Goal: Task Accomplishment & Management: Manage account settings

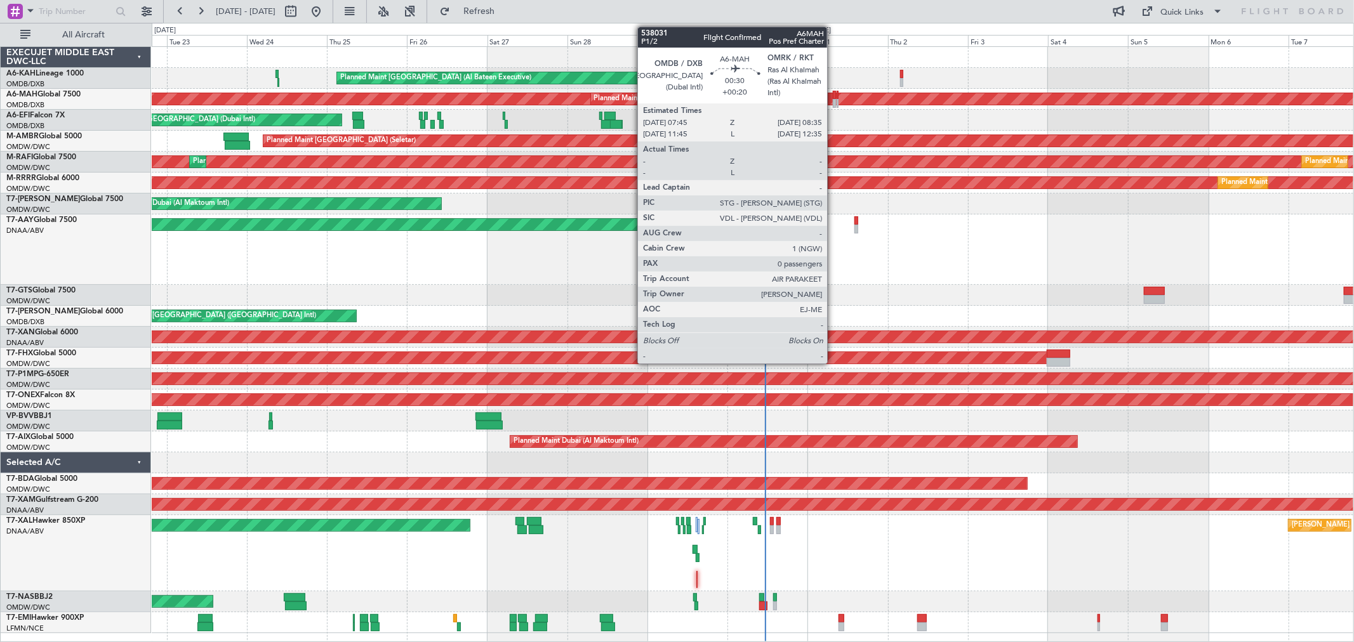
click at [833, 96] on div at bounding box center [834, 95] width 3 height 9
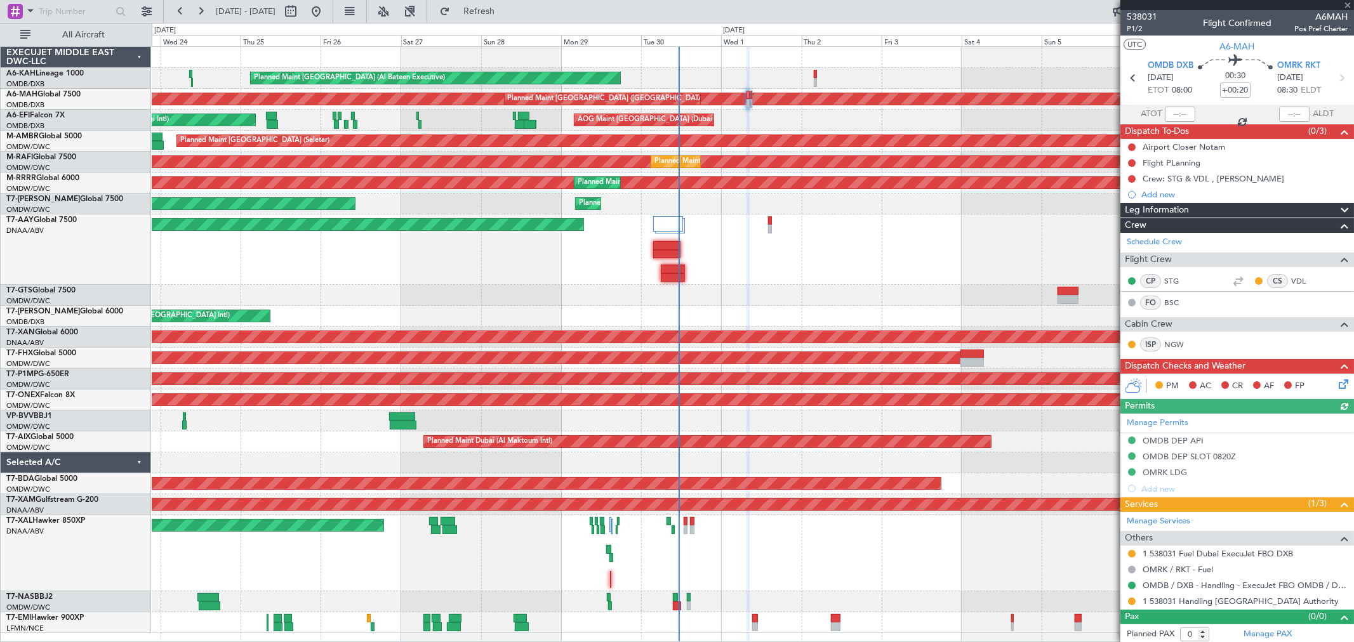
click at [810, 128] on div "Planned Maint Abu Dhabi (Al Bateen Executive) Planned Maint Dubai (Dubai Intl) …" at bounding box center [752, 340] width 1201 height 586
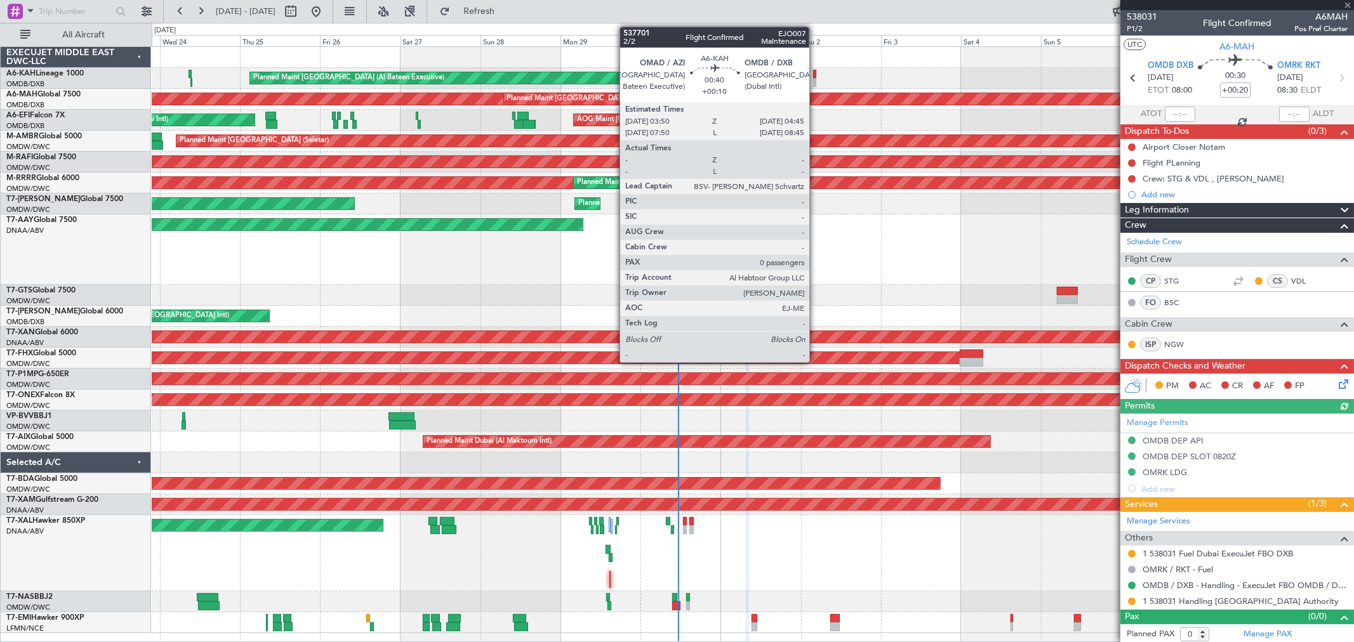
click at [816, 72] on div at bounding box center [814, 74] width 3 height 9
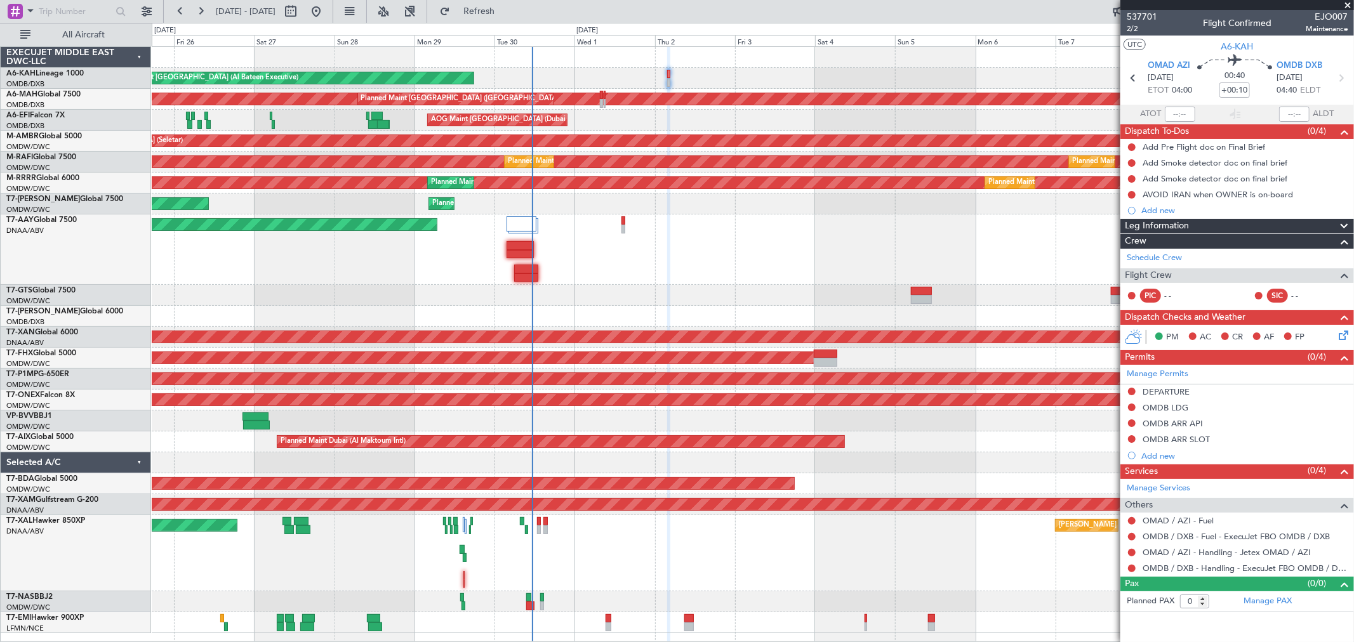
click at [641, 462] on div "Planned Maint Chester MEL Abuja (Nnamdi Azikiwe Intl)" at bounding box center [752, 553] width 1201 height 76
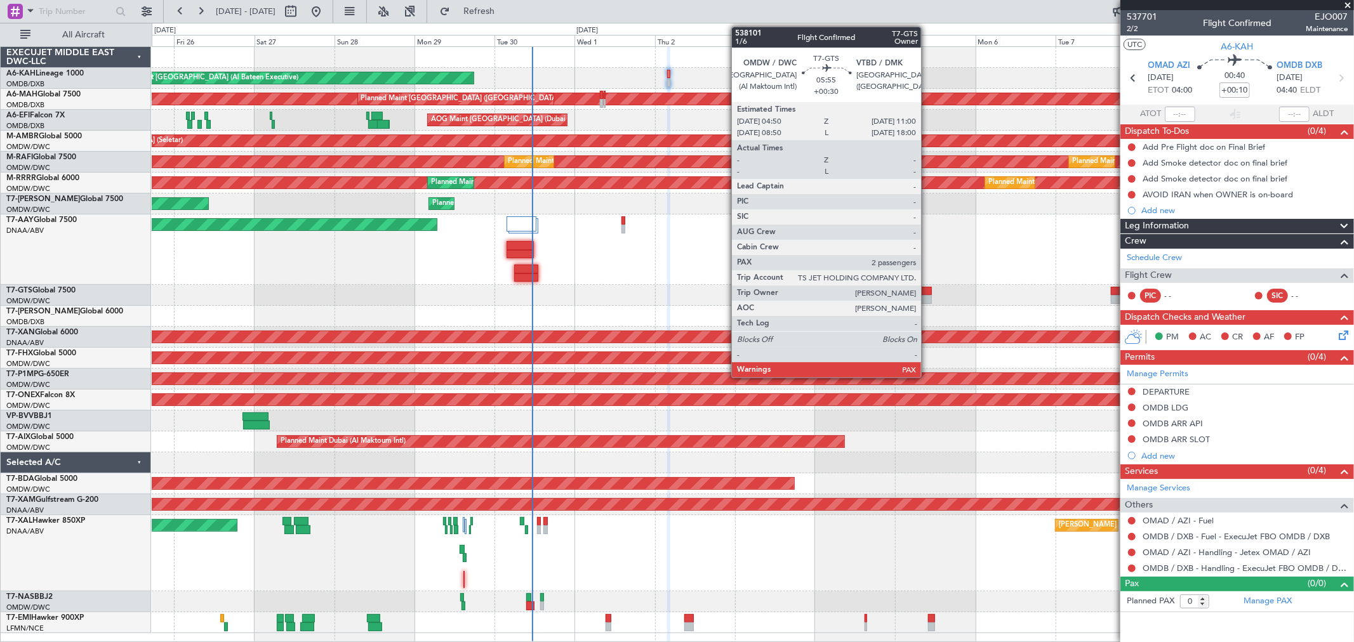
click at [927, 296] on div at bounding box center [921, 299] width 21 height 9
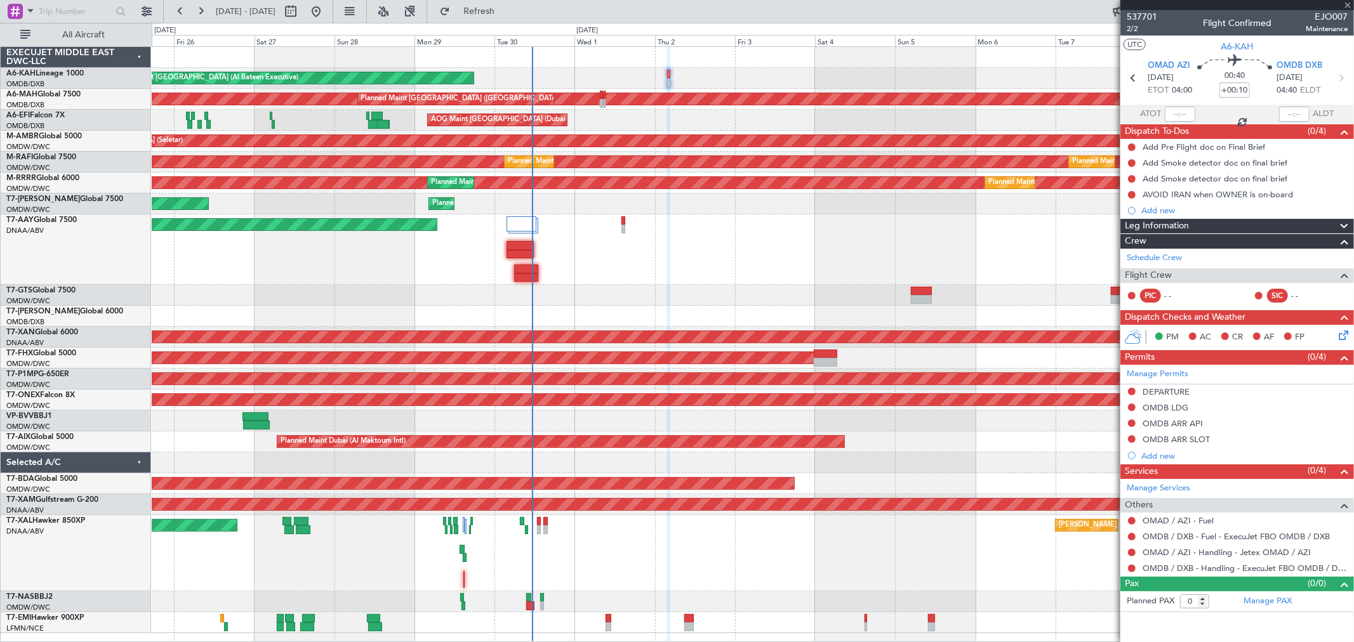
type input "+00:30"
type input "2"
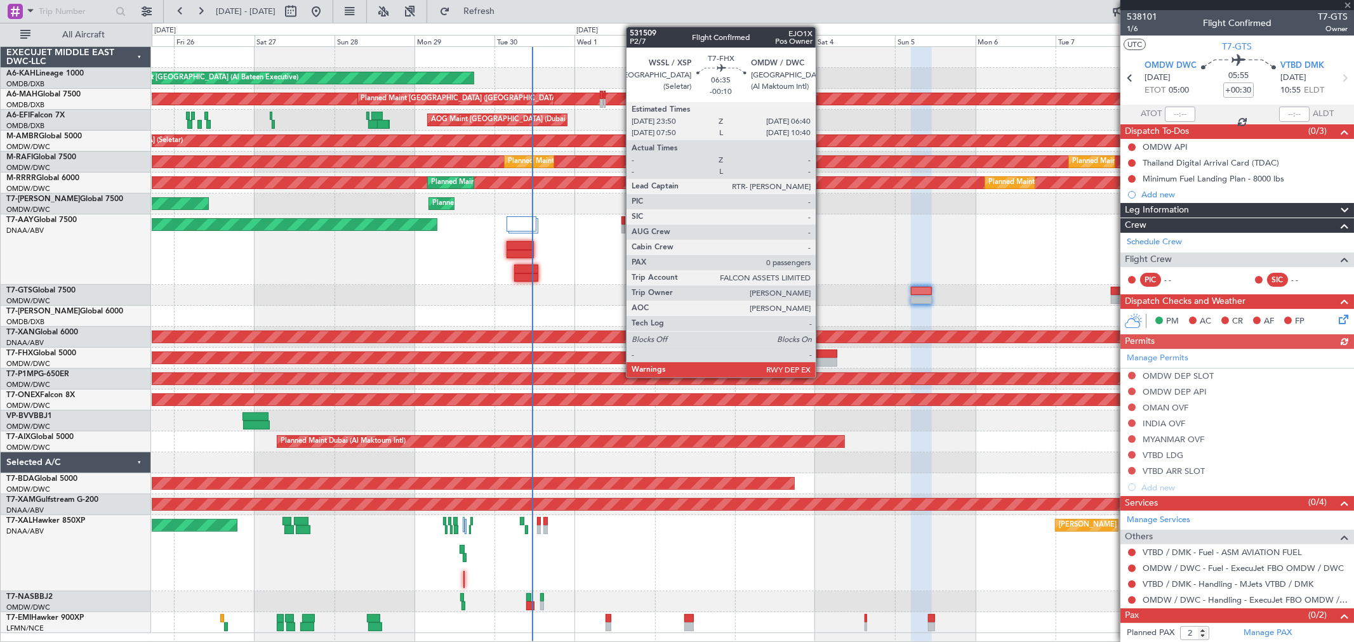
click at [822, 355] on div at bounding box center [825, 354] width 23 height 9
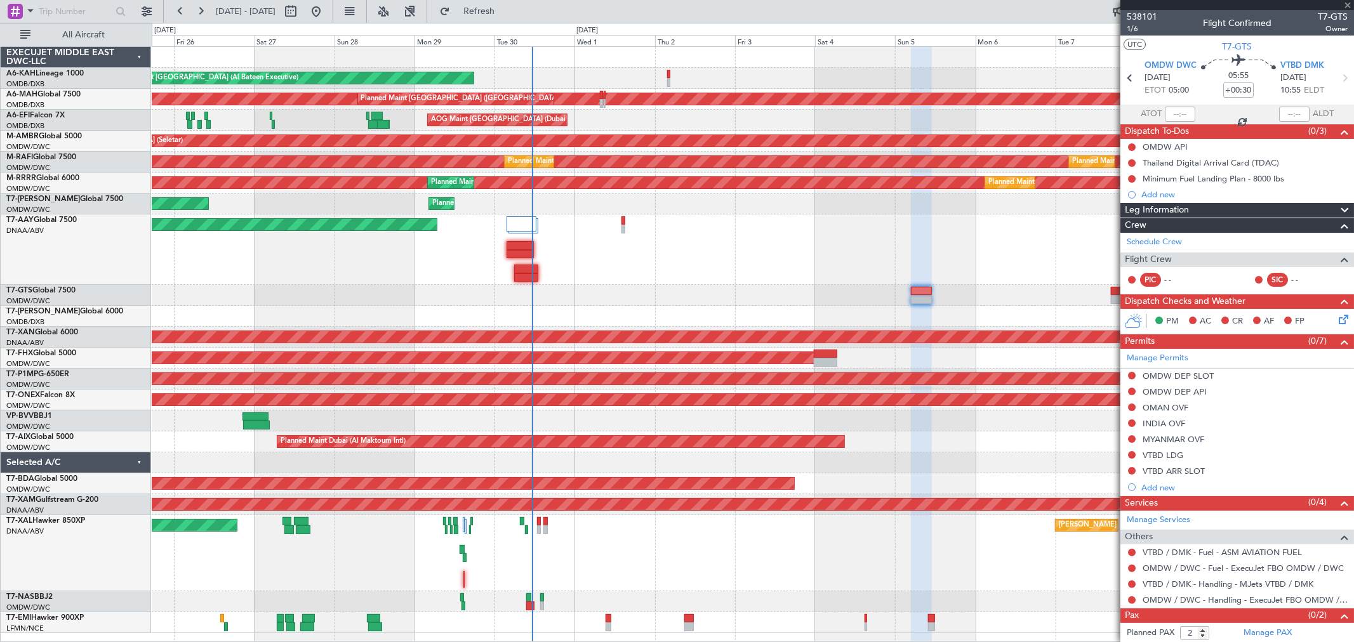
type input "-00:10"
type input "0"
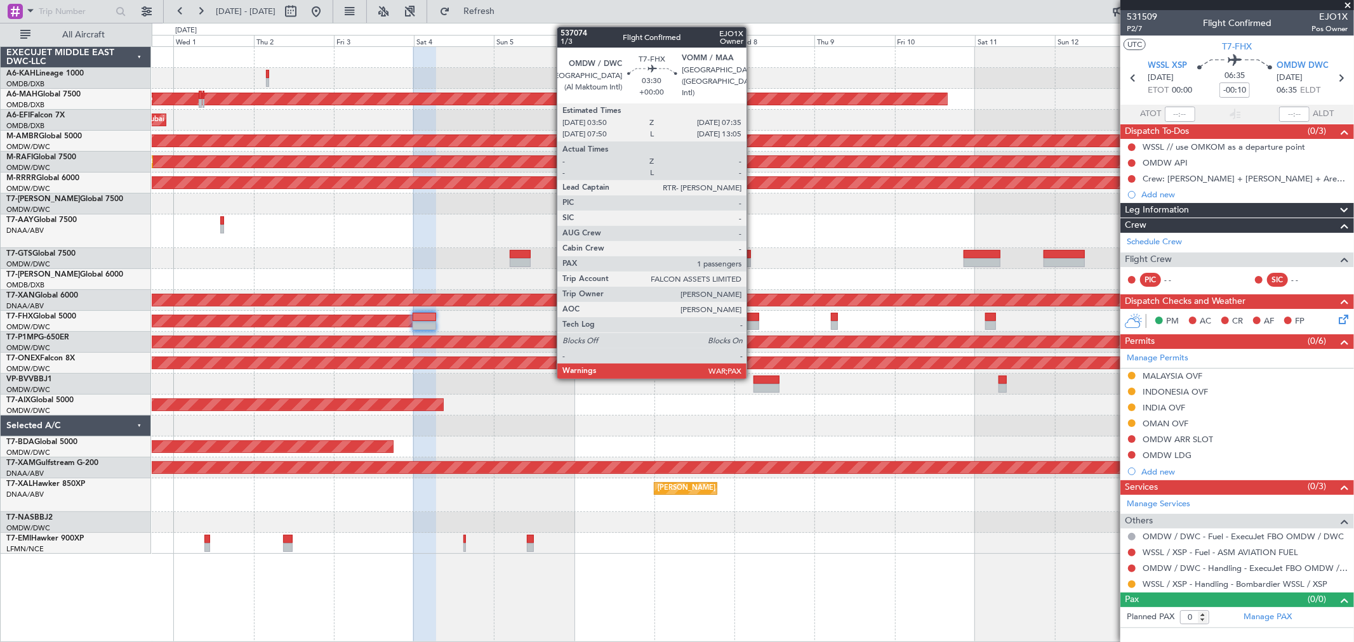
click at [753, 325] on div at bounding box center [752, 325] width 13 height 9
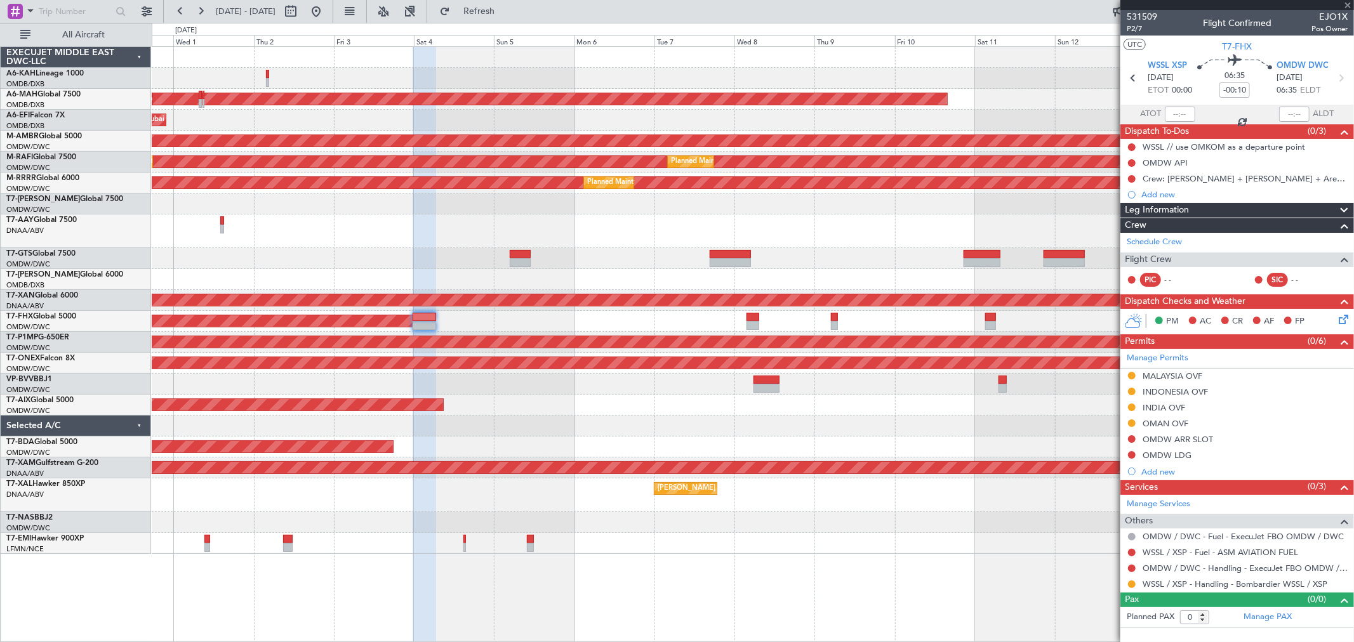
type input "1"
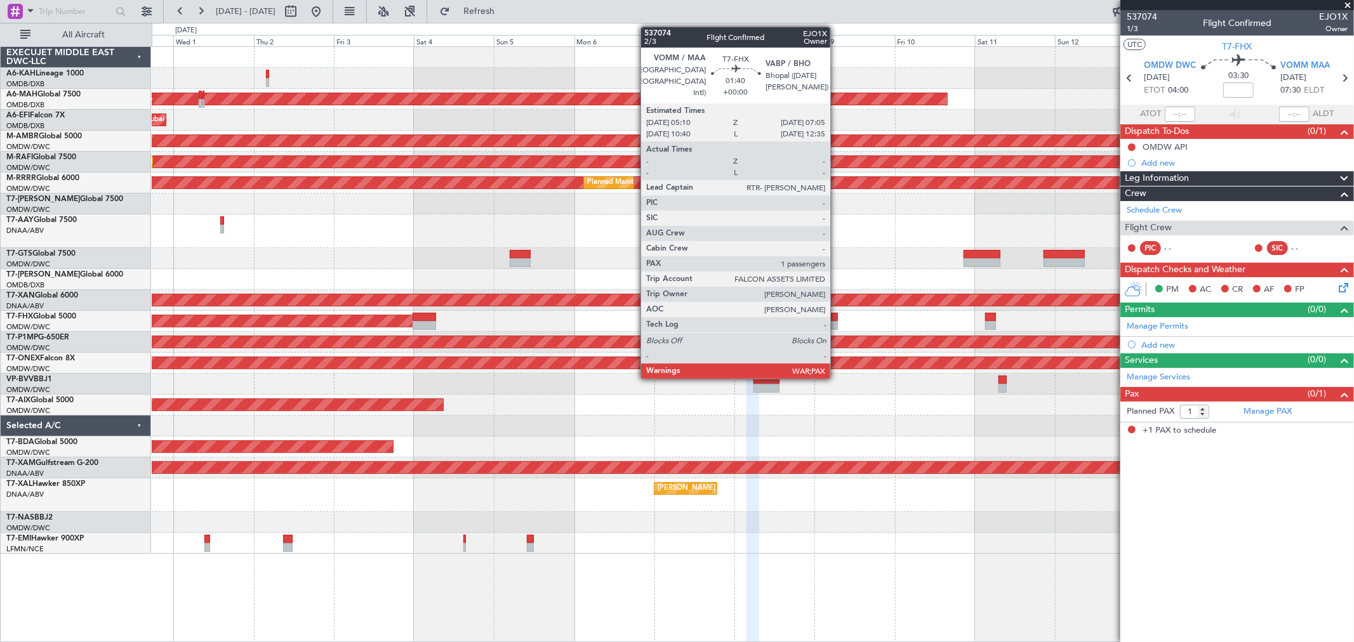
click at [836, 324] on div at bounding box center [834, 325] width 7 height 9
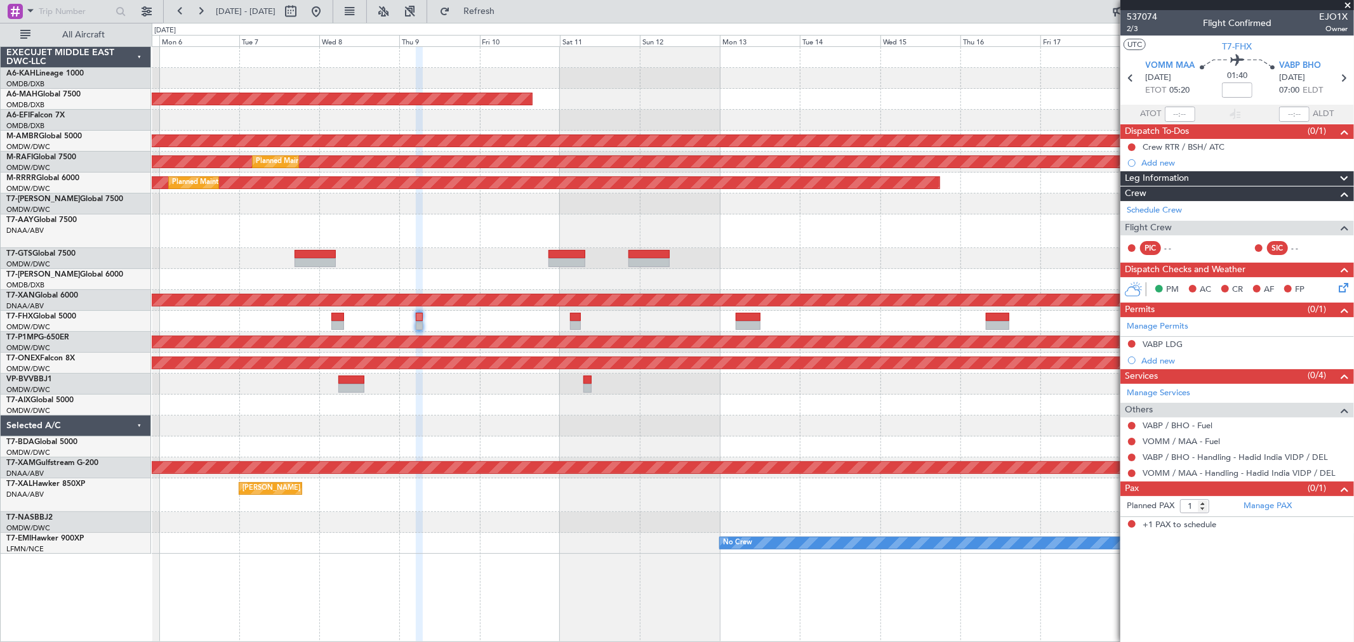
click at [529, 315] on div "Planned Maint [GEOGRAPHIC_DATA] ([GEOGRAPHIC_DATA])" at bounding box center [752, 321] width 1201 height 21
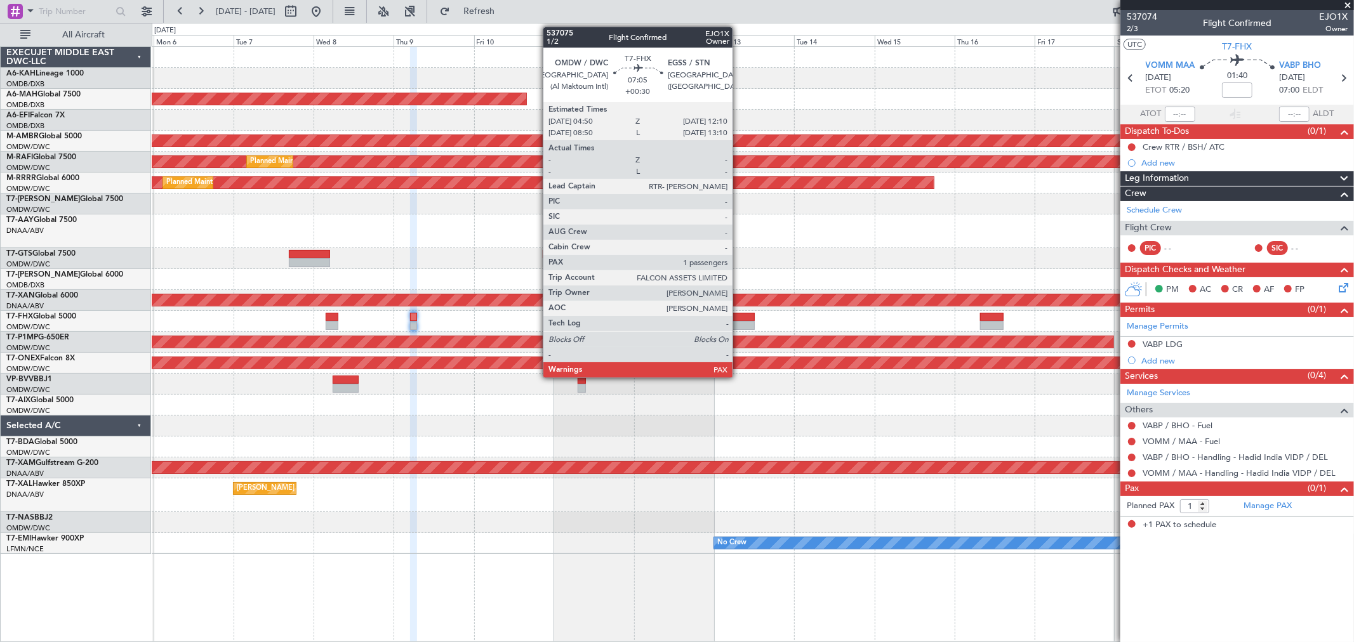
click at [739, 319] on div at bounding box center [742, 317] width 25 height 9
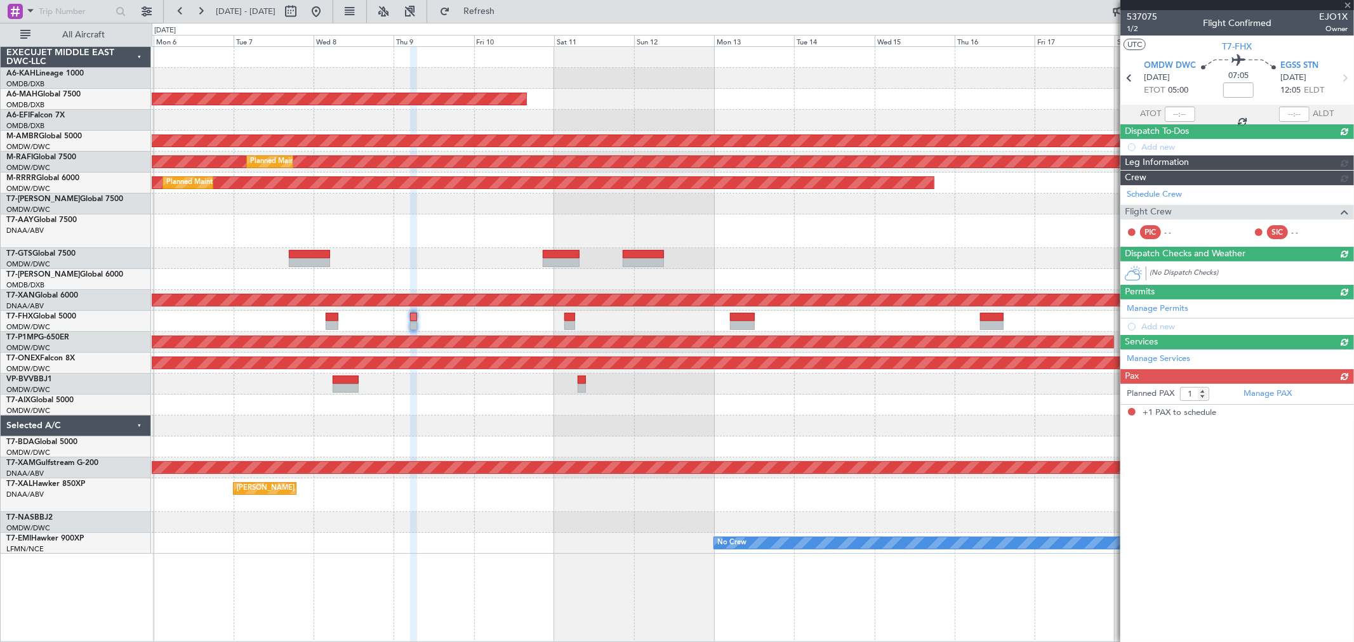
type input "+00:30"
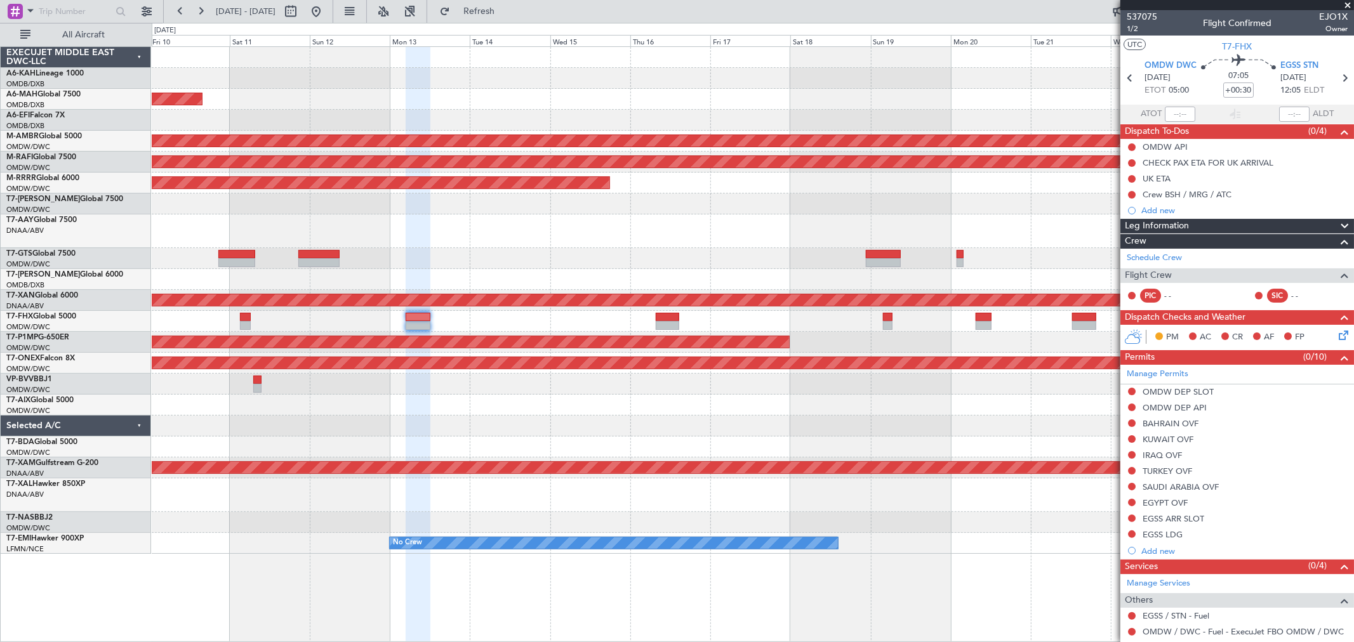
click at [434, 264] on div "Planned Maint Dubai (Dubai Intl) Planned Maint Singapore (Seletar) Planned Main…" at bounding box center [752, 300] width 1201 height 507
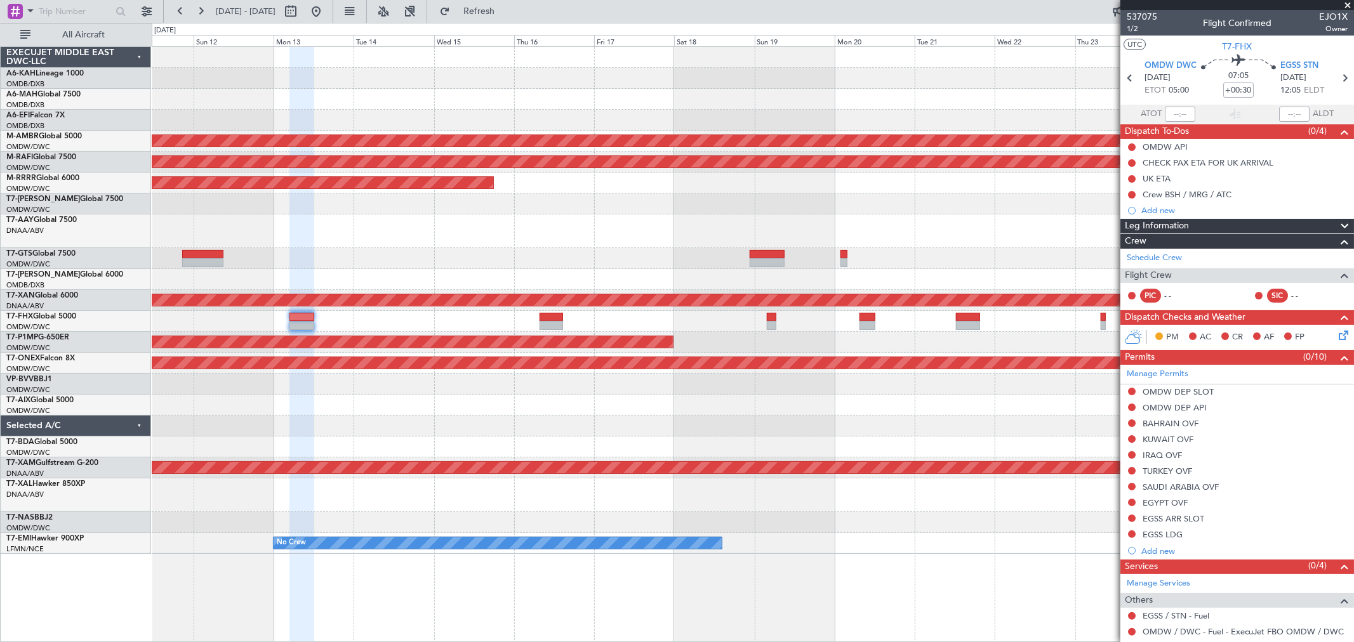
click at [616, 341] on div "Planned Maint Savannah (Savannah/hilton Head Intl)" at bounding box center [752, 342] width 1201 height 21
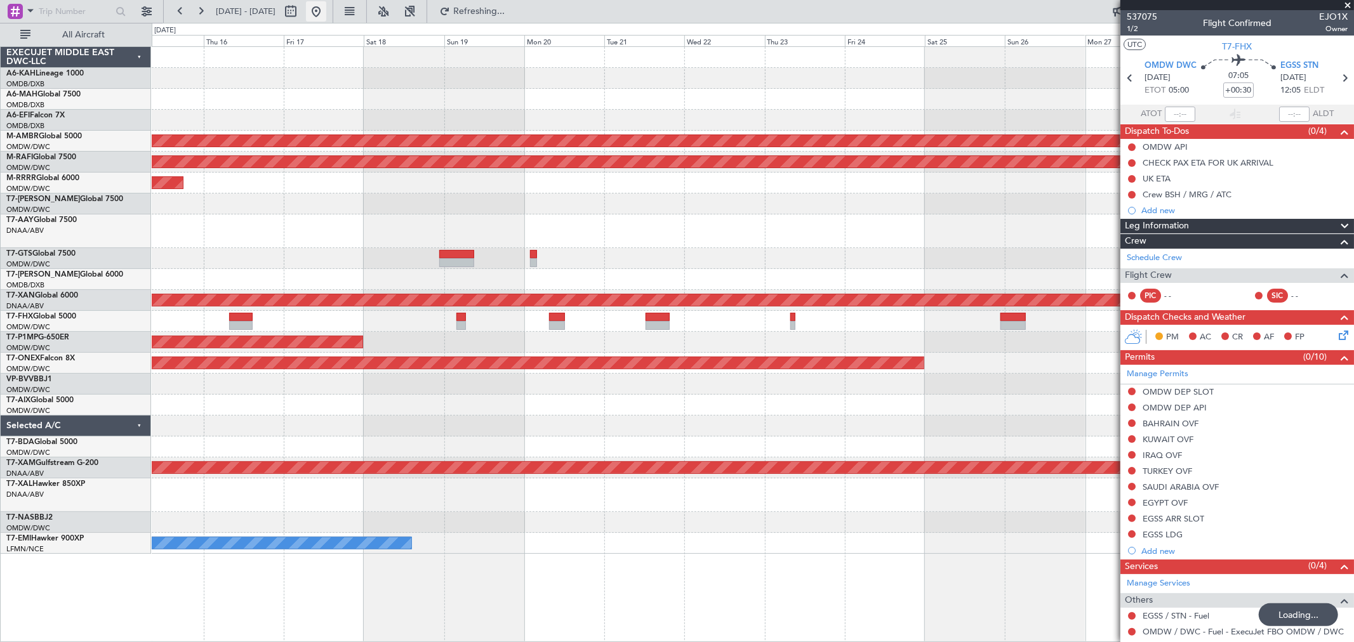
click at [326, 7] on button at bounding box center [316, 11] width 20 height 20
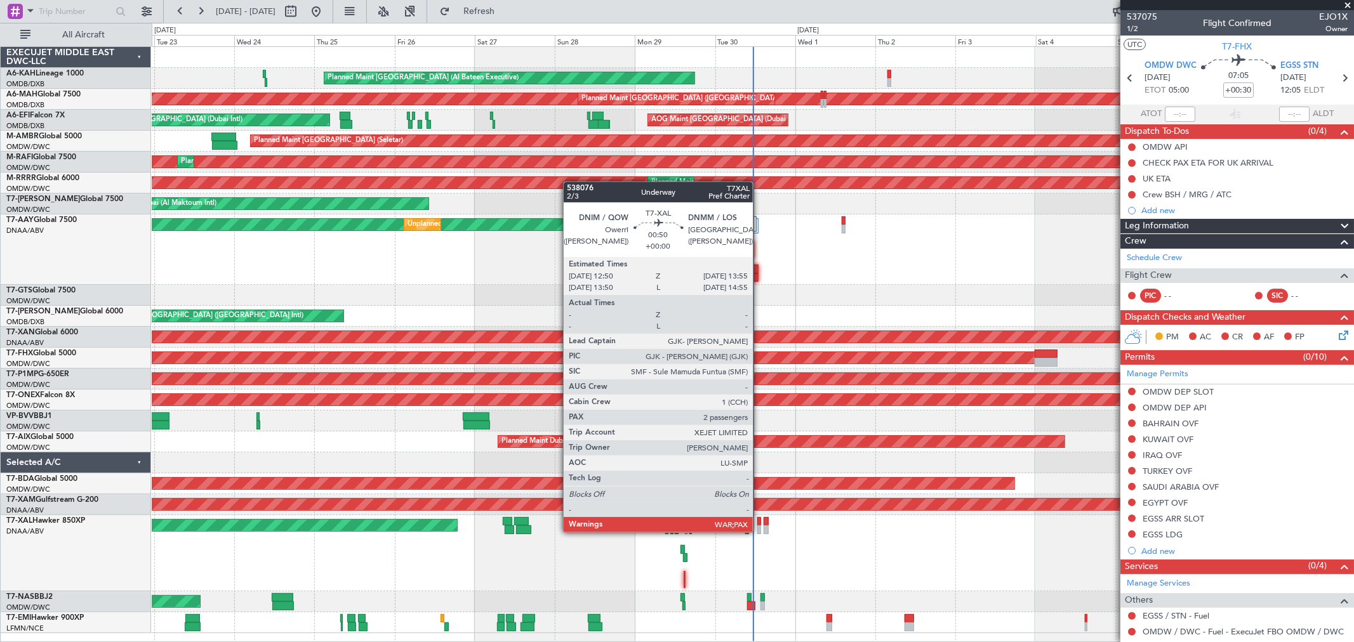
click at [759, 462] on div at bounding box center [759, 529] width 4 height 9
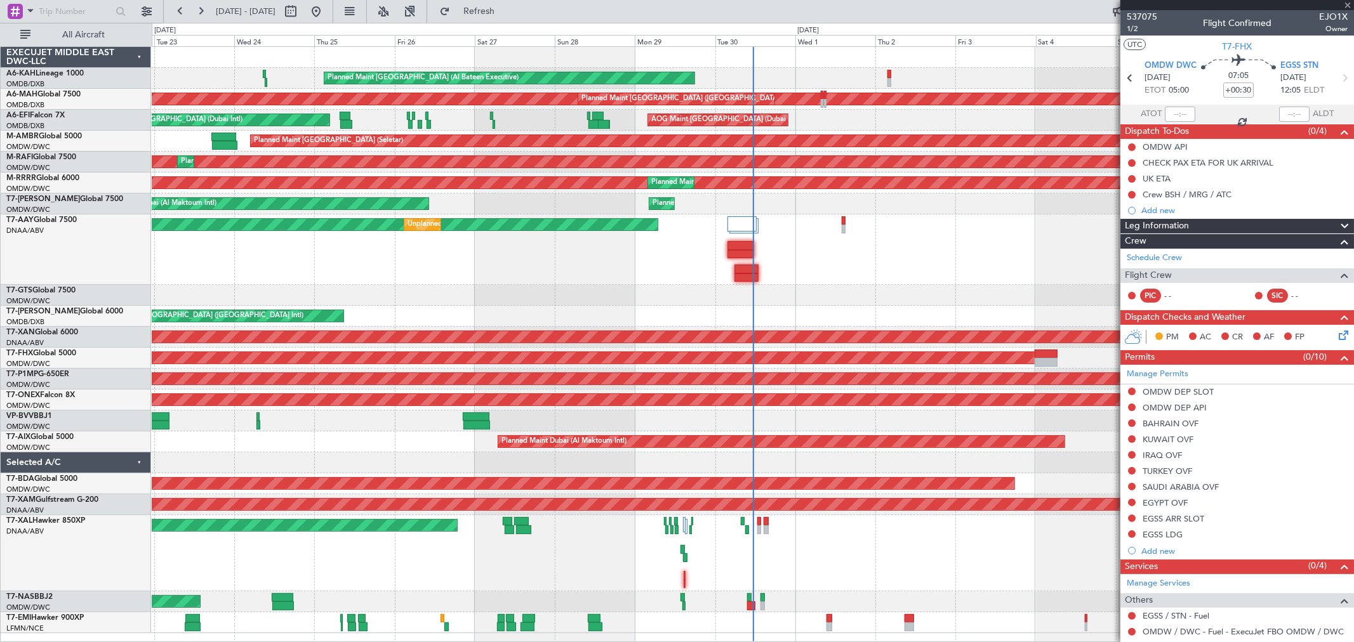
type input "2"
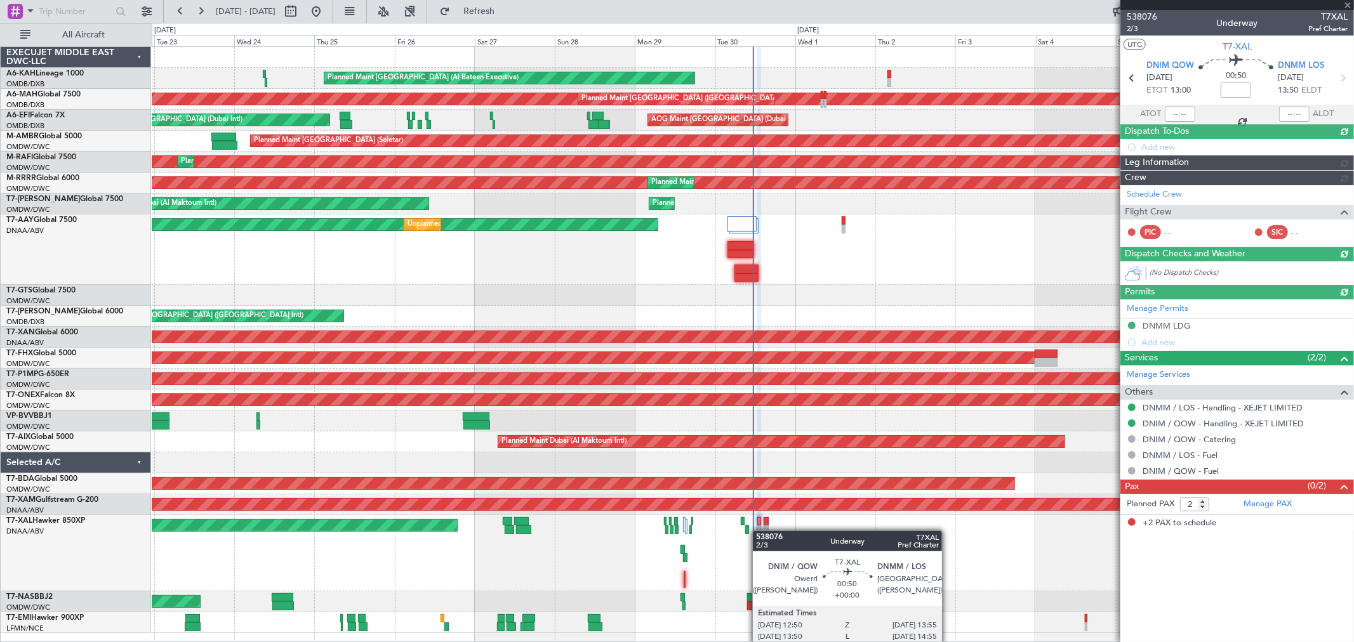
type input "Dherander Fithani (DHF)"
type input "7405"
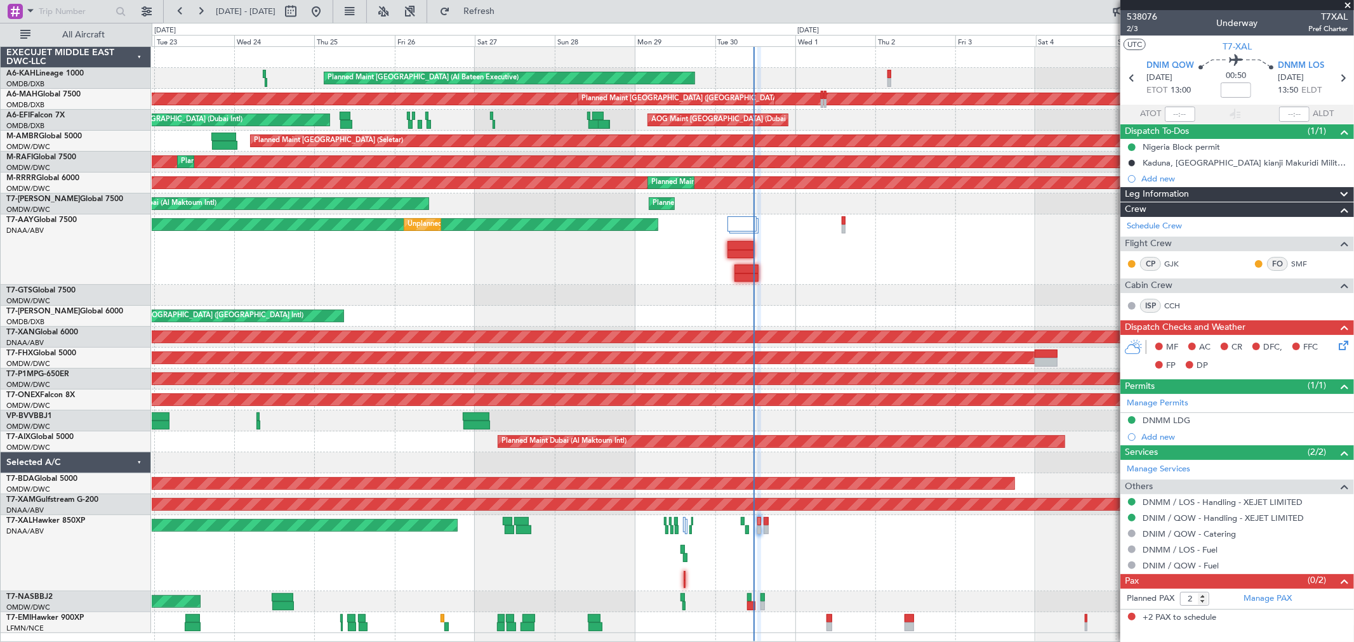
type input "Dherander Fithani (DHF)"
type input "7405"
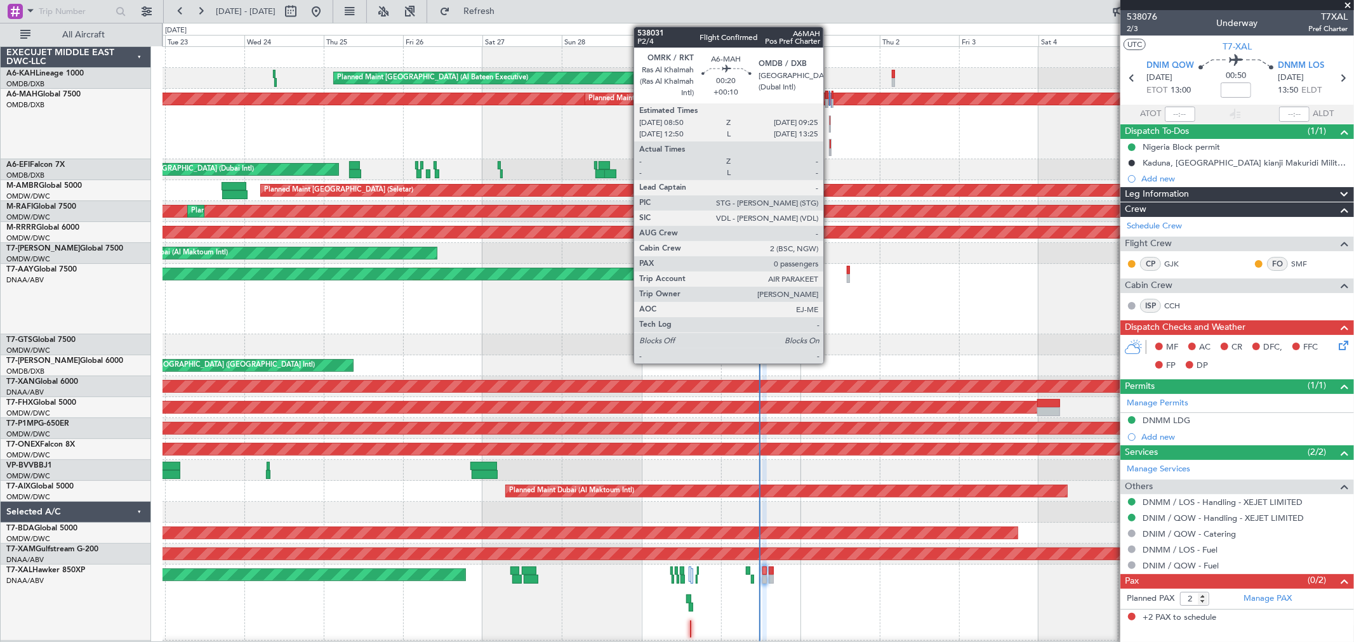
click at [829, 124] on div at bounding box center [829, 120] width 1 height 9
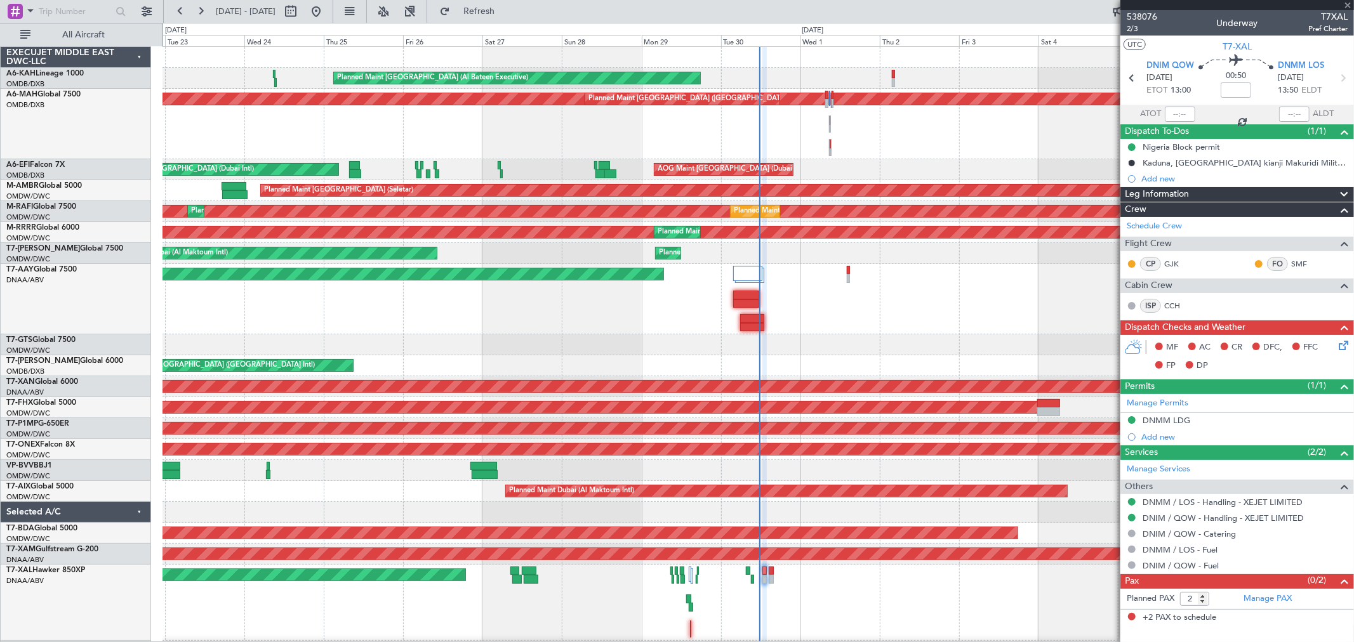
type input "+00:10"
type input "0"
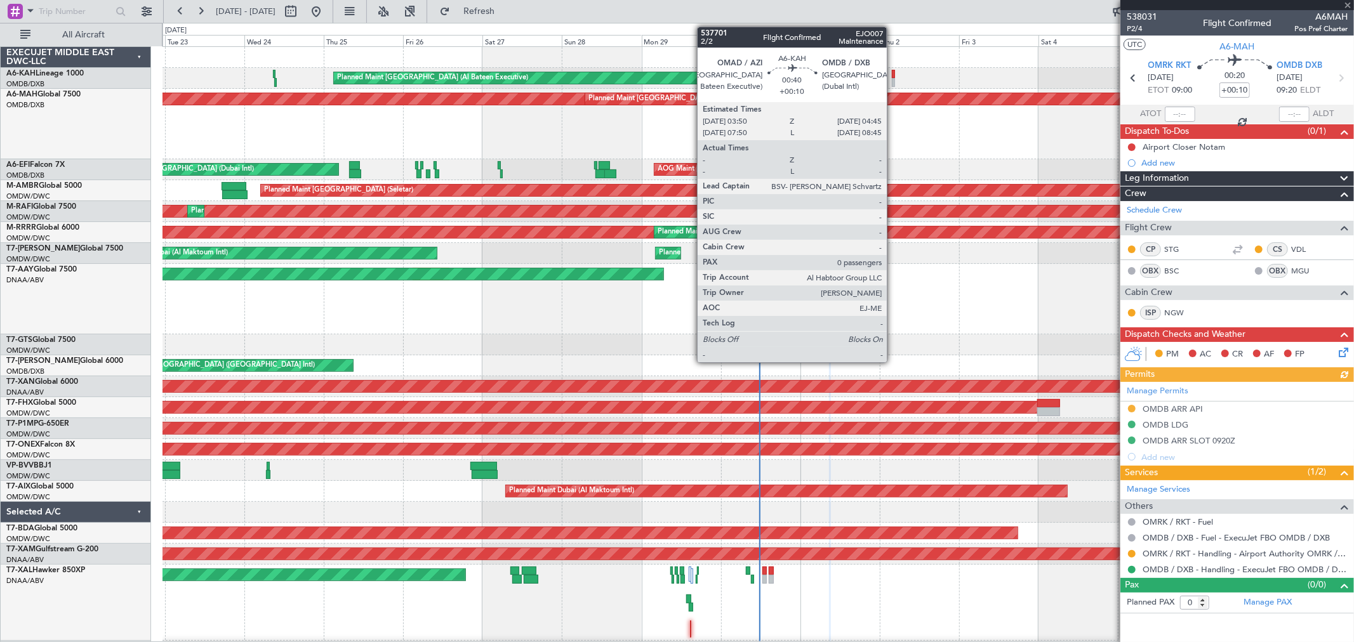
click at [893, 79] on div at bounding box center [893, 82] width 3 height 9
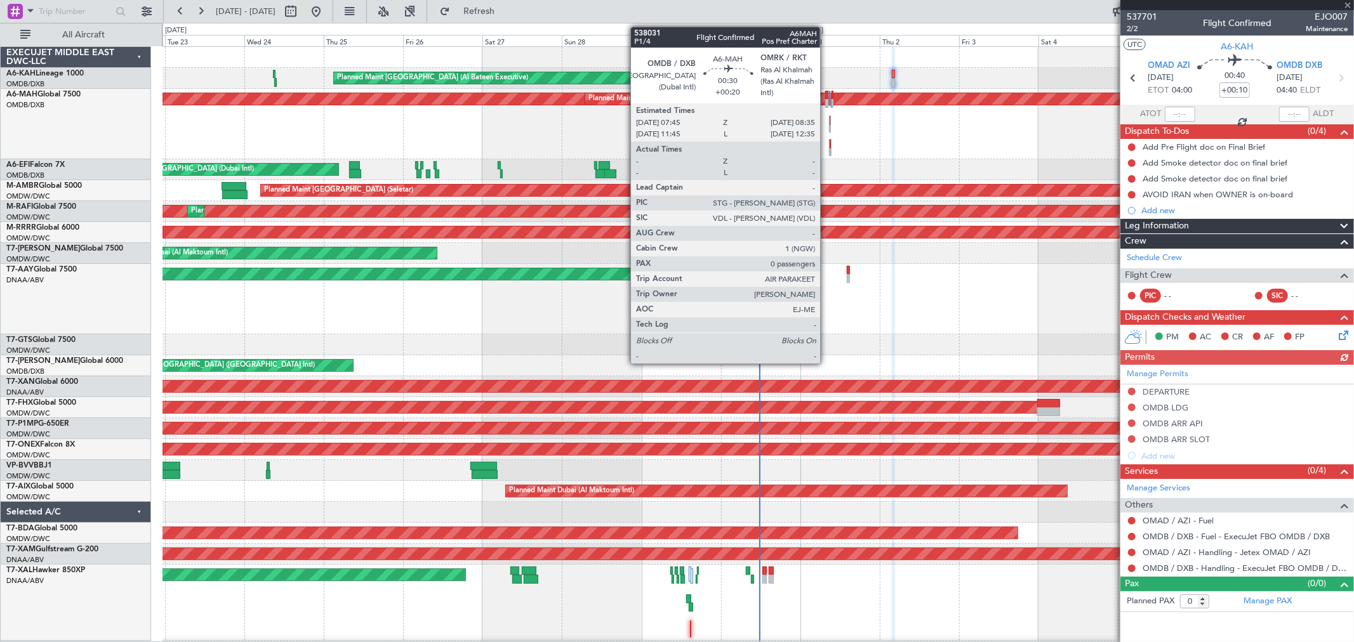
click at [826, 99] on div at bounding box center [826, 103] width 3 height 9
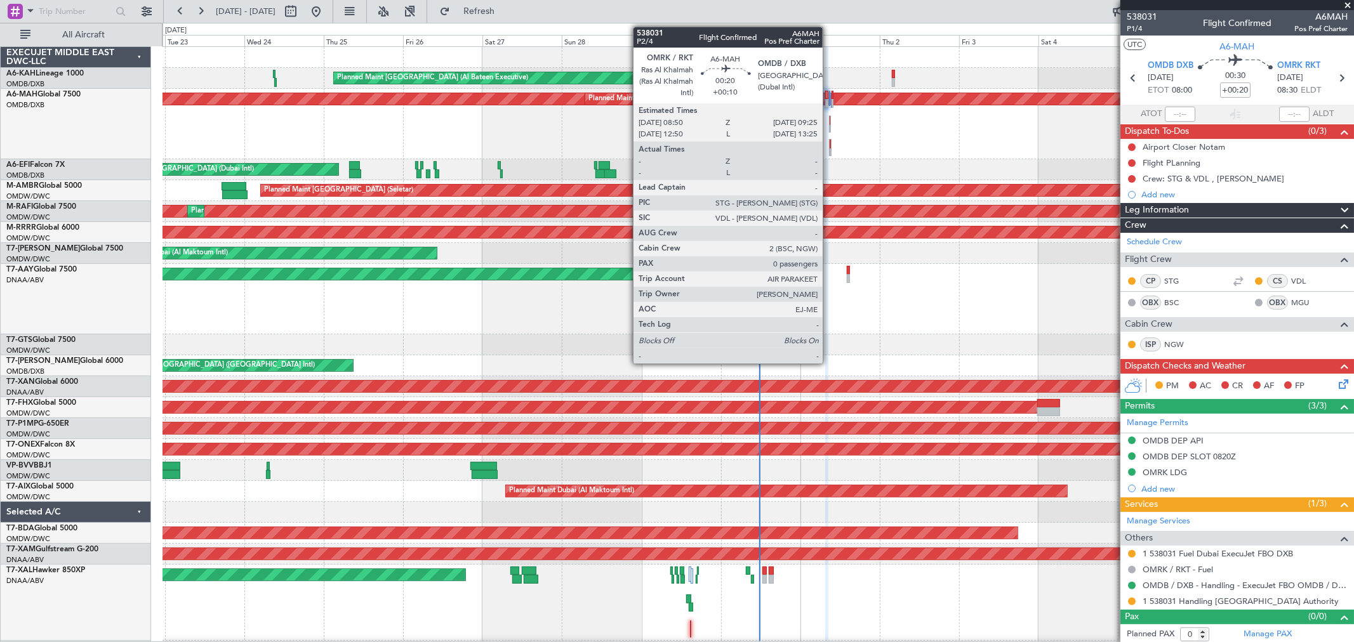
click at [829, 117] on div at bounding box center [829, 120] width 1 height 9
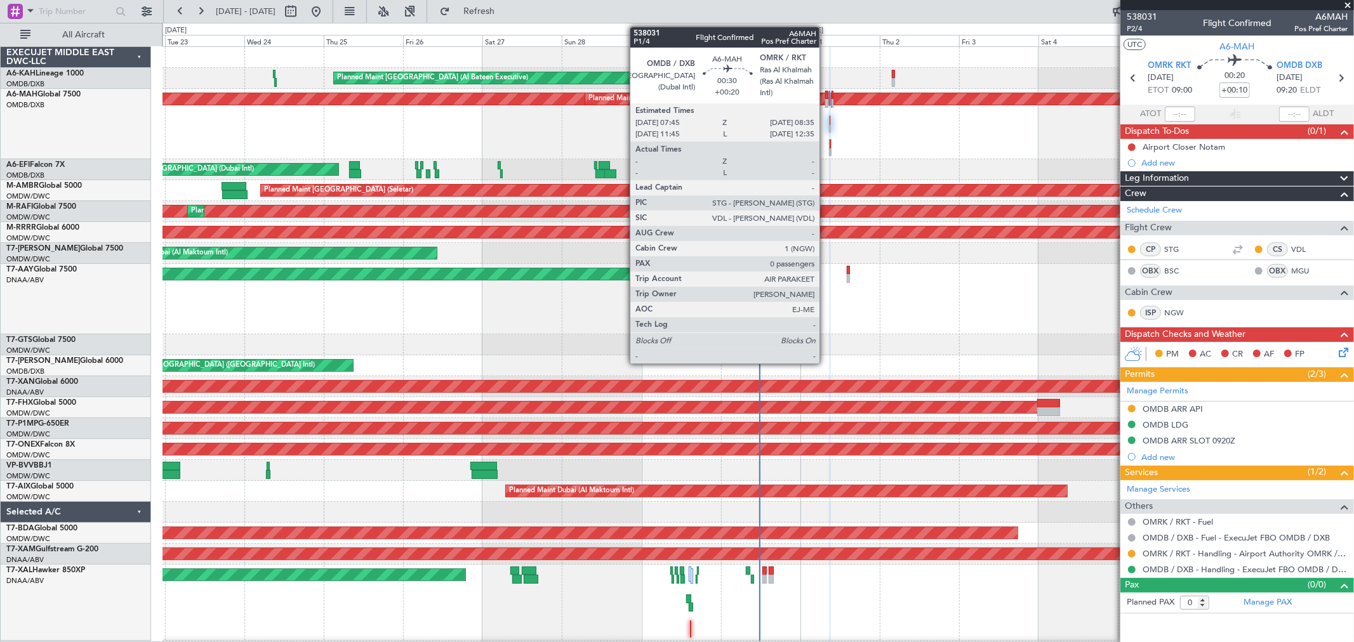
click at [826, 102] on div at bounding box center [826, 103] width 3 height 9
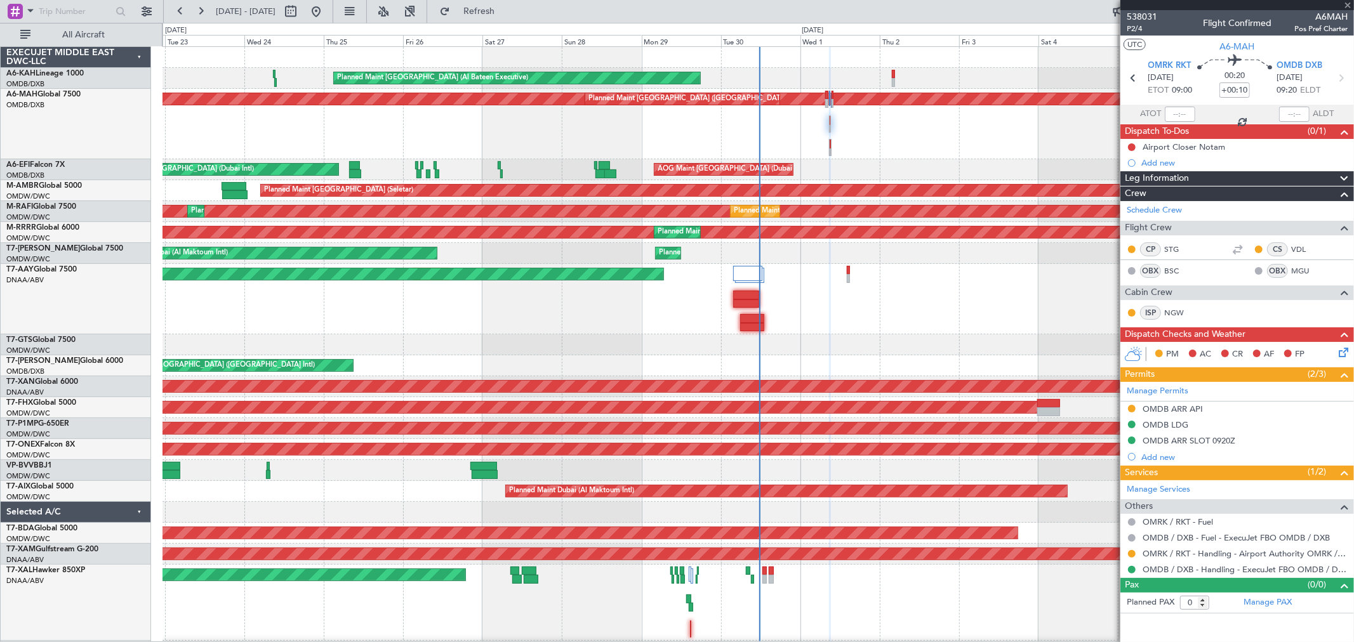
type input "+00:20"
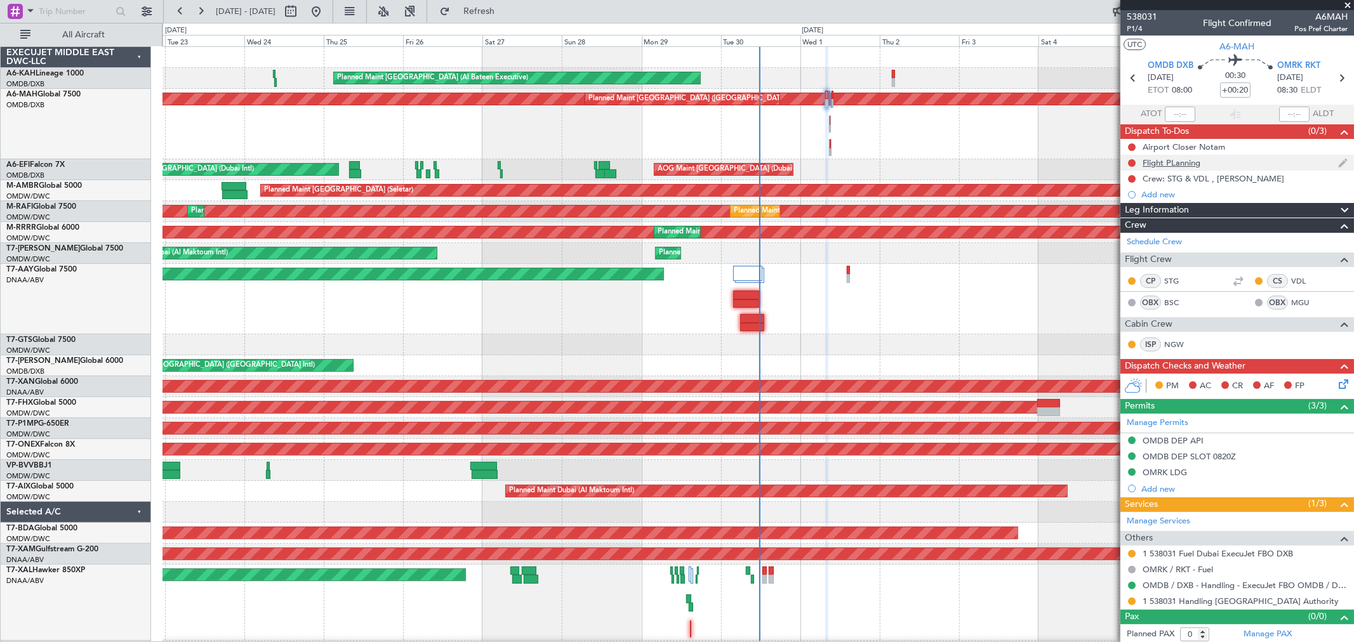
click at [974, 161] on div "Flight PLanning" at bounding box center [1171, 162] width 58 height 11
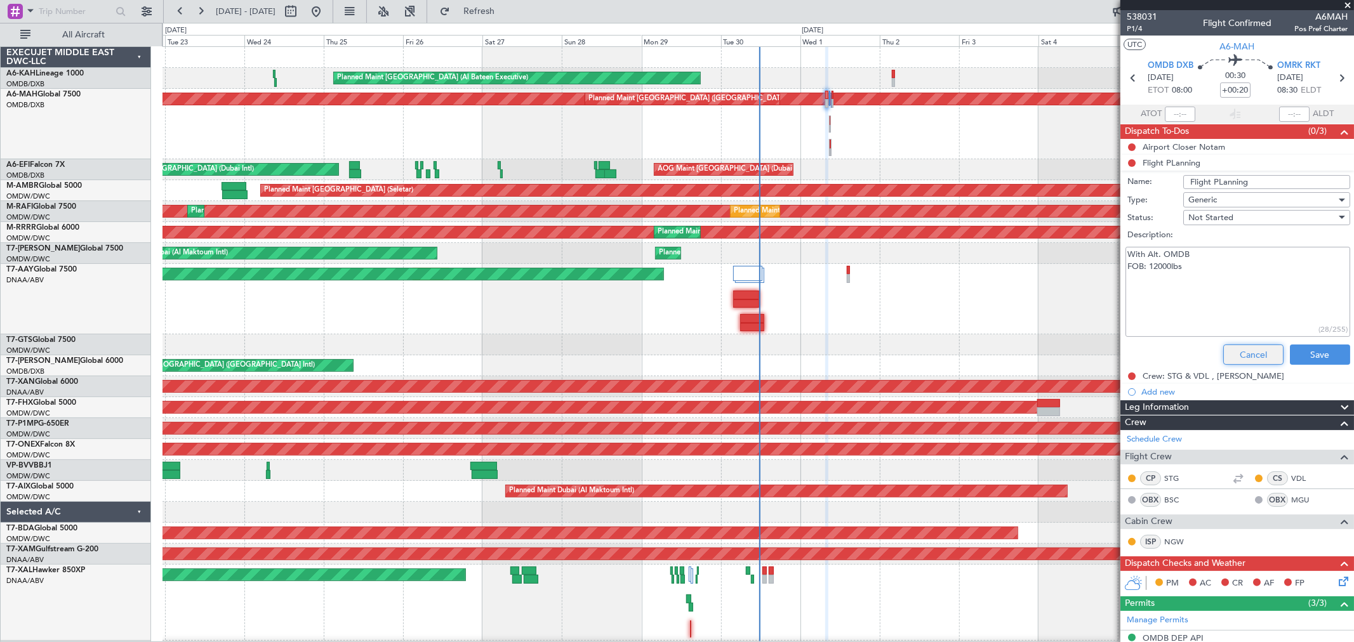
click at [974, 350] on button "Cancel" at bounding box center [1253, 355] width 60 height 20
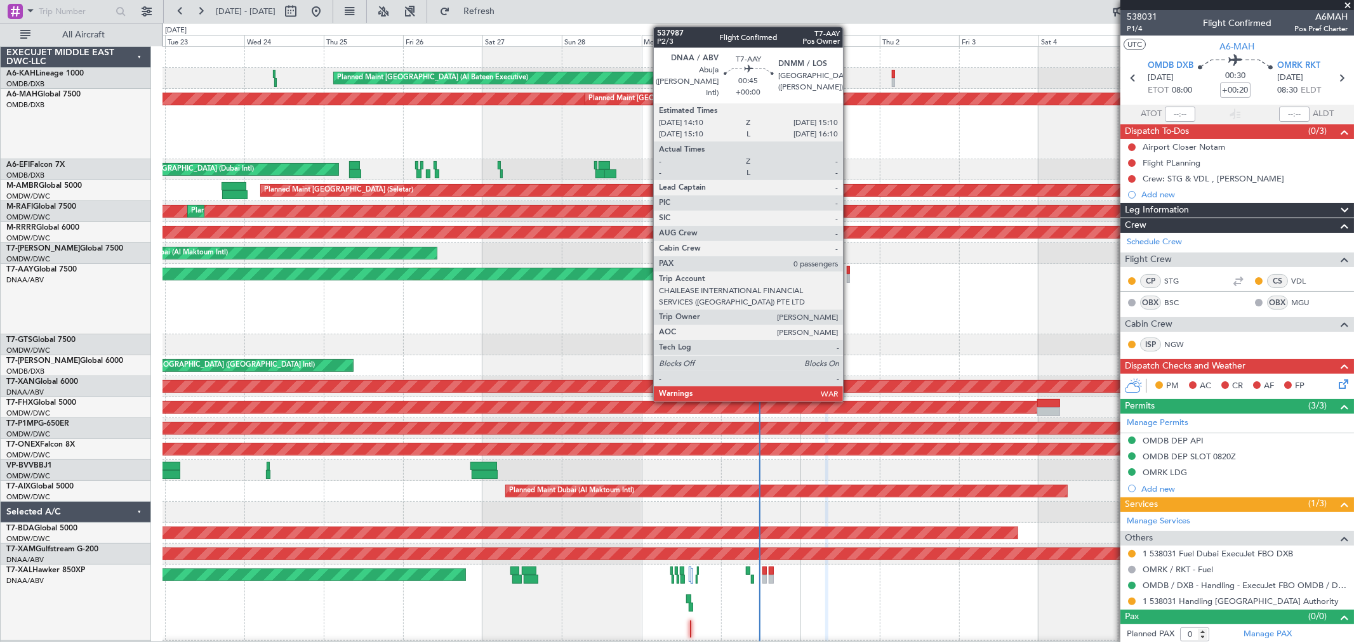
click at [849, 274] on div at bounding box center [849, 278] width 4 height 9
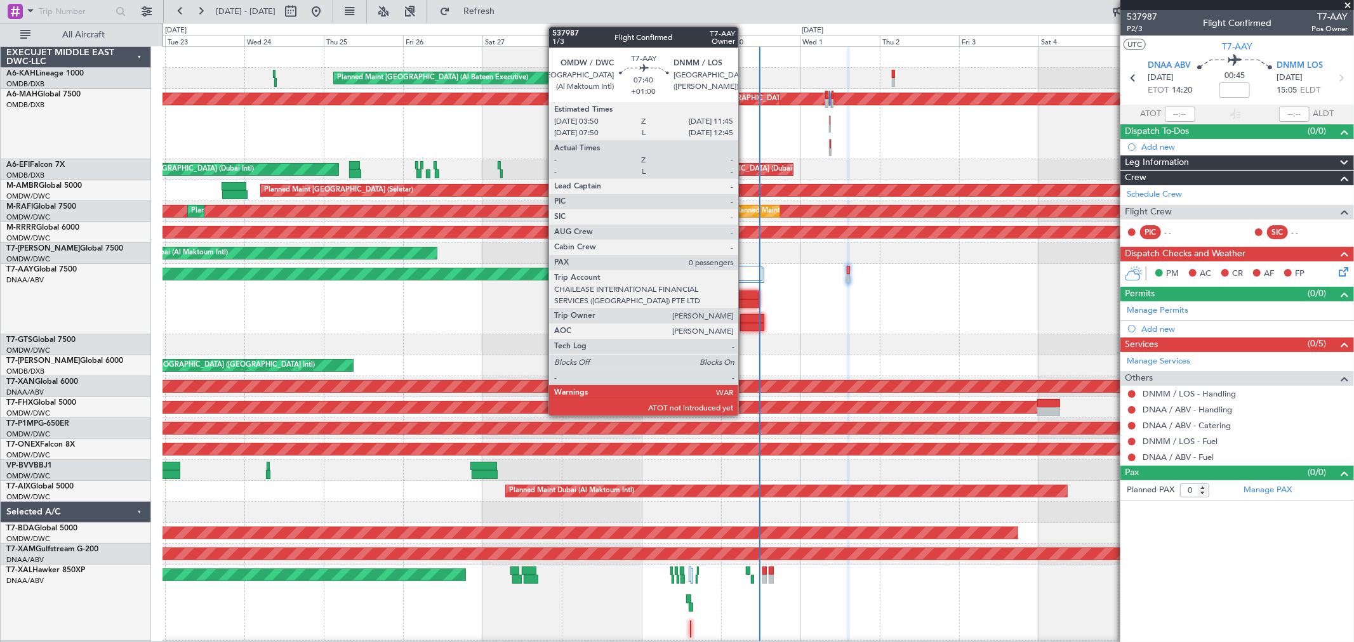
click at [744, 300] on div at bounding box center [746, 304] width 27 height 9
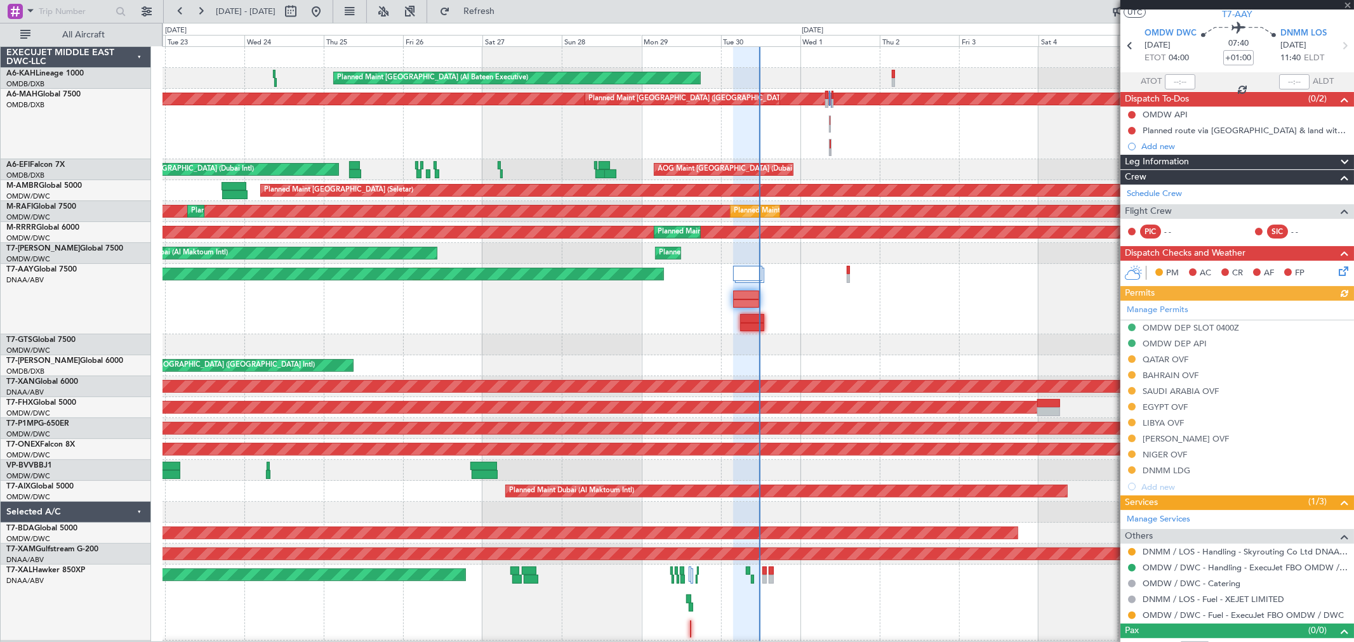
scroll to position [49, 0]
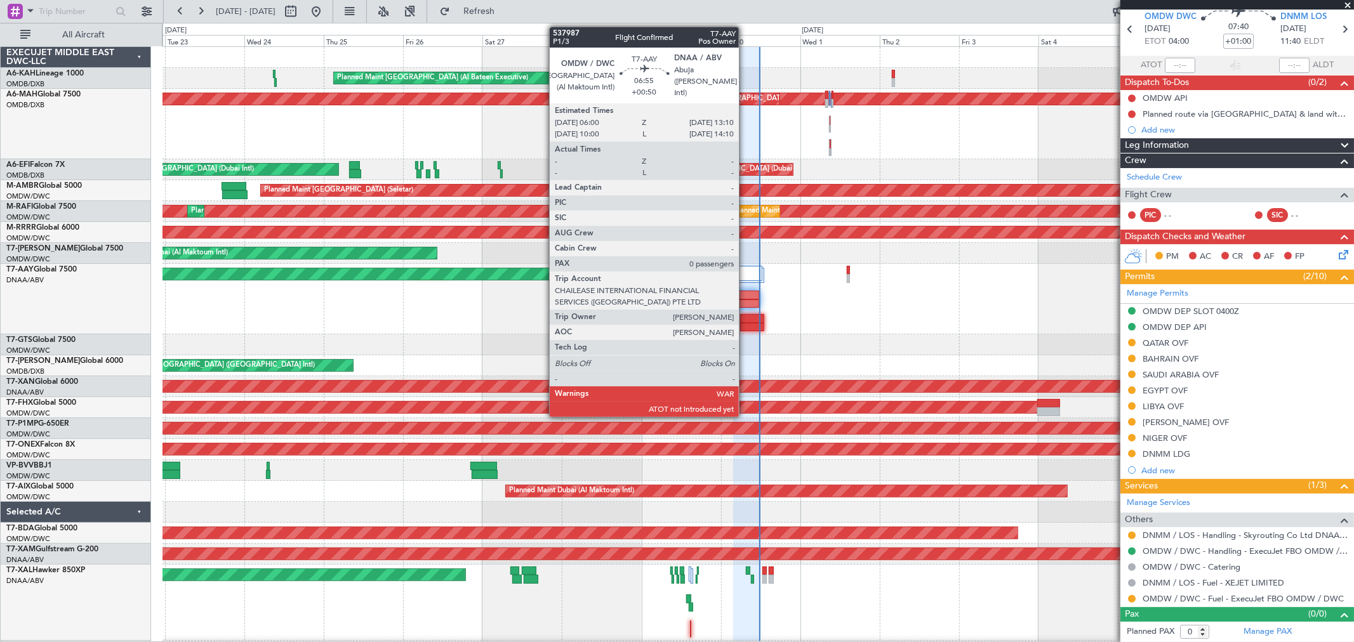
click at [745, 324] on div at bounding box center [752, 327] width 24 height 9
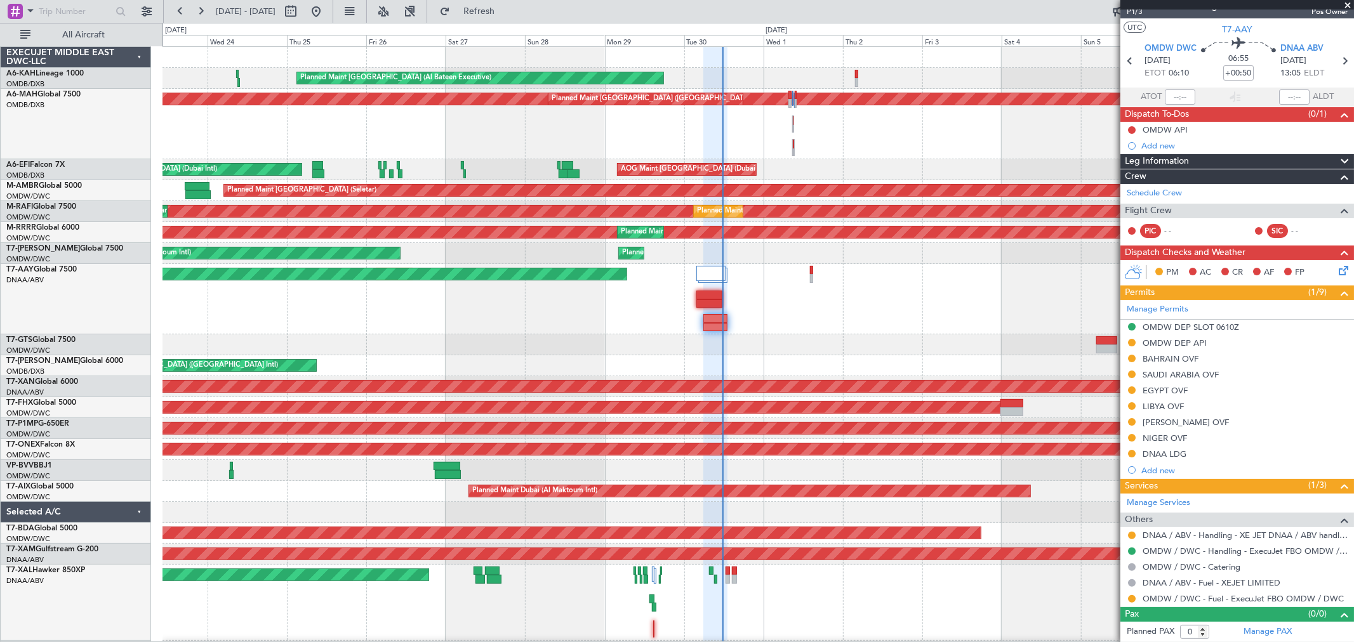
scroll to position [23, 0]
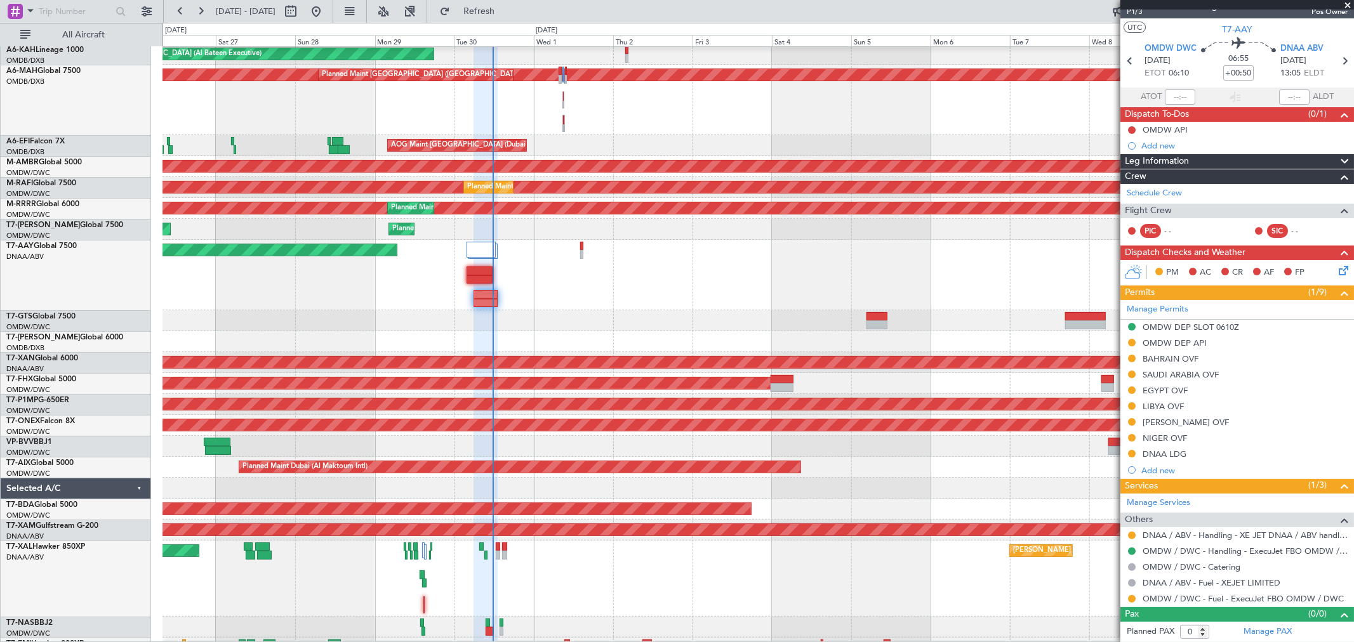
click at [642, 319] on div at bounding box center [757, 320] width 1191 height 21
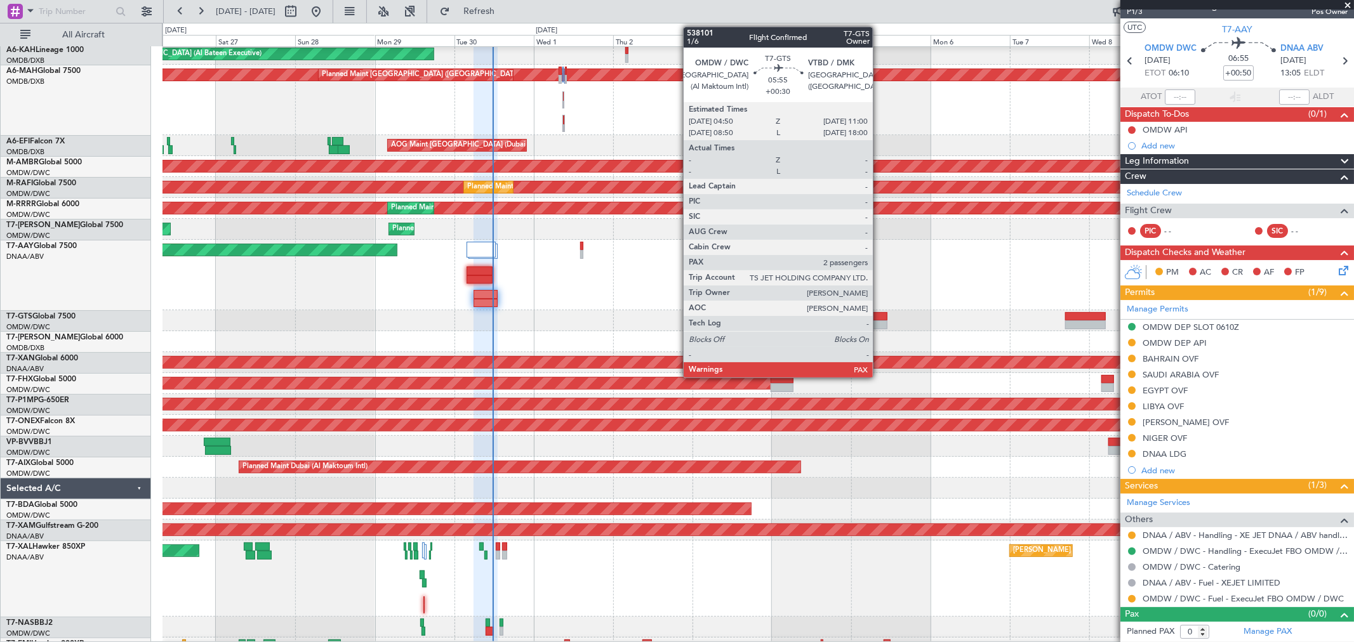
click at [879, 324] on div at bounding box center [876, 325] width 21 height 9
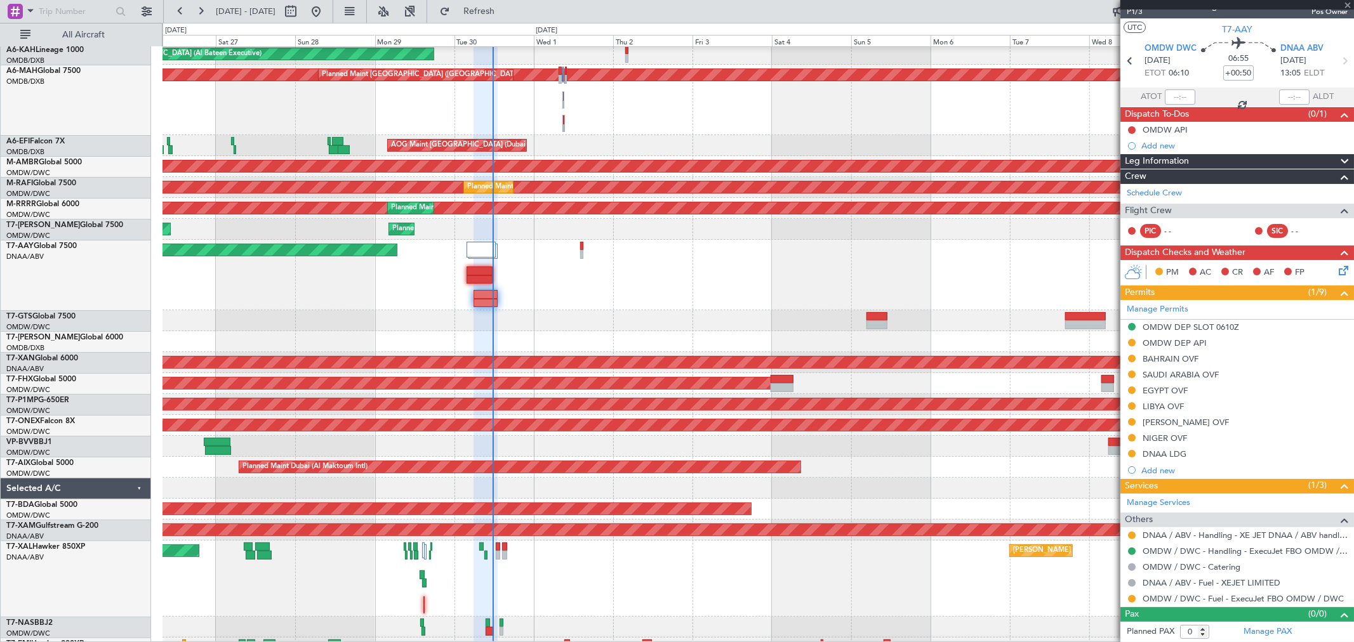
type input "+00:30"
type input "2"
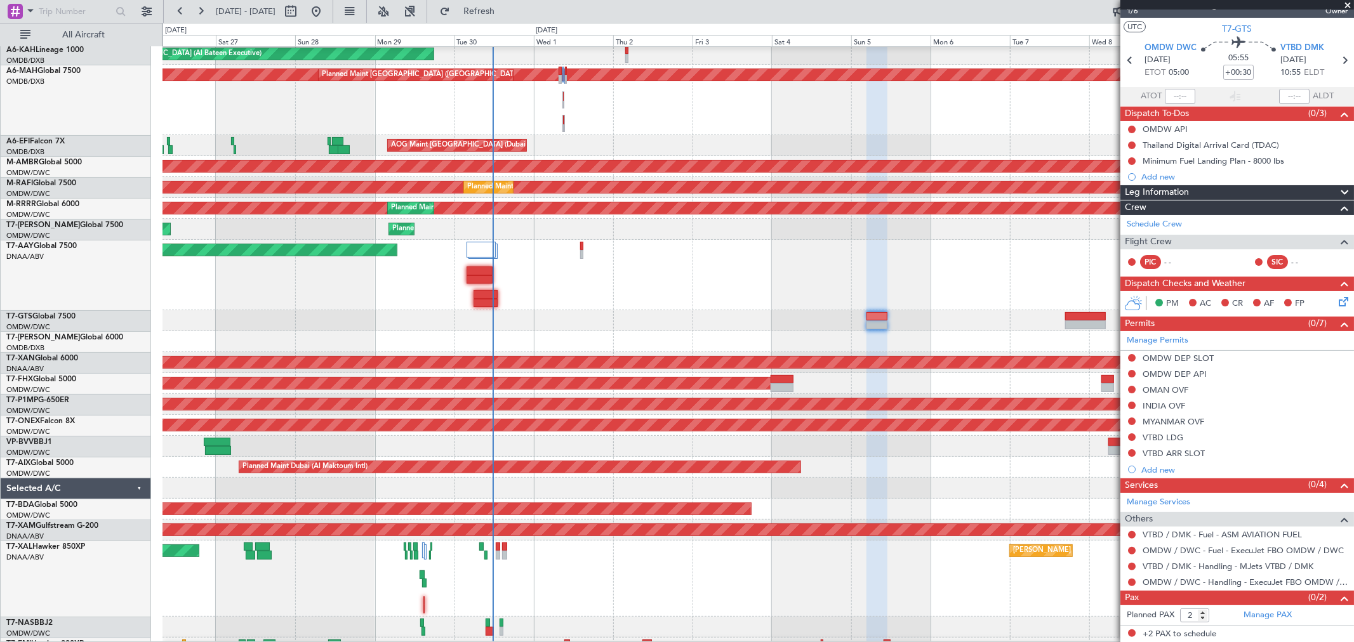
scroll to position [40, 0]
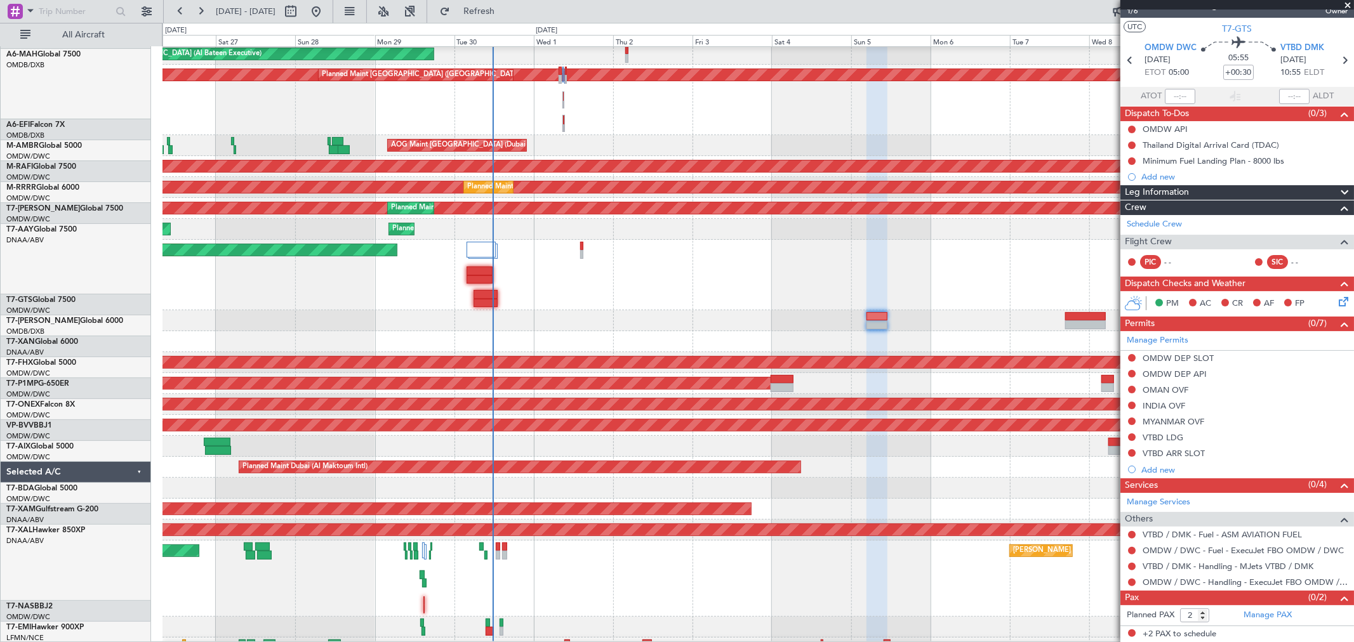
click at [762, 270] on div "Unplanned Maint Dubai (Al Maktoum Intl) Unplanned Maint Dubai (Al Maktoum Intl)" at bounding box center [757, 275] width 1191 height 70
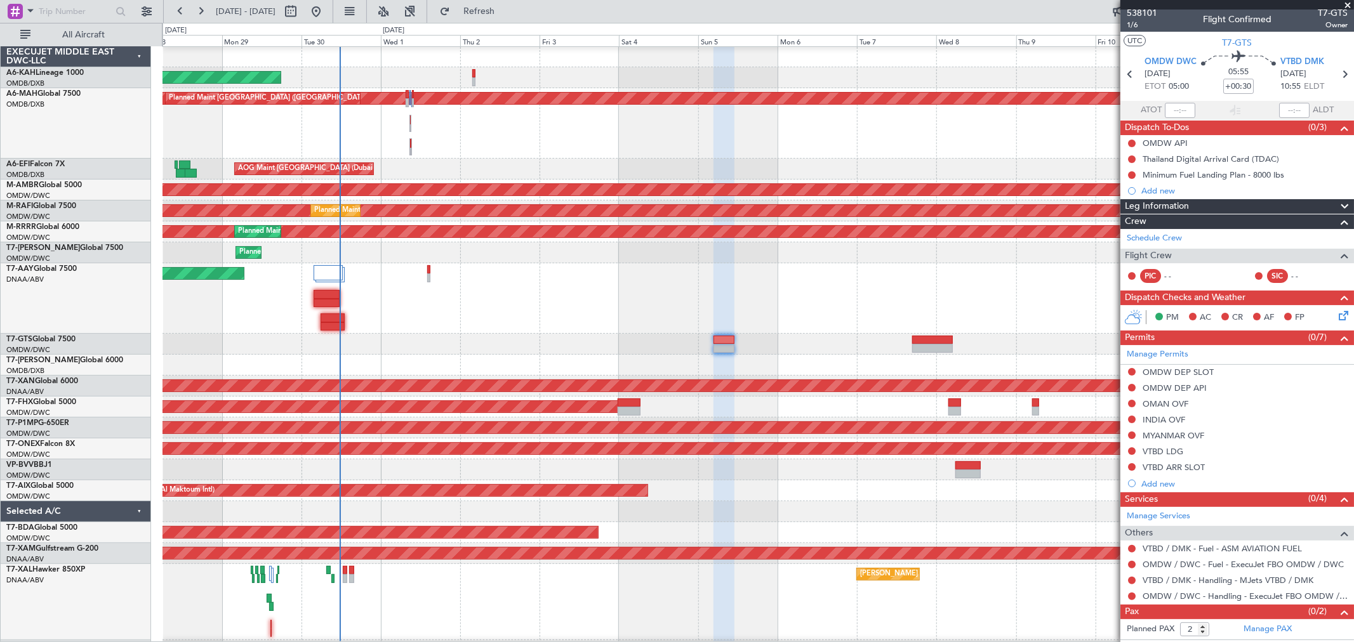
scroll to position [0, 0]
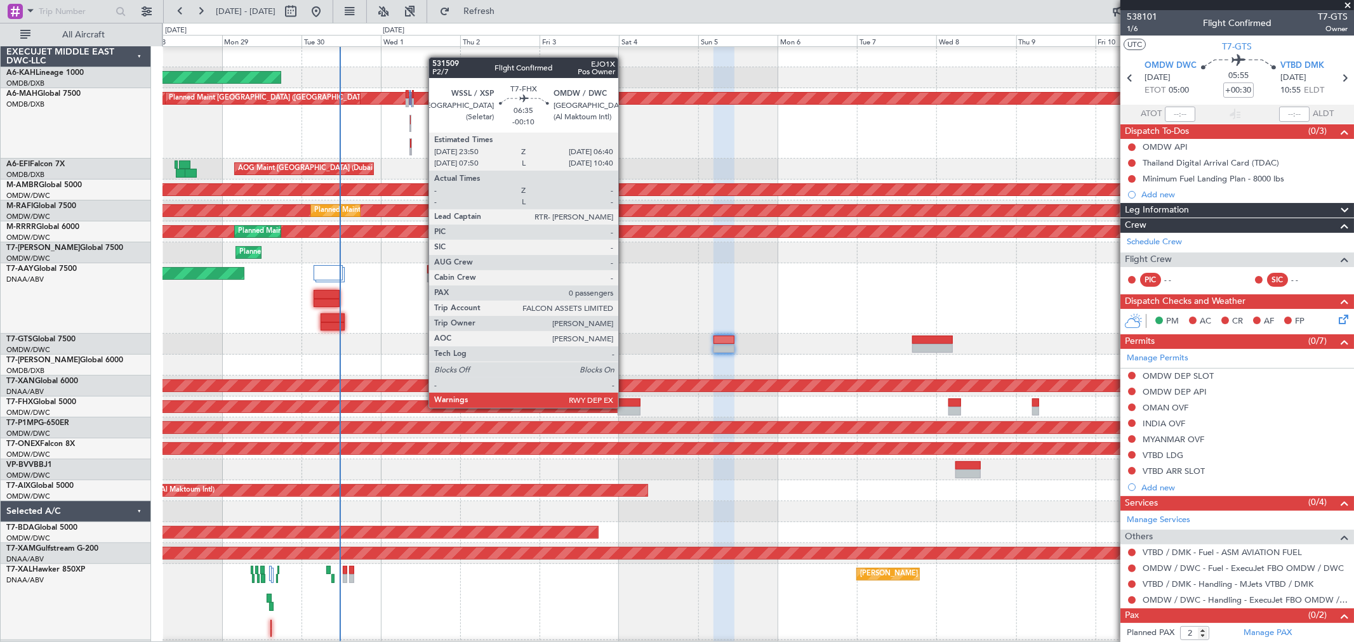
click at [625, 407] on div at bounding box center [629, 411] width 23 height 9
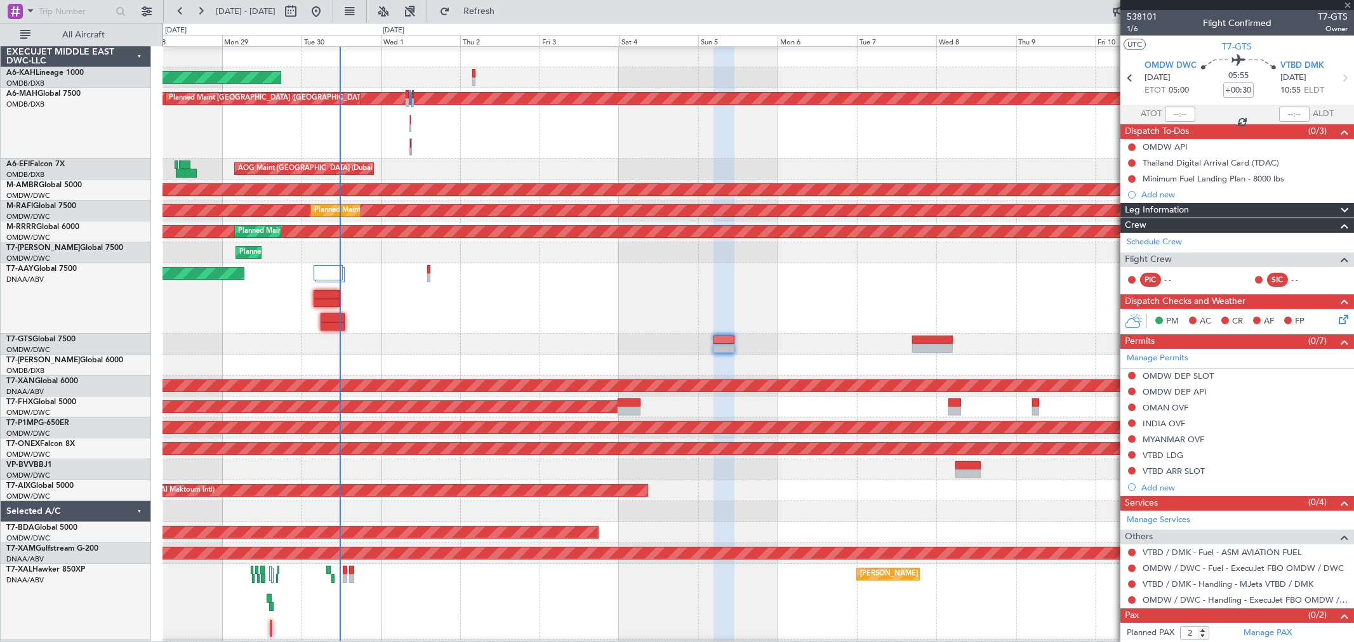
type input "-00:10"
type input "0"
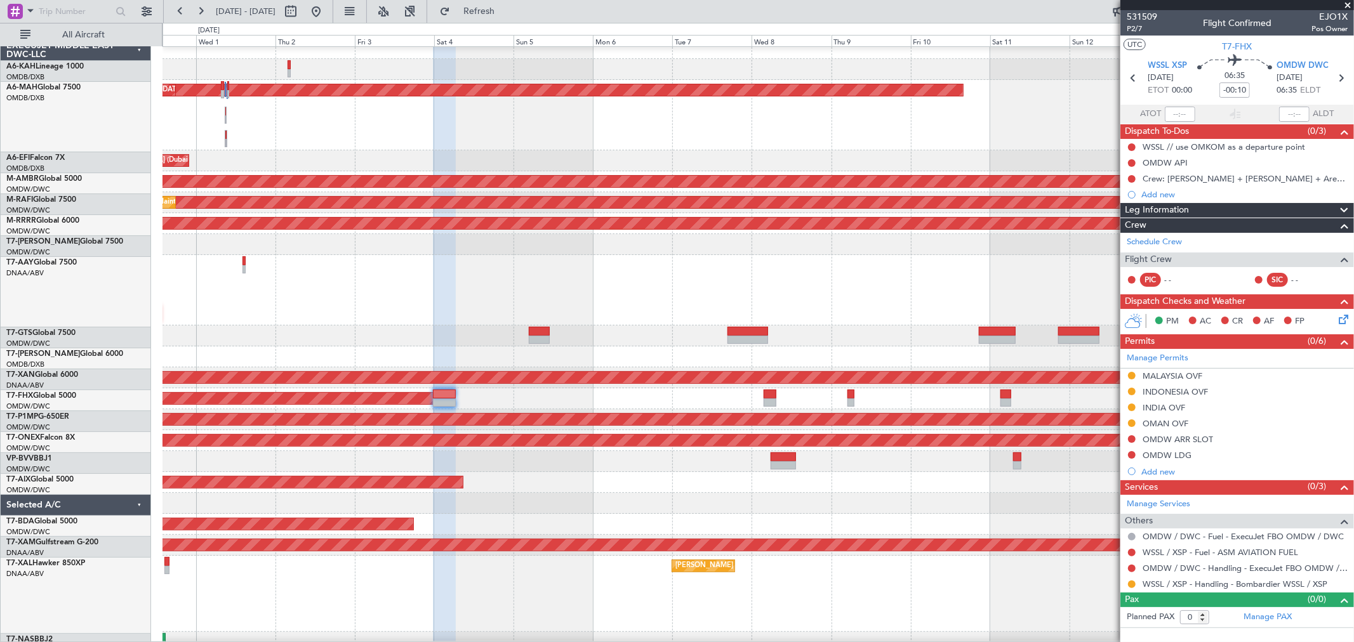
scroll to position [11, 0]
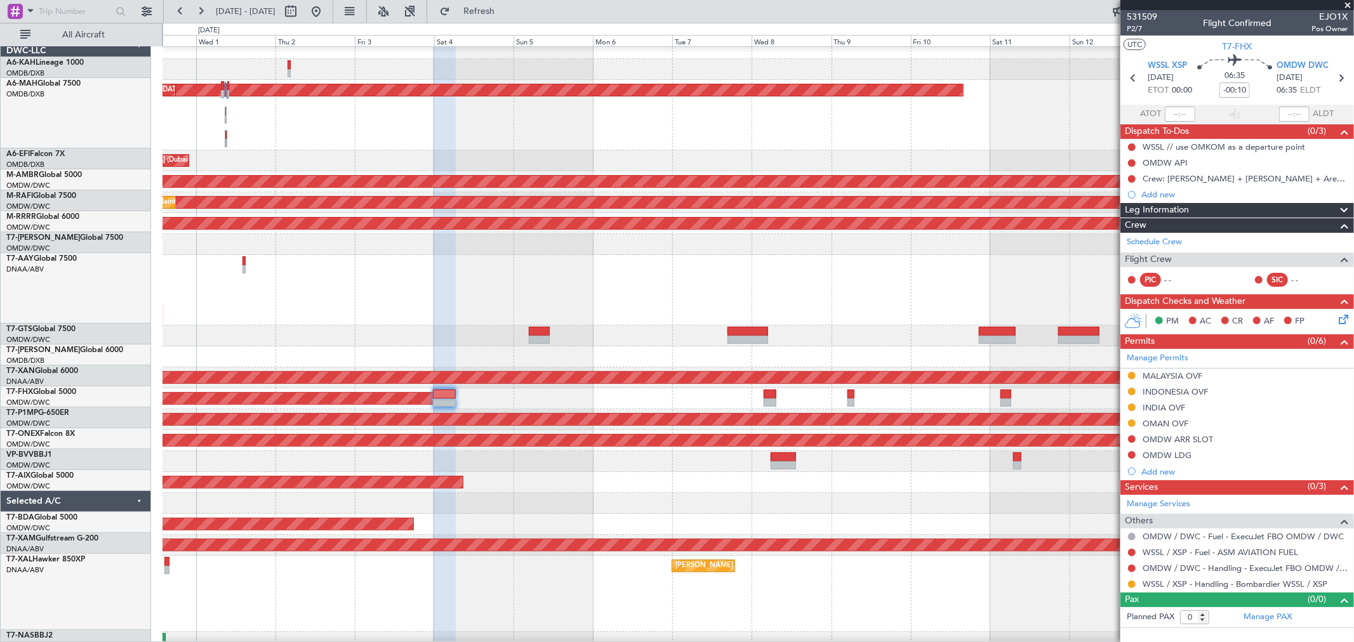
click at [384, 294] on div "Unplanned Maint [GEOGRAPHIC_DATA] (Al Maktoum Intl)" at bounding box center [757, 290] width 1191 height 70
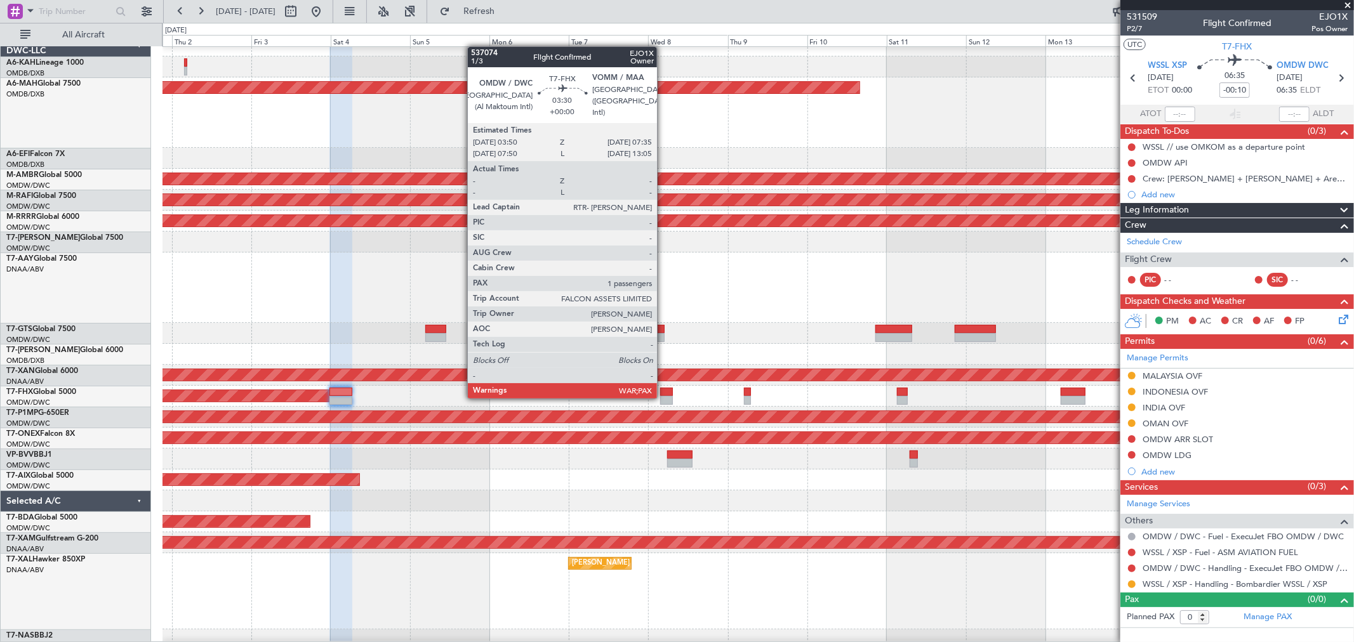
click at [663, 396] on div at bounding box center [666, 400] width 13 height 9
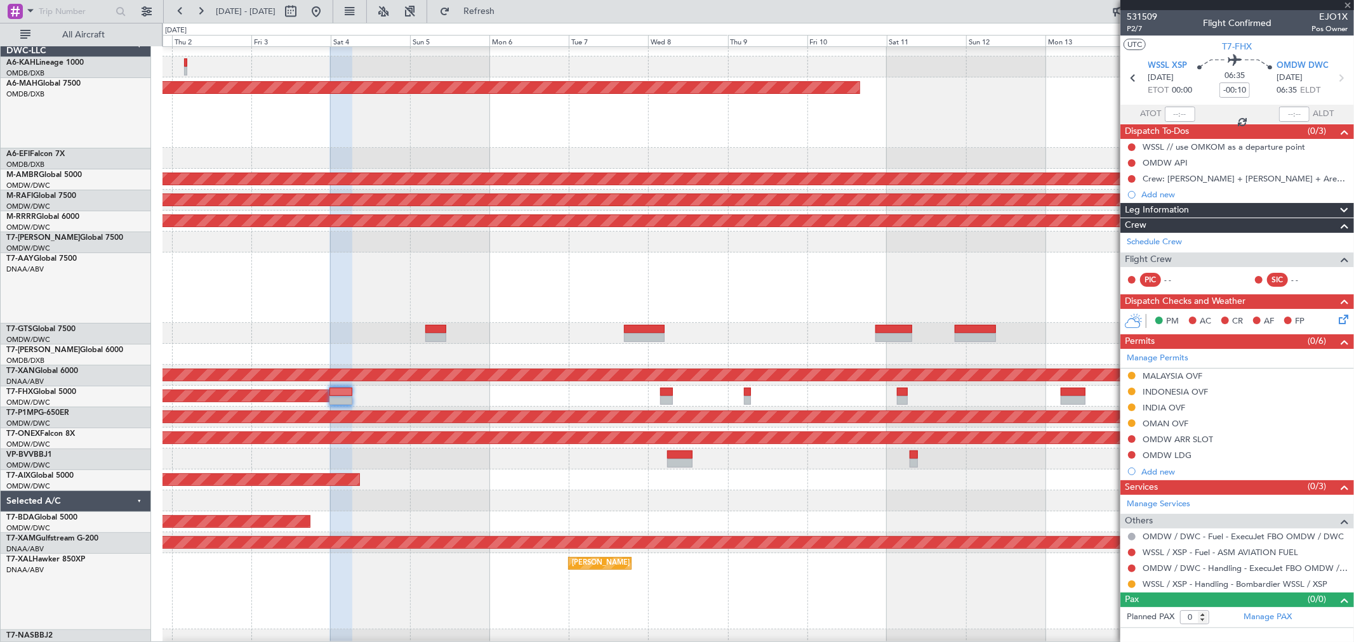
type input "1"
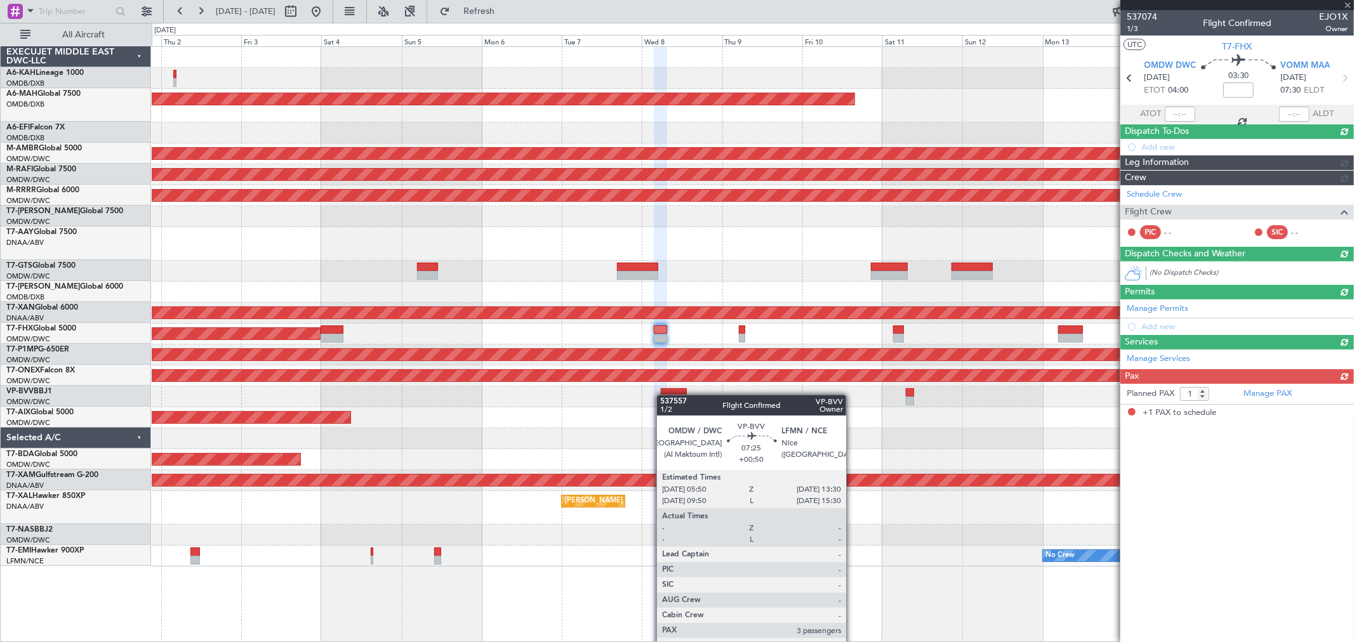
scroll to position [0, 0]
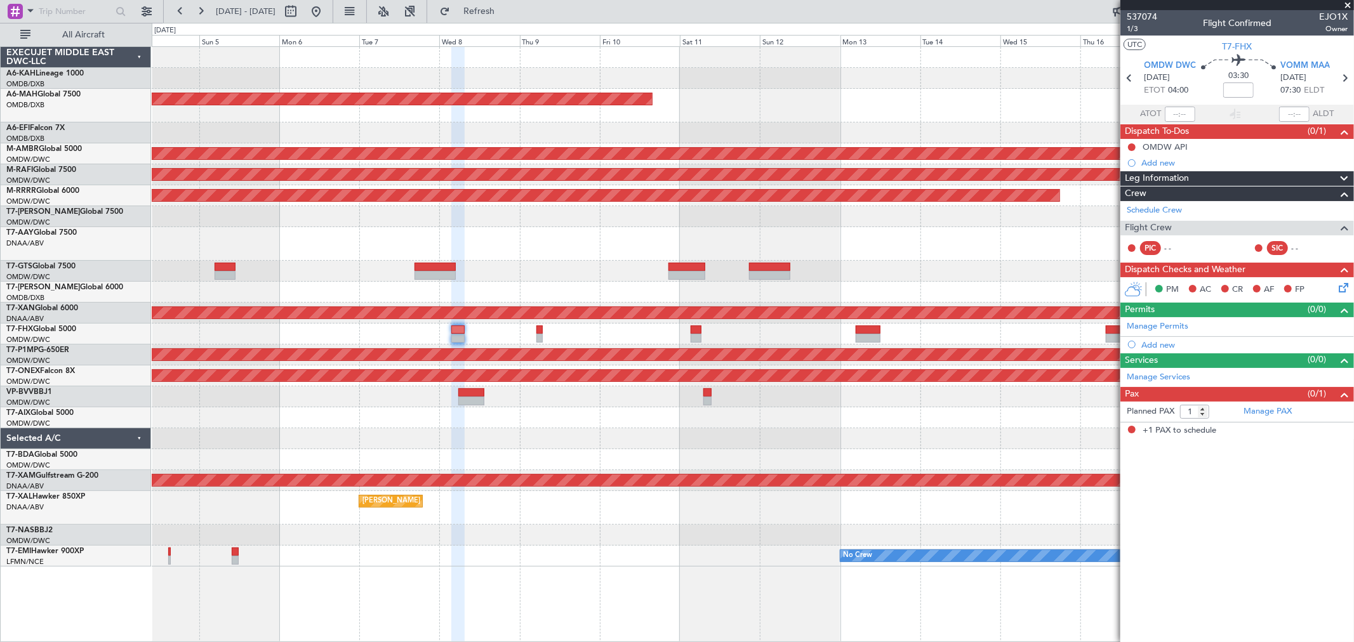
click at [296, 195] on div "Planned Maint Dubai (Dubai Intl) Planned Maint Dubai (Dubai Intl) AOG Maint Dub…" at bounding box center [752, 307] width 1201 height 520
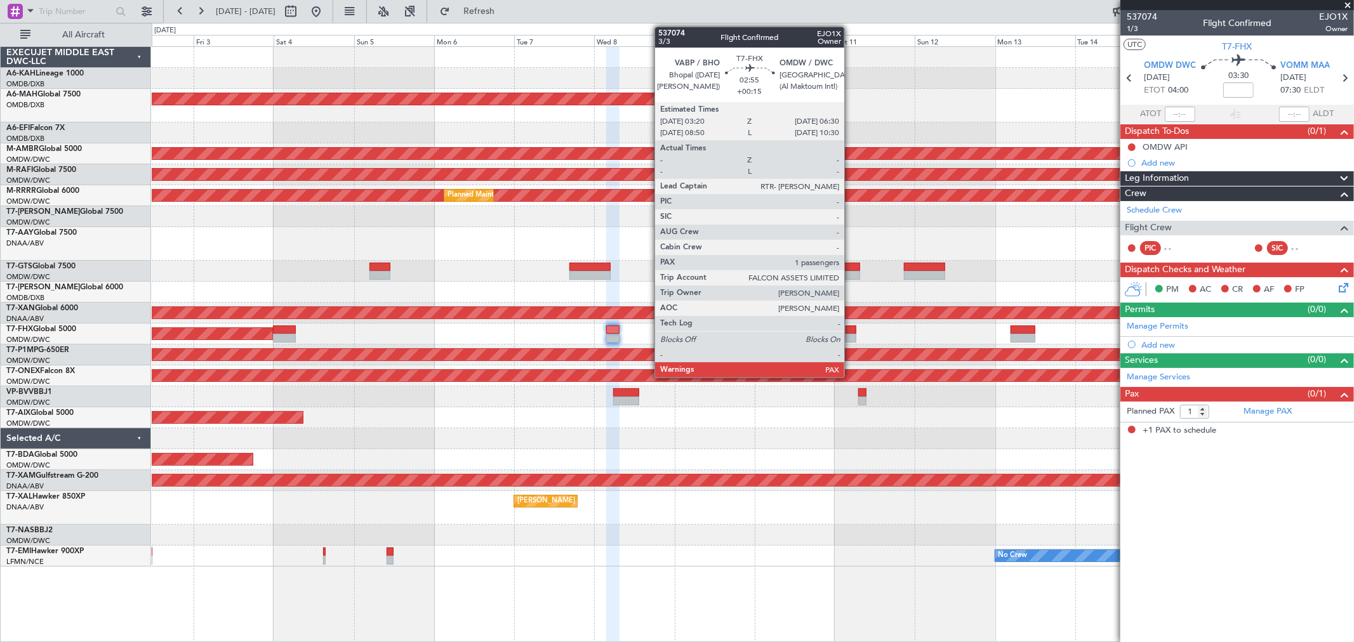
click at [850, 332] on div at bounding box center [850, 330] width 11 height 9
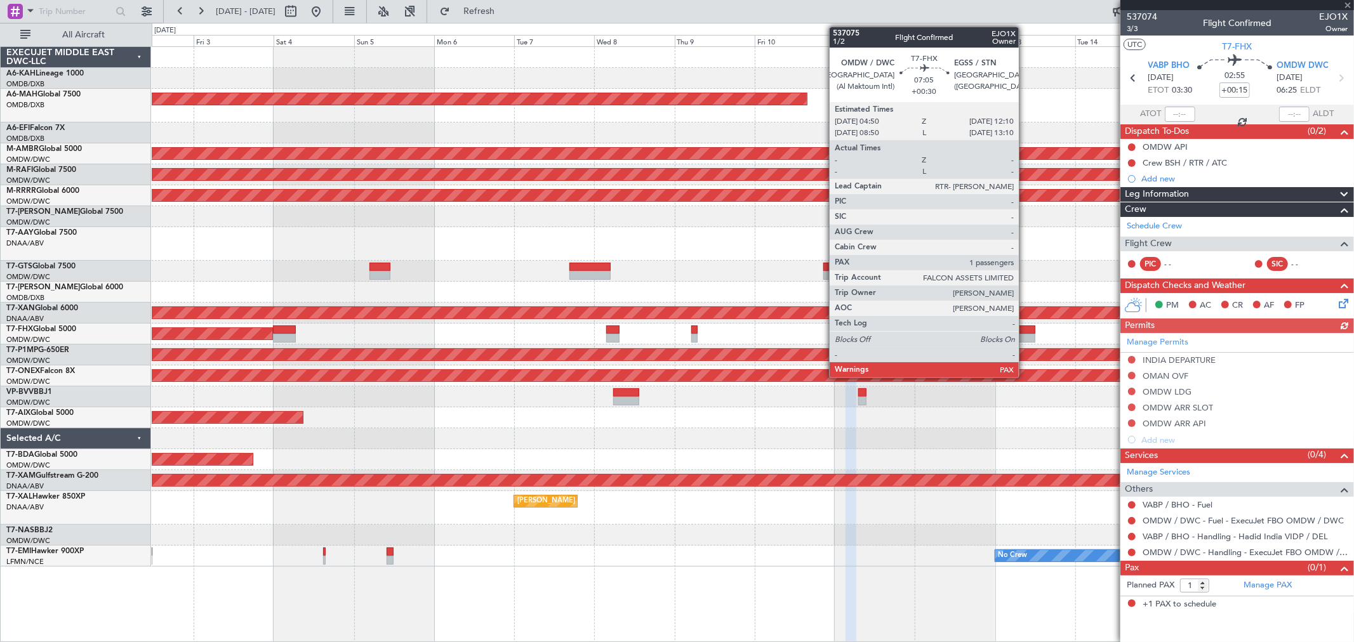
click at [974, 336] on div at bounding box center [1022, 338] width 25 height 9
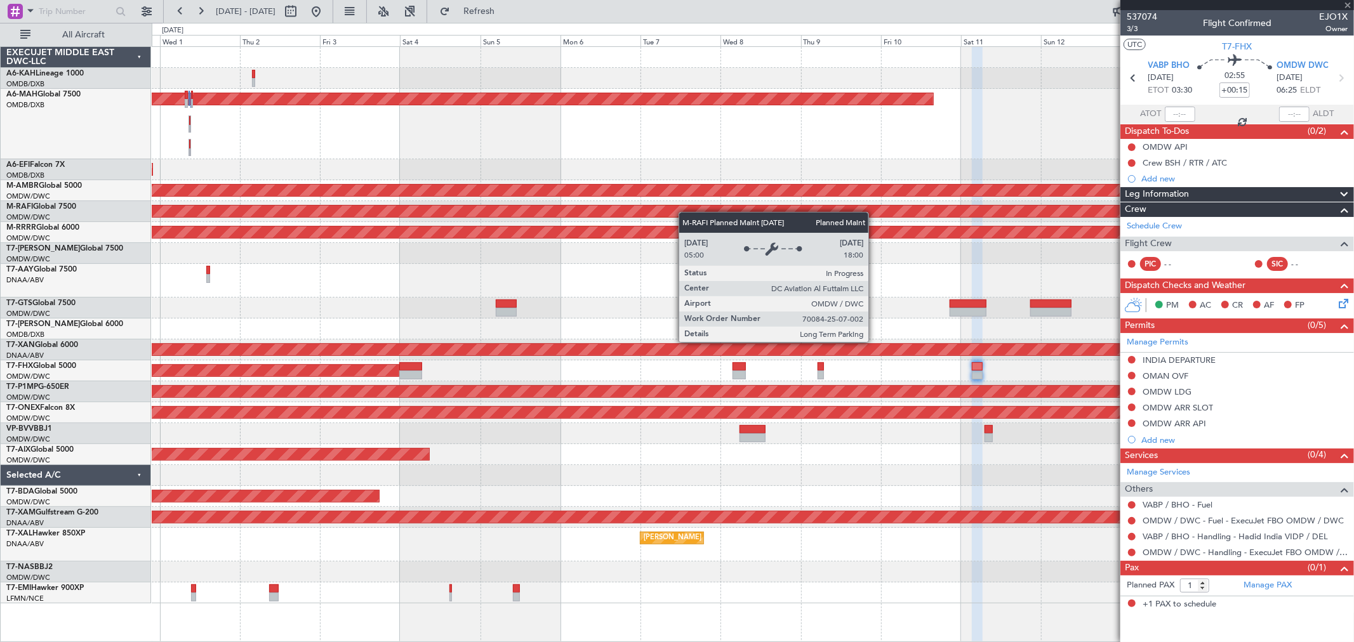
type input "+00:30"
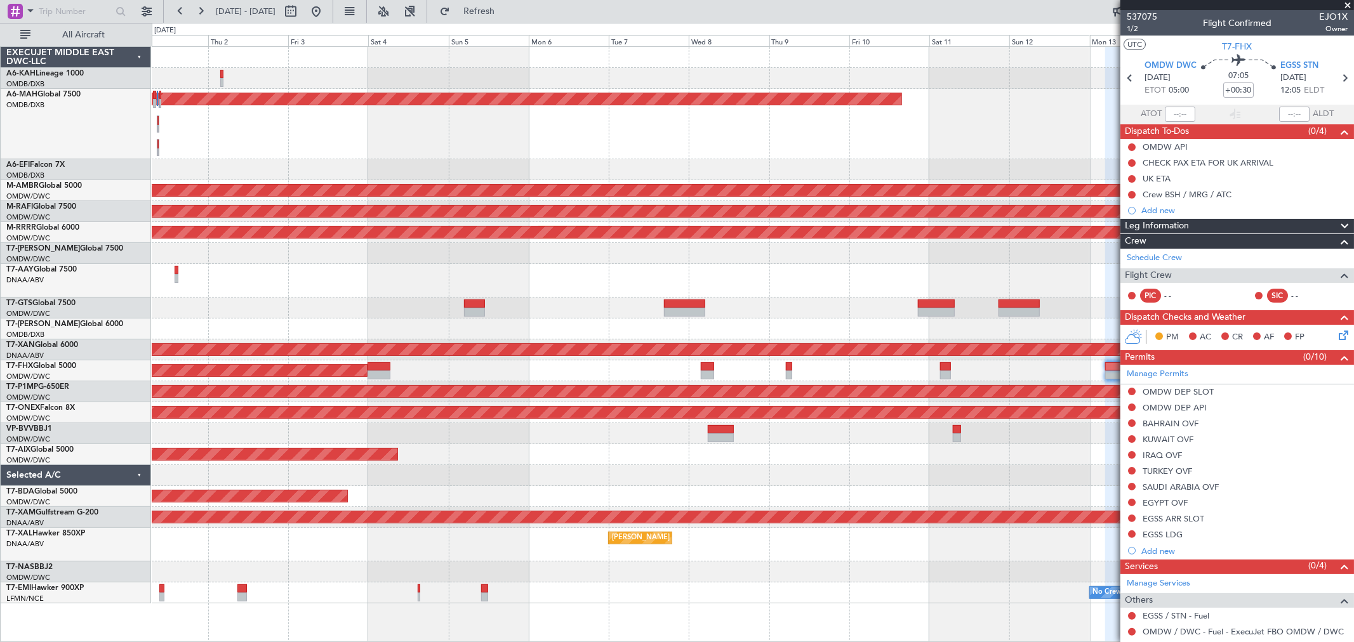
click at [624, 312] on div at bounding box center [752, 308] width 1201 height 21
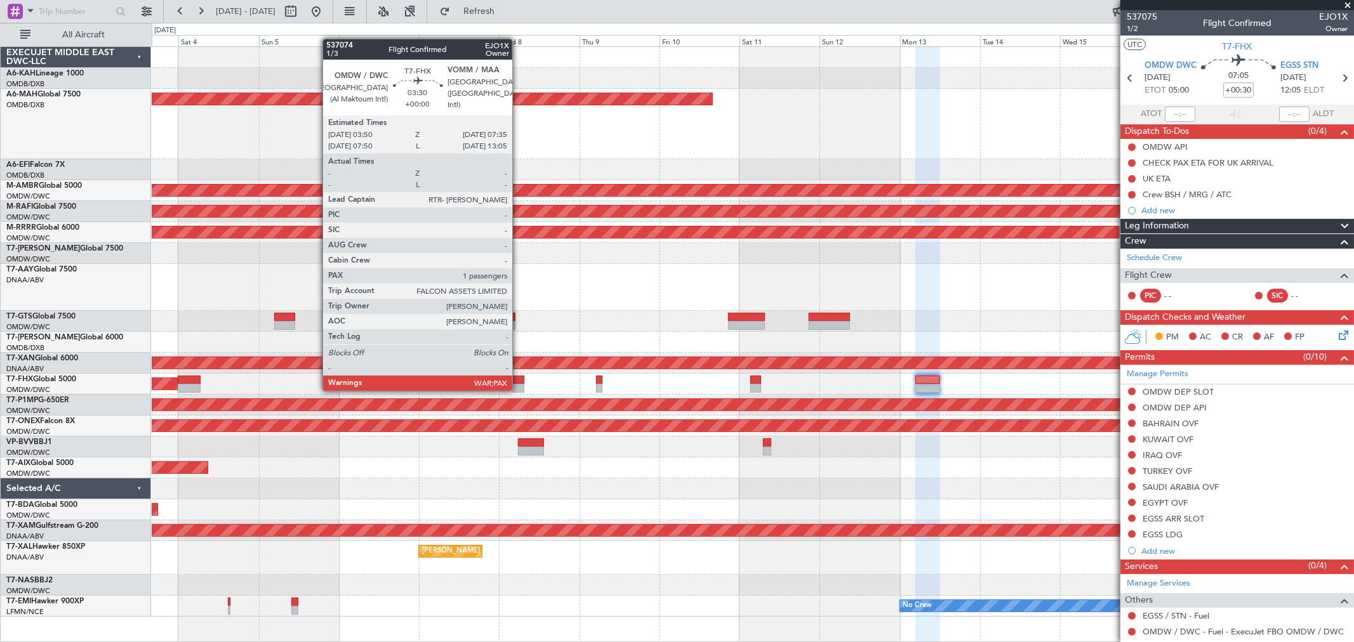
click at [519, 388] on div at bounding box center [518, 388] width 13 height 9
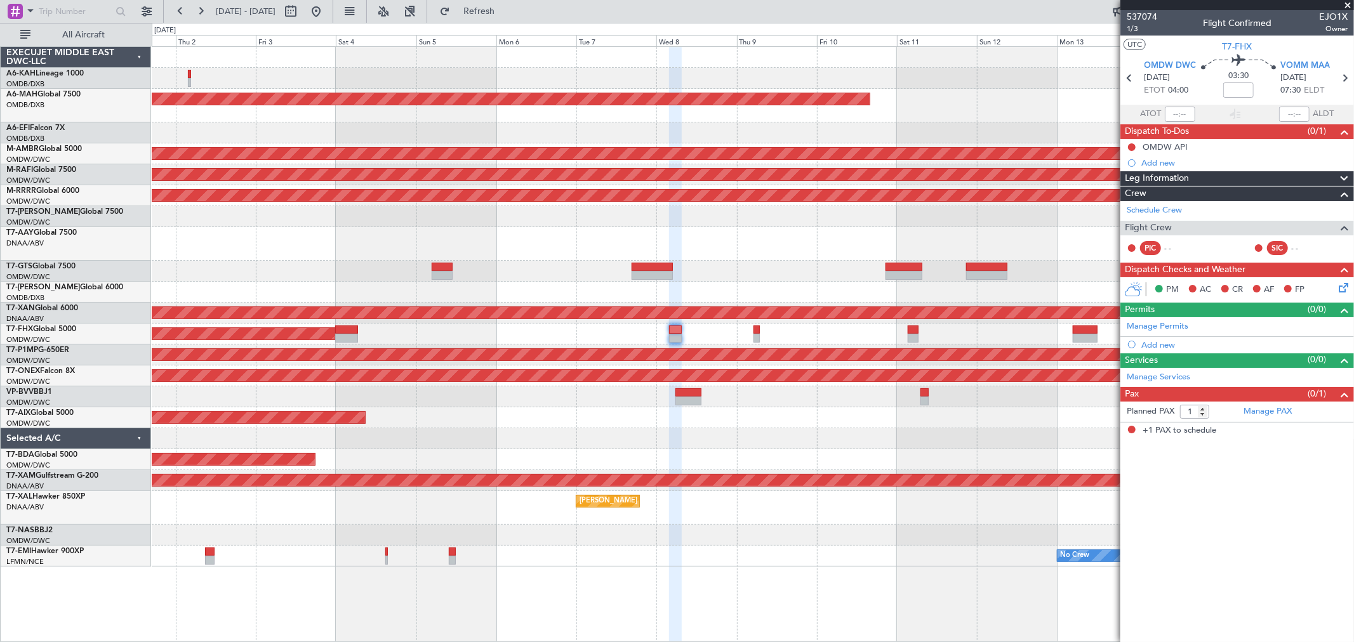
click at [741, 395] on div at bounding box center [752, 397] width 1201 height 21
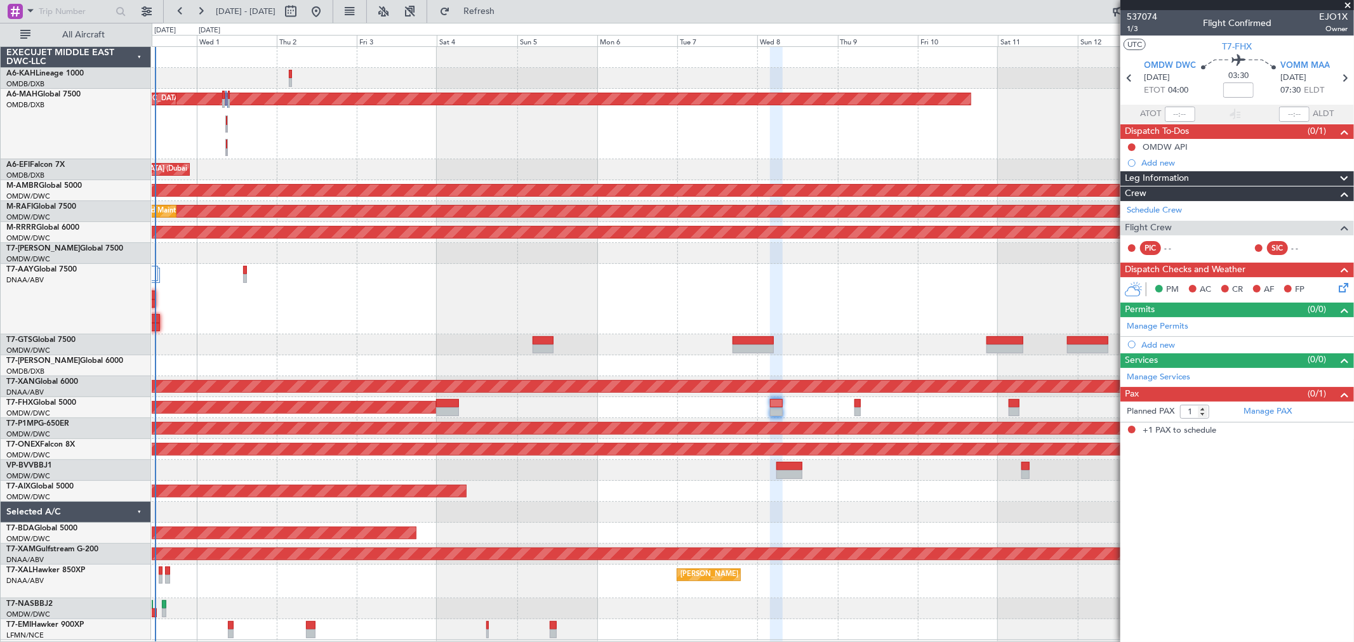
click at [627, 462] on div "Planned Maint Dubai (Al Maktoum Intl)" at bounding box center [752, 491] width 1201 height 21
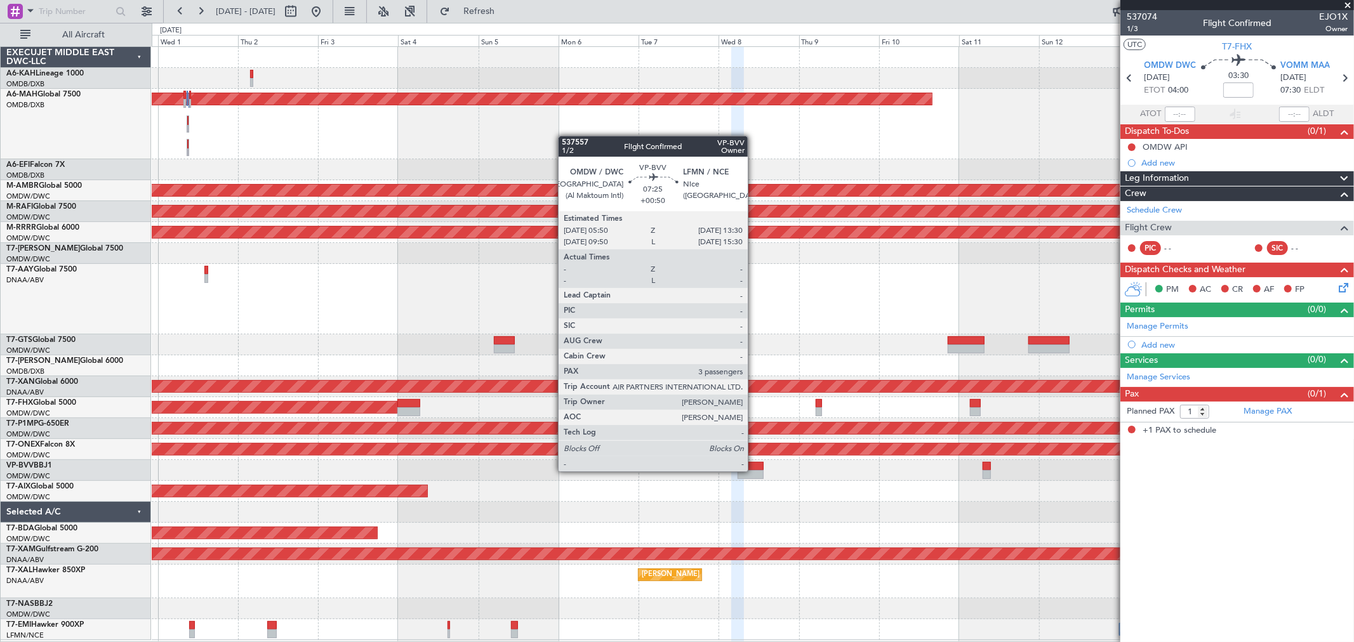
click at [754, 462] on div at bounding box center [750, 474] width 26 height 9
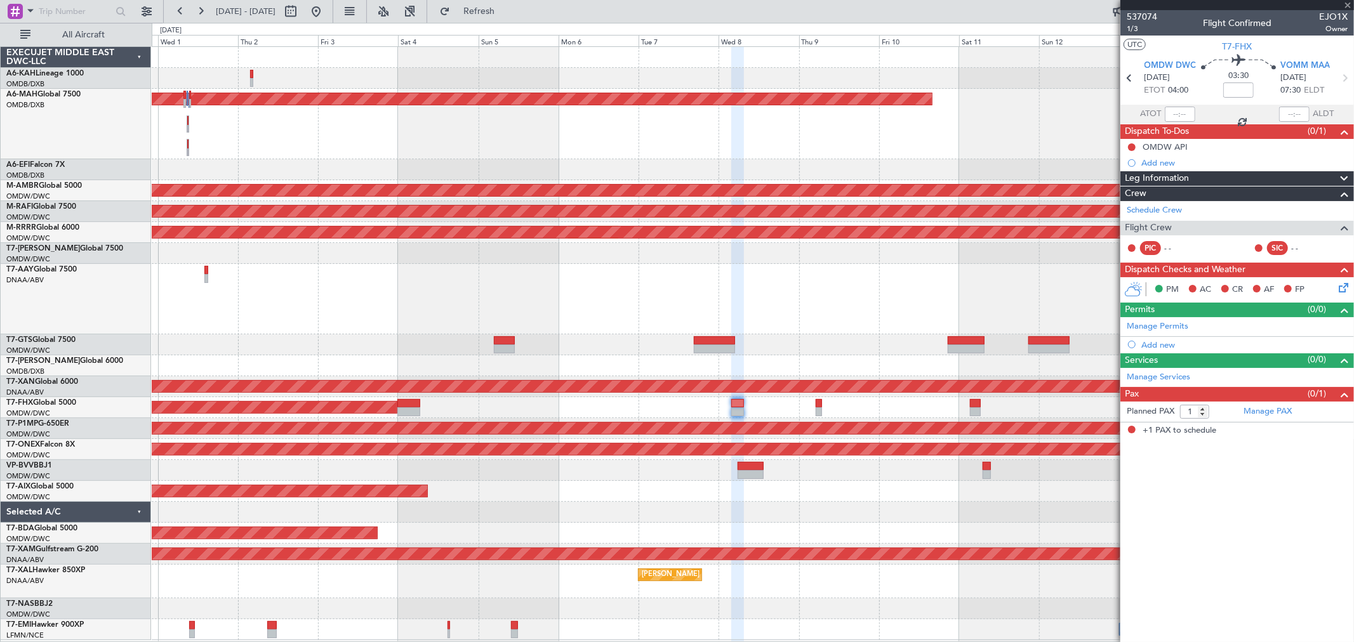
type input "+00:50"
type input "3"
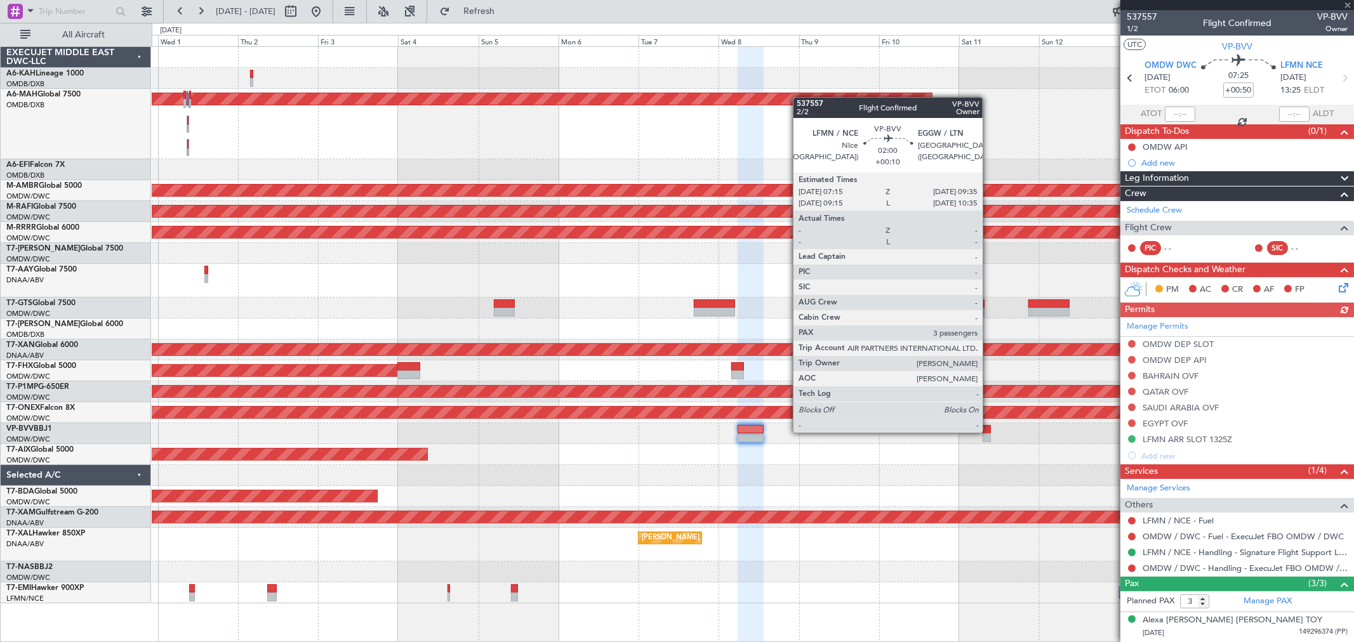
click at [974, 432] on div at bounding box center [986, 429] width 8 height 9
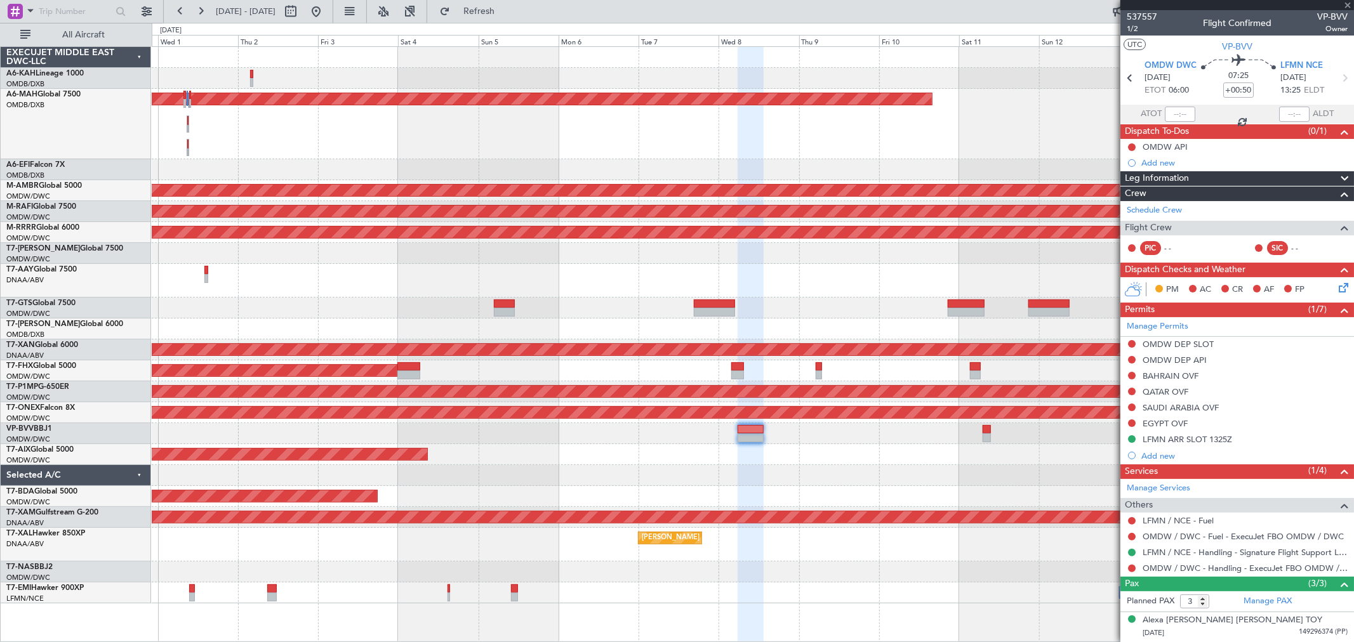
type input "+00:10"
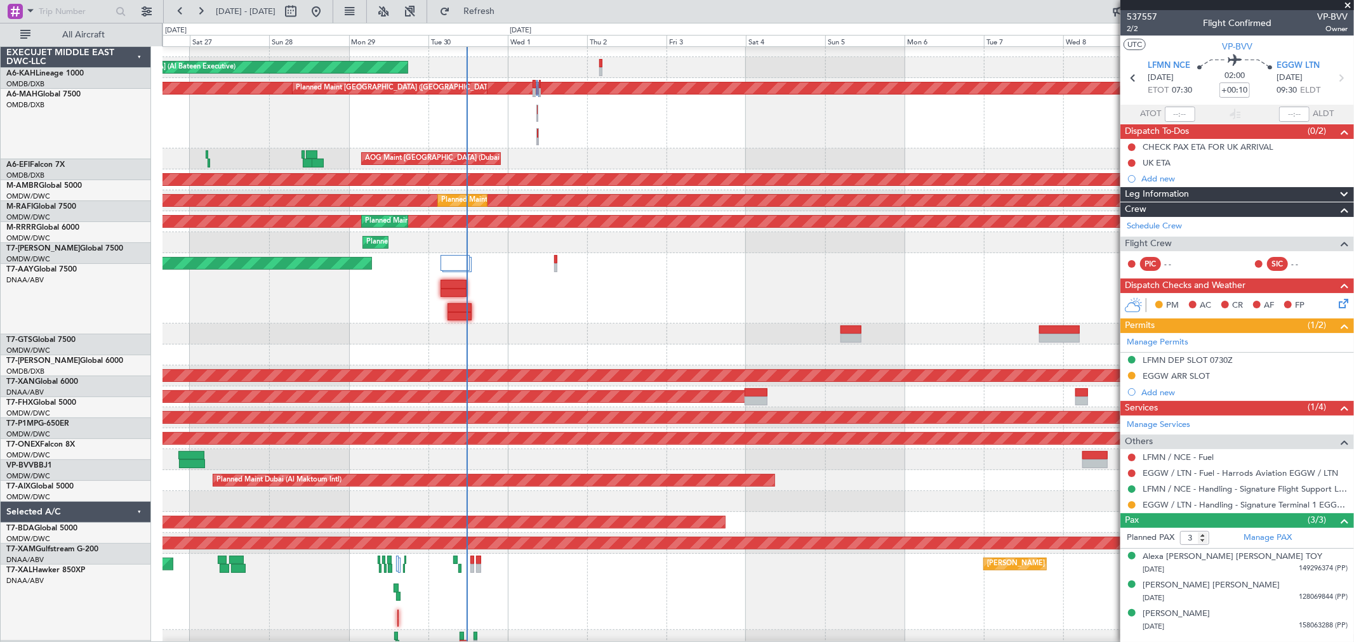
scroll to position [10, 0]
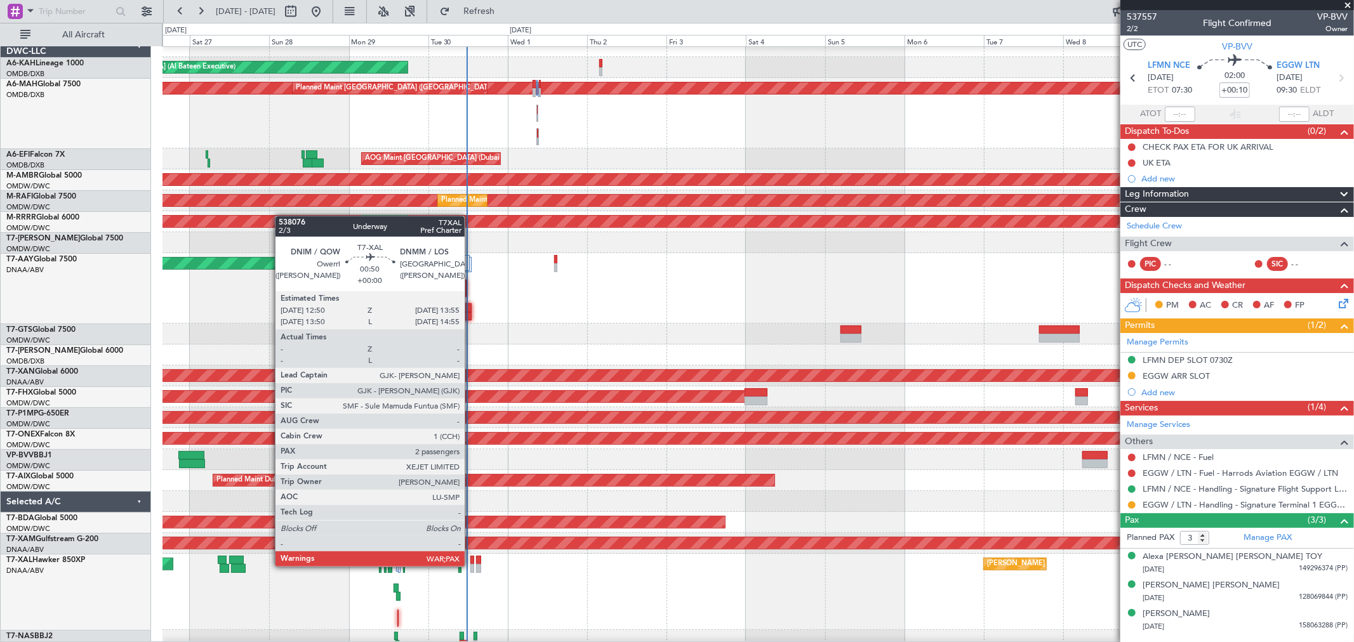
click at [471, 462] on div at bounding box center [472, 568] width 4 height 9
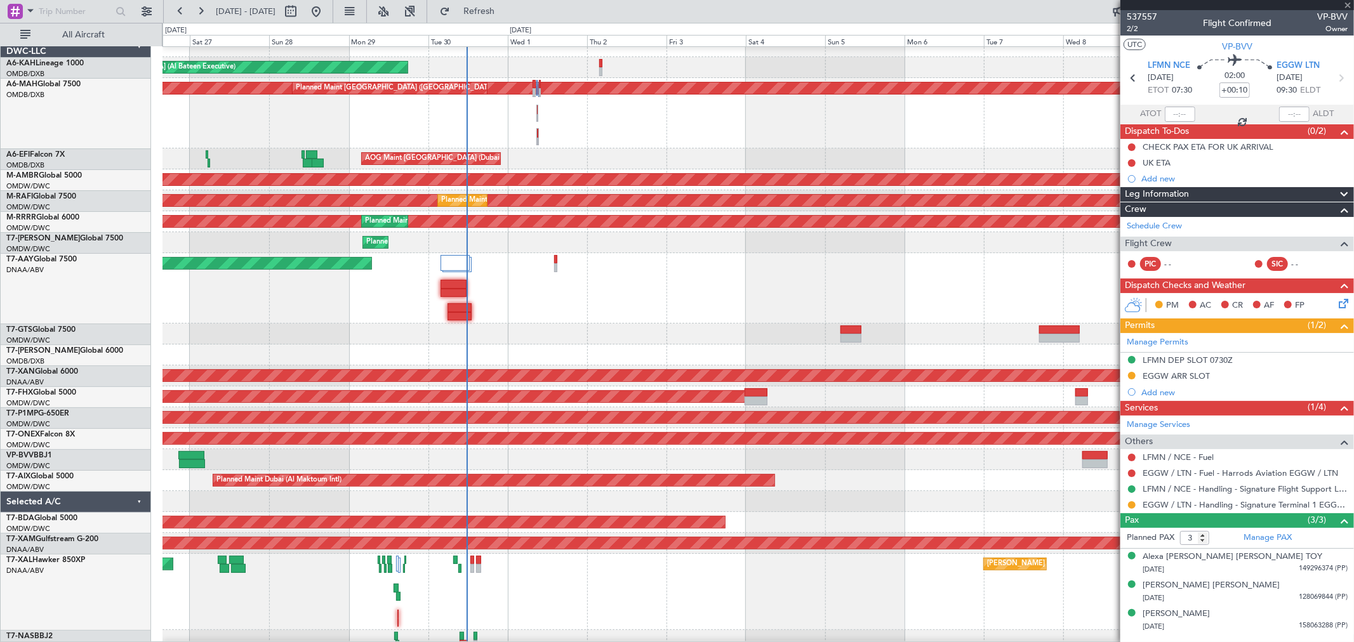
type input "2"
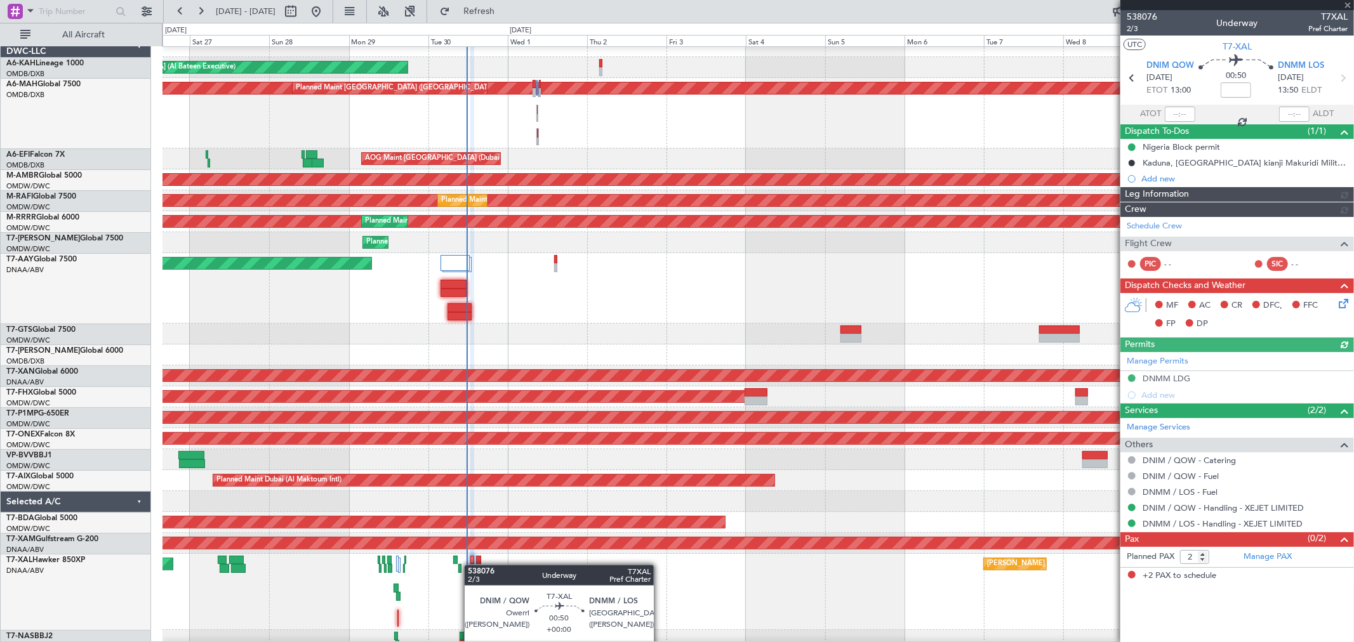
type input "Dherander Fithani (DHF)"
type input "7405"
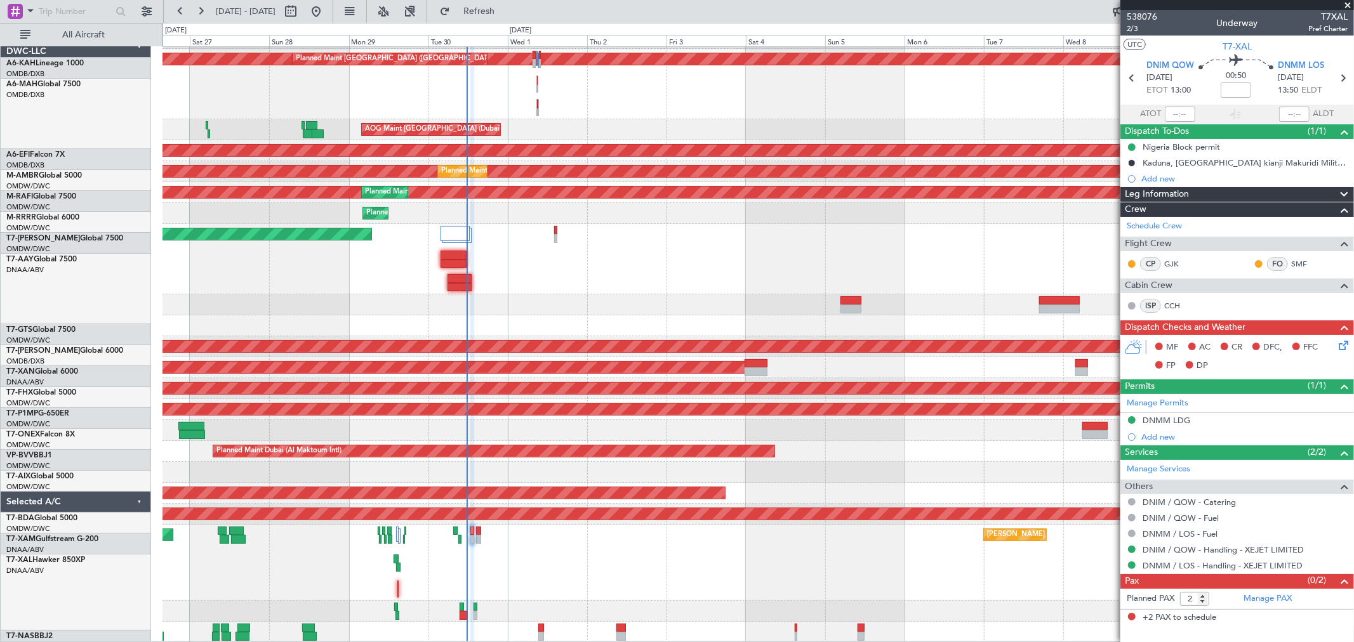
scroll to position [40, 0]
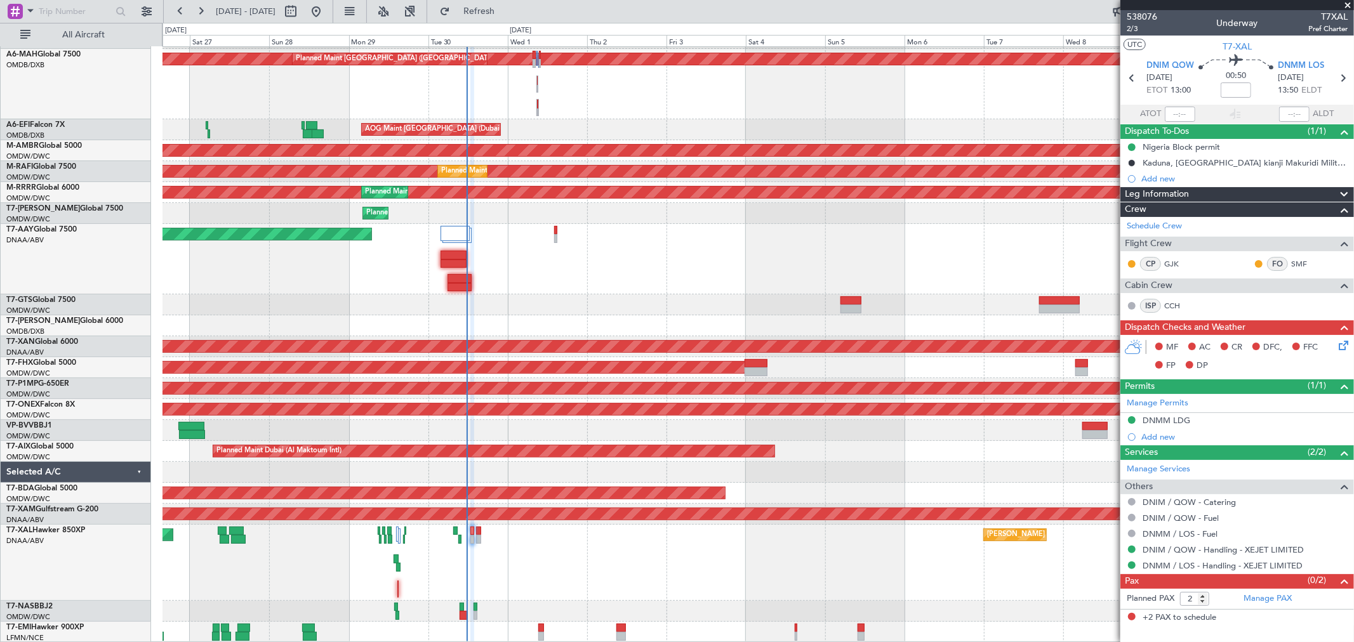
click at [476, 462] on div "Planned Maint [GEOGRAPHIC_DATA]-[GEOGRAPHIC_DATA]" at bounding box center [757, 611] width 1191 height 21
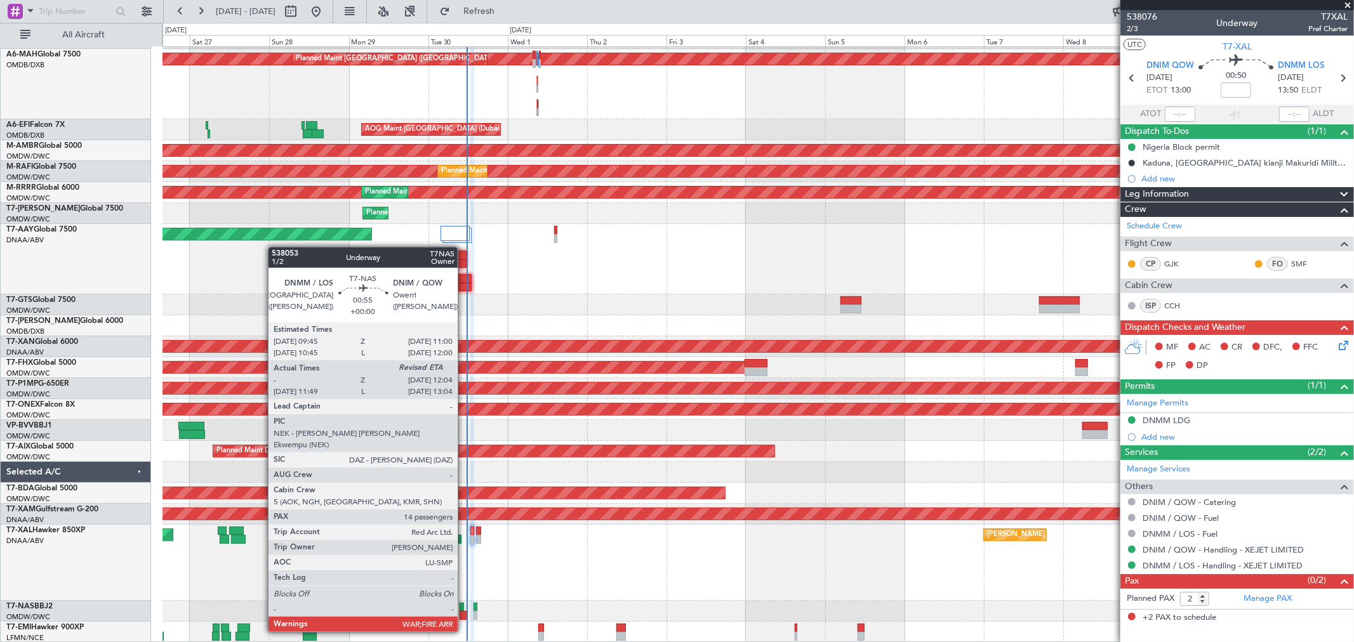
click at [464, 462] on div at bounding box center [461, 607] width 4 height 9
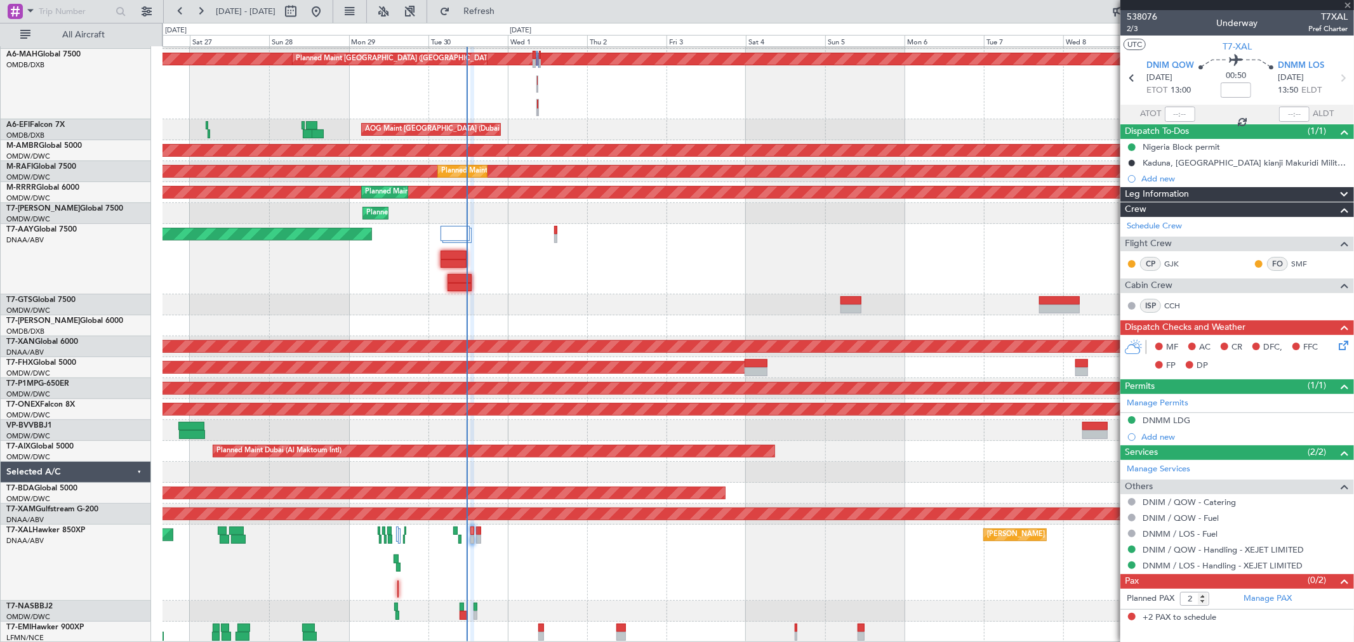
type input "11:04"
type input "14"
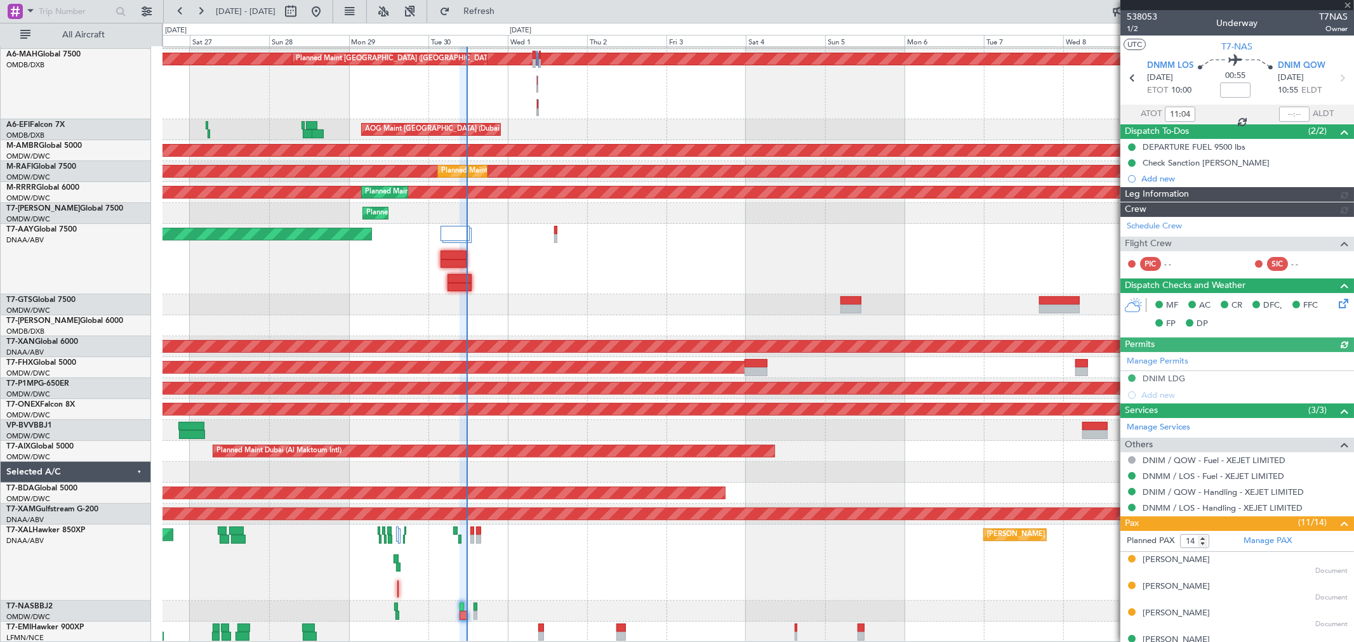
type input "Dherander Fithani (DHF)"
type input "7393"
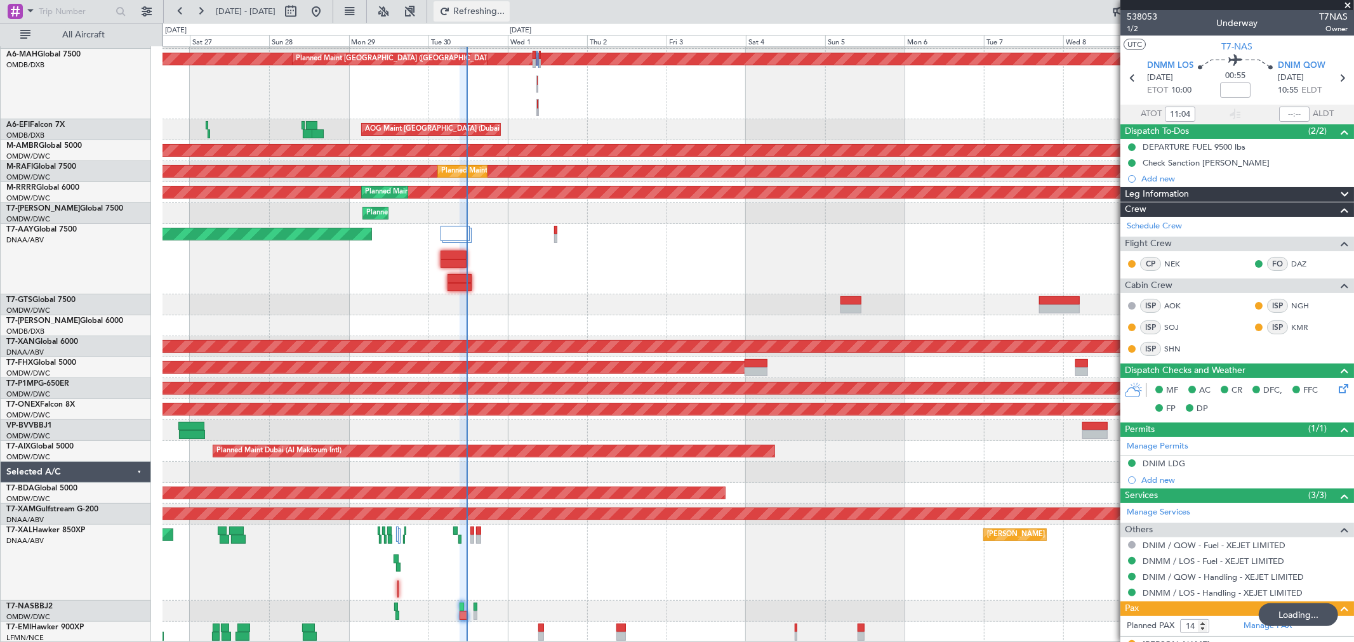
click at [506, 13] on span "Refreshing..." at bounding box center [479, 11] width 53 height 9
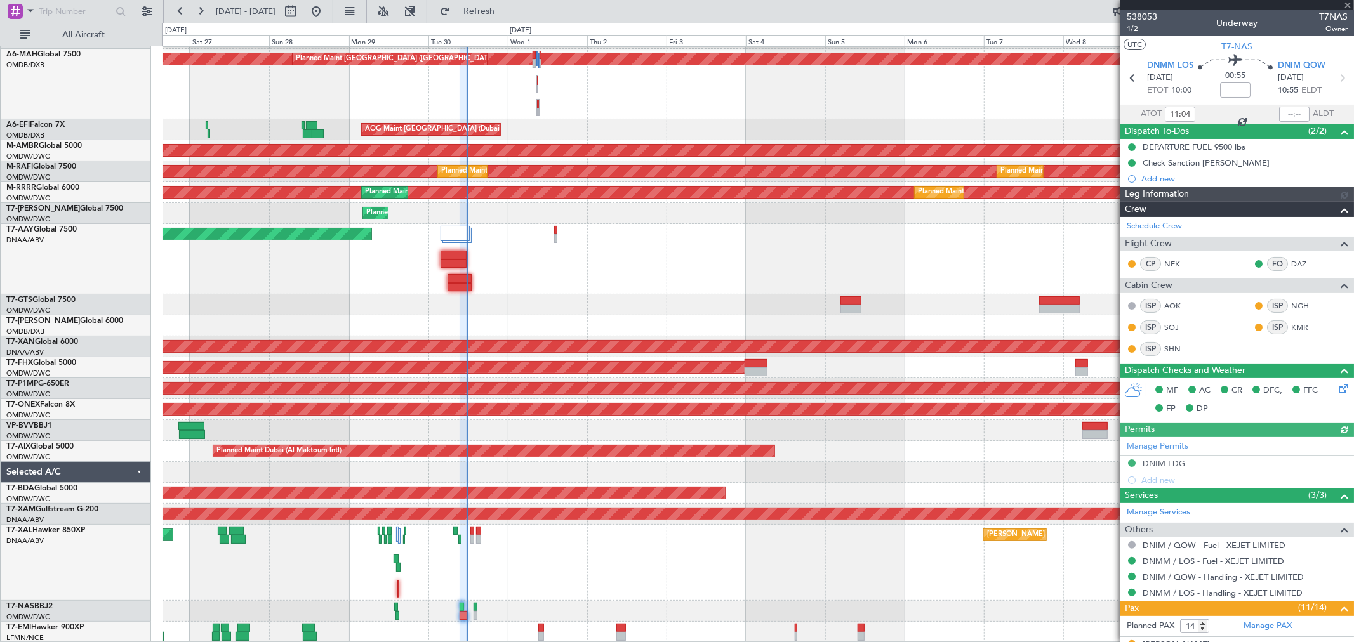
type input "Dherander Fithani (DHF)"
type input "7393"
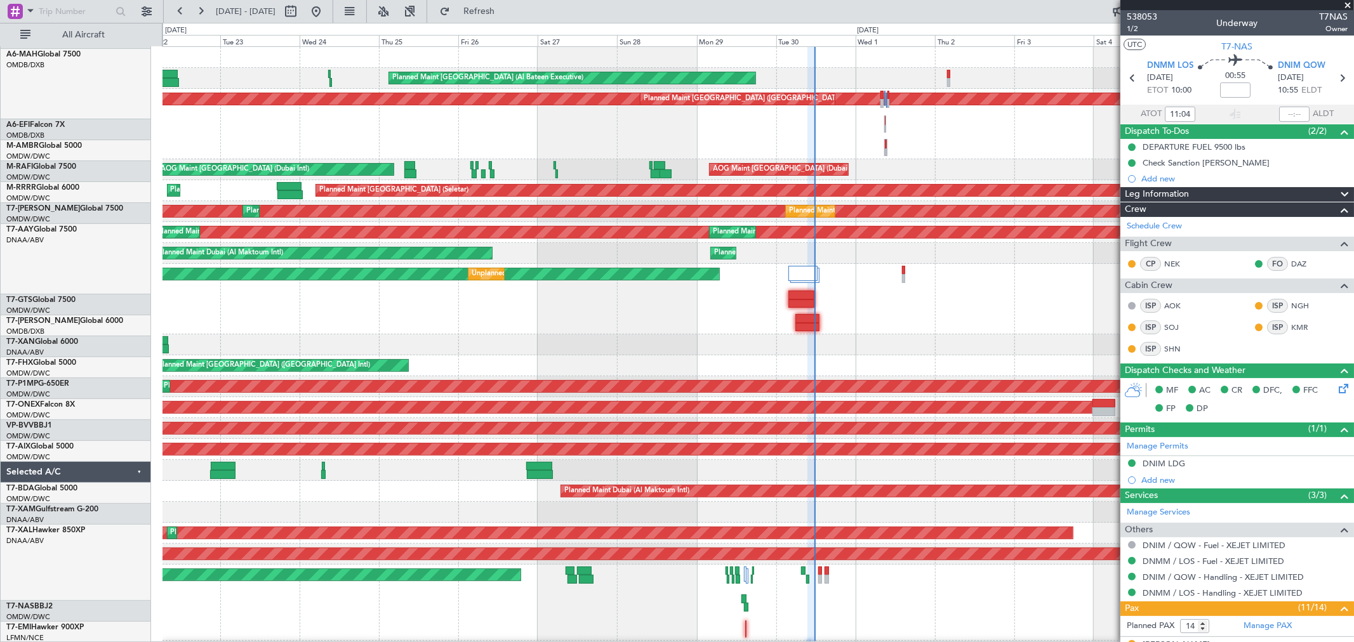
scroll to position [0, 0]
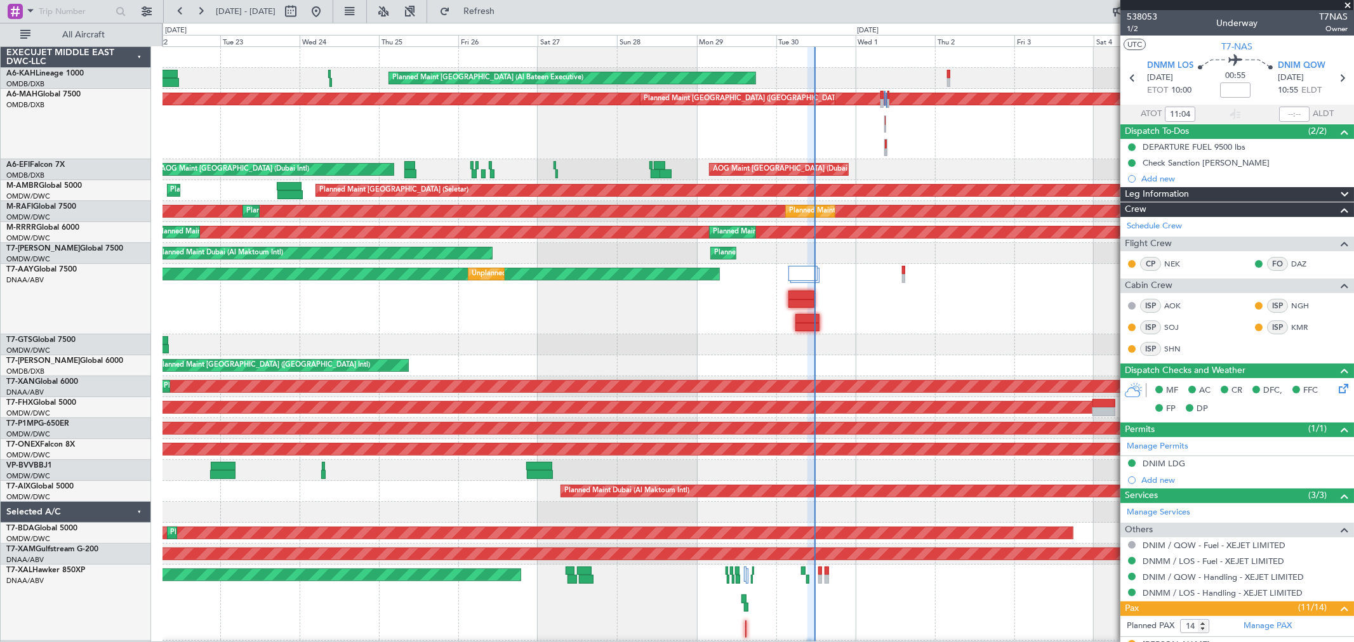
click at [930, 260] on div "Planned Maint Dubai (Al Maktoum Intl) Planned Maint Dubai (Al Maktoum Intl)" at bounding box center [757, 253] width 1191 height 21
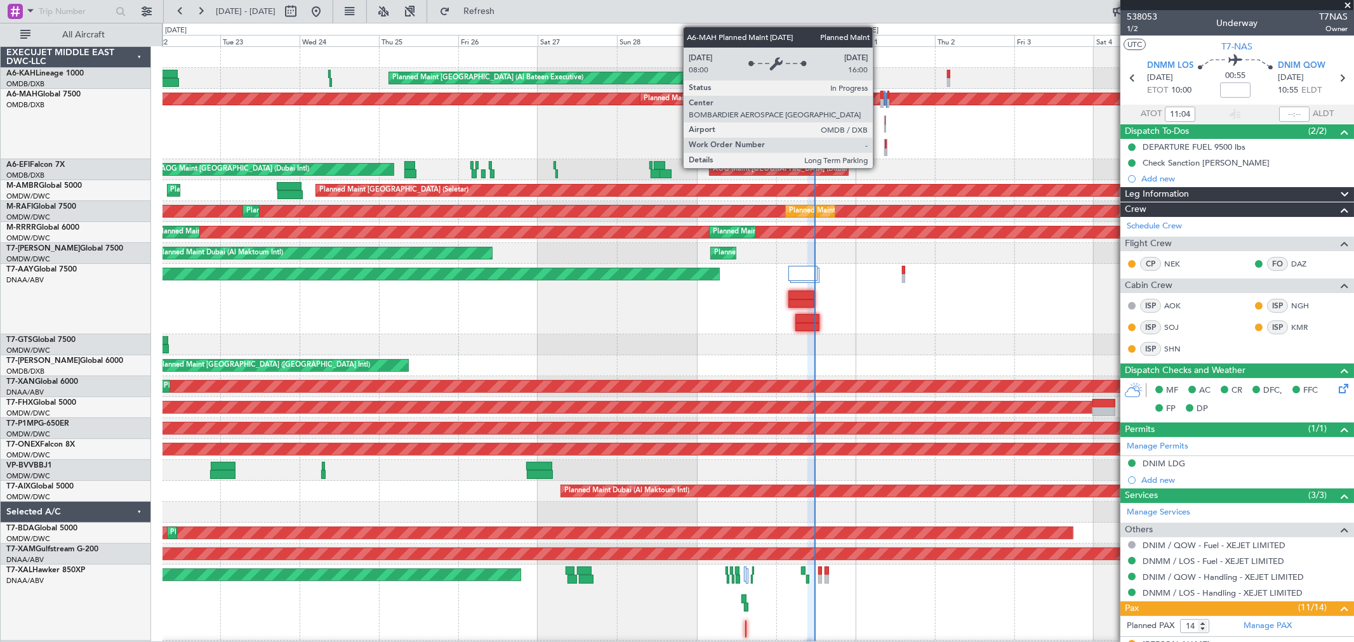
click at [879, 98] on div "Planned Maint [GEOGRAPHIC_DATA] ([GEOGRAPHIC_DATA] Intl)" at bounding box center [577, 98] width 2090 height 11
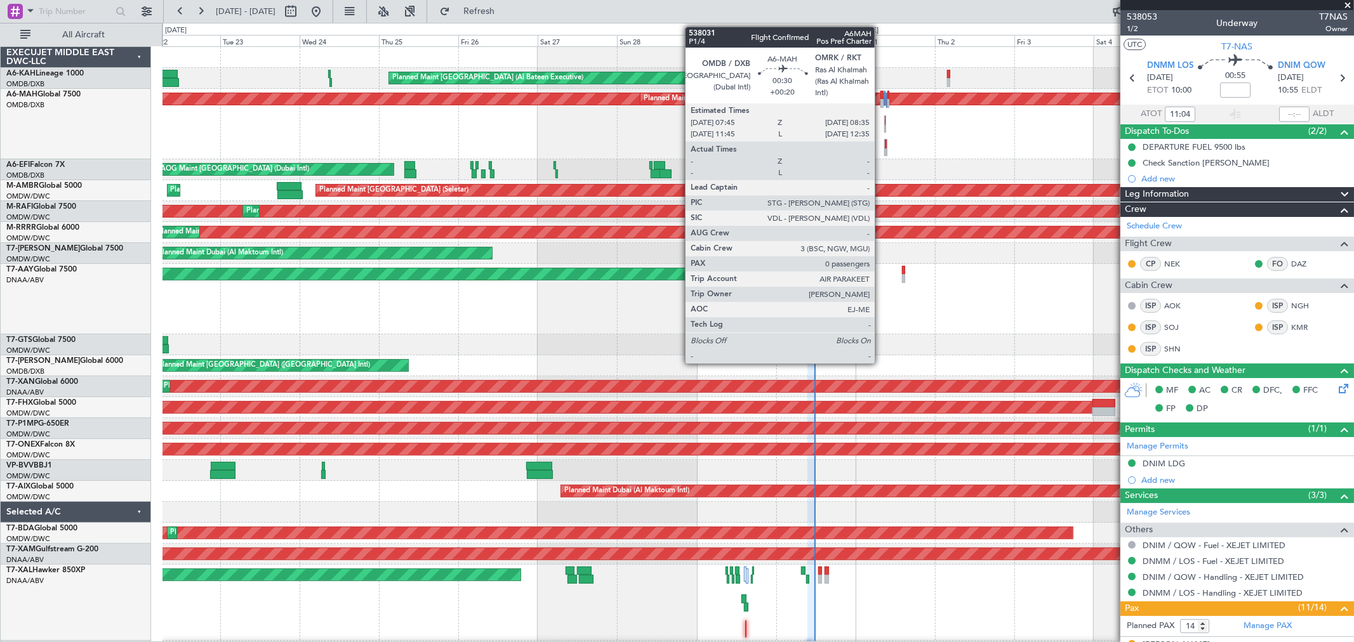
click at [881, 103] on div at bounding box center [881, 103] width 3 height 9
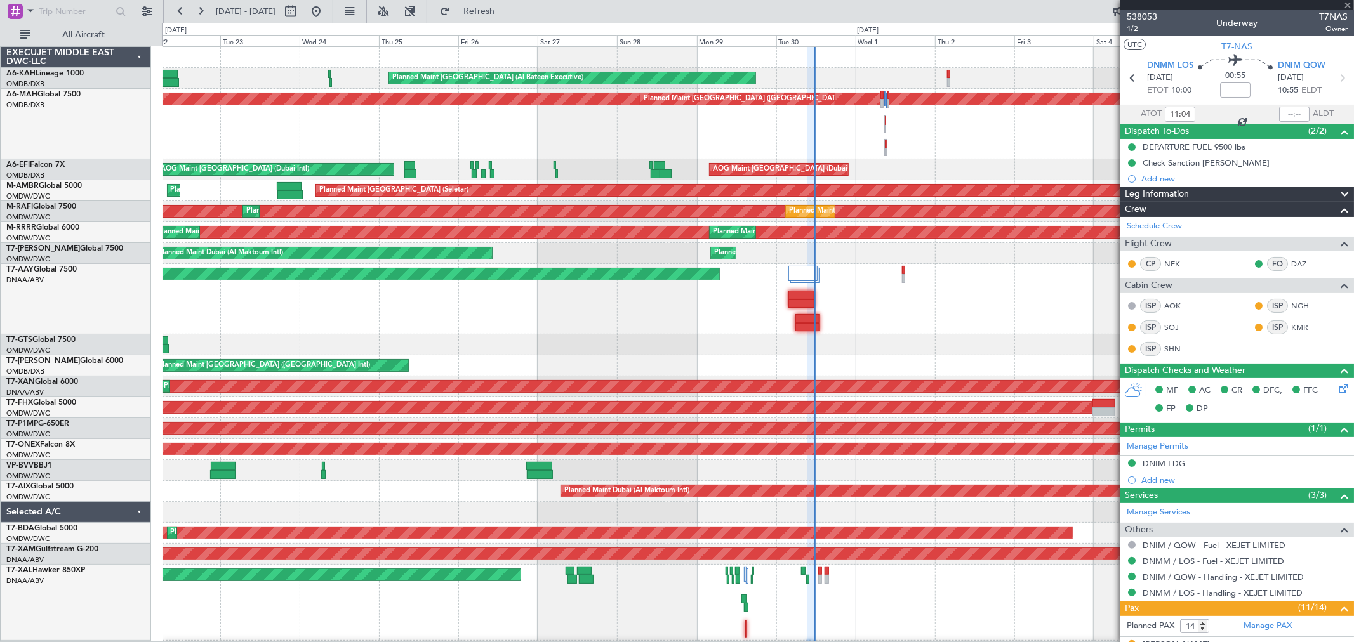
type input "+00:20"
type input "0"
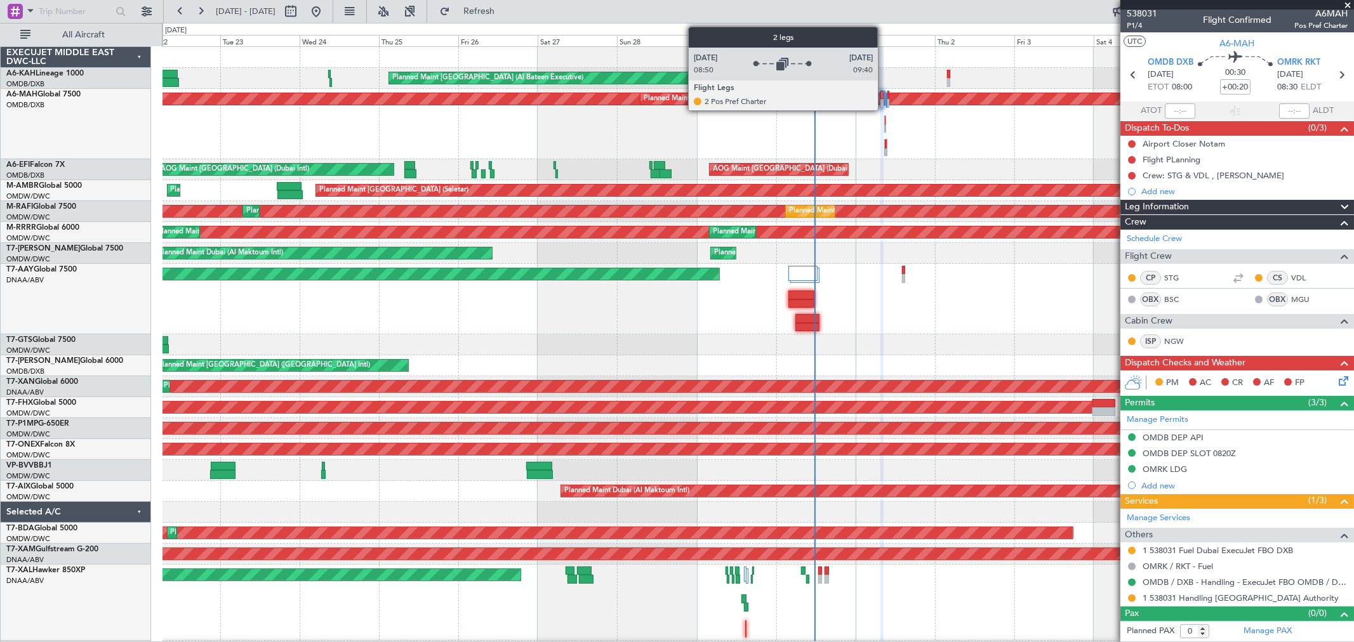
click at [884, 93] on div at bounding box center [884, 98] width 1 height 15
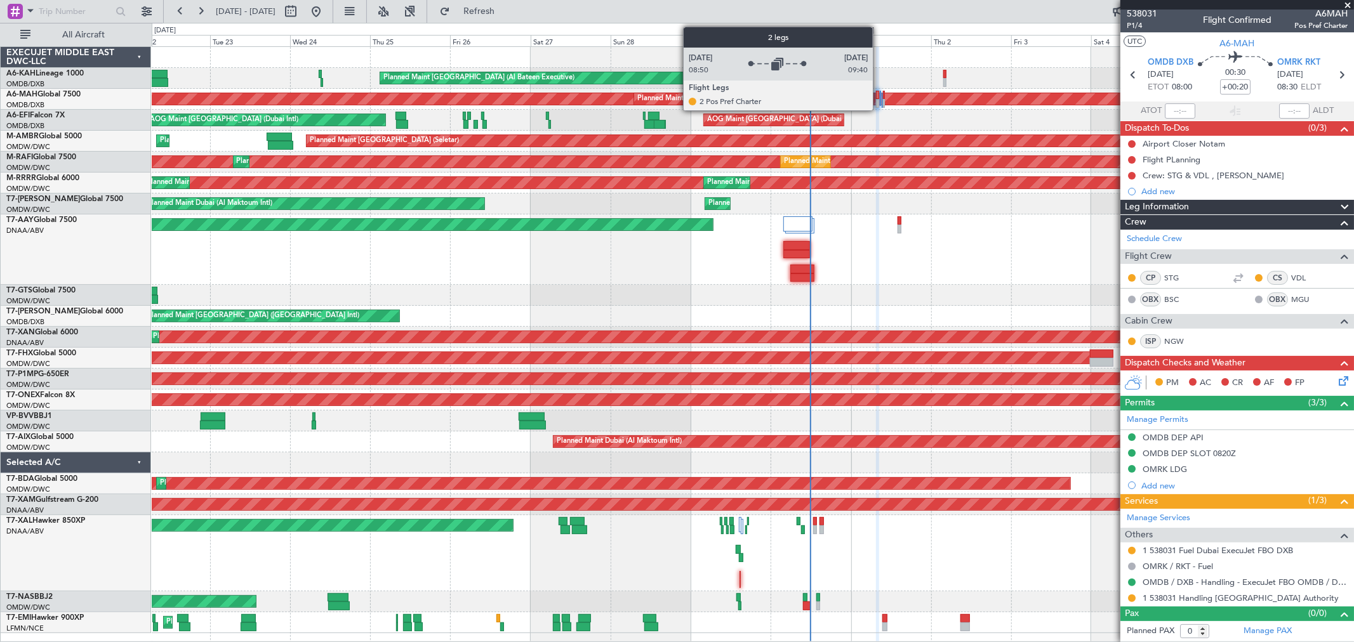
click at [880, 99] on div at bounding box center [880, 98] width 1 height 15
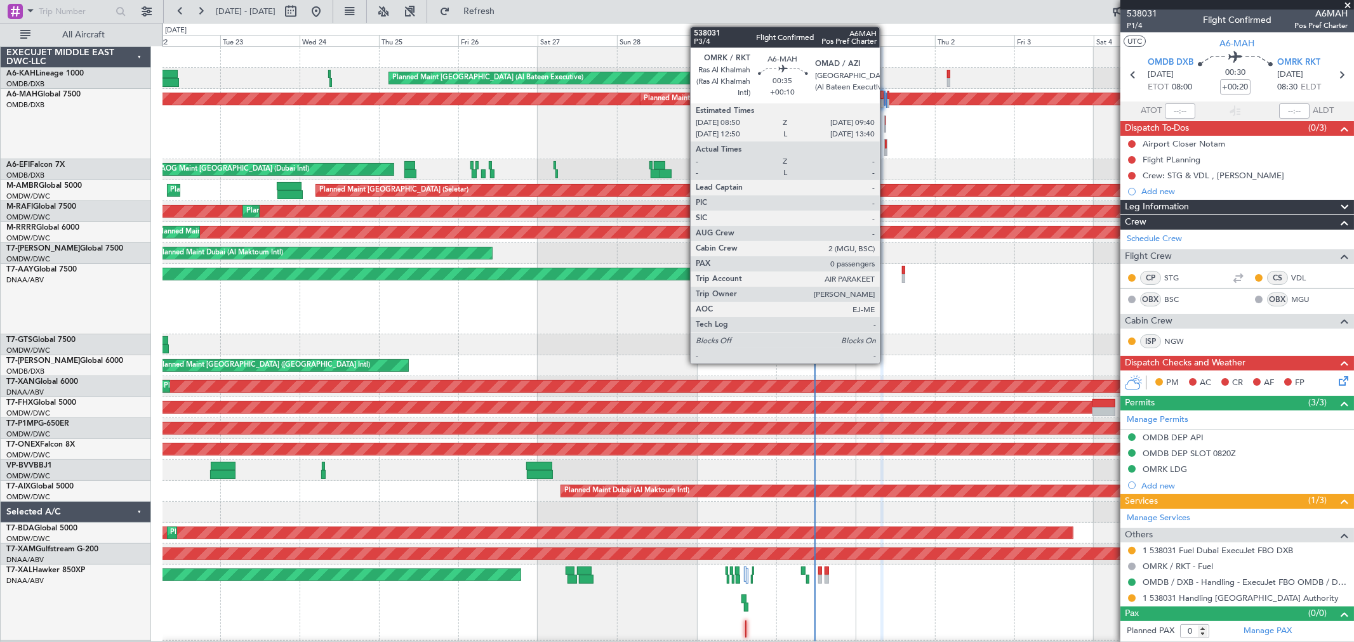
click at [886, 142] on div at bounding box center [885, 147] width 3 height 17
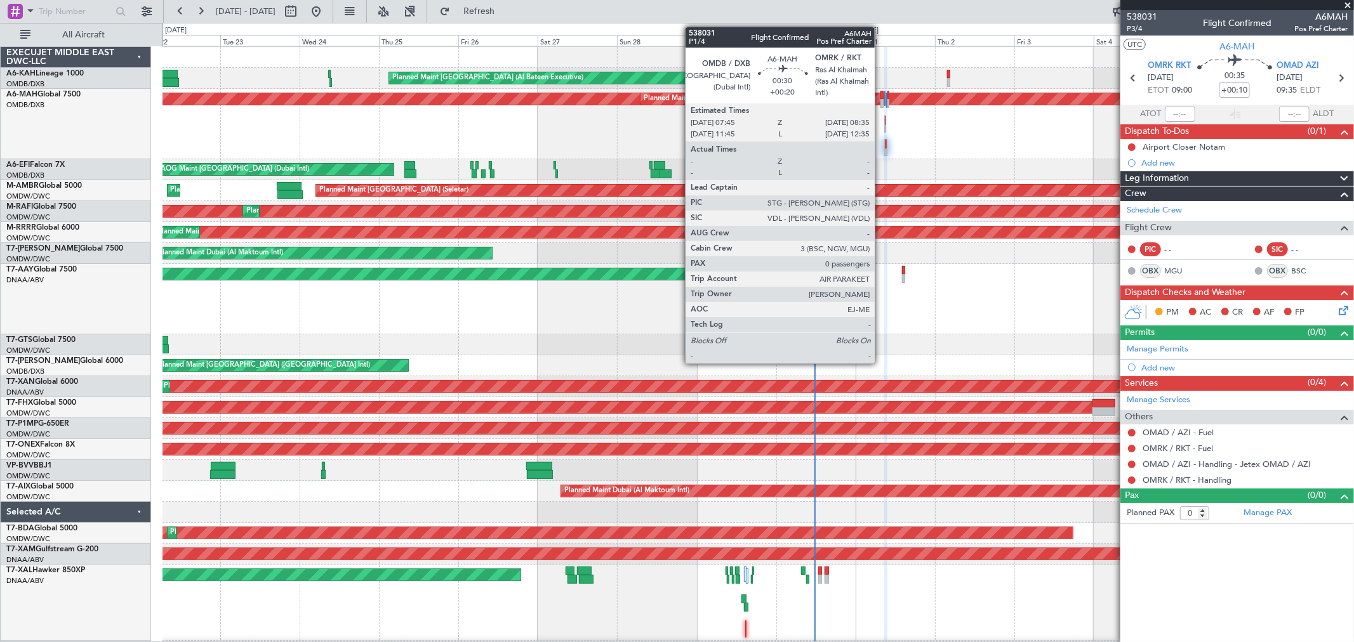
click at [881, 104] on div at bounding box center [881, 103] width 3 height 9
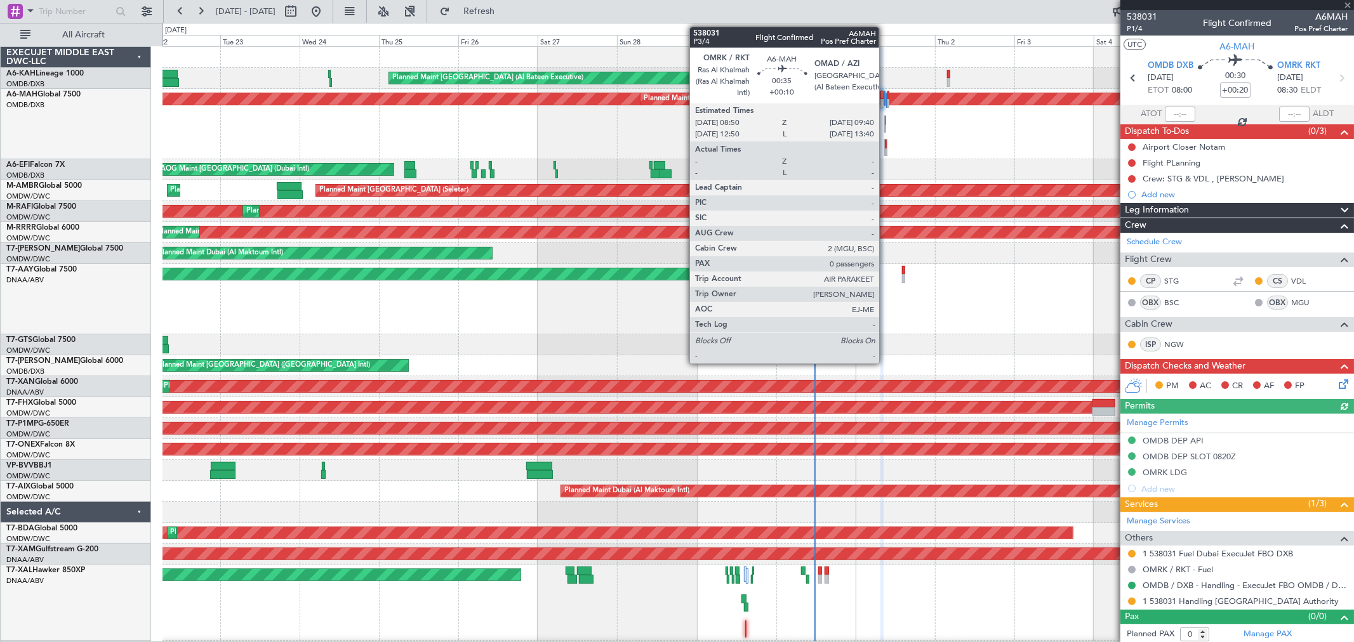
click at [885, 146] on div at bounding box center [886, 144] width 2 height 9
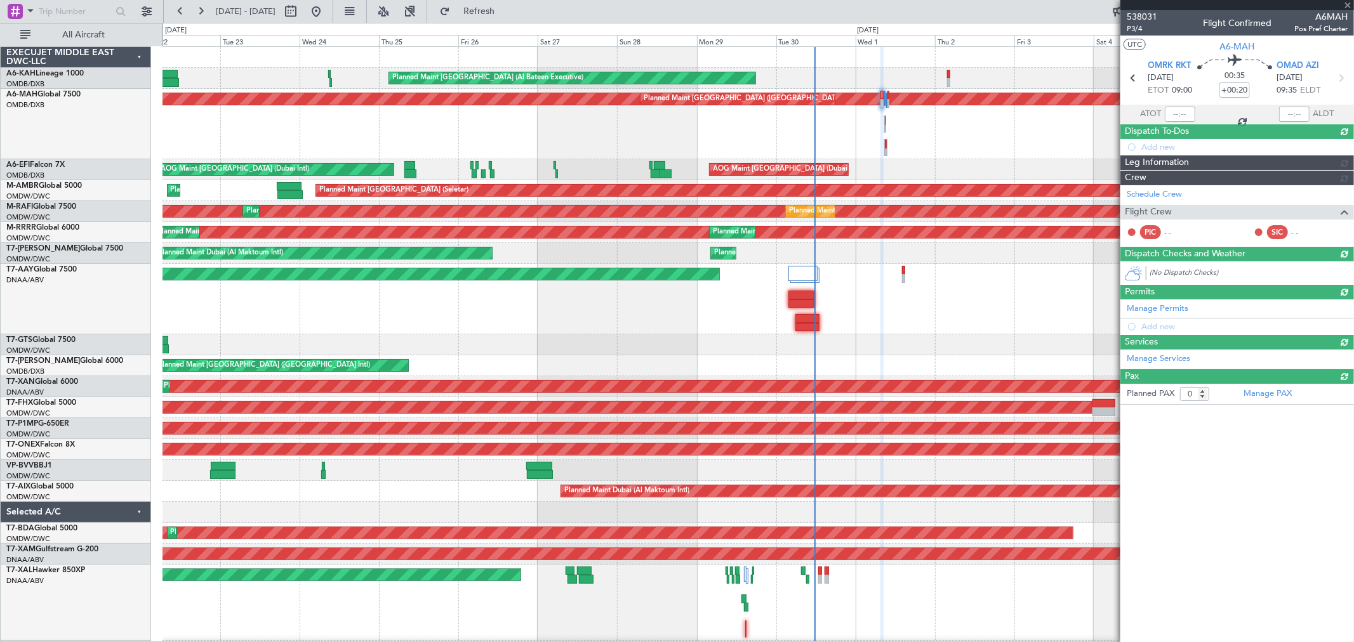
type input "+00:10"
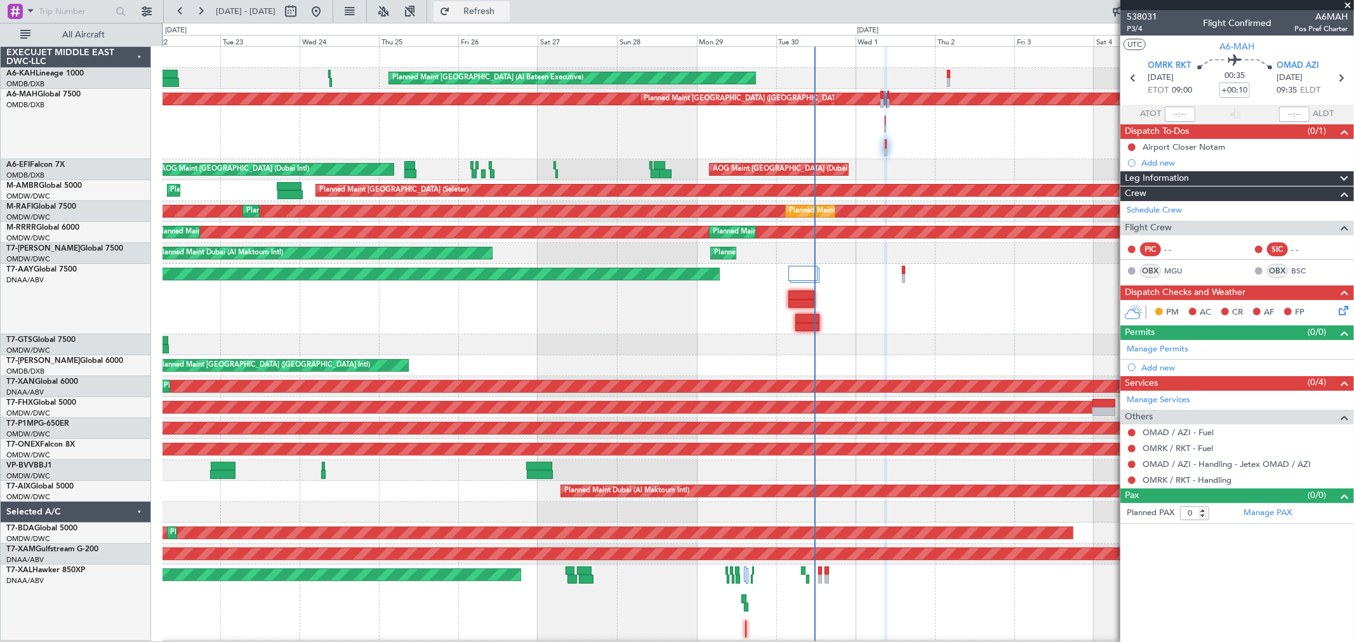
click at [506, 13] on span "Refresh" at bounding box center [479, 11] width 53 height 9
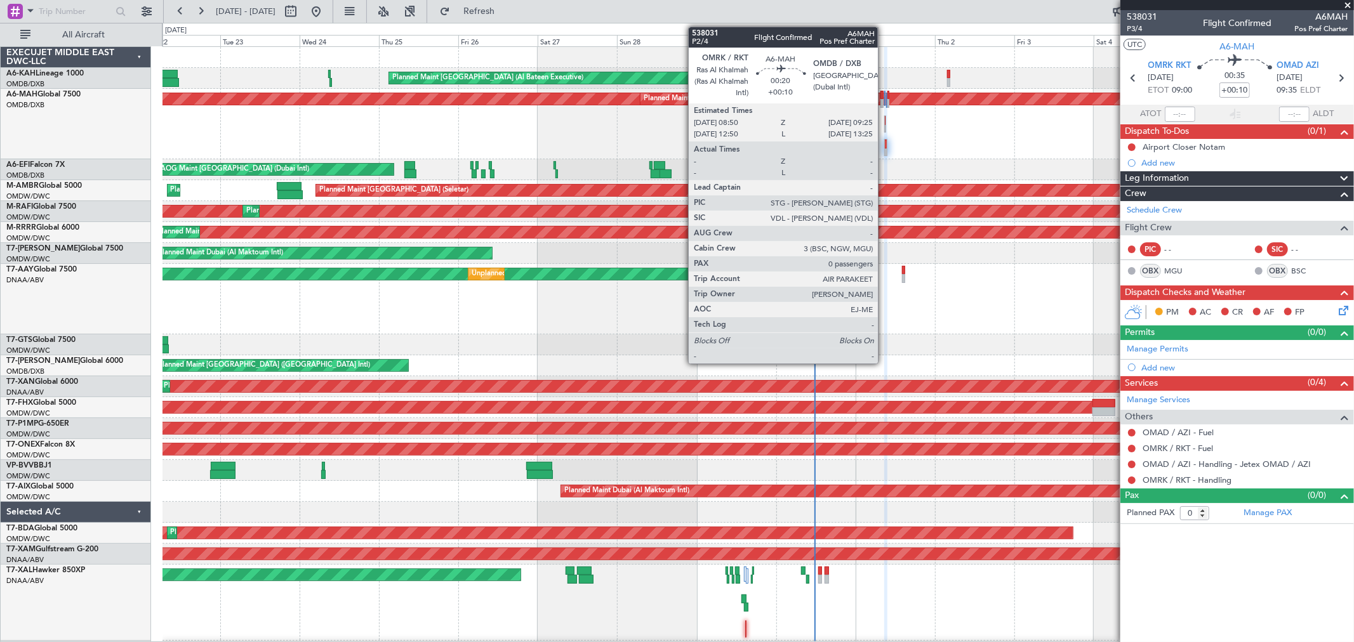
click at [885, 121] on div at bounding box center [885, 120] width 1 height 9
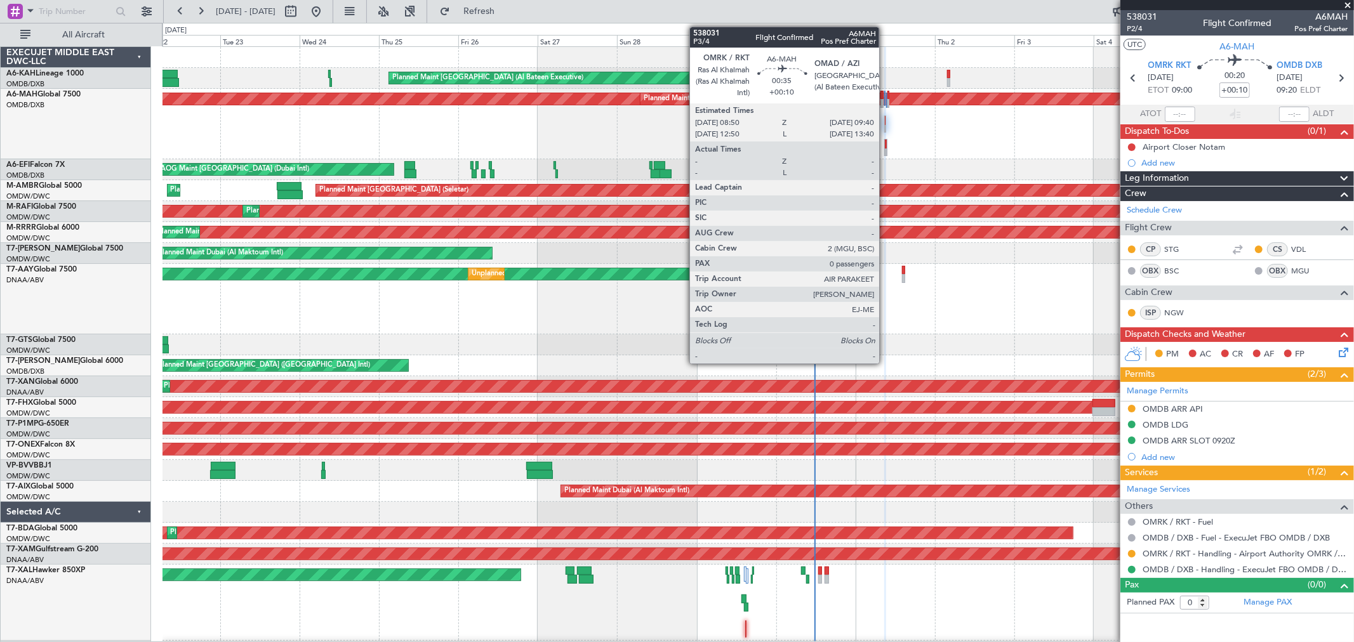
click at [885, 145] on div at bounding box center [886, 144] width 2 height 9
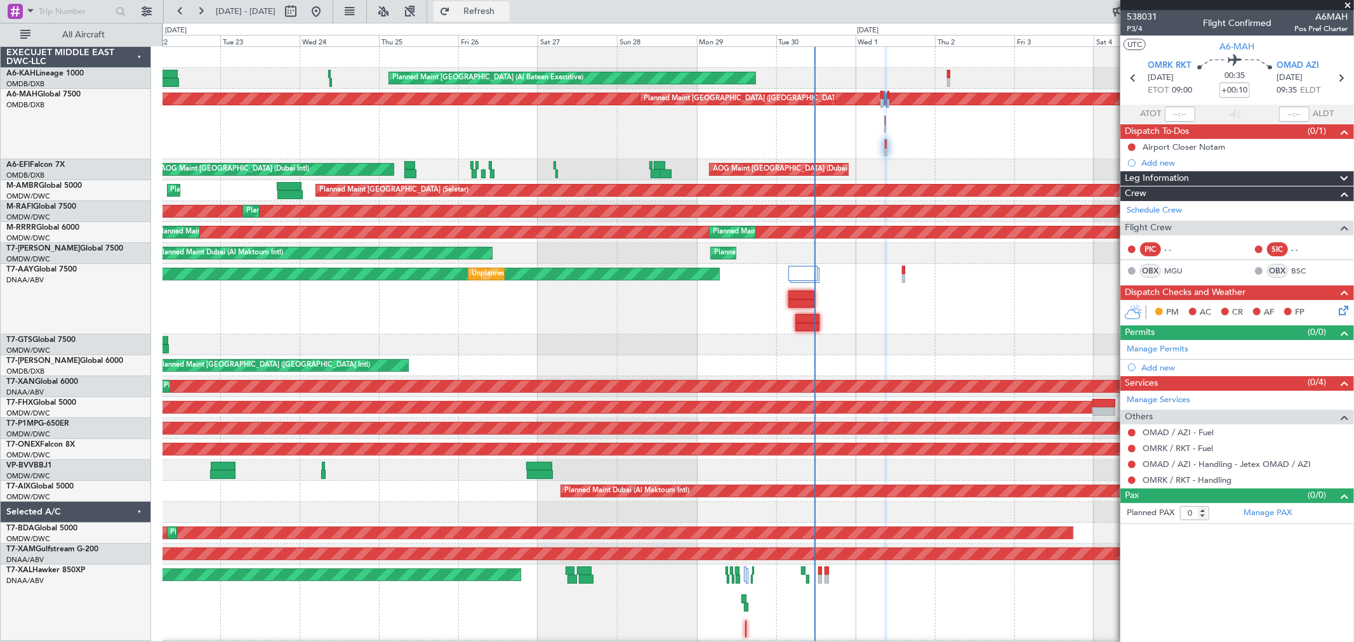
click at [502, 17] on button "Refresh" at bounding box center [471, 11] width 76 height 20
click at [502, 19] on button "Refresh" at bounding box center [471, 11] width 76 height 20
click at [506, 16] on span "Refresh" at bounding box center [479, 11] width 53 height 9
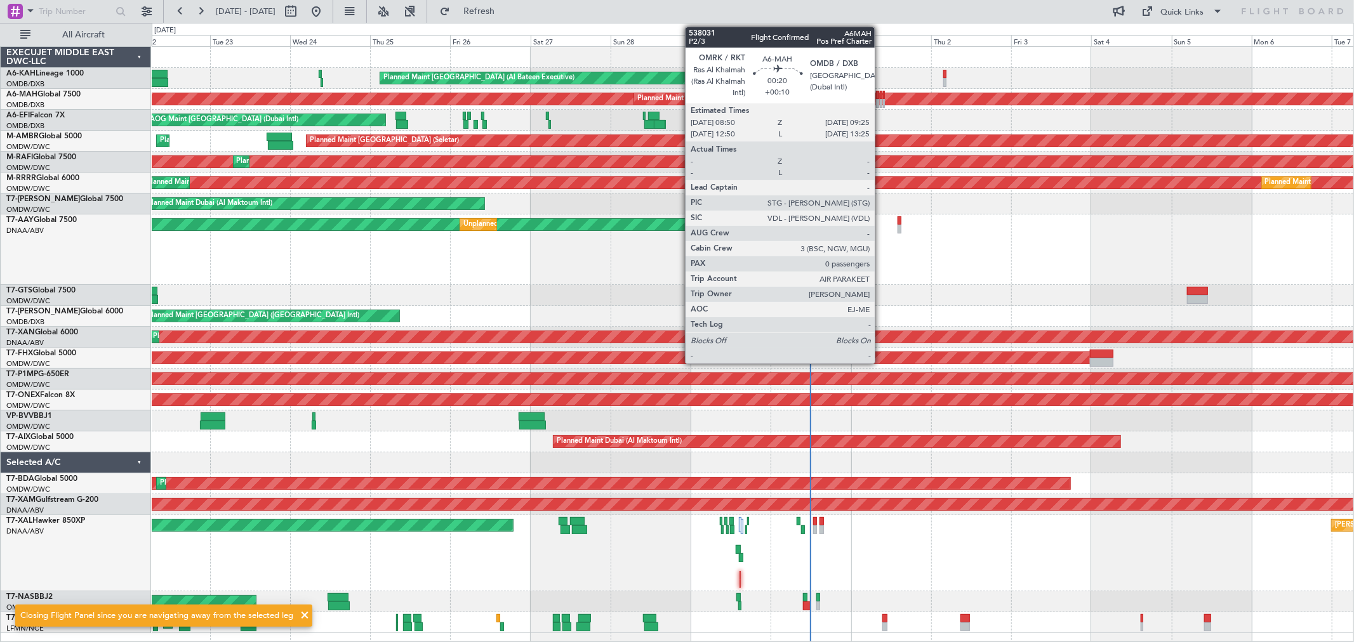
click at [881, 94] on div at bounding box center [881, 95] width 3 height 9
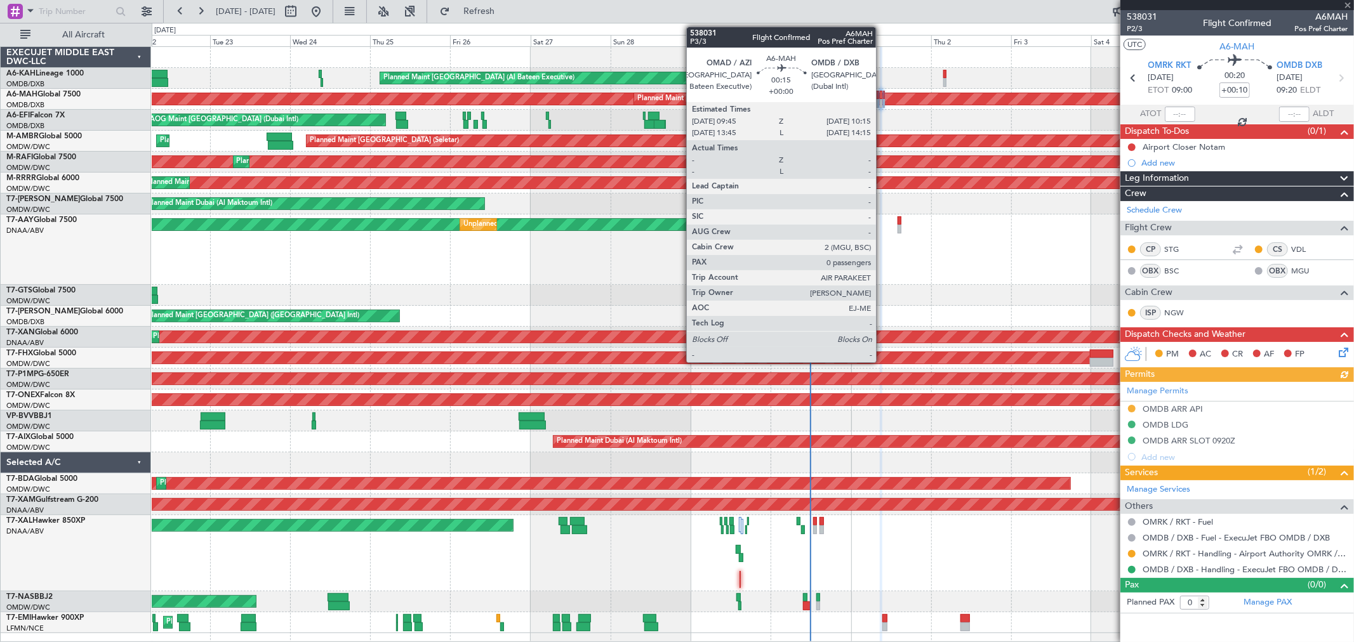
click at [883, 94] on div at bounding box center [884, 95] width 2 height 9
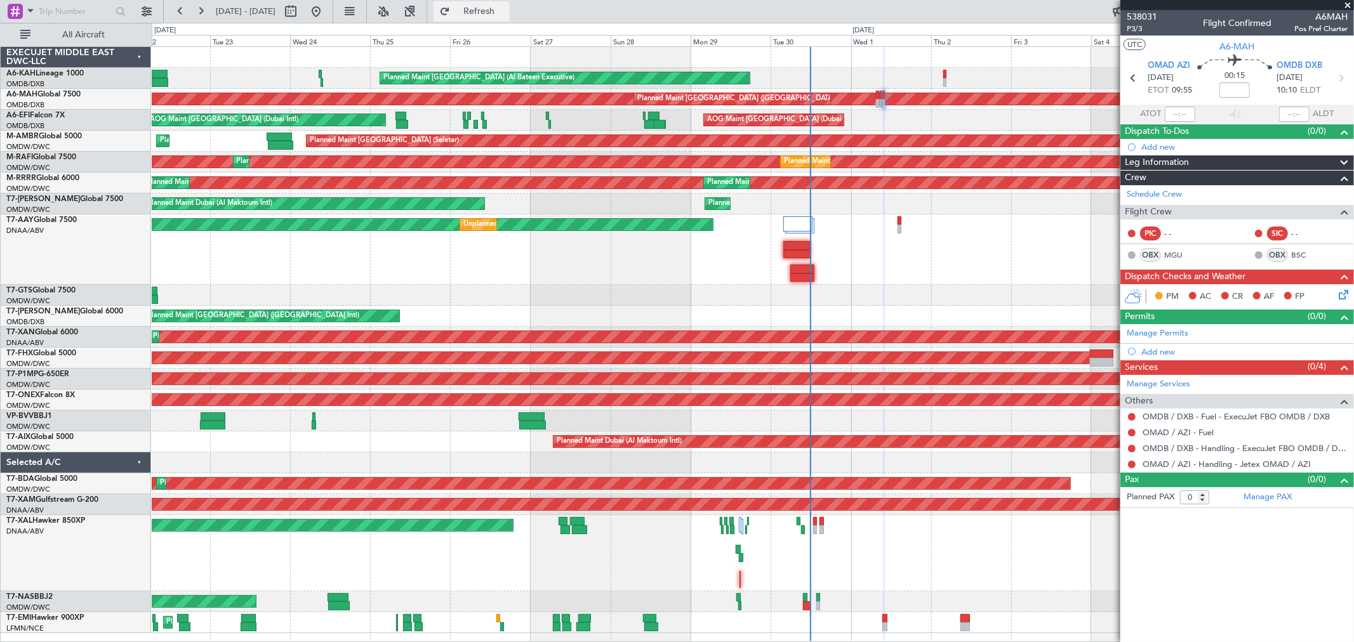
click at [506, 15] on span "Refresh" at bounding box center [479, 11] width 53 height 9
click at [503, 9] on span "Refresh" at bounding box center [479, 11] width 53 height 9
click at [503, 9] on span "Refreshing..." at bounding box center [479, 11] width 53 height 9
click at [506, 7] on span "Refresh" at bounding box center [479, 11] width 53 height 9
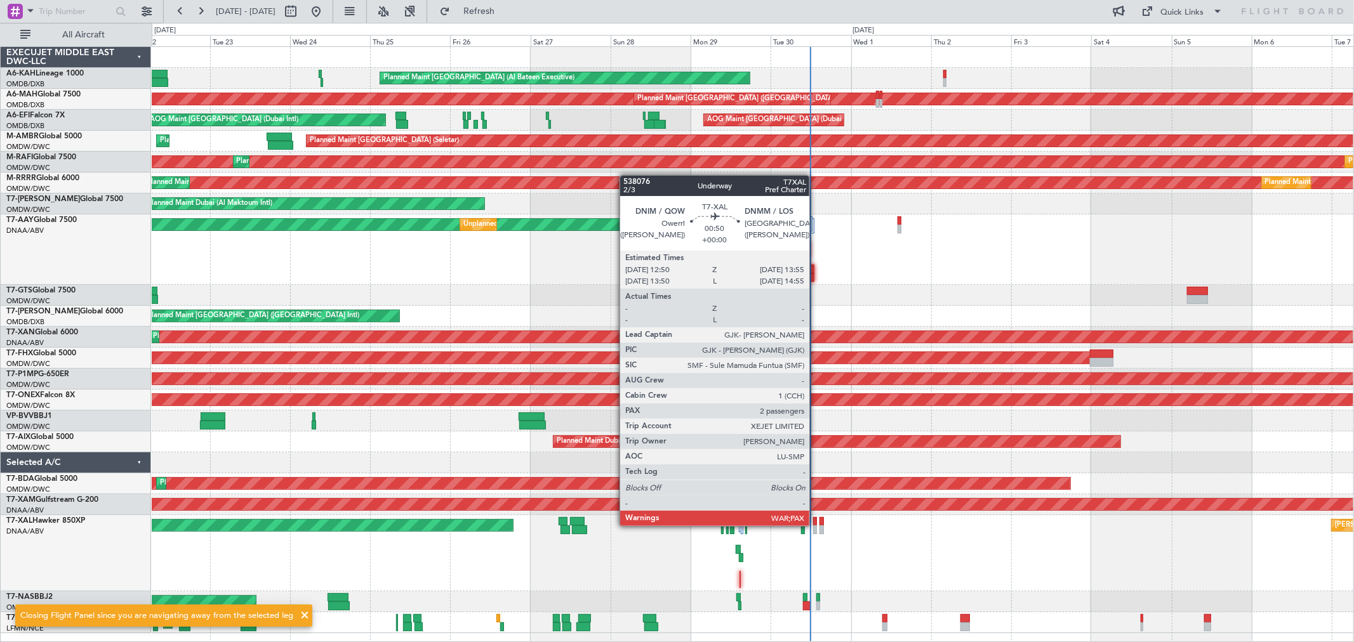
click at [816, 462] on div at bounding box center [815, 521] width 4 height 9
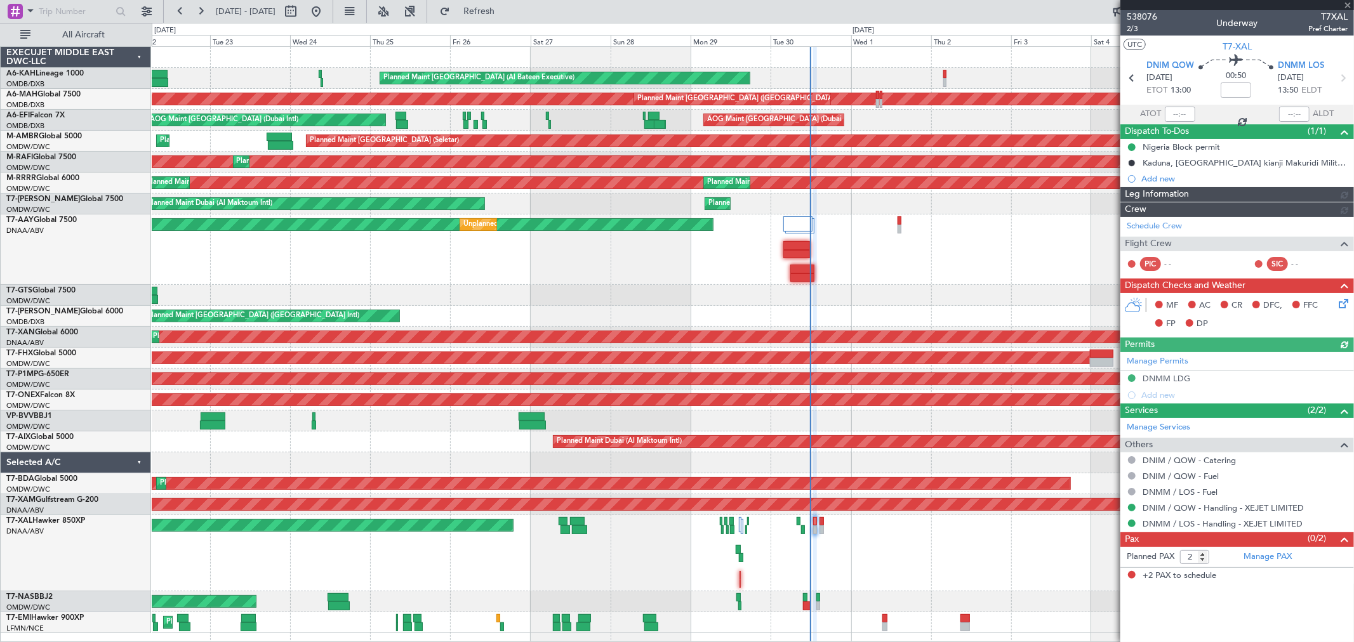
type input "Dherander Fithani (DHF)"
type input "7405"
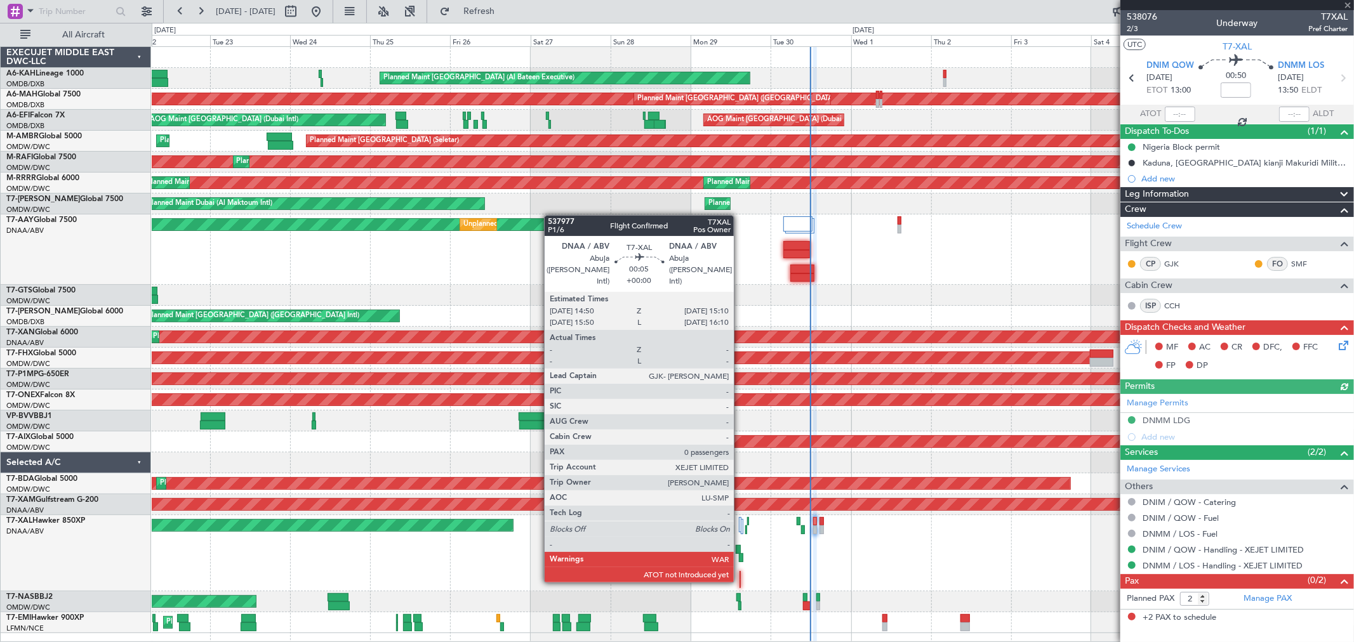
click at [740, 462] on div at bounding box center [739, 584] width 1 height 9
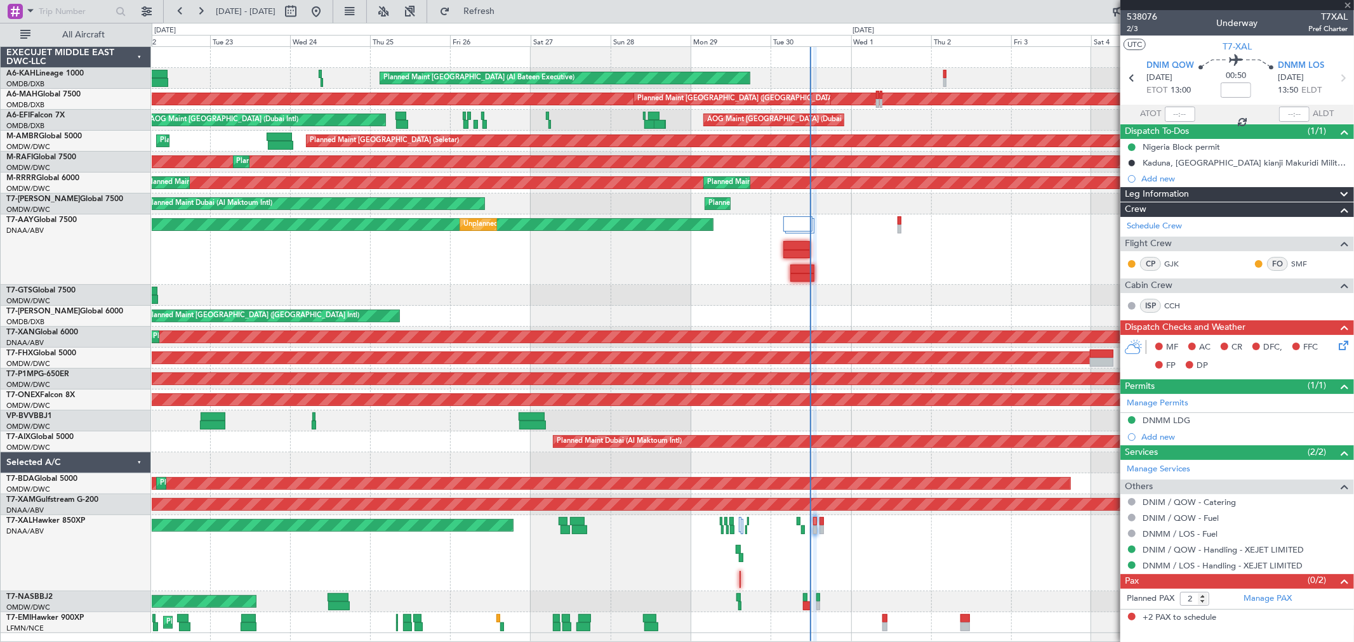
type input "0"
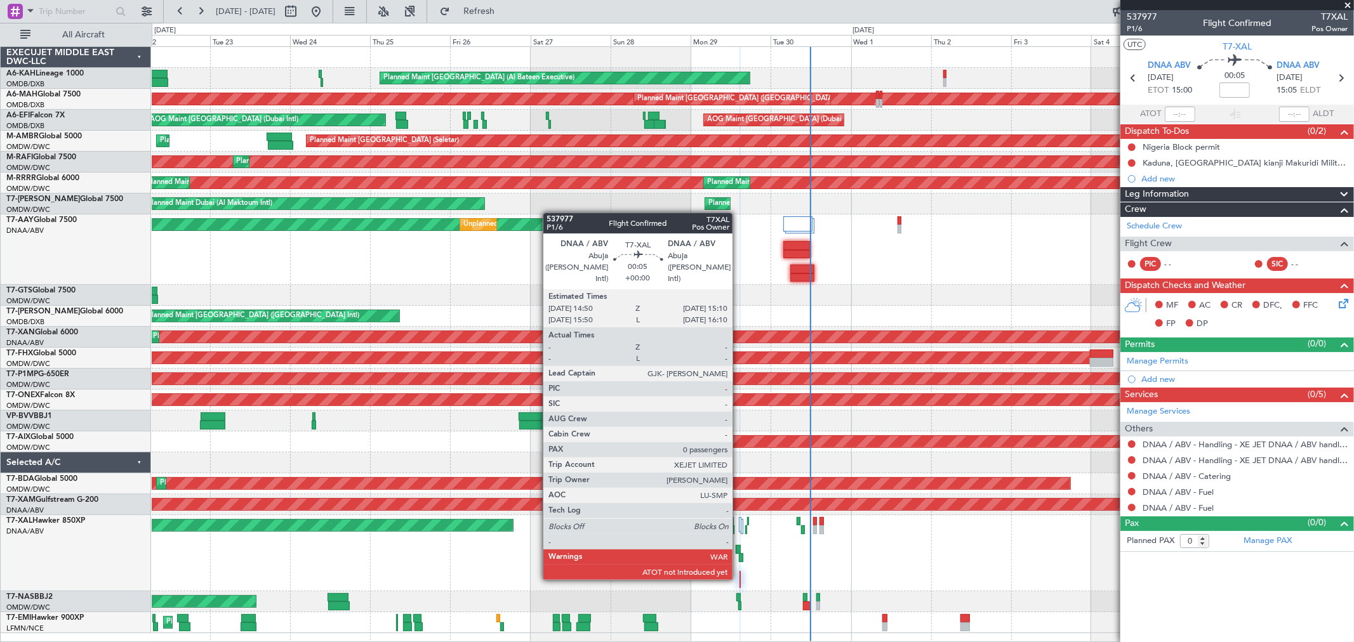
click at [739, 462] on div at bounding box center [739, 575] width 1 height 9
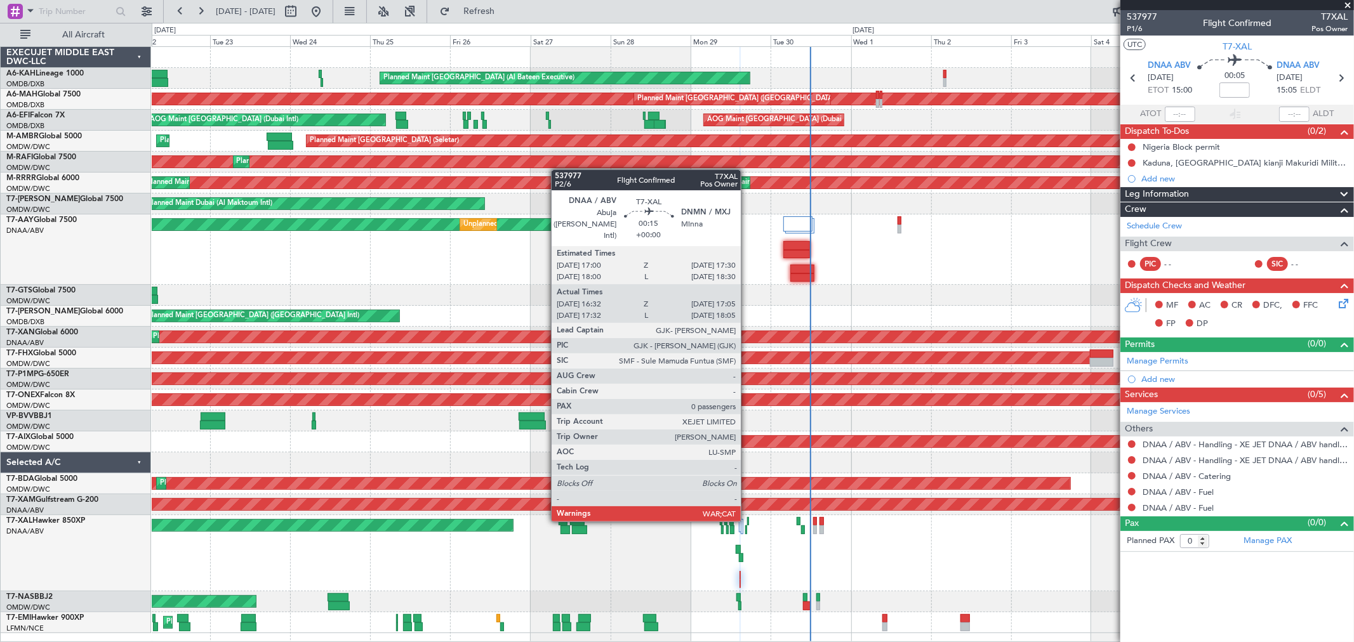
click at [747, 462] on div at bounding box center [748, 521] width 2 height 9
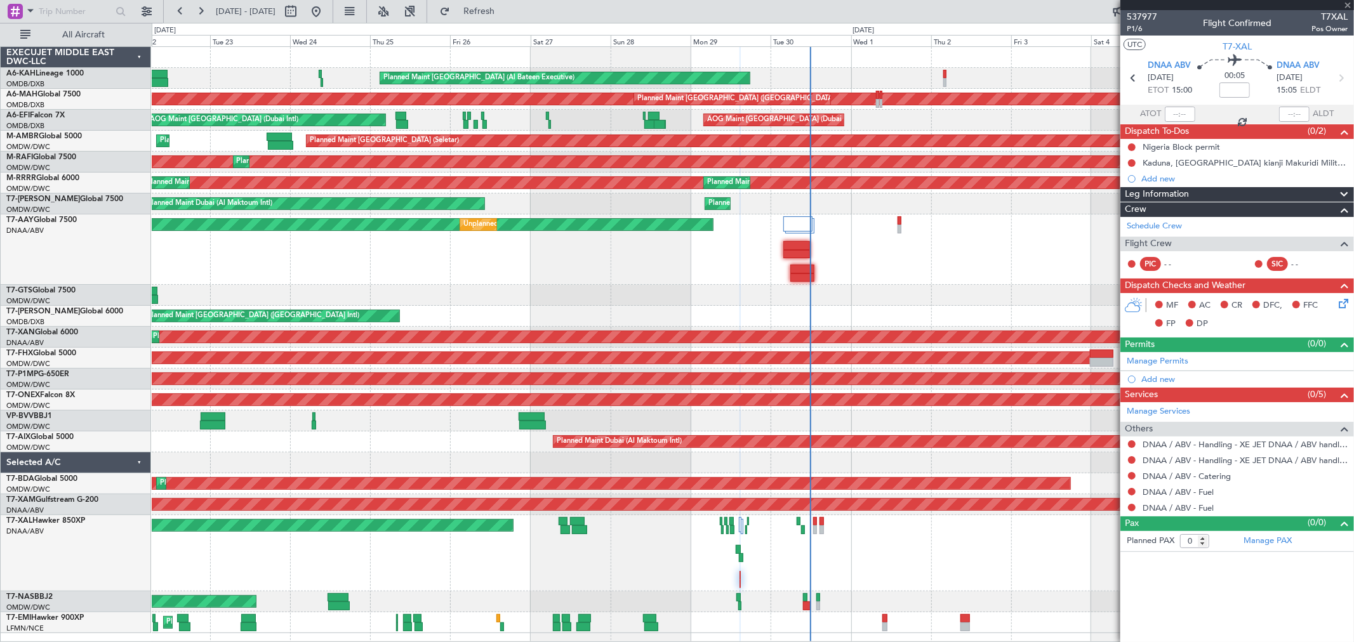
type input "16:42"
type input "17:00"
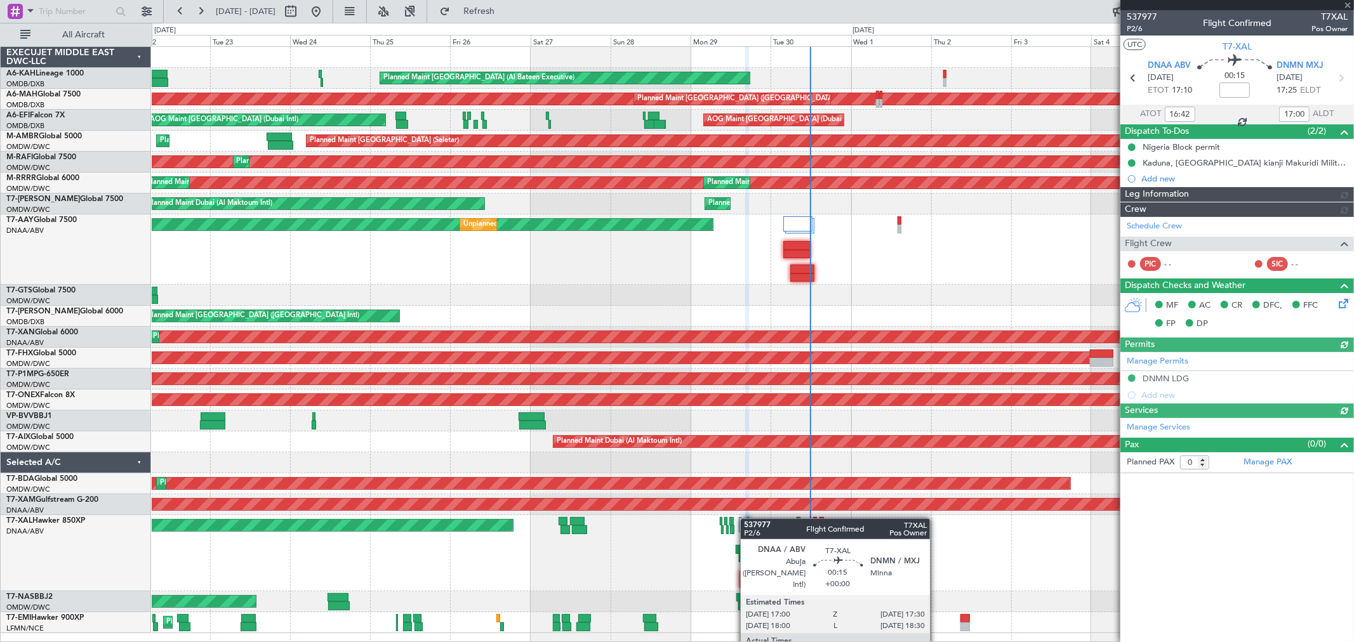
type input "Anita Mani (ANI)"
type input "7391"
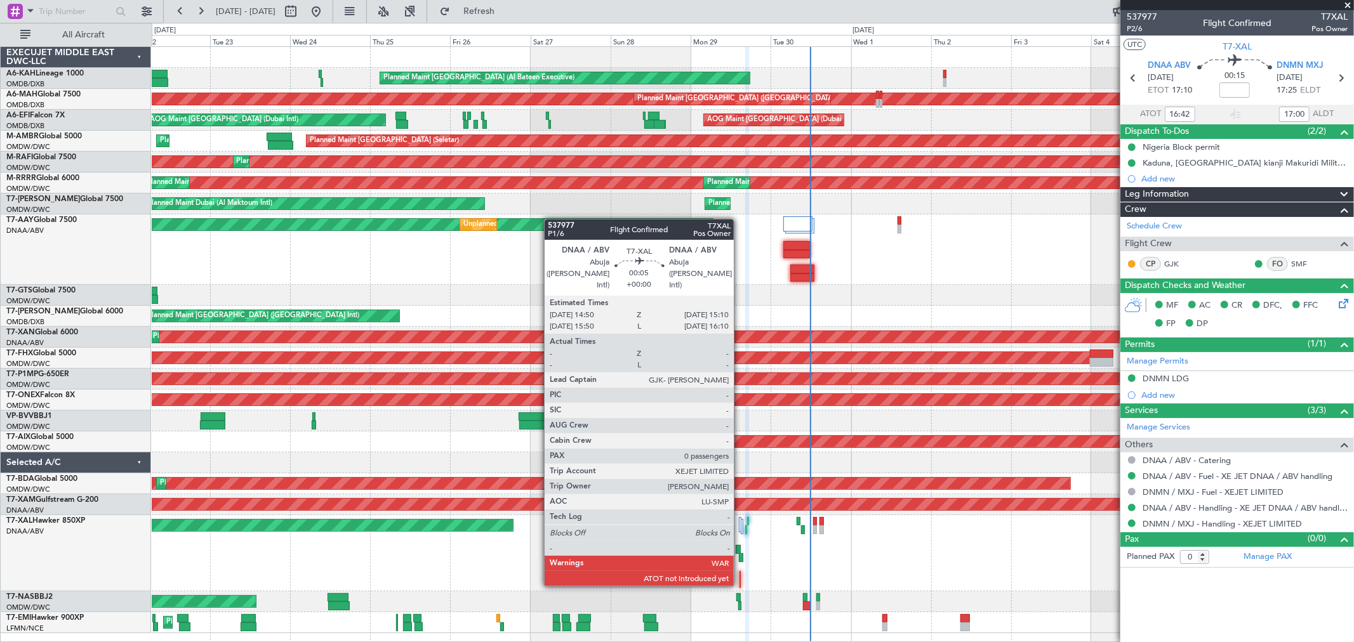
click at [740, 462] on div at bounding box center [739, 584] width 1 height 9
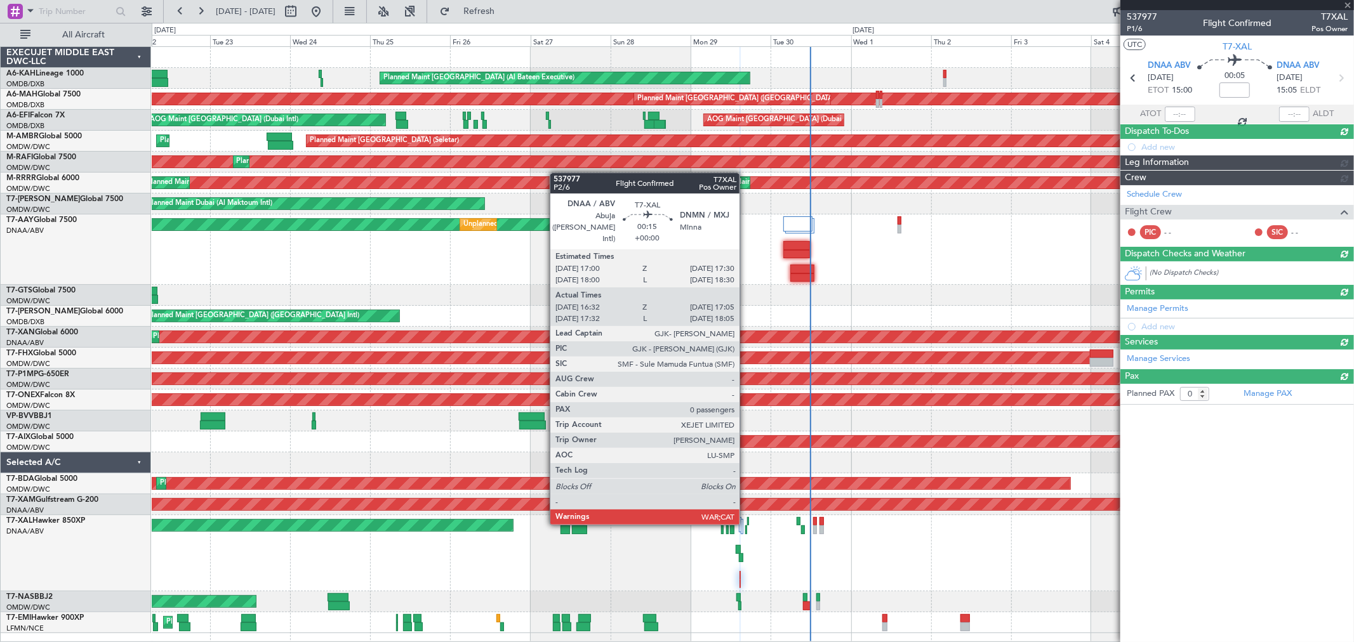
click at [747, 462] on div at bounding box center [748, 521] width 2 height 9
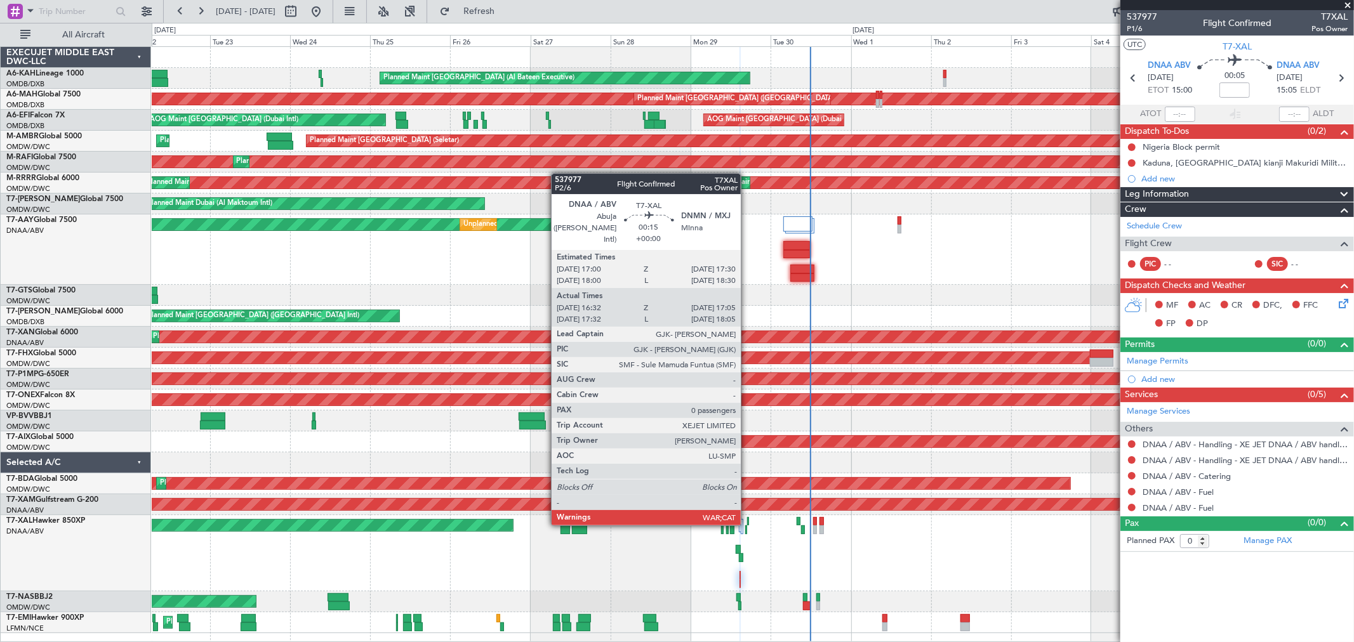
click at [747, 462] on div at bounding box center [748, 521] width 2 height 9
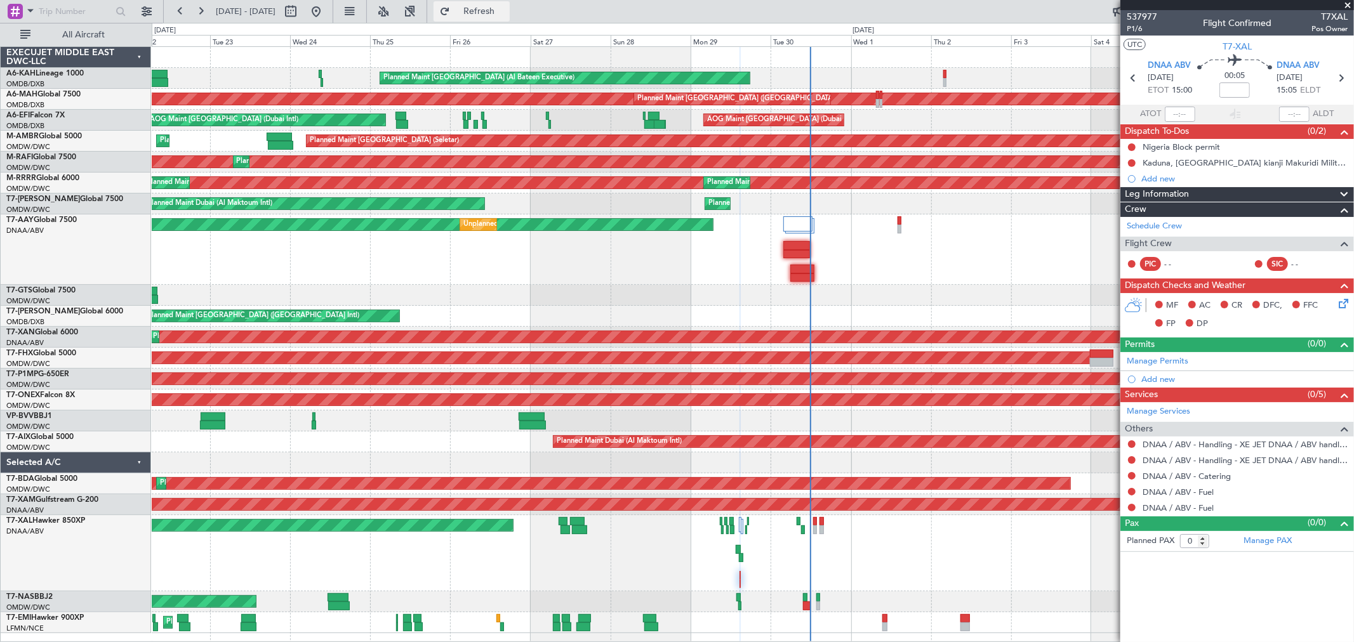
click at [506, 13] on span "Refresh" at bounding box center [479, 11] width 53 height 9
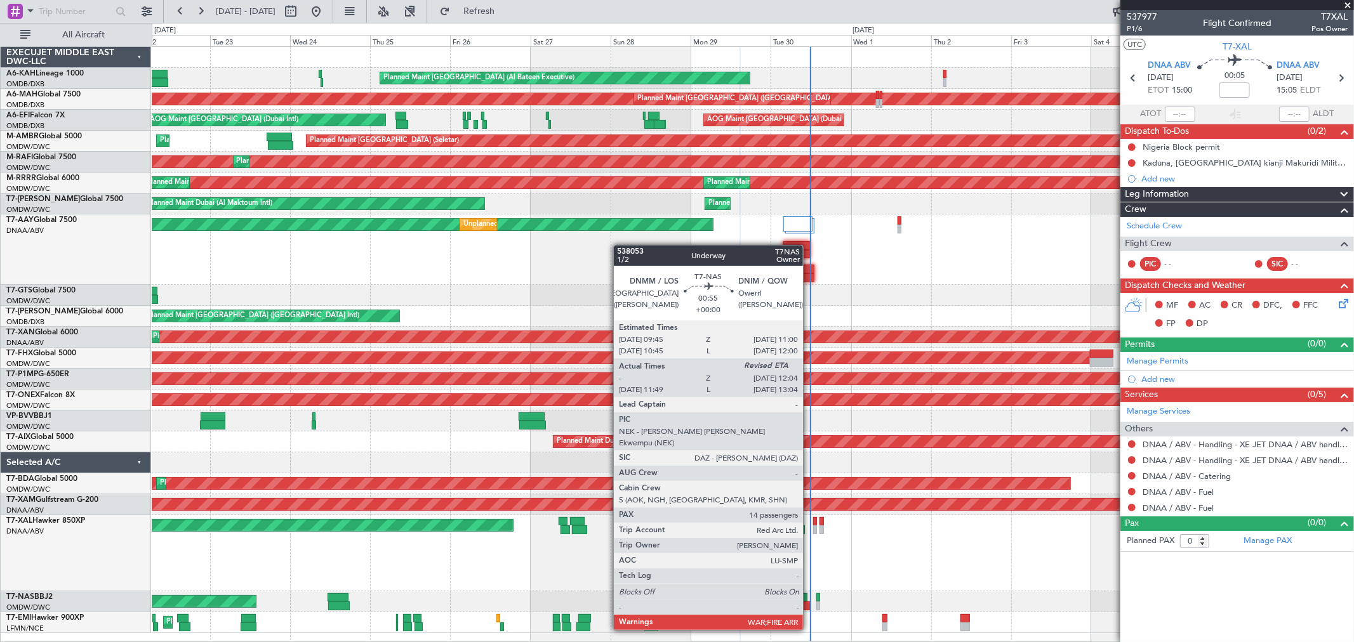
click at [810, 462] on div at bounding box center [807, 606] width 8 height 9
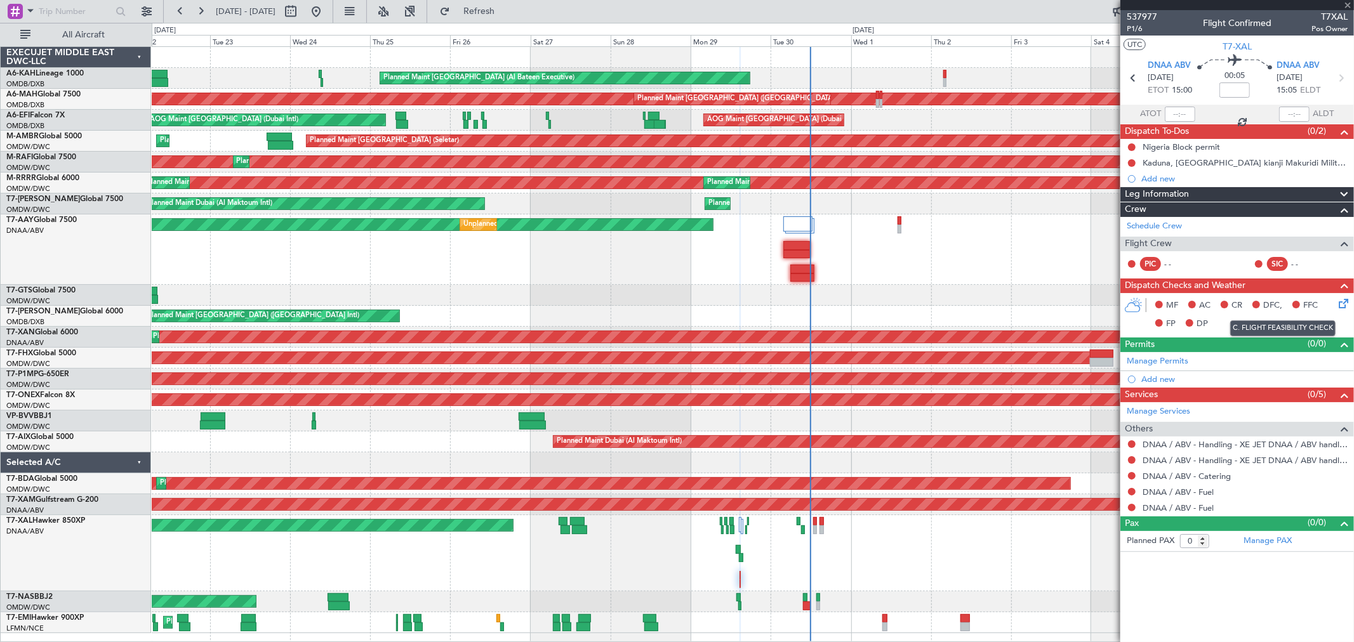
type input "11:04"
type input "14"
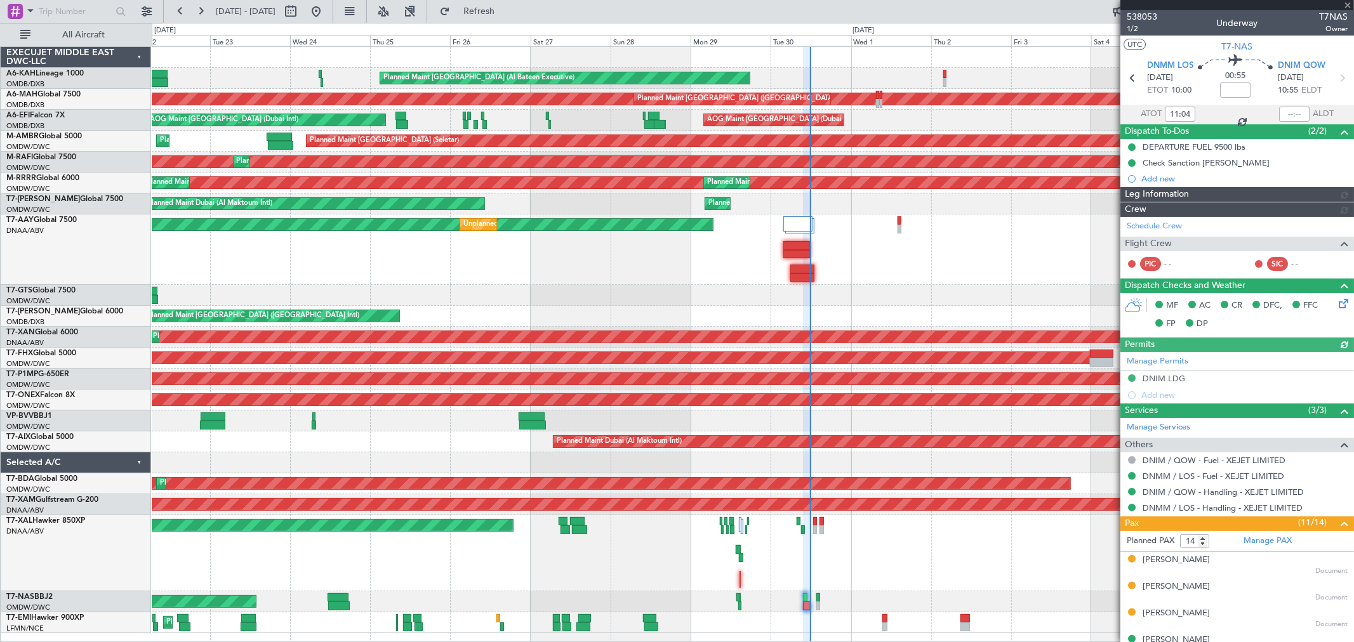
type input "Dherander Fithani (DHF)"
type input "7393"
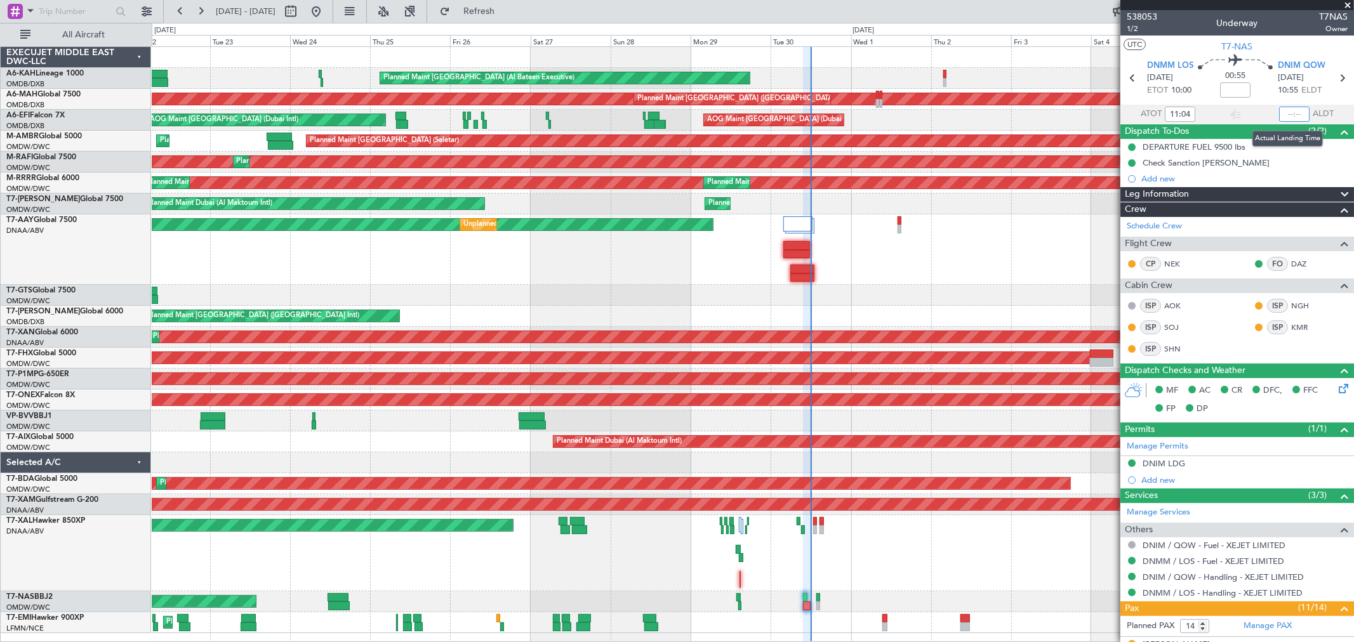
click at [974, 118] on input "text" at bounding box center [1294, 114] width 30 height 15
type input "11:52"
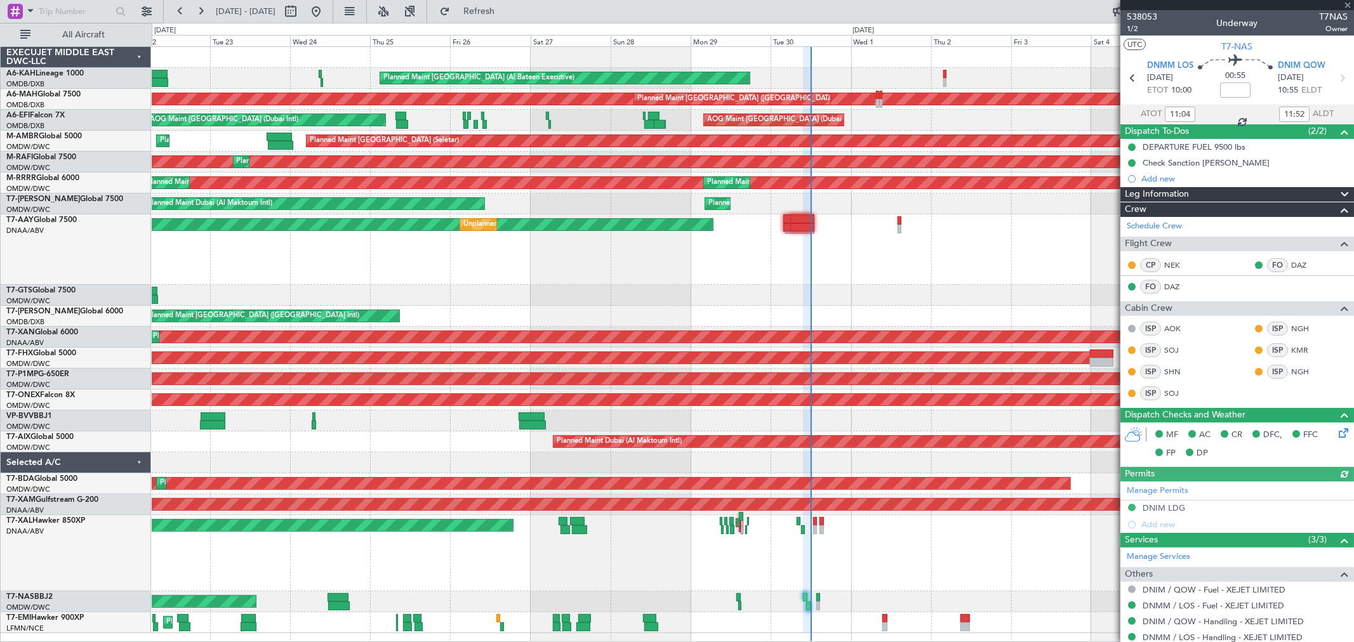
type input "Dherander Fithani (DHF)"
type input "7393"
type input "Dherander Fithani (DHF)"
type input "7393"
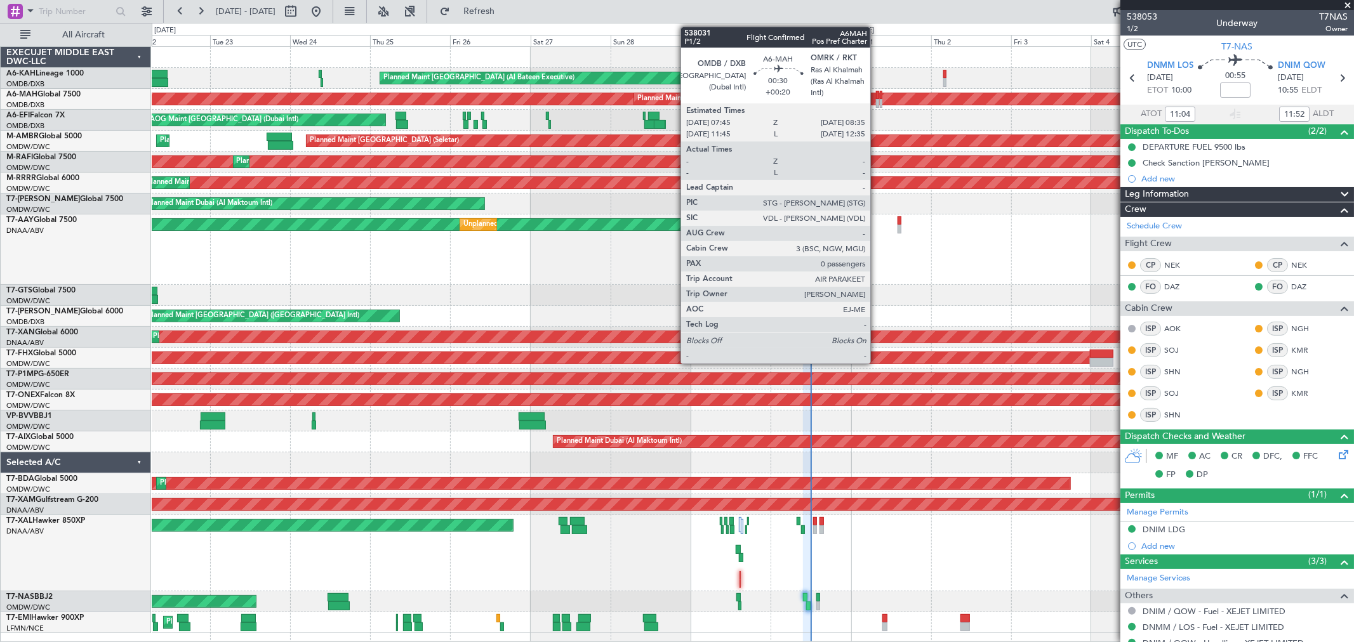
click at [876, 102] on div at bounding box center [877, 103] width 3 height 9
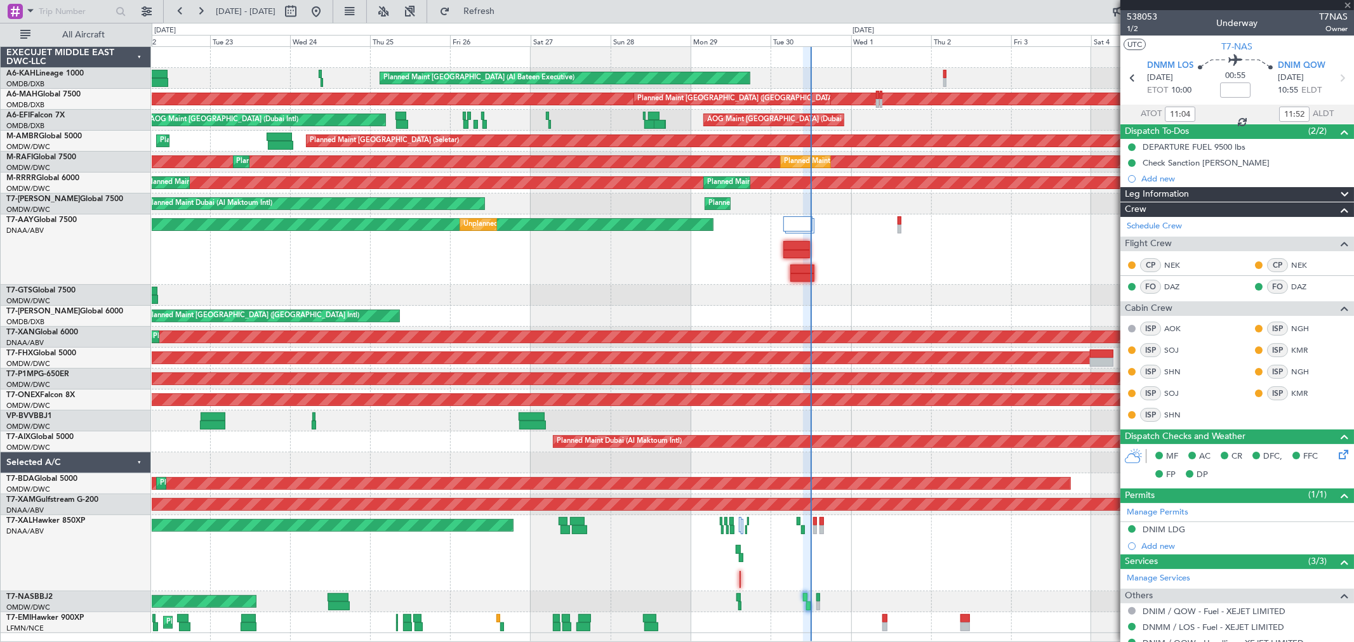
type input "+00:20"
type input "0"
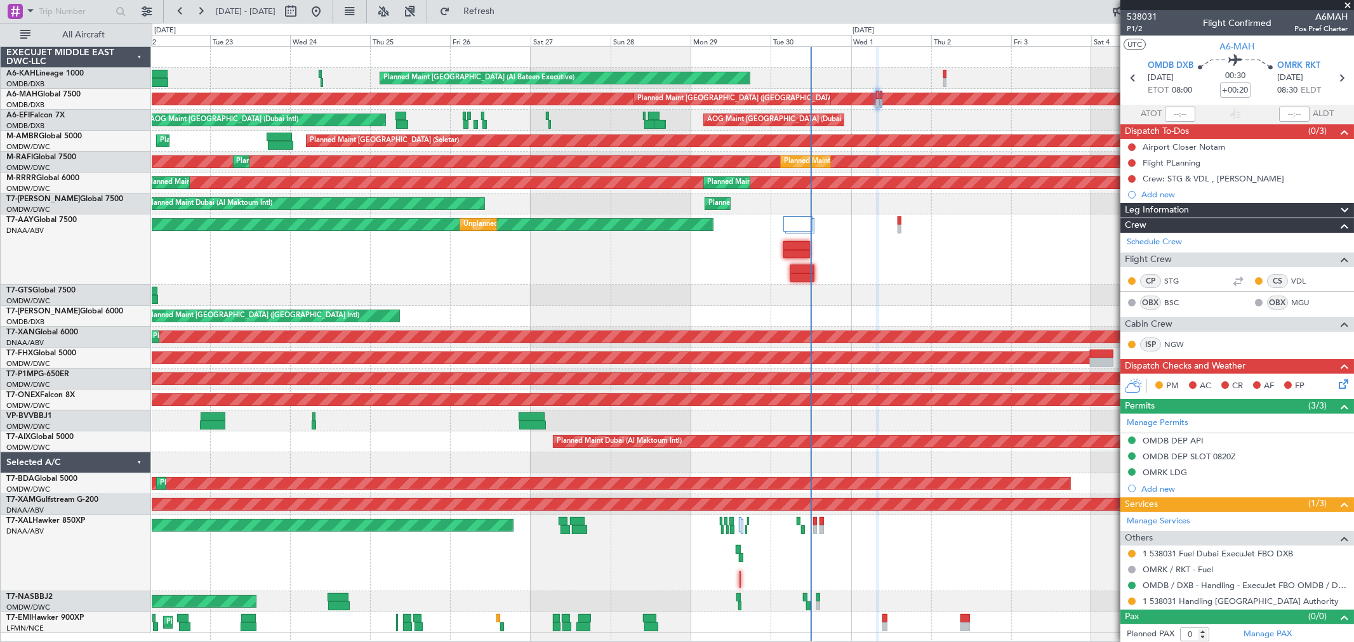
click at [974, 5] on span at bounding box center [1347, 5] width 13 height 11
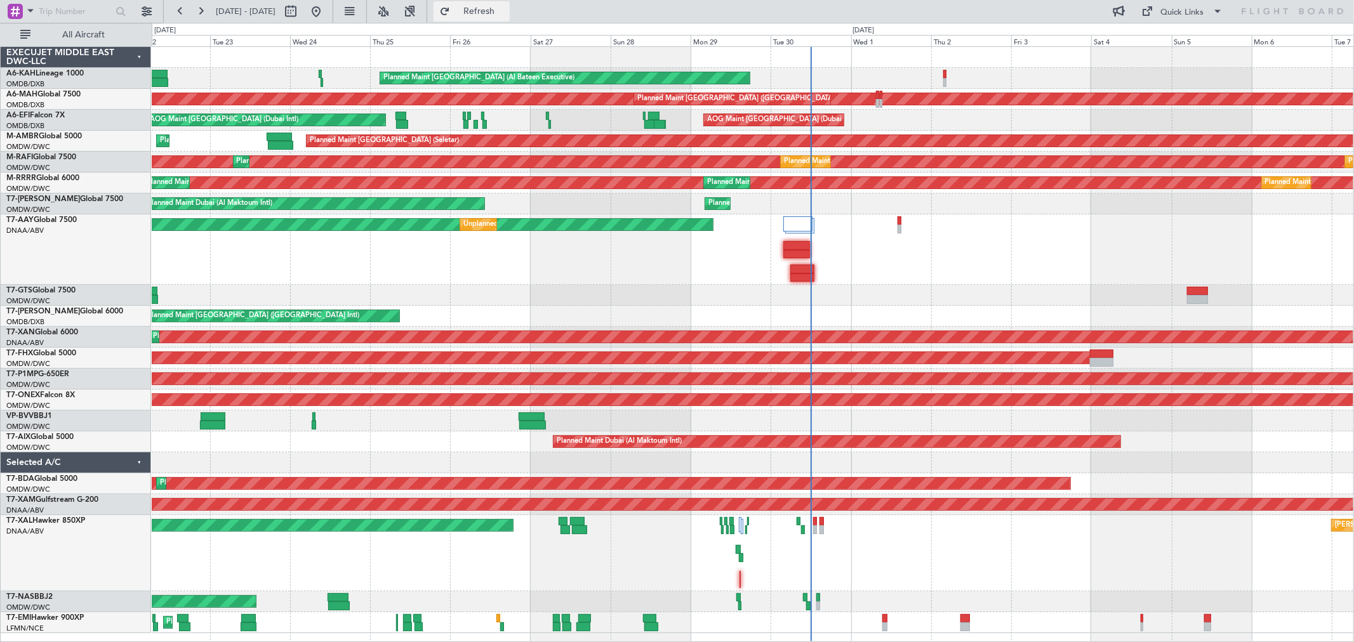
click at [506, 7] on span "Refresh" at bounding box center [479, 11] width 53 height 9
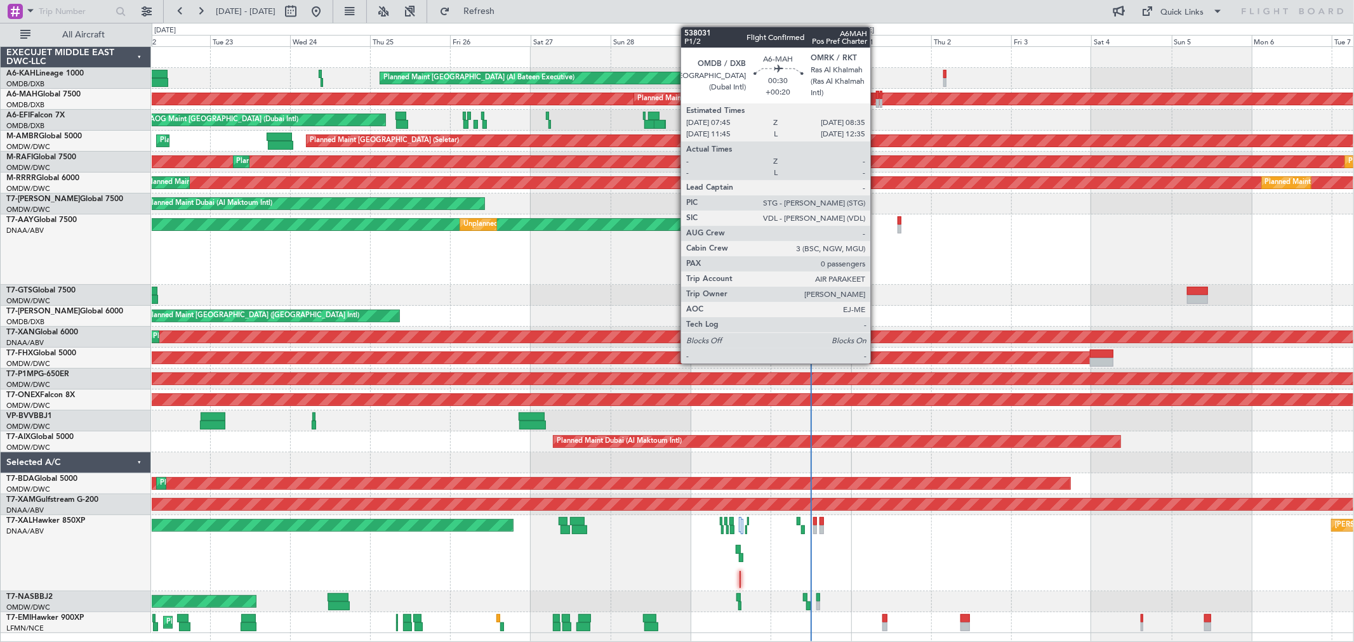
click at [876, 97] on div at bounding box center [877, 95] width 3 height 9
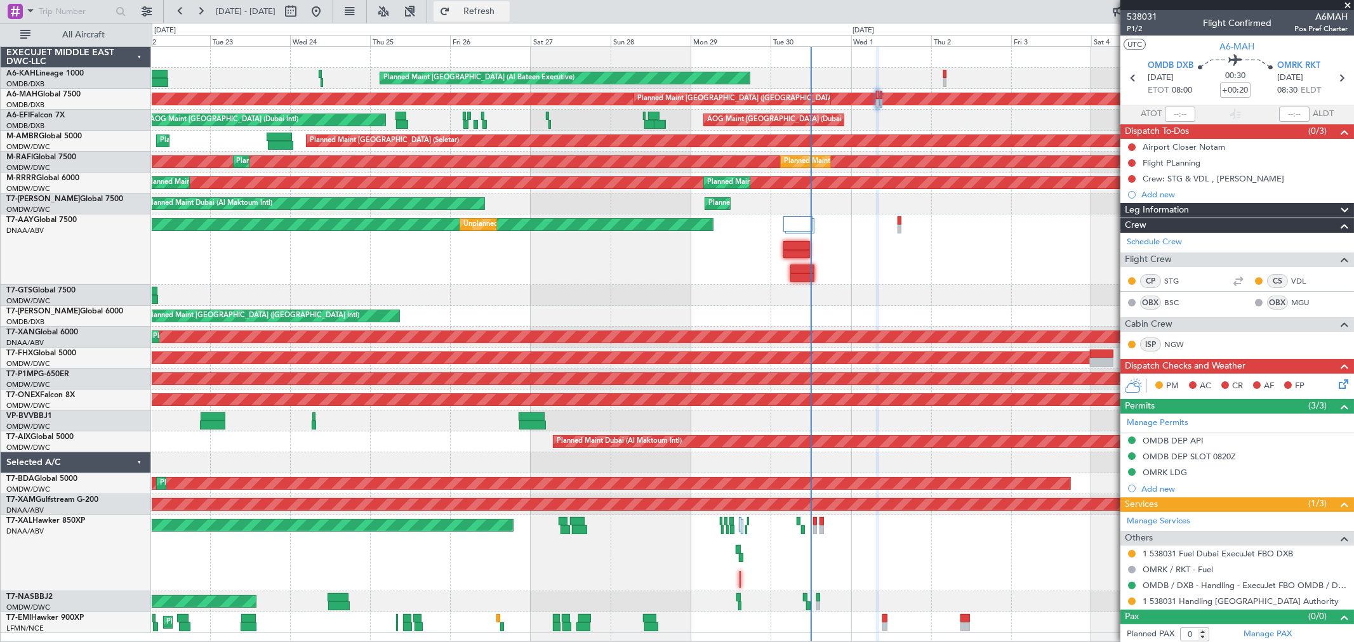
click at [510, 3] on button "Refresh" at bounding box center [471, 11] width 76 height 20
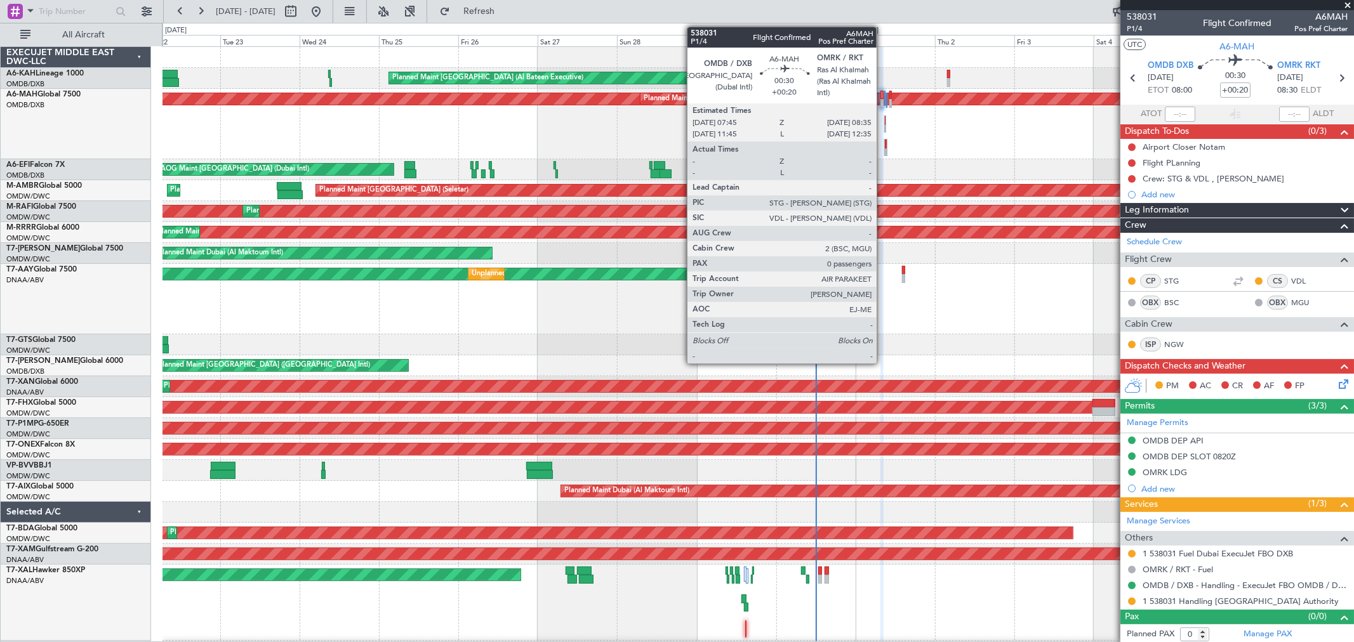
click at [883, 103] on div at bounding box center [881, 103] width 3 height 9
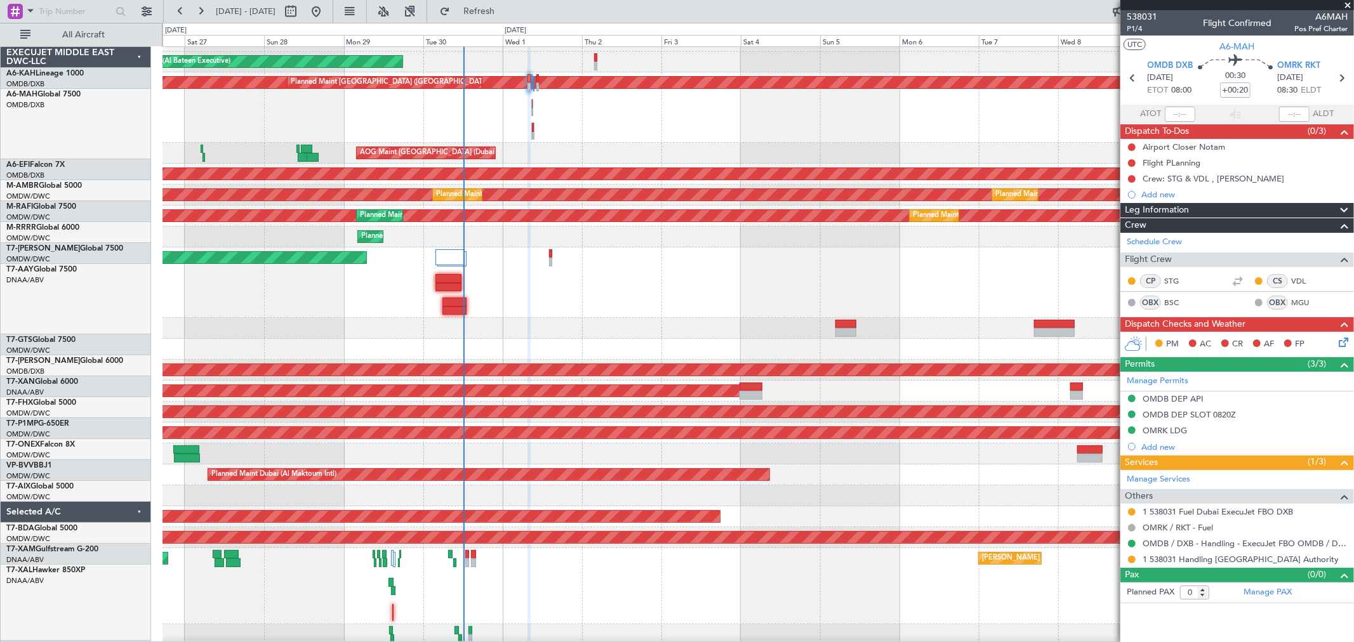
scroll to position [17, 0]
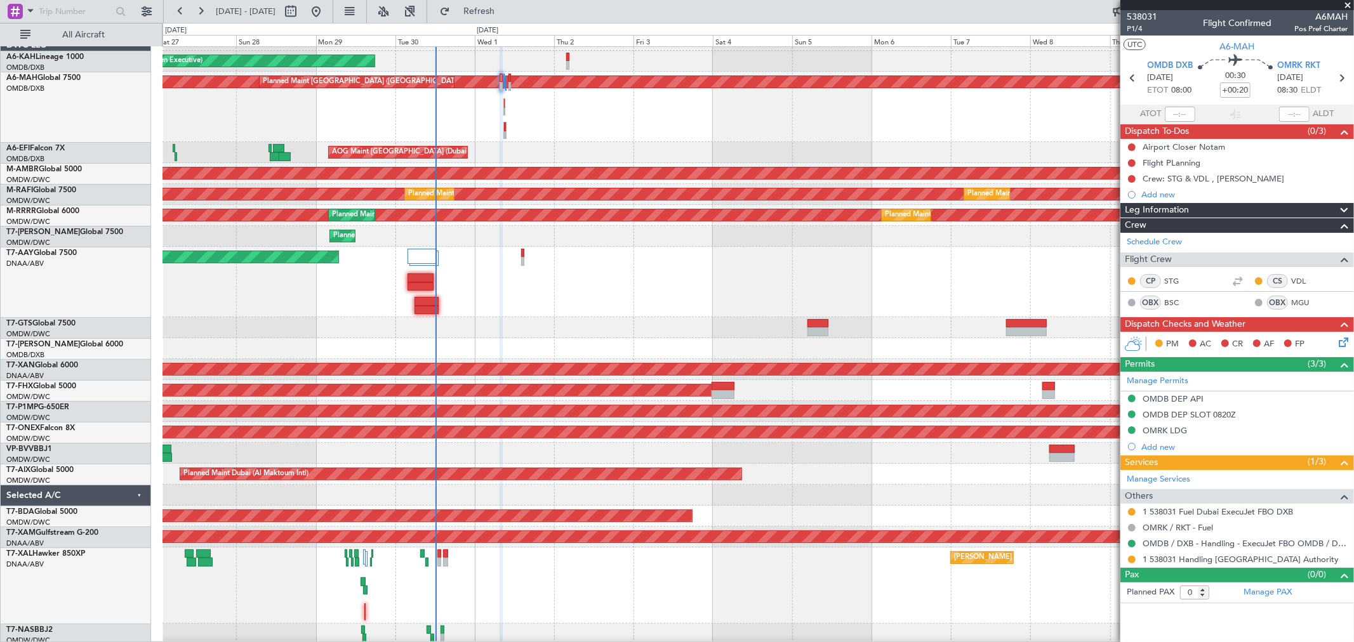
click at [447, 295] on div "Unplanned Maint [GEOGRAPHIC_DATA] (Al Maktoum Intl) Unplanned Maint [GEOGRAPHIC…" at bounding box center [757, 282] width 1191 height 70
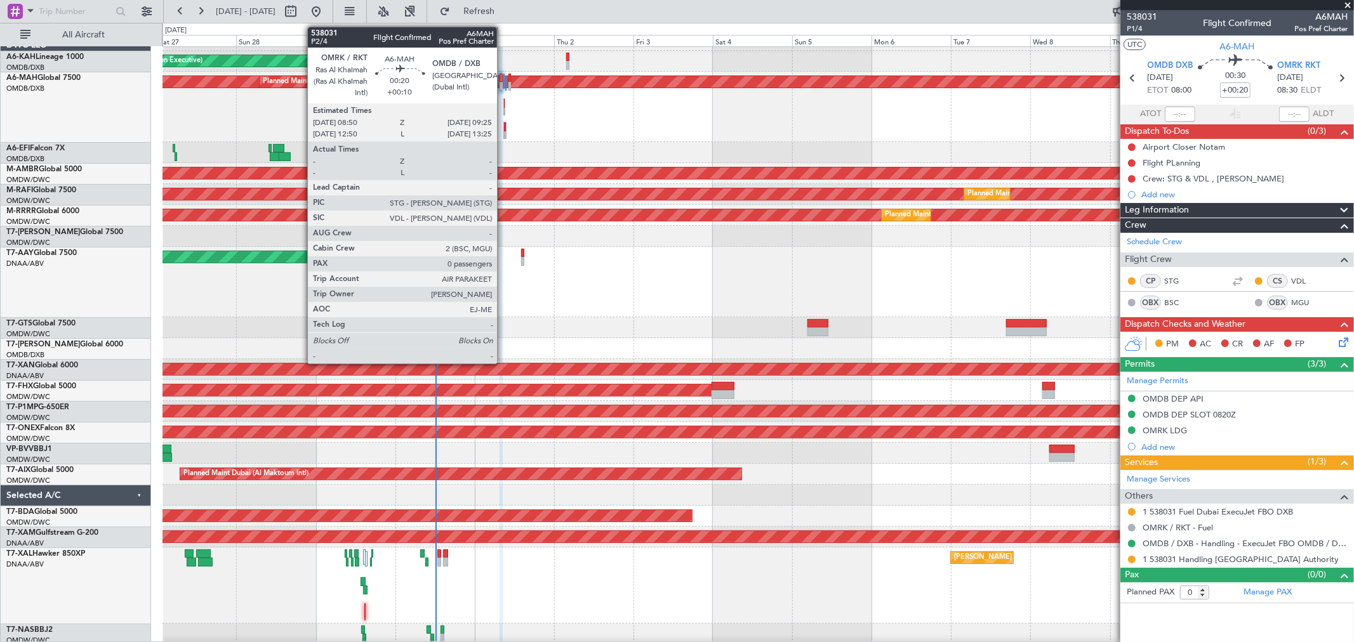
click at [504, 109] on div at bounding box center [504, 112] width 1 height 9
click at [503, 132] on div "Planned Maint [GEOGRAPHIC_DATA] ([GEOGRAPHIC_DATA] Intl) Planned Maint [GEOGRAP…" at bounding box center [757, 107] width 1191 height 70
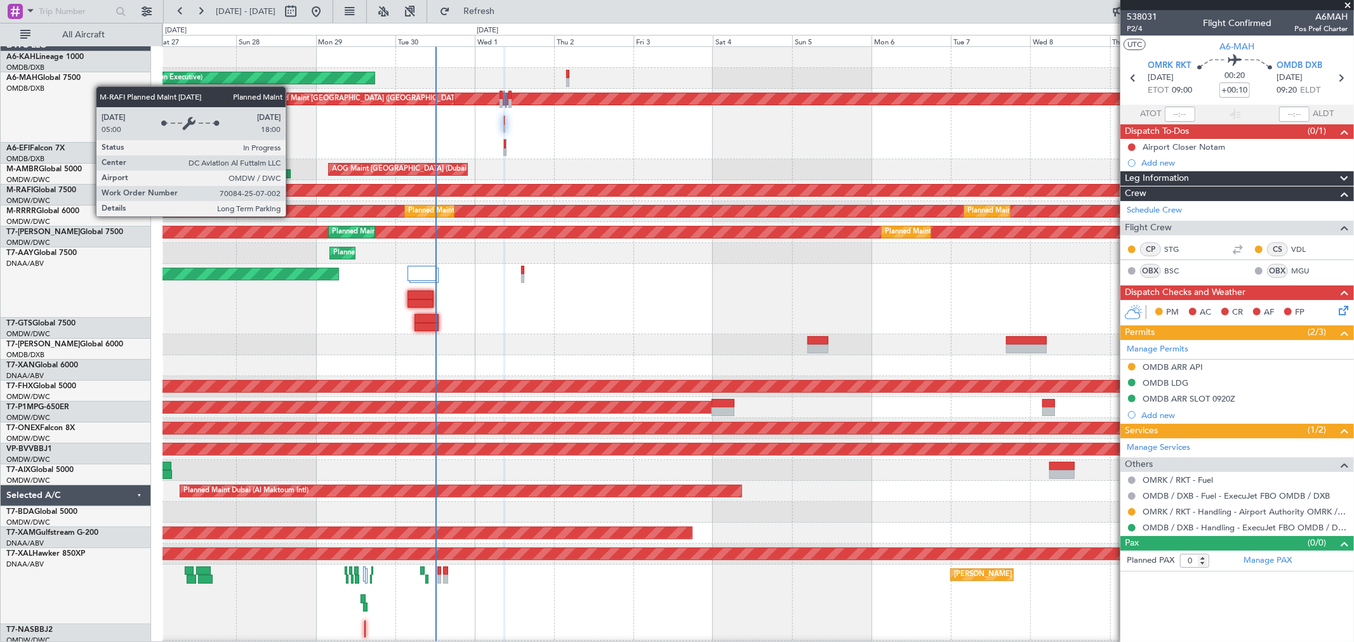
scroll to position [0, 0]
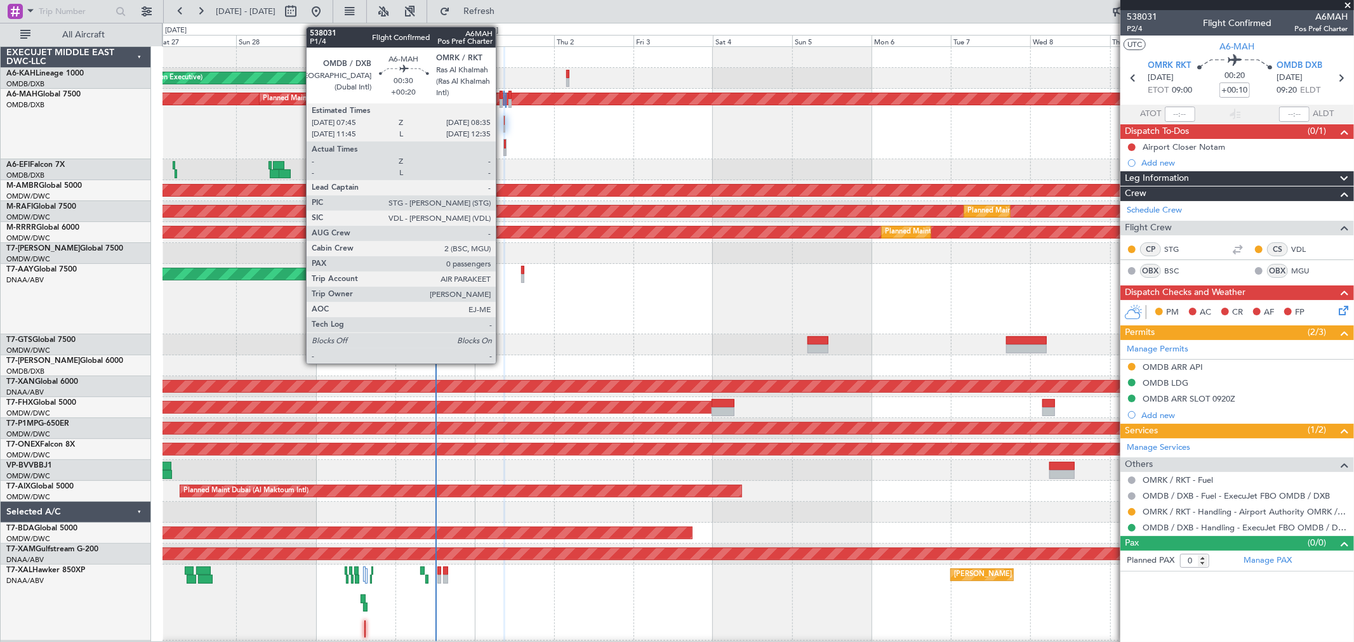
click at [502, 96] on div at bounding box center [500, 95] width 3 height 9
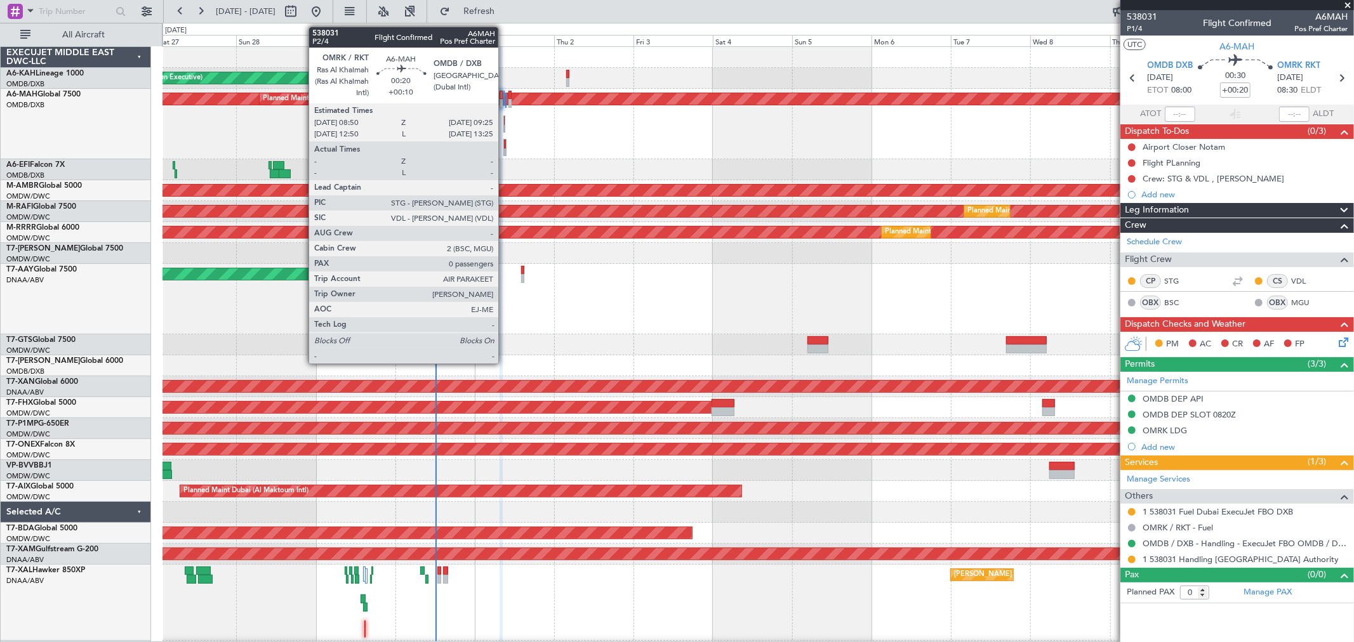
click at [505, 128] on div at bounding box center [504, 124] width 3 height 17
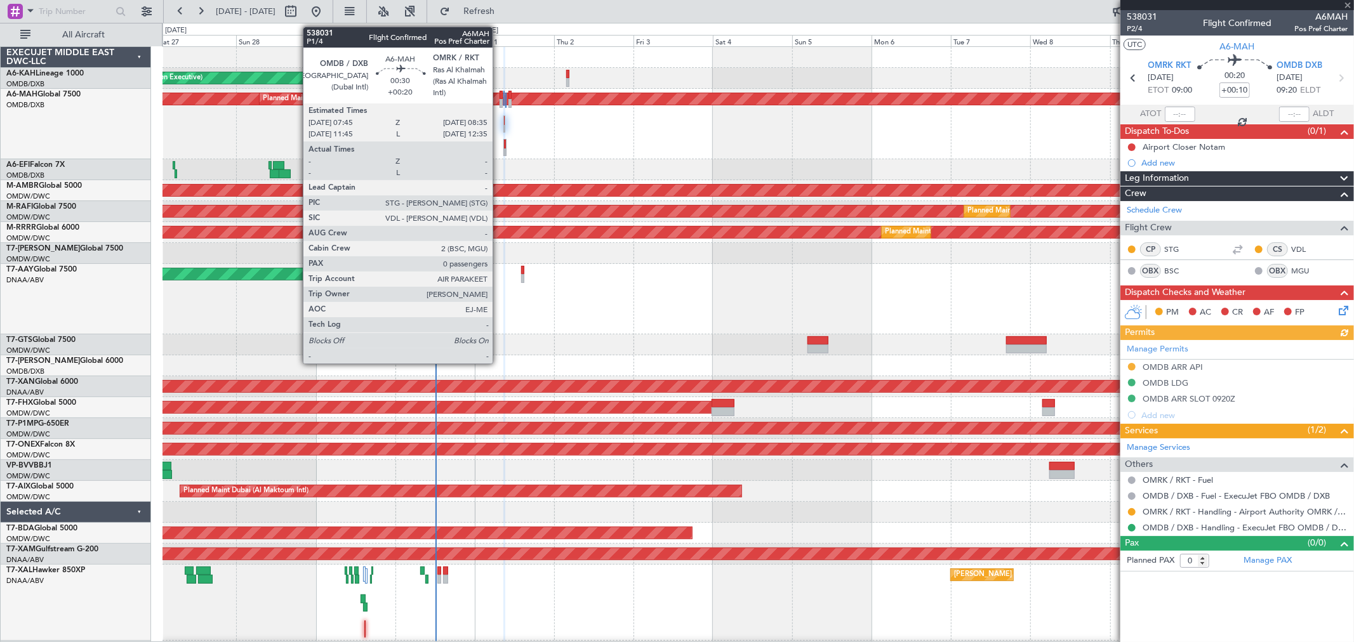
click at [499, 96] on div at bounding box center [500, 95] width 3 height 9
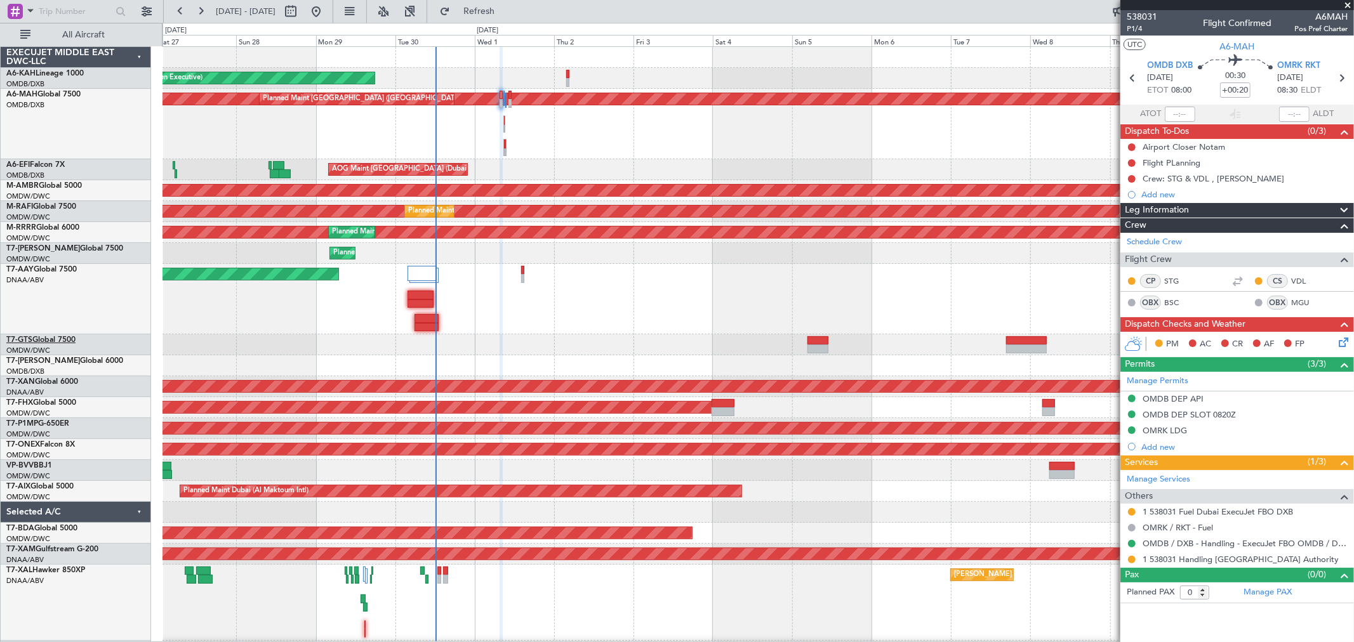
click at [64, 340] on link "T7-GTS Global 7500" at bounding box center [40, 340] width 69 height 8
click at [66, 338] on link "T7-GTS Global 7500" at bounding box center [40, 340] width 69 height 8
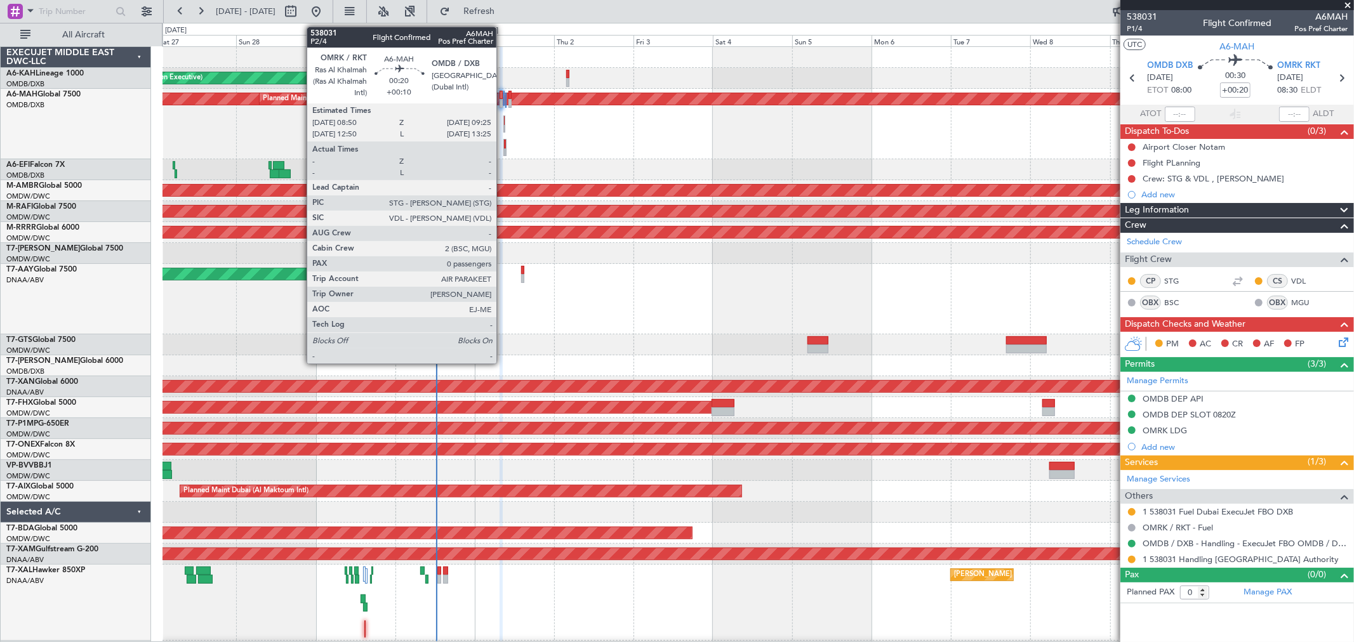
click at [503, 127] on div at bounding box center [504, 124] width 3 height 17
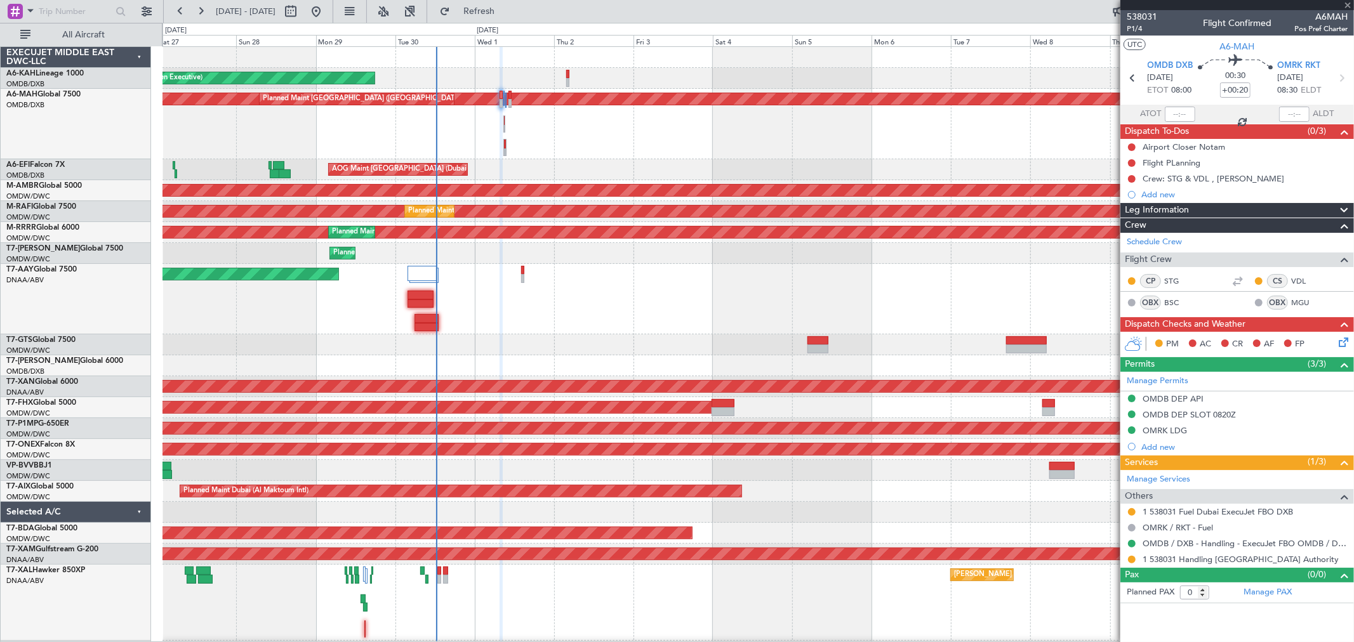
type input "+00:10"
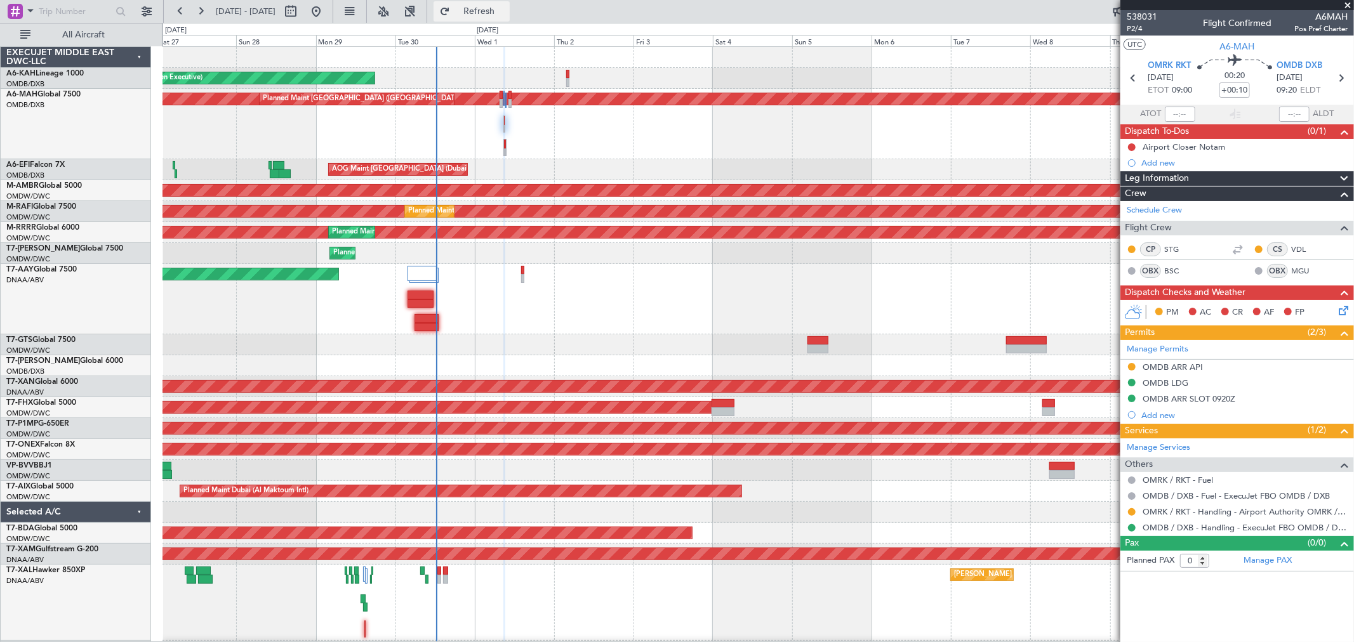
click at [510, 17] on button "Refresh" at bounding box center [471, 11] width 76 height 20
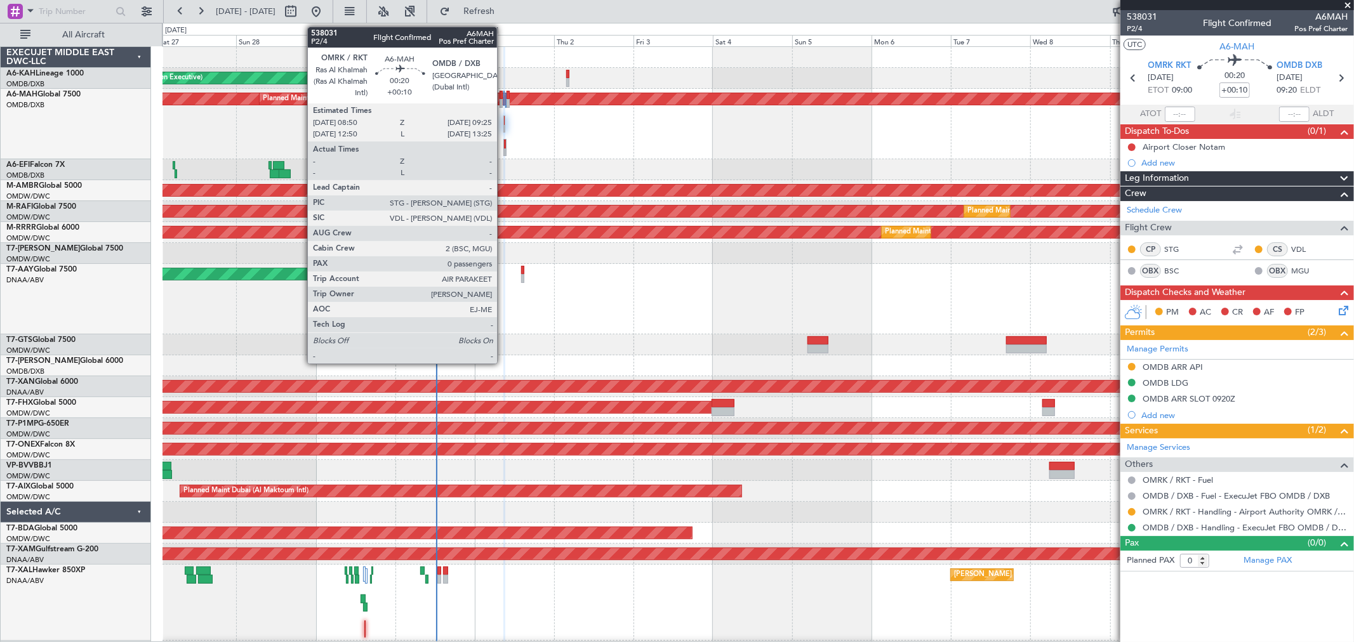
click at [504, 126] on div at bounding box center [504, 129] width 1 height 9
click at [504, 147] on div at bounding box center [505, 144] width 2 height 9
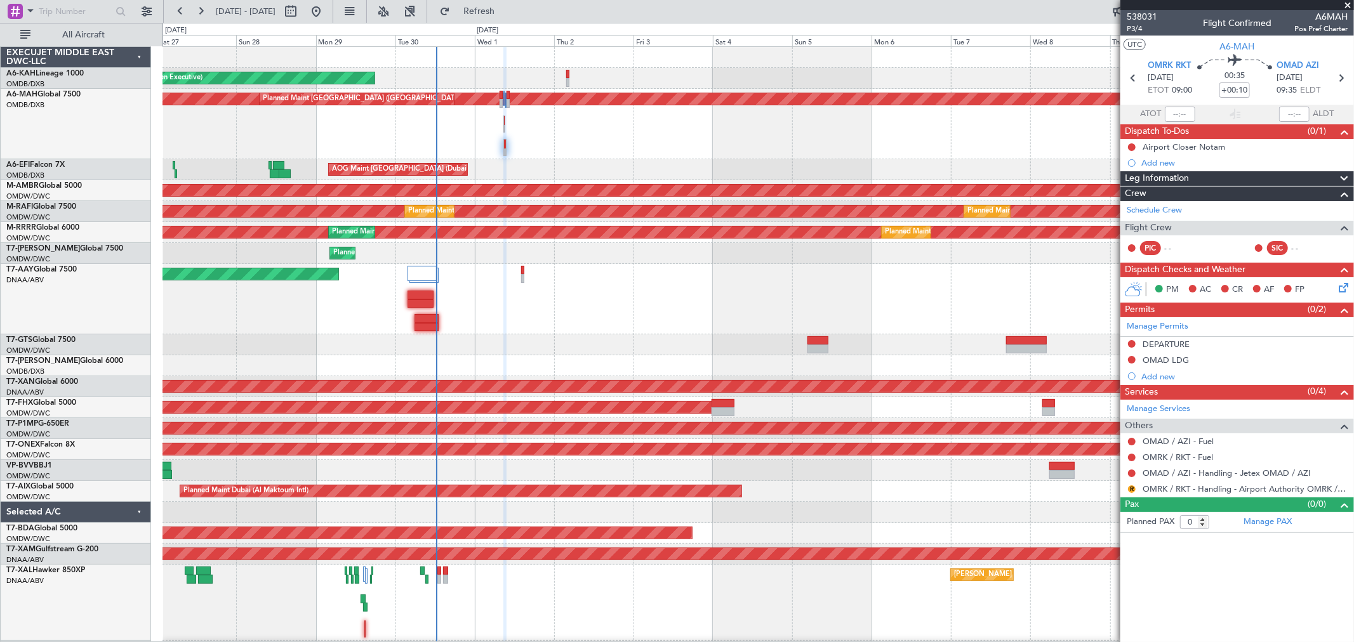
click at [512, 23] on div "Planned Maint [GEOGRAPHIC_DATA] (Al Bateen Executive) Planned Maint [GEOGRAPHIC…" at bounding box center [677, 332] width 1354 height 619
click at [510, 20] on button "Refresh" at bounding box center [471, 11] width 76 height 20
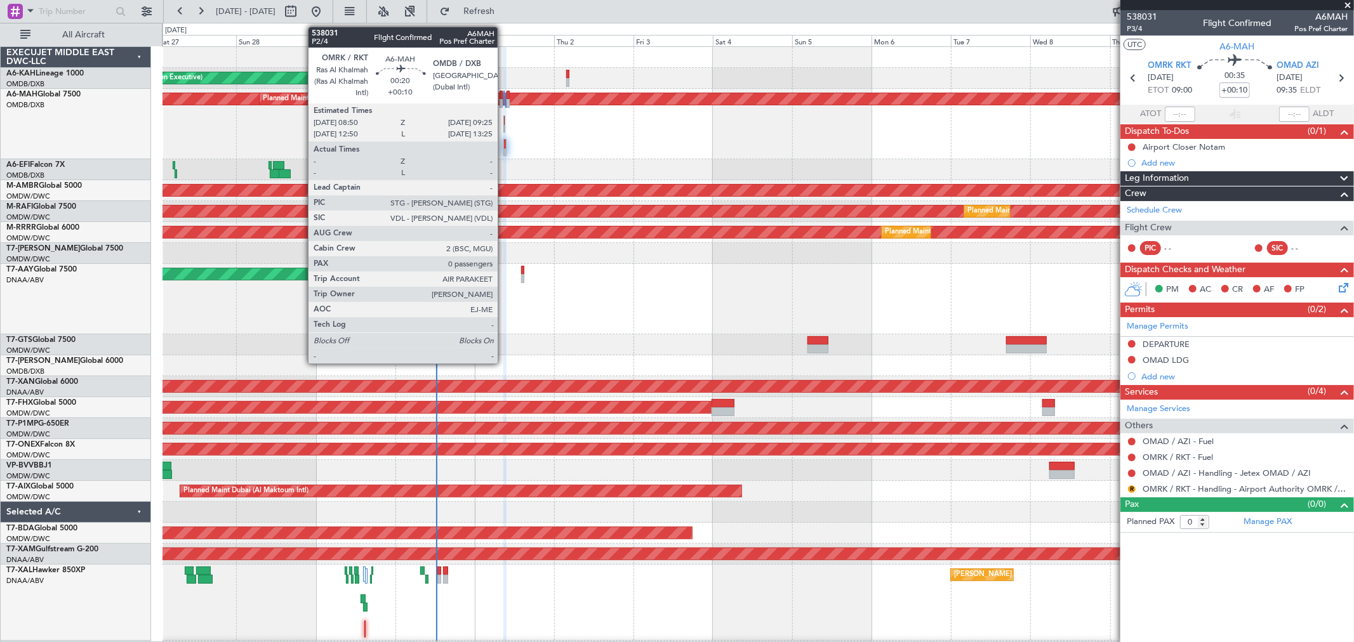
click at [504, 125] on div at bounding box center [504, 129] width 1 height 9
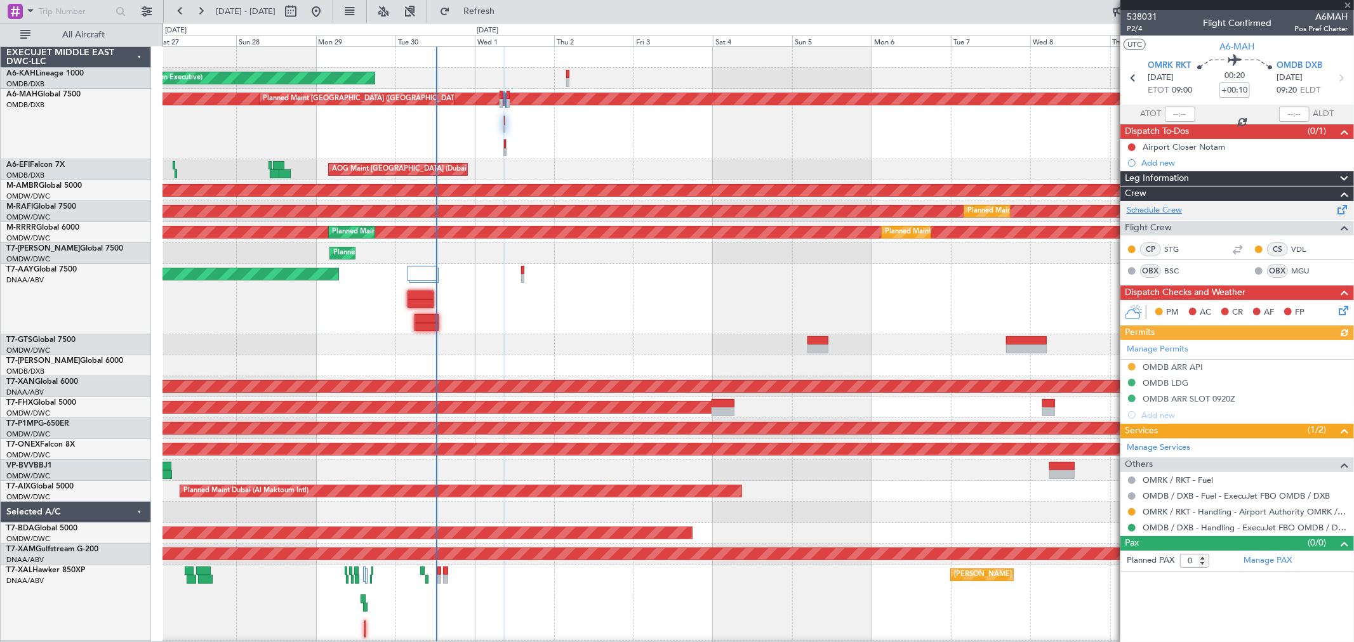
click at [1166, 211] on link "Schedule Crew" at bounding box center [1154, 210] width 55 height 13
click at [1179, 206] on link "Schedule Crew" at bounding box center [1154, 210] width 55 height 13
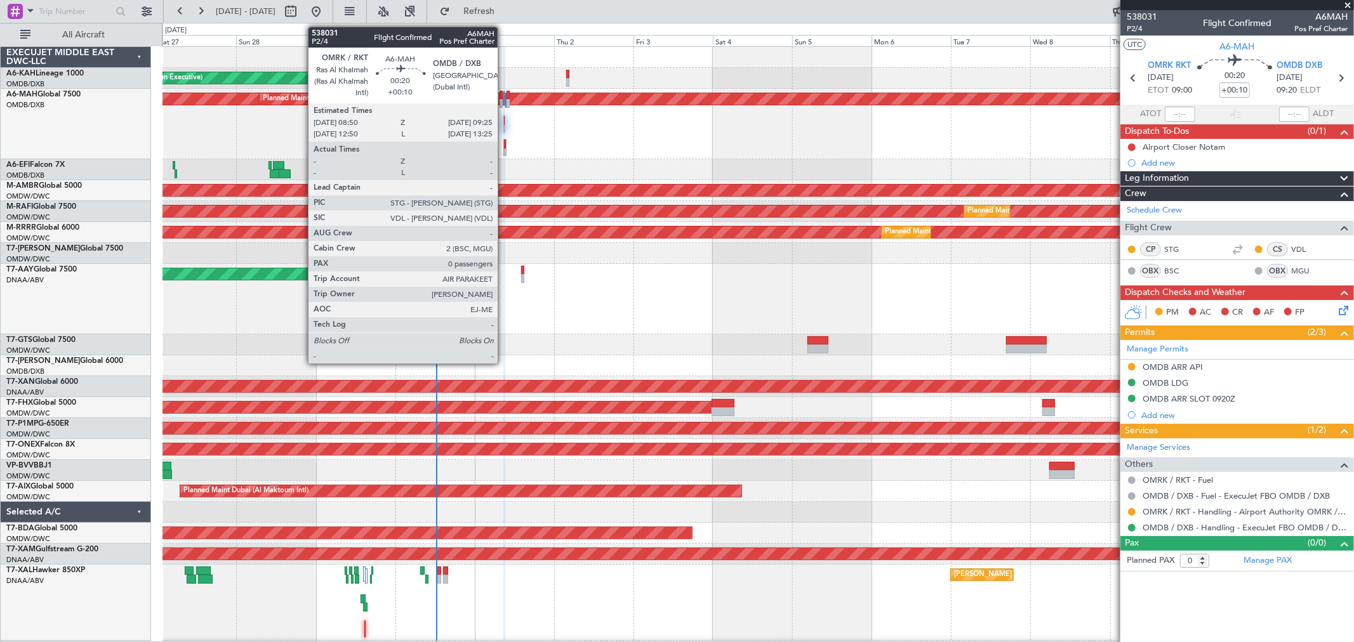
click at [504, 121] on div at bounding box center [504, 120] width 1 height 9
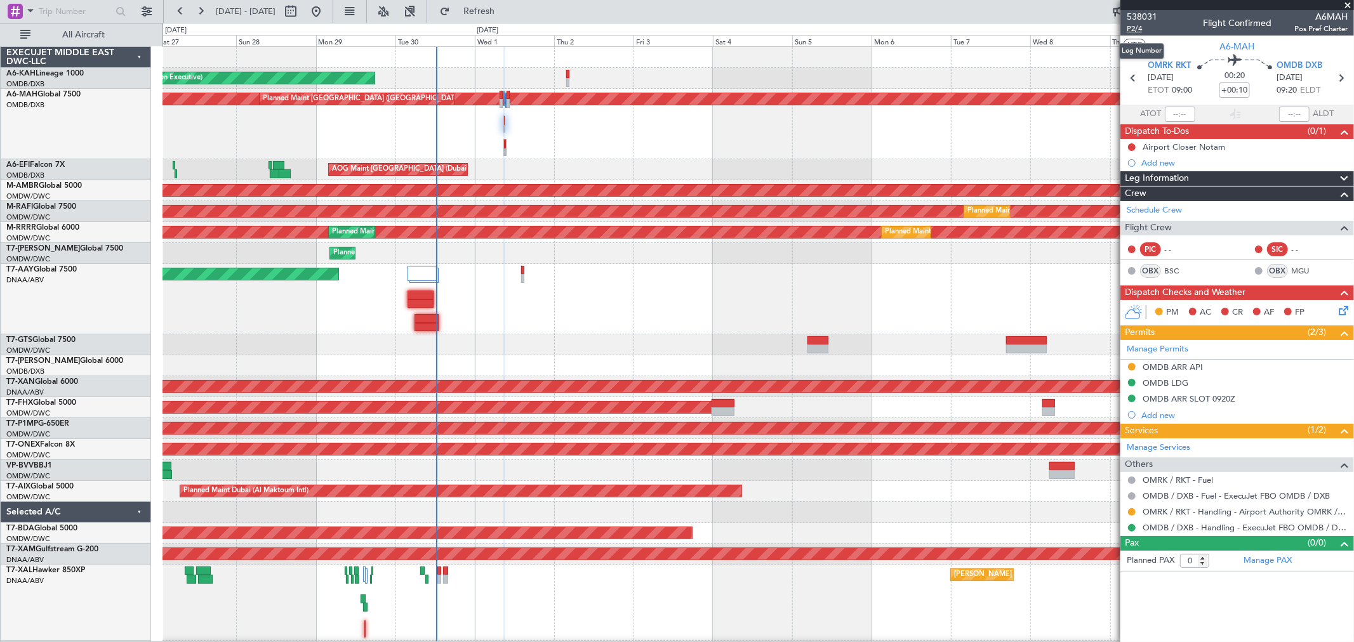
click at [1145, 26] on span "P2/4" at bounding box center [1142, 28] width 30 height 11
click at [506, 13] on span "Refresh" at bounding box center [479, 11] width 53 height 9
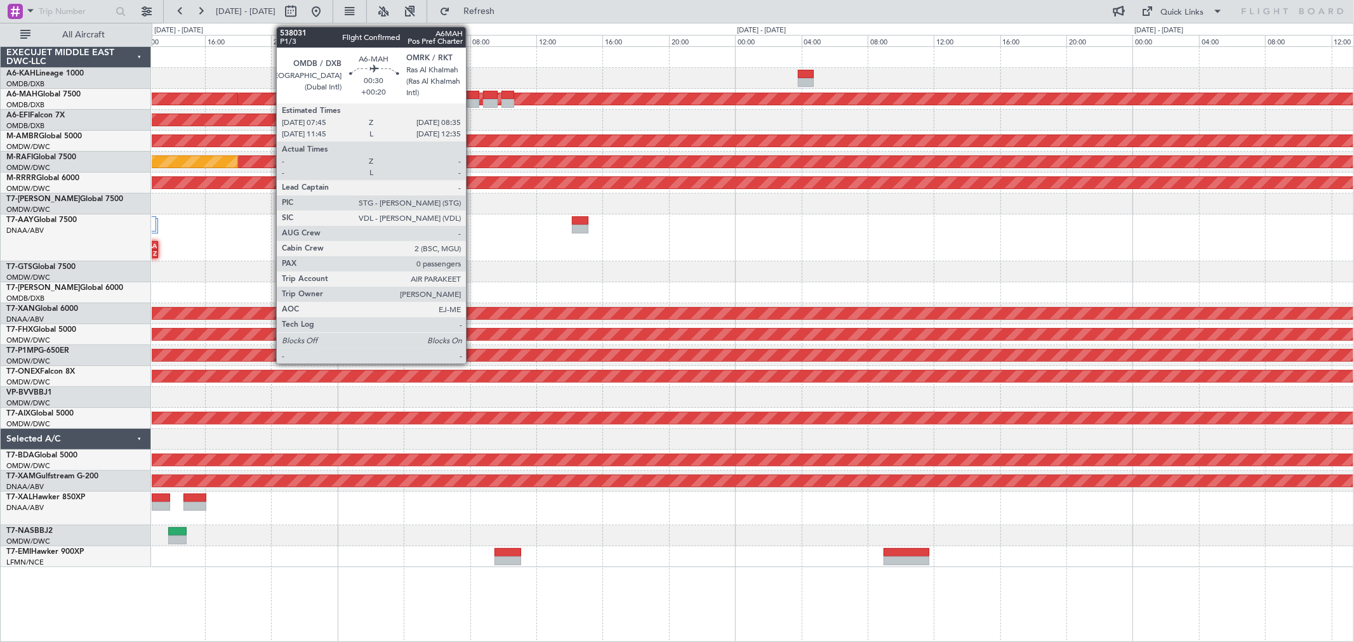
click at [472, 102] on div at bounding box center [472, 103] width 14 height 9
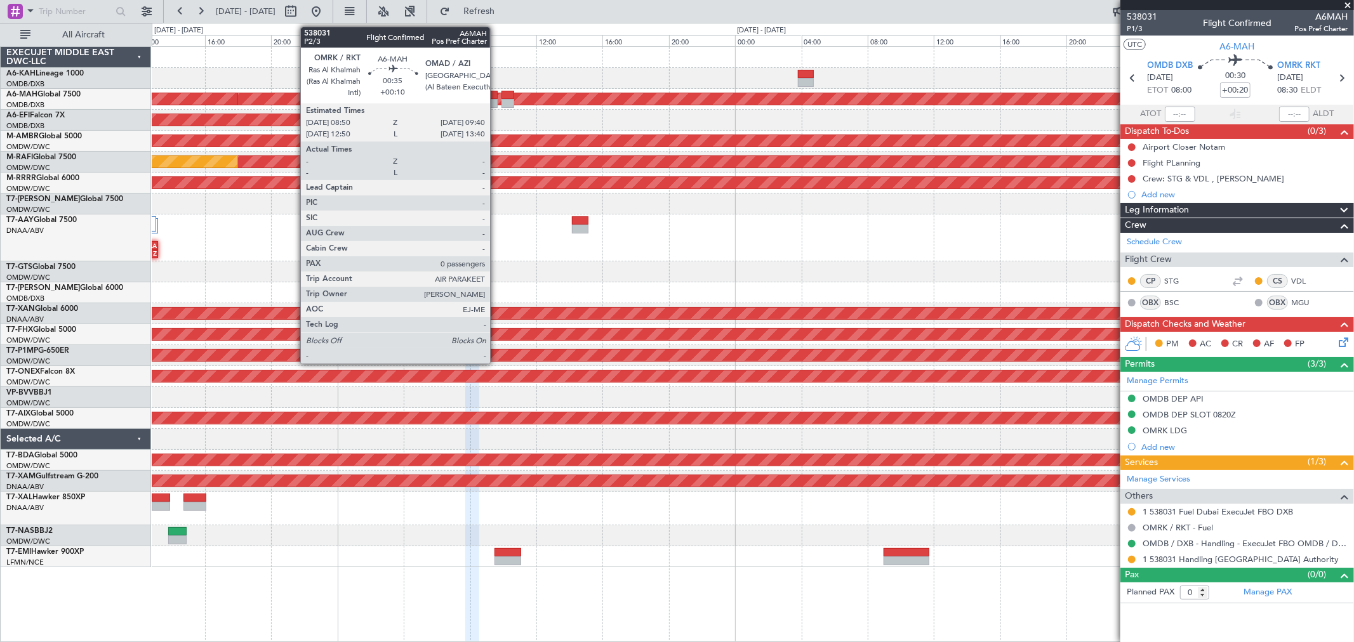
click at [496, 100] on div at bounding box center [490, 103] width 14 height 9
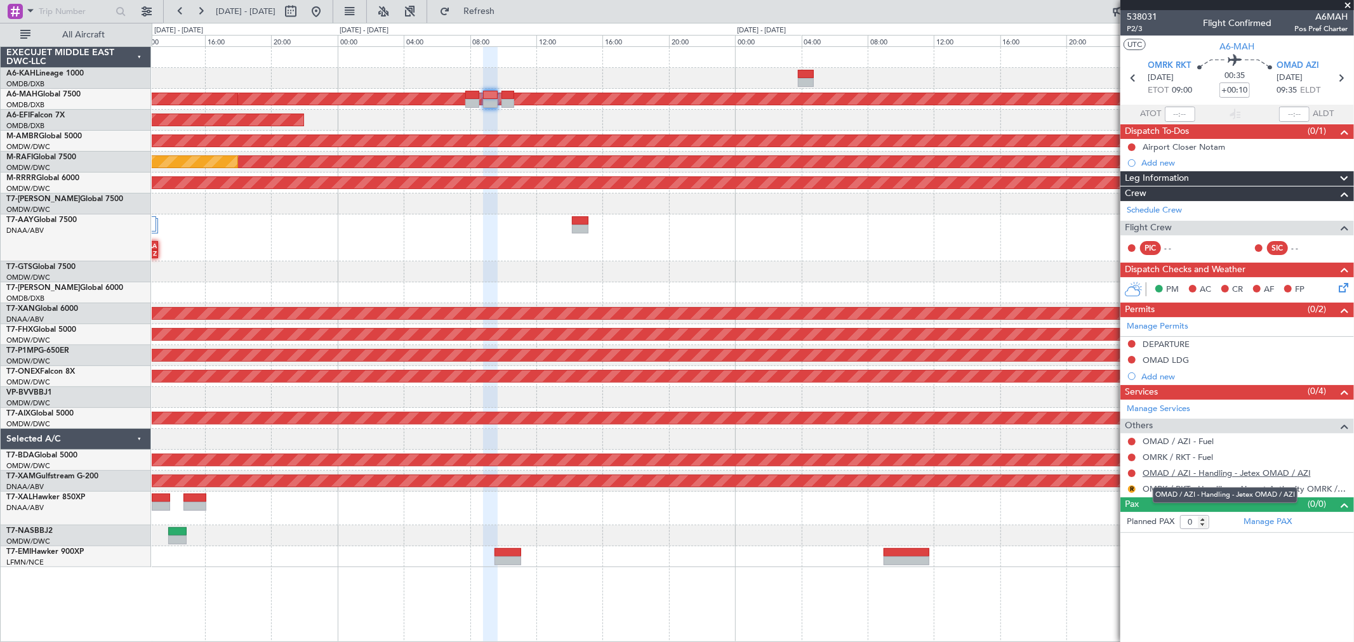
click at [1203, 470] on link "OMAD / AZI - Handling - Jetex OMAD / AZI" at bounding box center [1226, 473] width 168 height 11
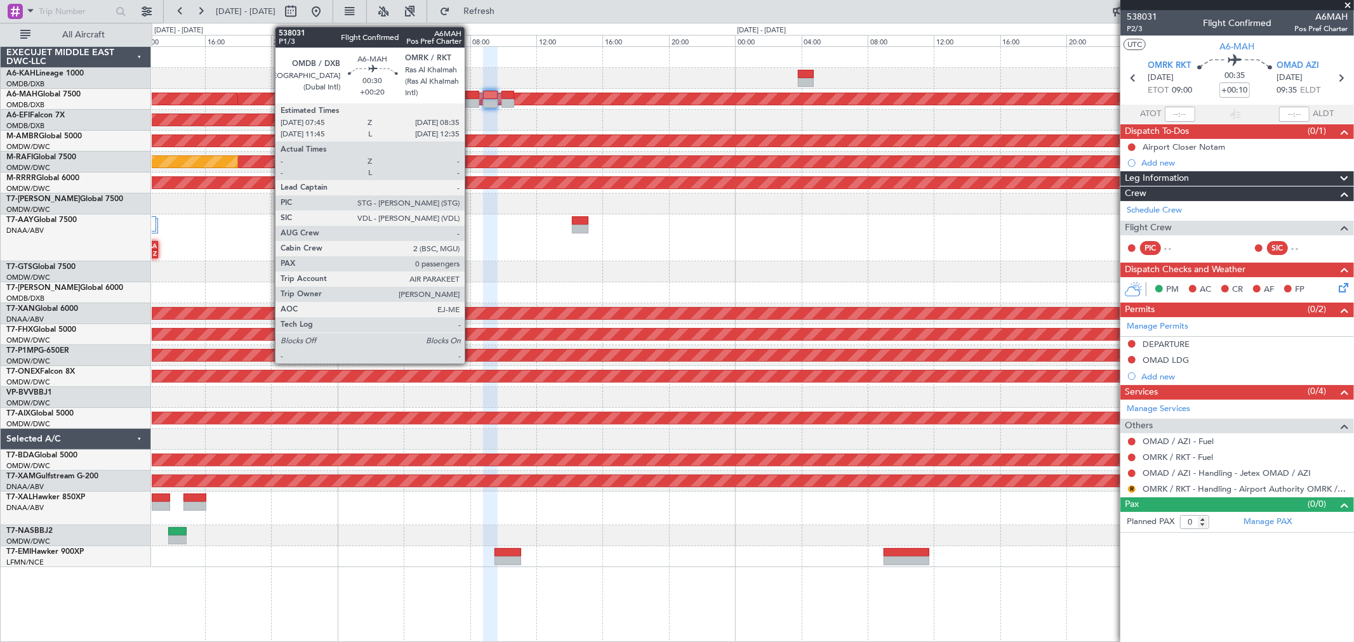
click at [471, 93] on div at bounding box center [472, 95] width 14 height 9
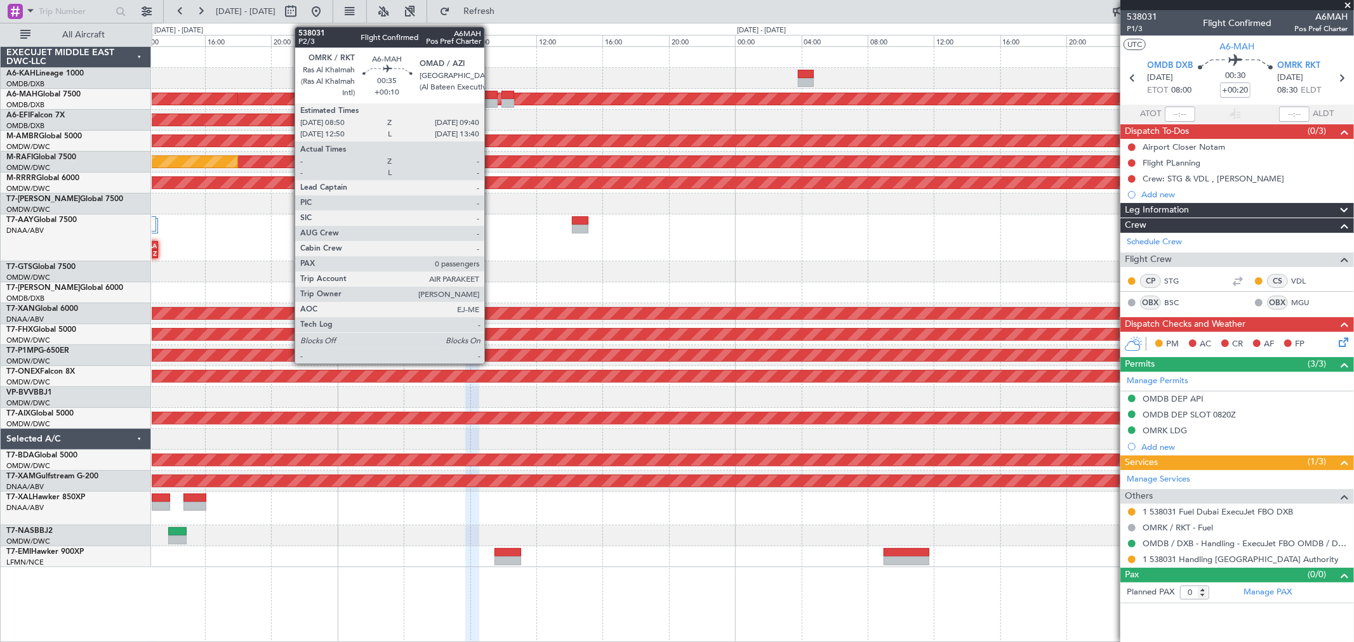
click at [491, 99] on div at bounding box center [490, 103] width 14 height 9
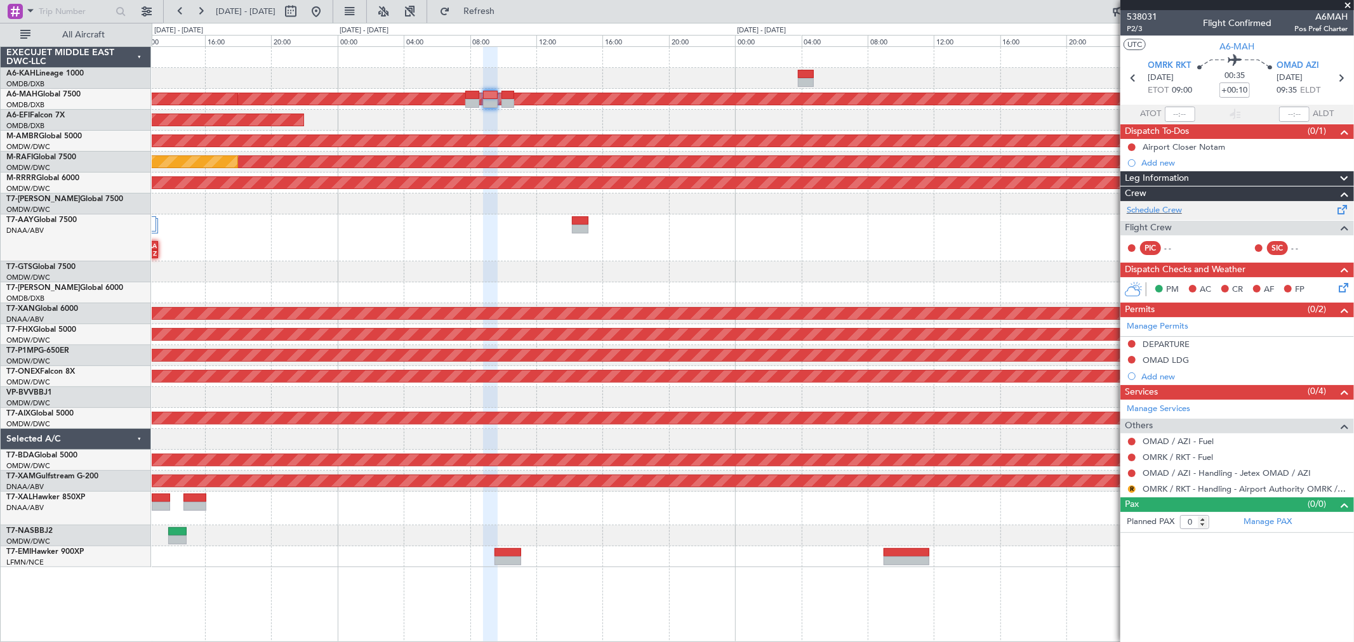
click at [1187, 202] on div "Schedule Crew" at bounding box center [1237, 210] width 234 height 19
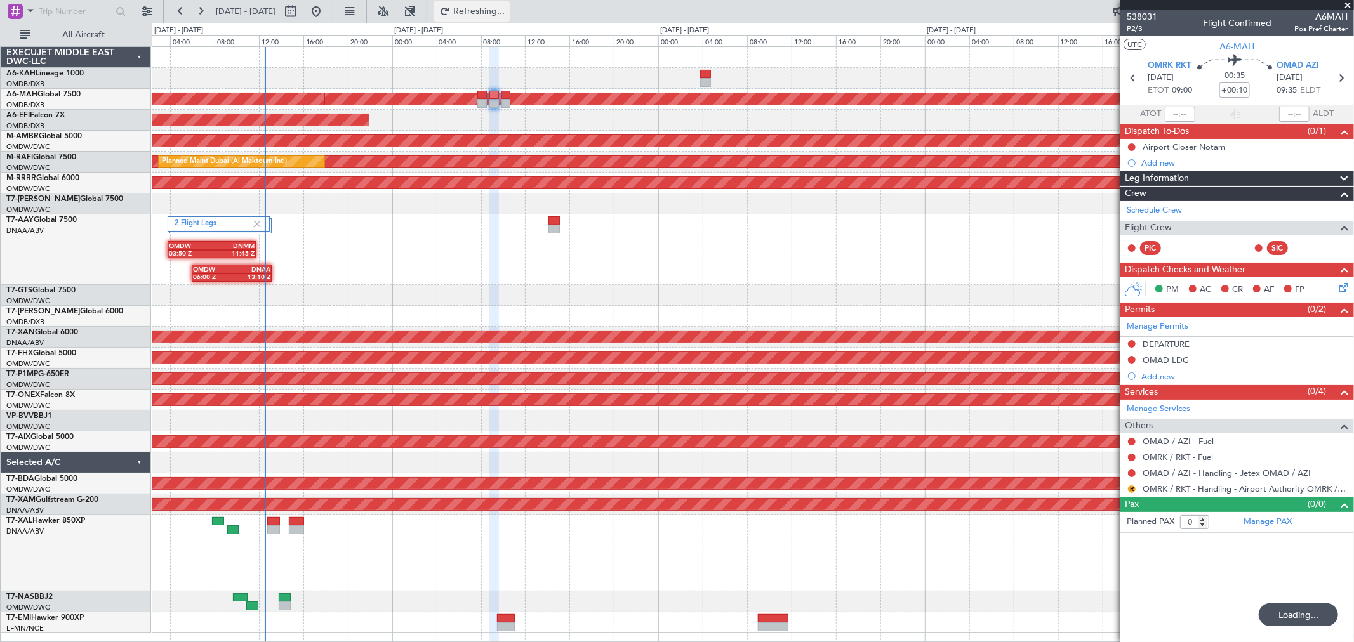
click at [496, 13] on span "Refreshing..." at bounding box center [479, 11] width 53 height 9
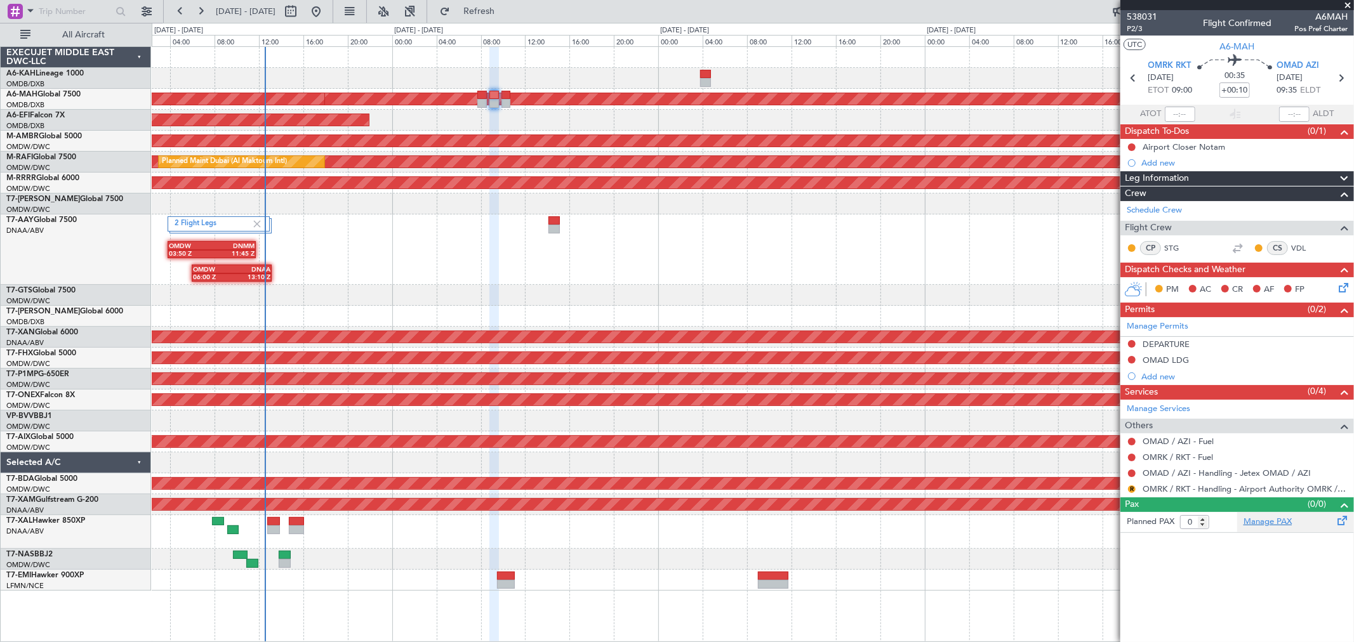
click at [1261, 518] on link "Manage PAX" at bounding box center [1267, 522] width 48 height 13
click at [506, 10] on span "Refresh" at bounding box center [479, 11] width 53 height 9
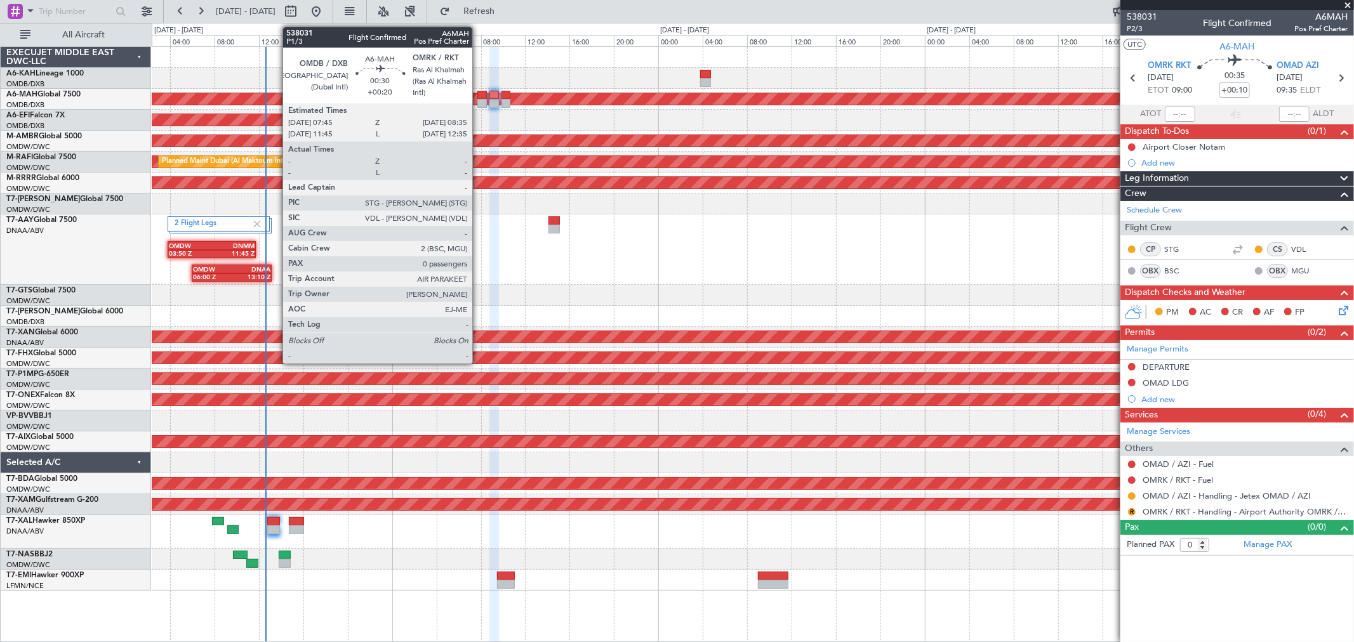
click at [479, 100] on div at bounding box center [482, 103] width 10 height 9
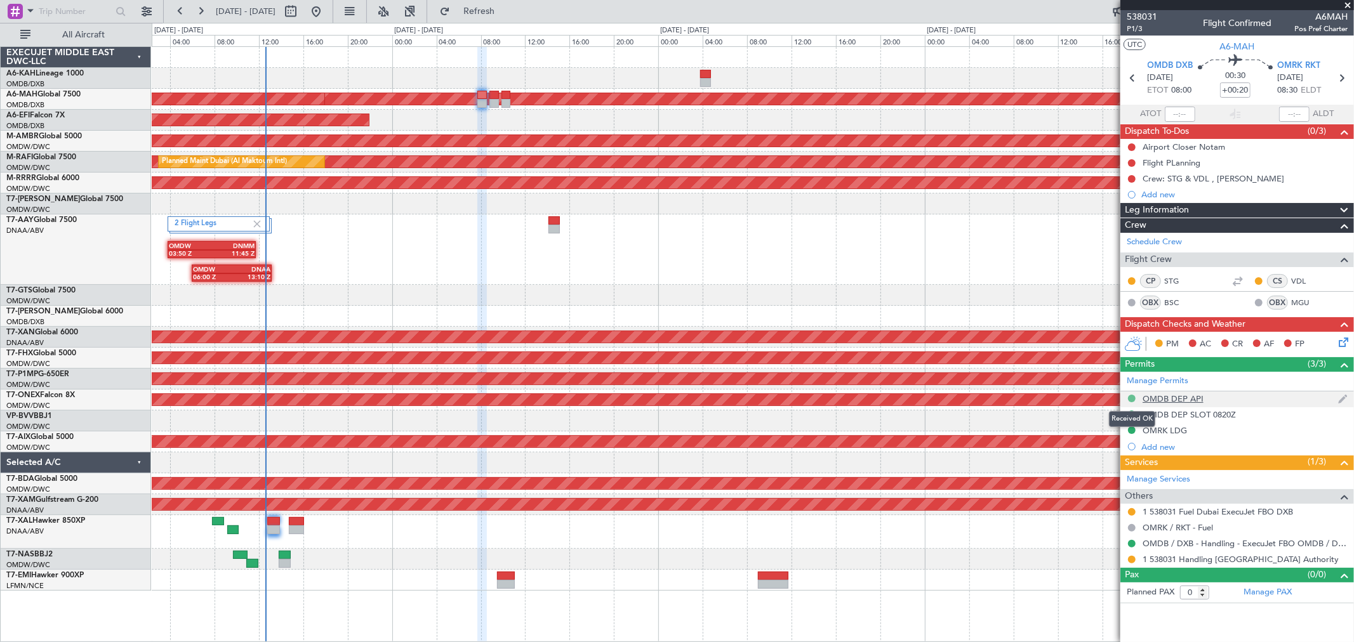
click at [1133, 397] on button at bounding box center [1132, 399] width 8 height 8
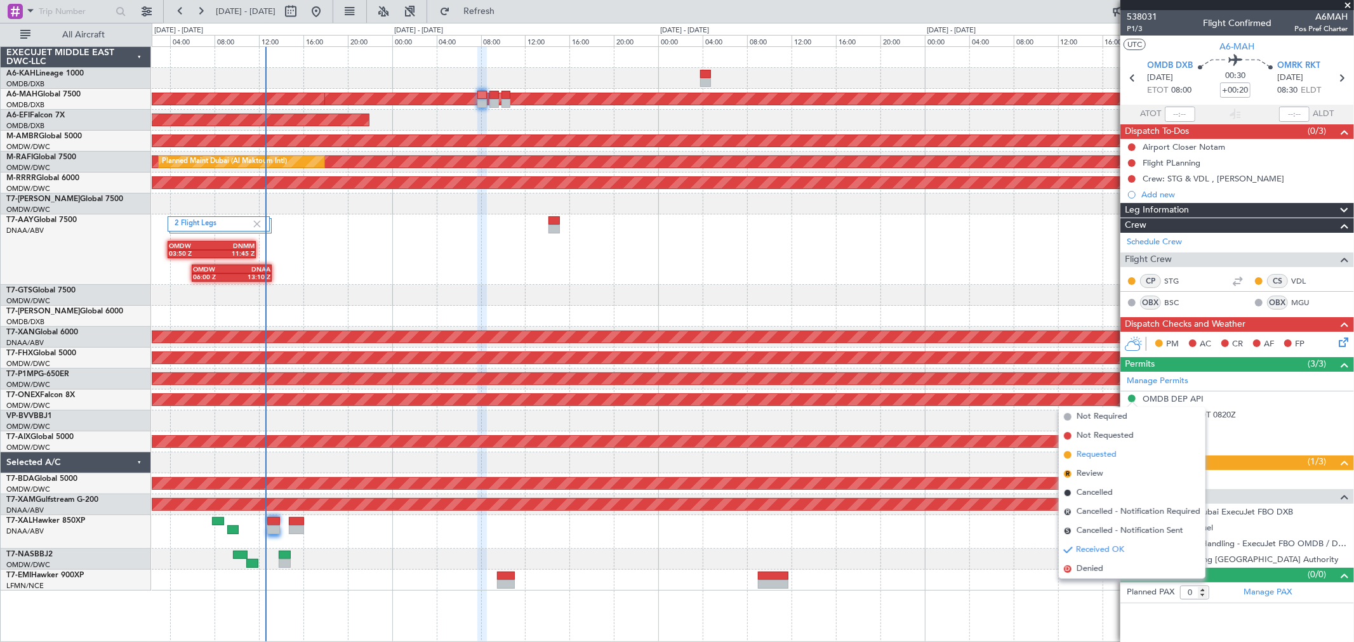
click at [1100, 457] on span "Requested" at bounding box center [1096, 455] width 40 height 13
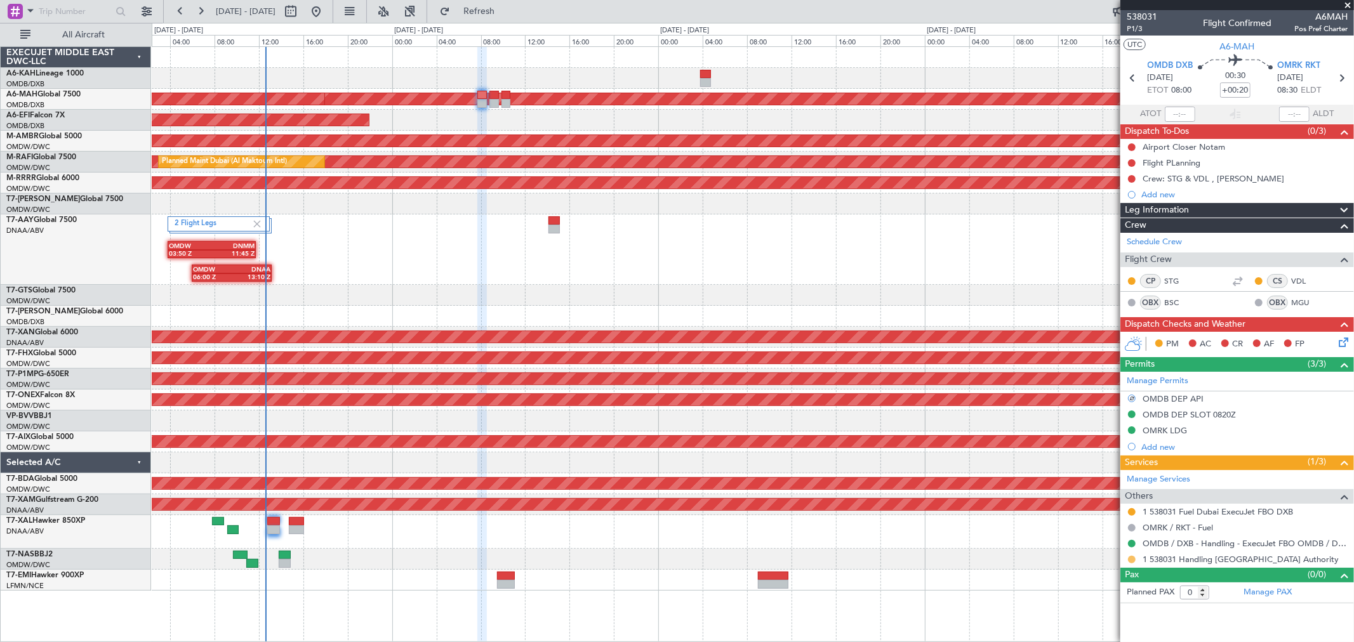
click at [1131, 556] on button at bounding box center [1132, 560] width 8 height 8
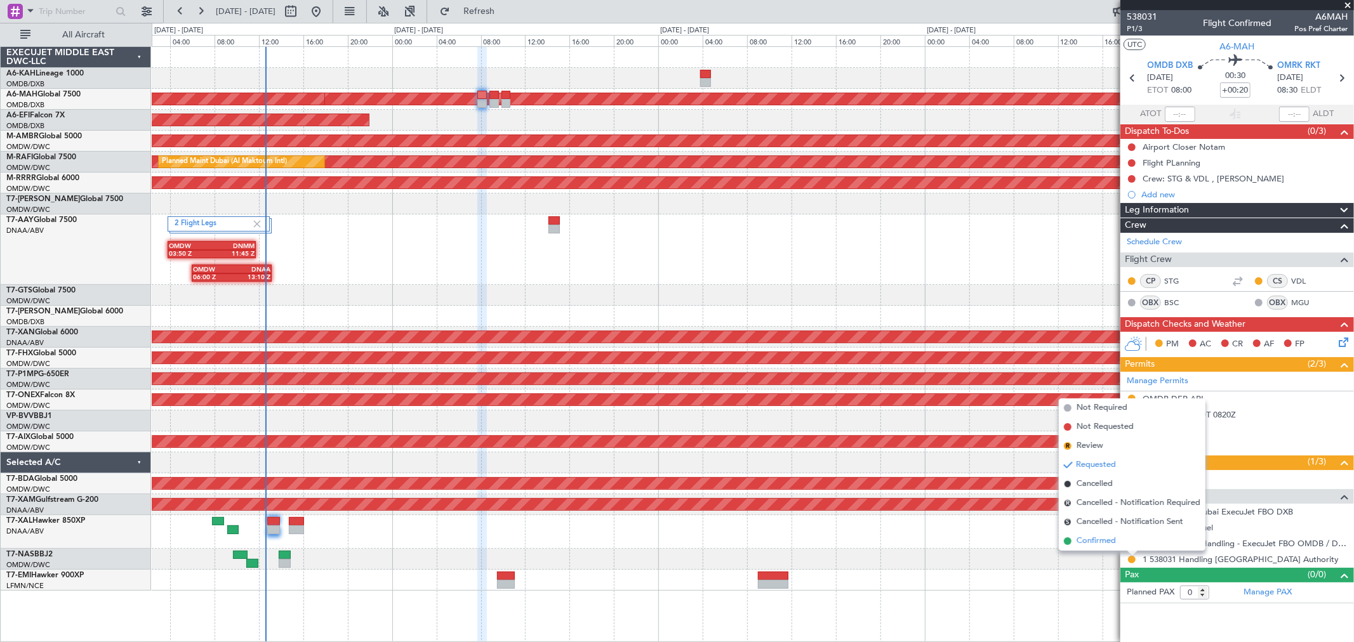
click at [1106, 544] on span "Confirmed" at bounding box center [1095, 541] width 39 height 13
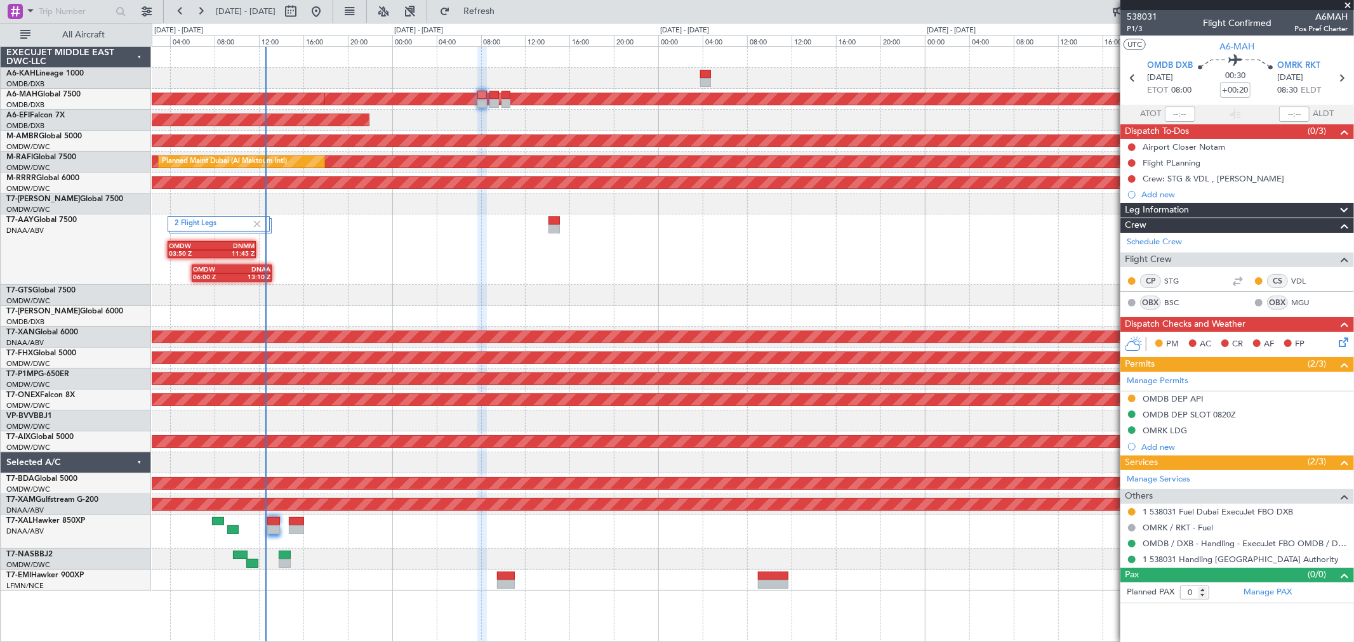
drag, startPoint x: 1175, startPoint y: 432, endPoint x: 1206, endPoint y: 433, distance: 31.1
click at [1175, 432] on div "OMRK LDG" at bounding box center [1164, 430] width 44 height 11
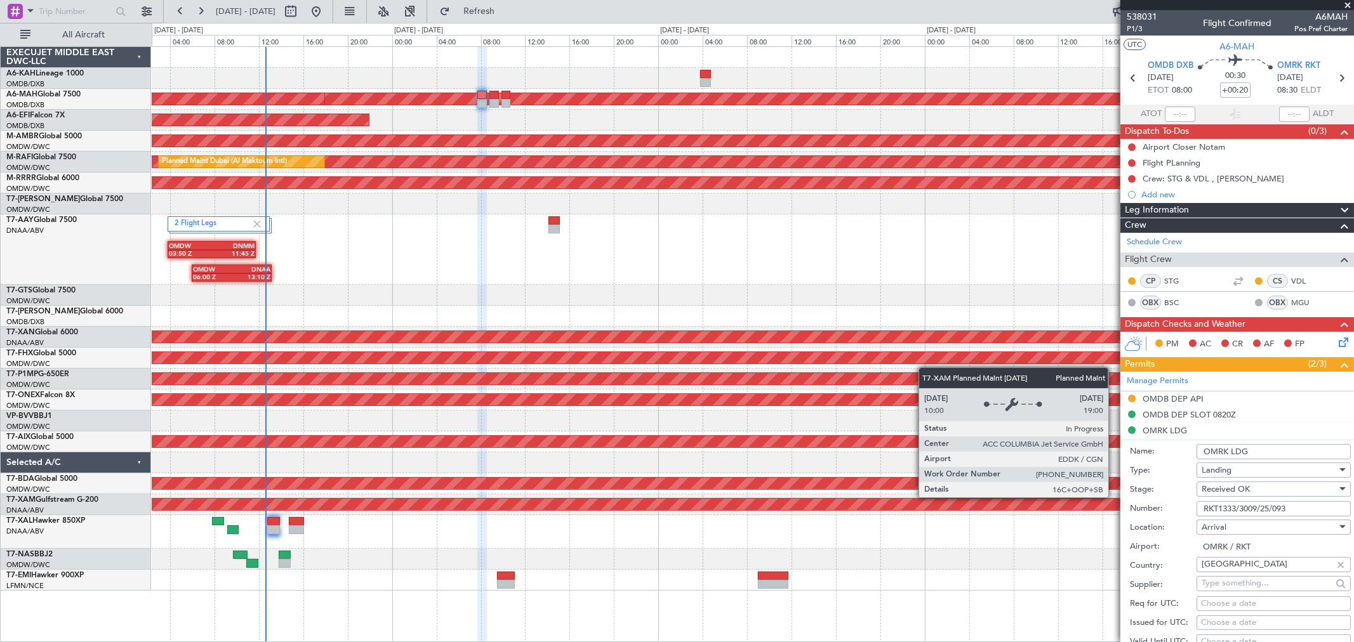
drag, startPoint x: 1114, startPoint y: 498, endPoint x: 1066, endPoint y: 496, distance: 48.3
click at [1067, 496] on fb-app "[DATE] - [DATE] Refresh Quick Links All Aircraft Planned Maint [GEOGRAPHIC_DATA…" at bounding box center [677, 326] width 1354 height 633
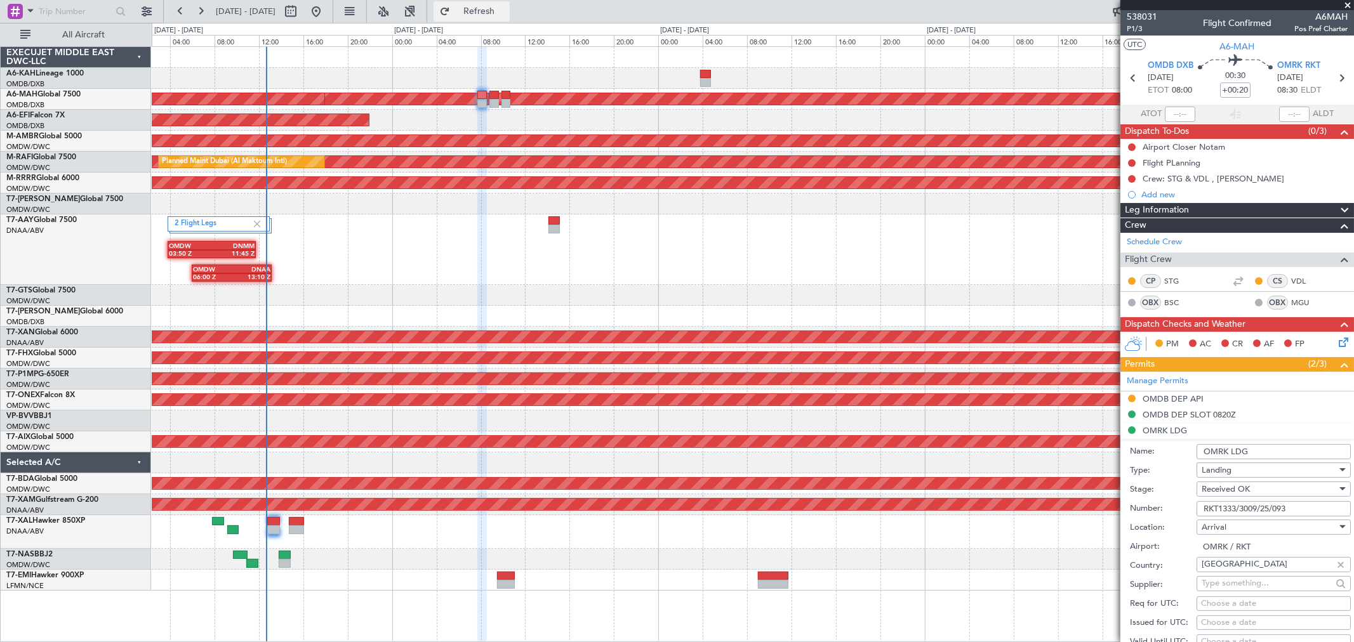
click at [506, 8] on span "Refresh" at bounding box center [479, 11] width 53 height 9
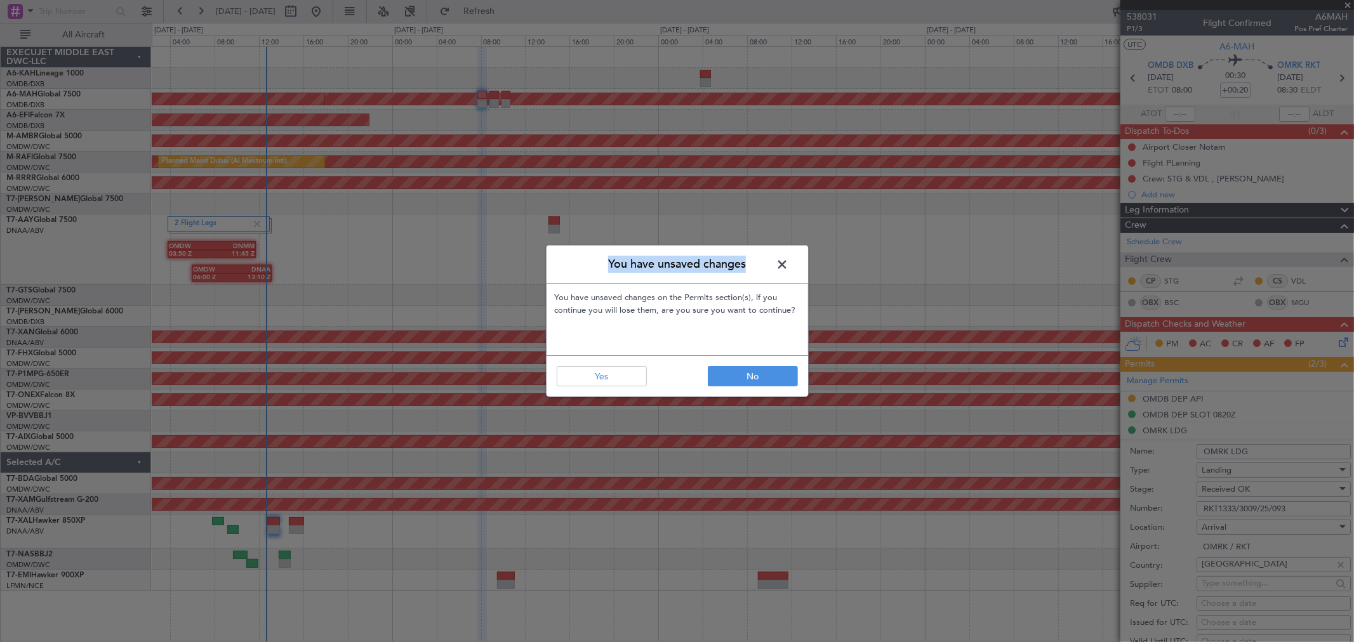
click at [788, 265] on div "You have unsaved changes You have unsaved changes on the Permits section(s), if…" at bounding box center [677, 321] width 263 height 152
click at [789, 263] on span at bounding box center [789, 267] width 0 height 25
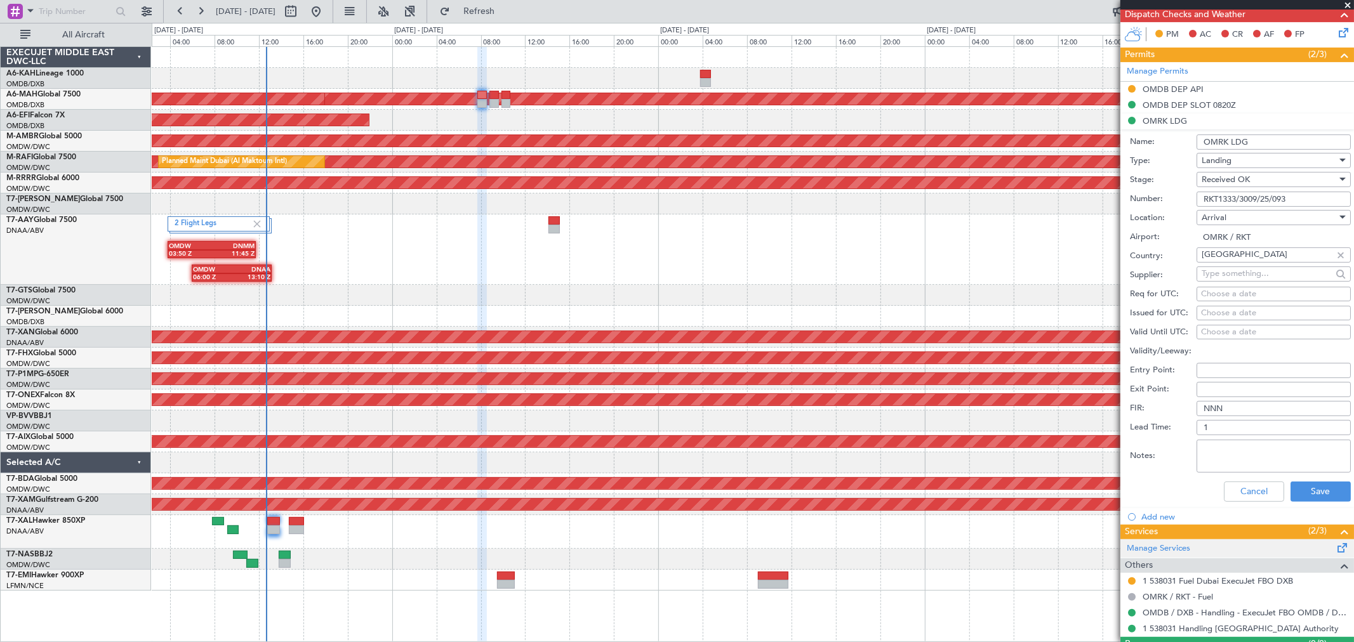
scroll to position [340, 0]
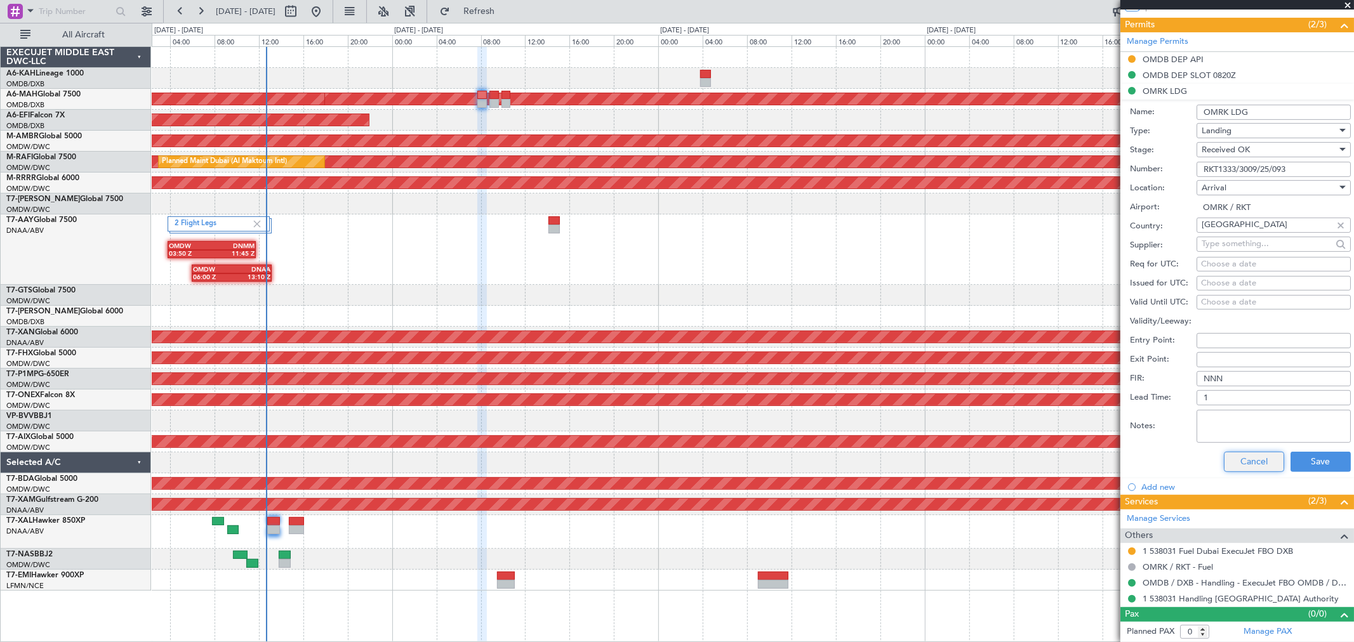
click at [1246, 464] on button "Cancel" at bounding box center [1254, 462] width 60 height 20
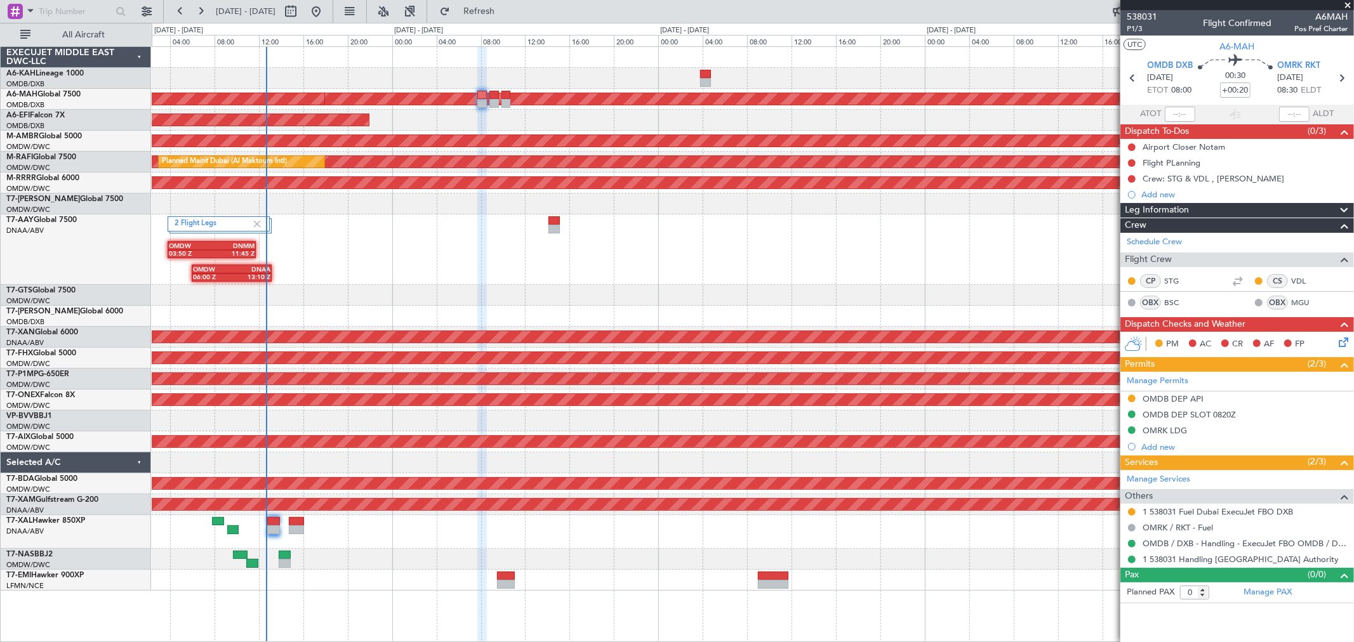
scroll to position [0, 0]
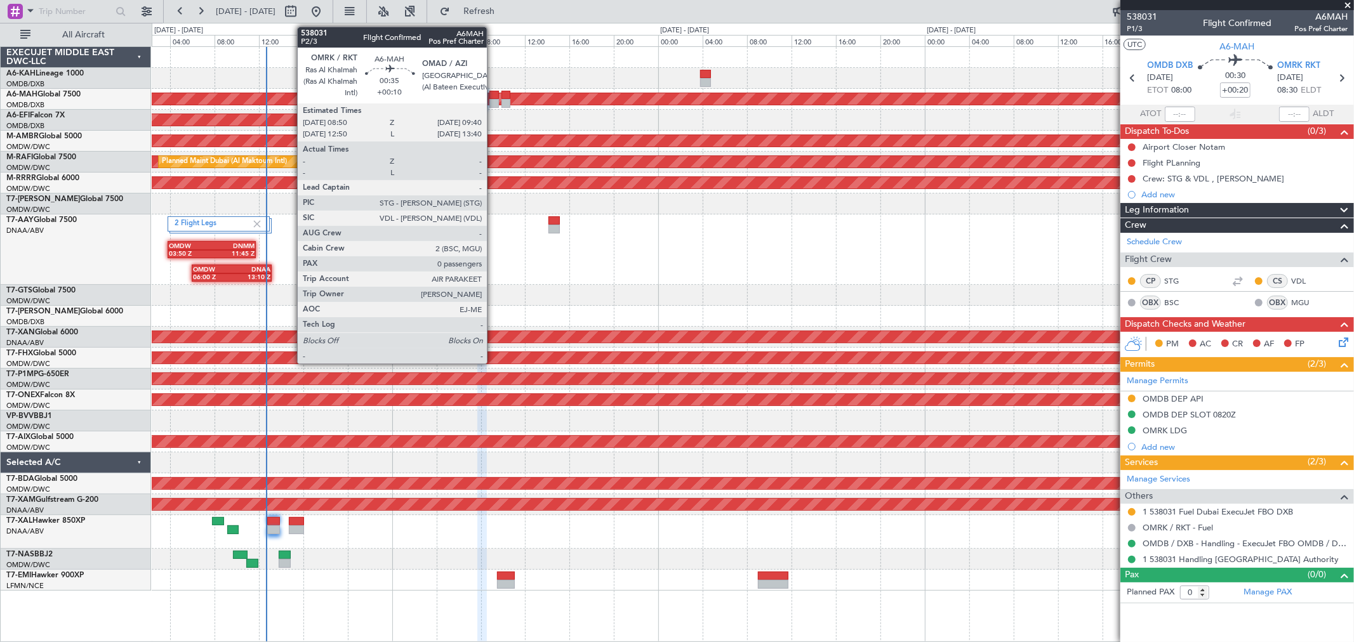
click at [493, 100] on div at bounding box center [494, 103] width 10 height 9
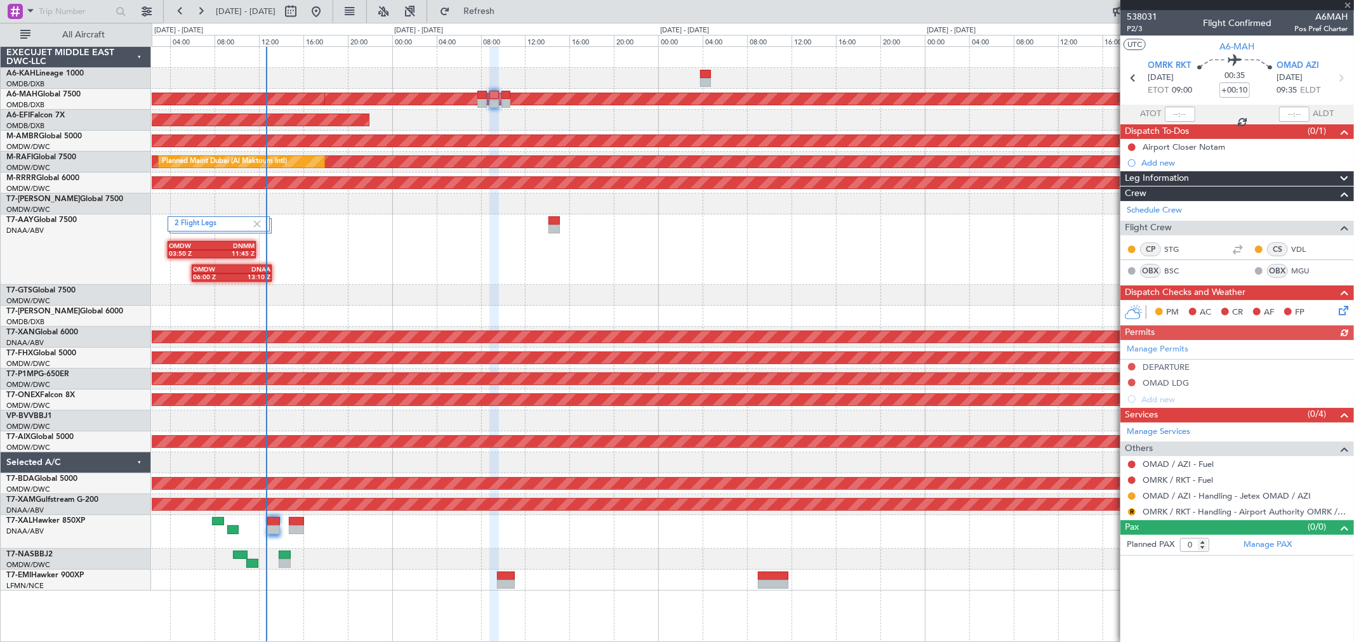
click at [1131, 366] on div "Manage Permits DEPARTURE OMAD LDG Add new" at bounding box center [1237, 373] width 234 height 67
click at [1131, 366] on button at bounding box center [1132, 367] width 8 height 8
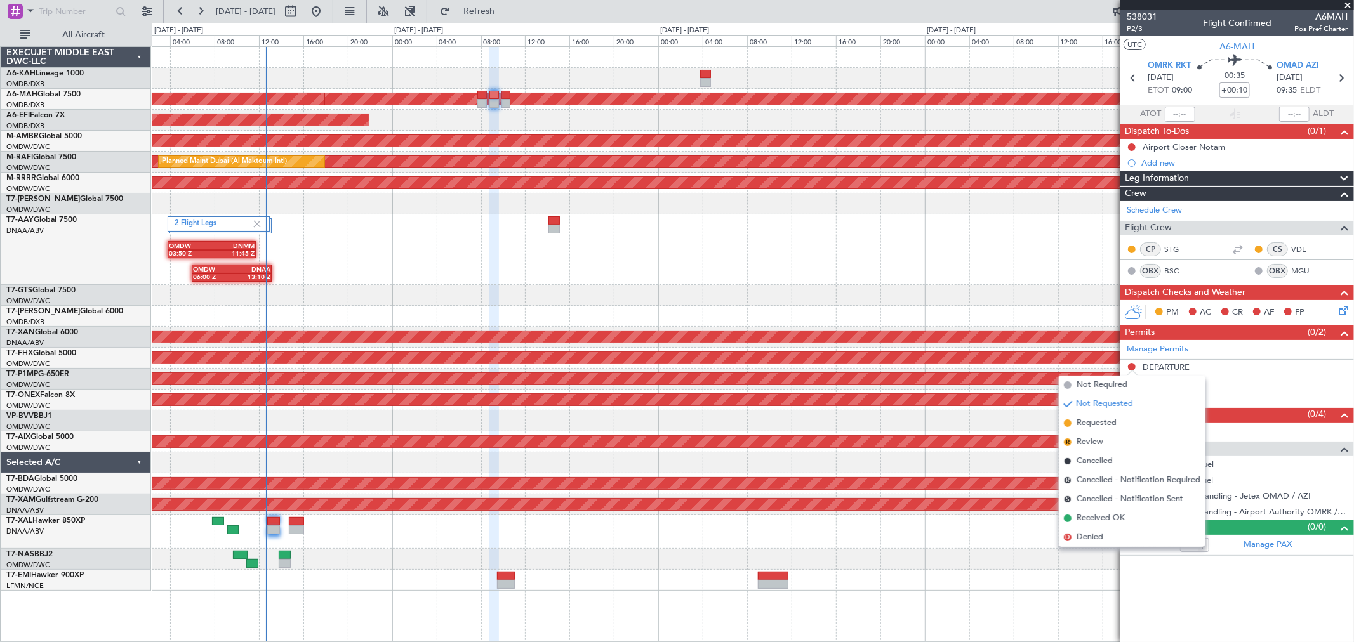
drag, startPoint x: 1100, startPoint y: 423, endPoint x: 1133, endPoint y: 415, distance: 33.4
click at [1099, 423] on span "Requested" at bounding box center [1096, 423] width 40 height 13
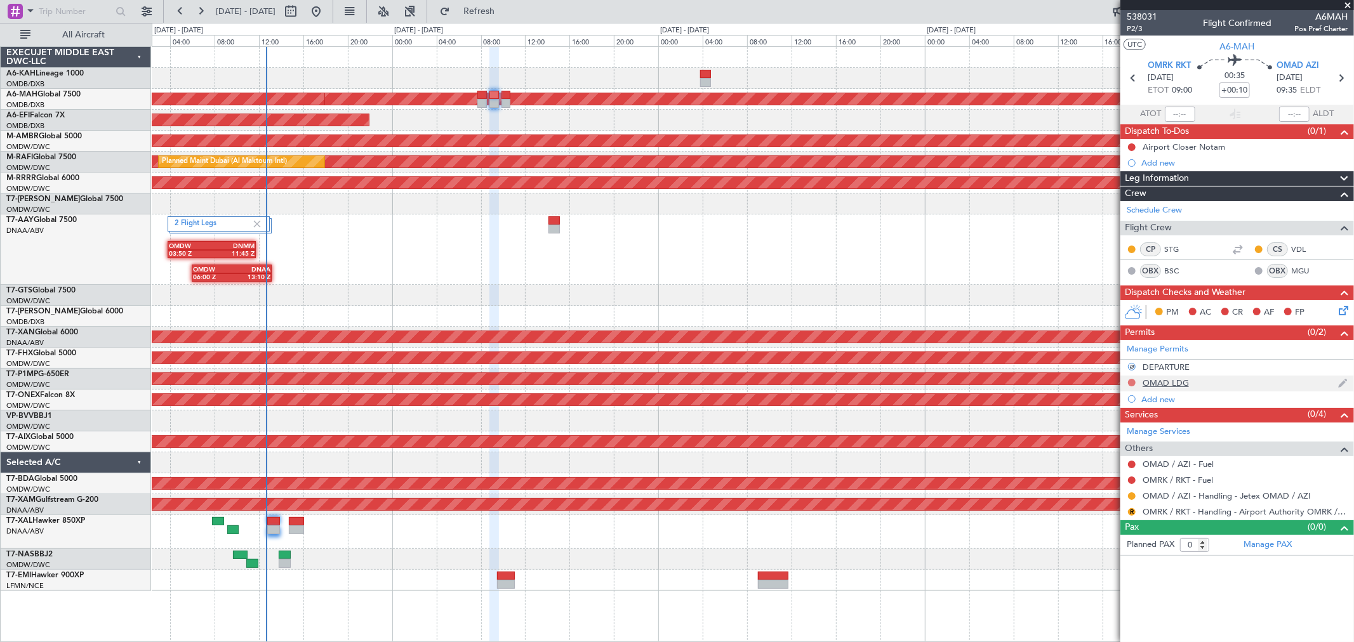
click at [1130, 382] on button at bounding box center [1132, 383] width 8 height 8
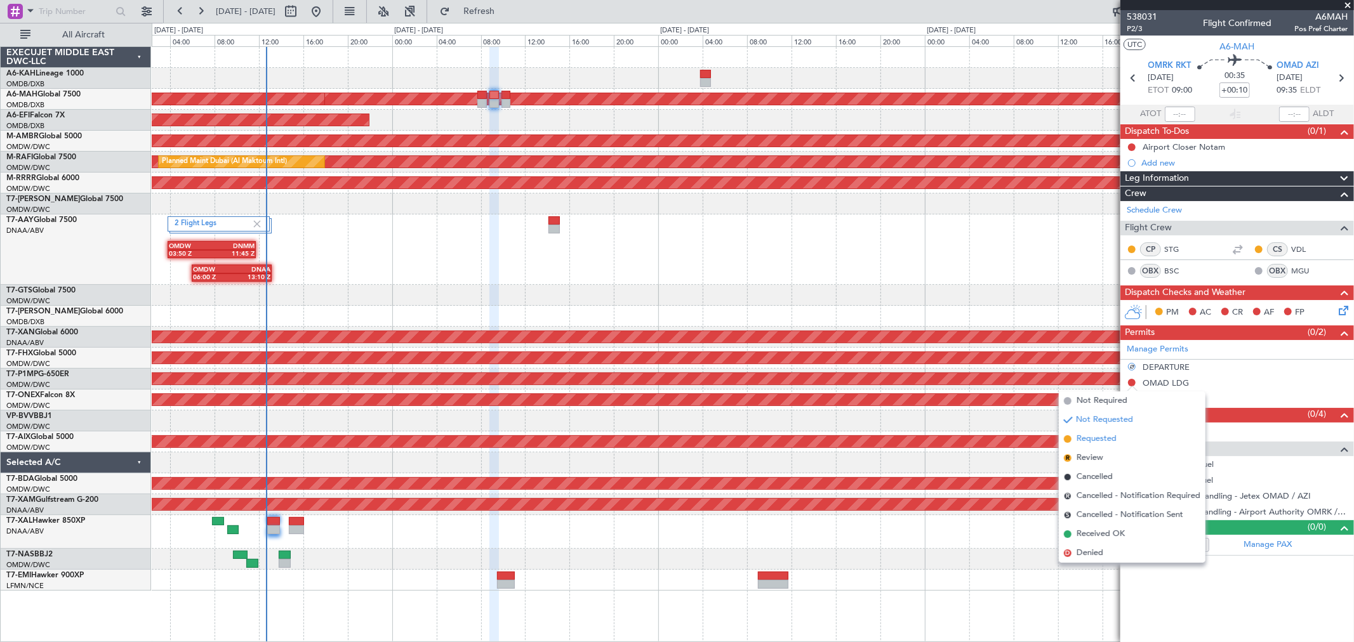
click at [1092, 442] on span "Requested" at bounding box center [1096, 439] width 40 height 13
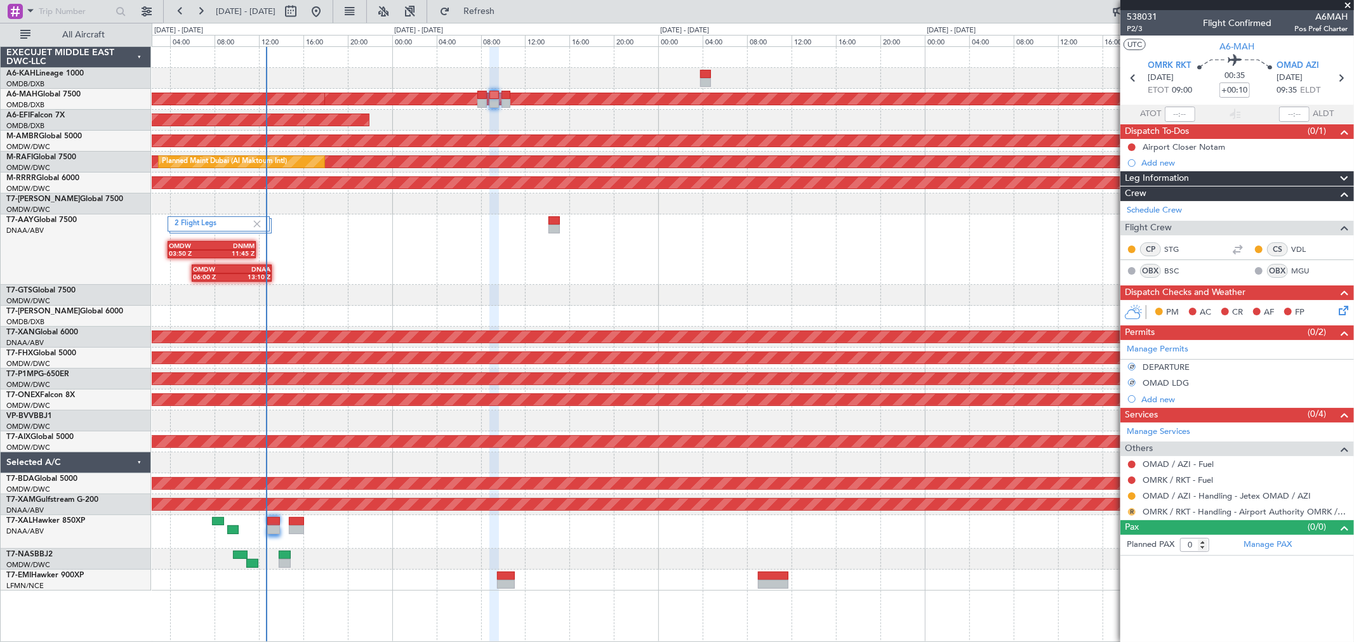
click at [1131, 512] on button "R" at bounding box center [1132, 512] width 8 height 8
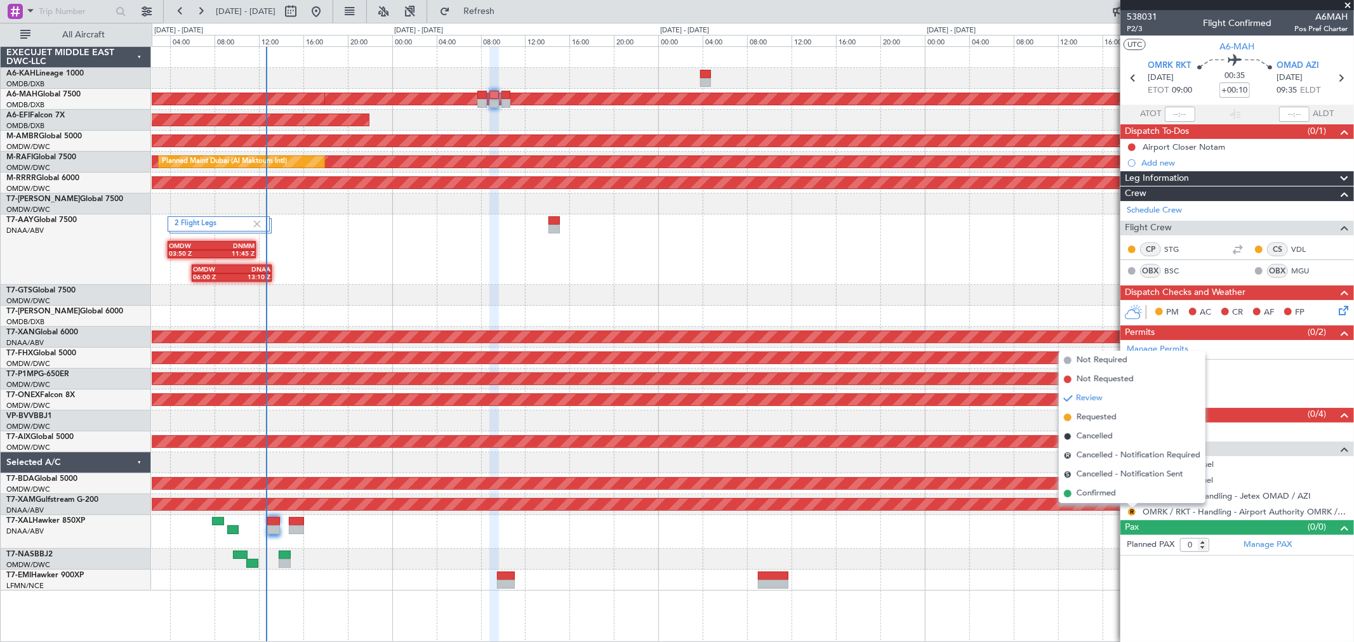
click at [1082, 414] on span "Requested" at bounding box center [1096, 417] width 40 height 13
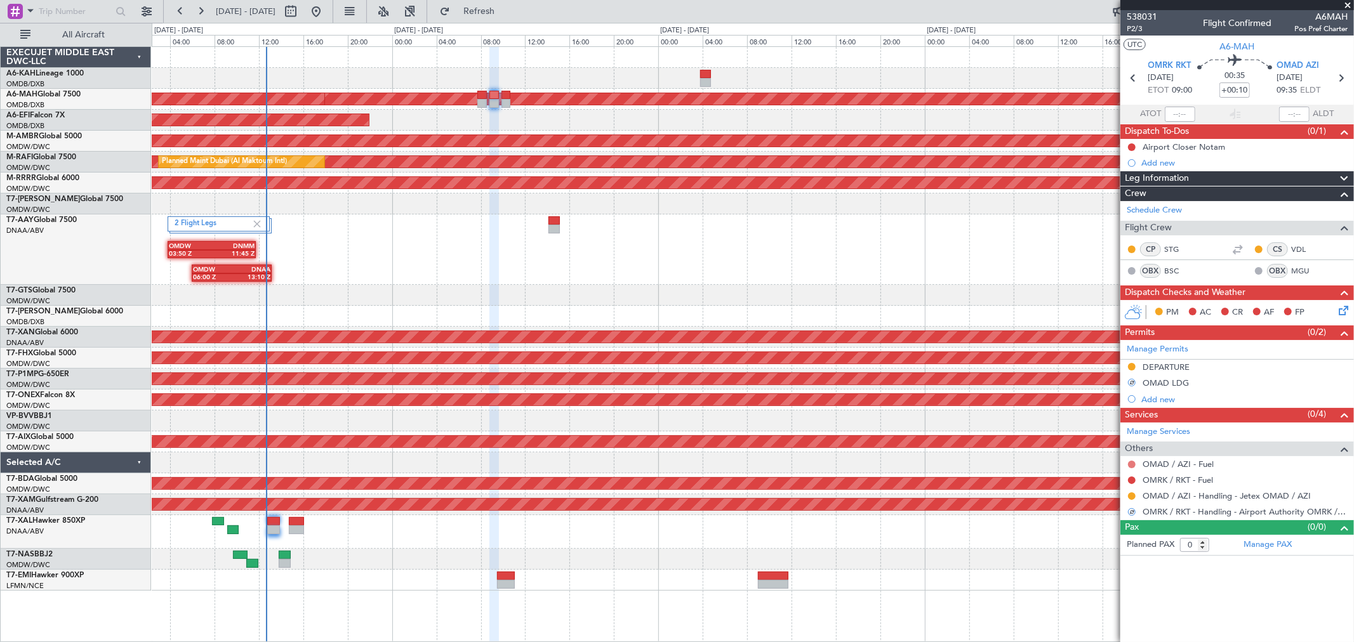
click at [1128, 461] on button at bounding box center [1132, 465] width 8 height 8
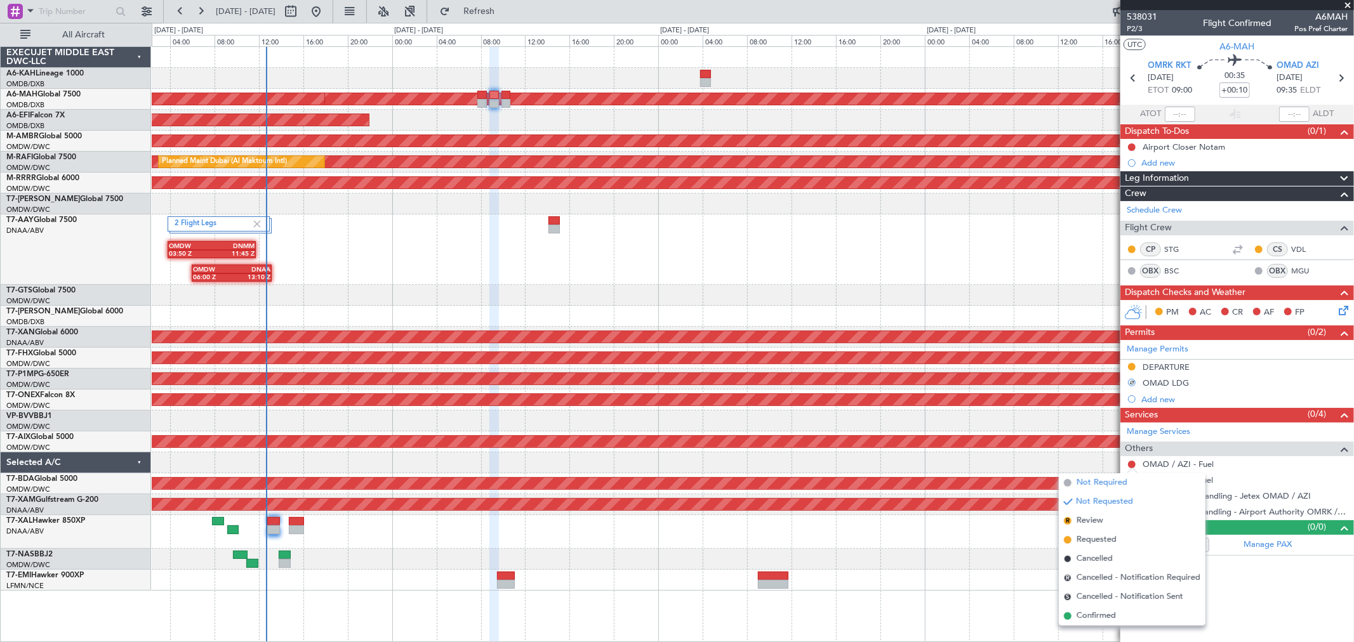
click at [1083, 482] on span "Not Required" at bounding box center [1101, 483] width 51 height 13
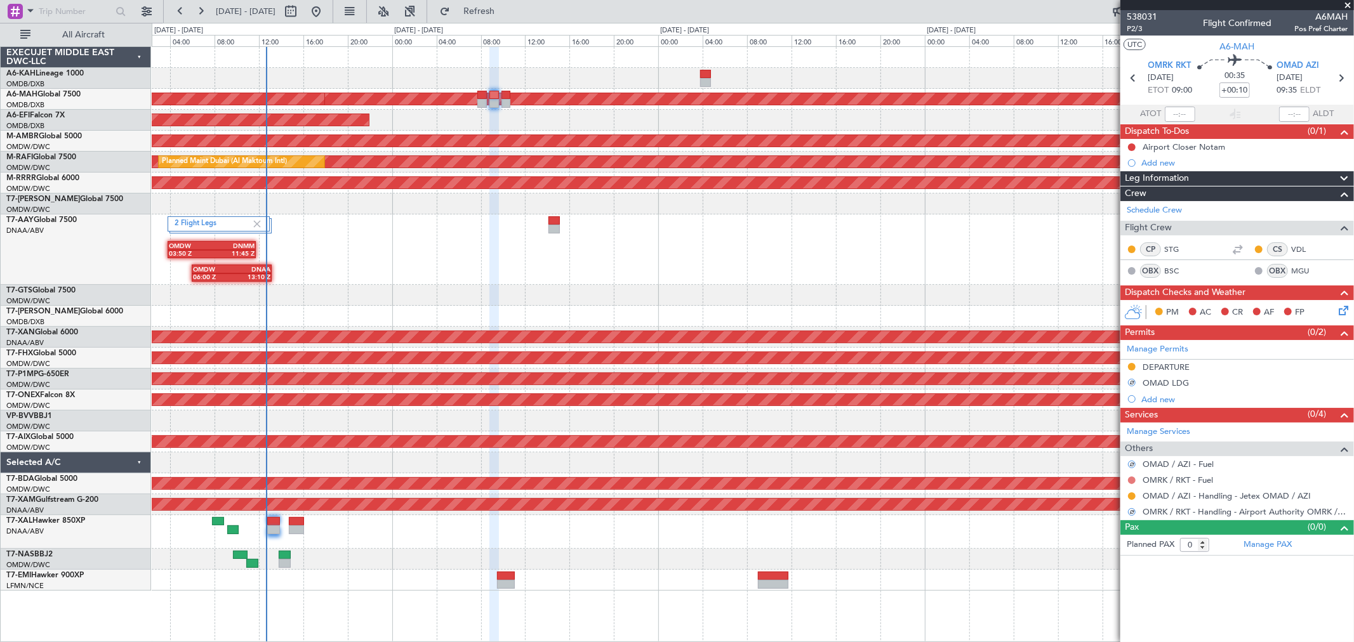
click at [1130, 482] on button at bounding box center [1132, 481] width 8 height 8
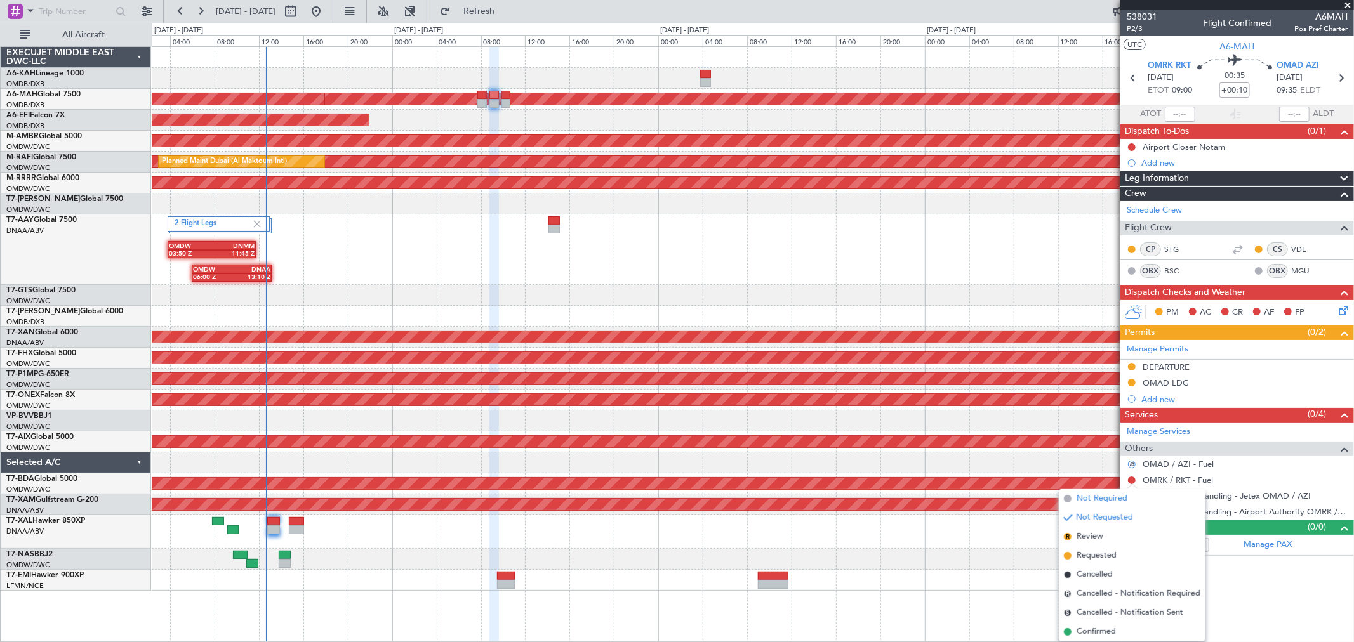
click at [1084, 495] on span "Not Required" at bounding box center [1101, 498] width 51 height 13
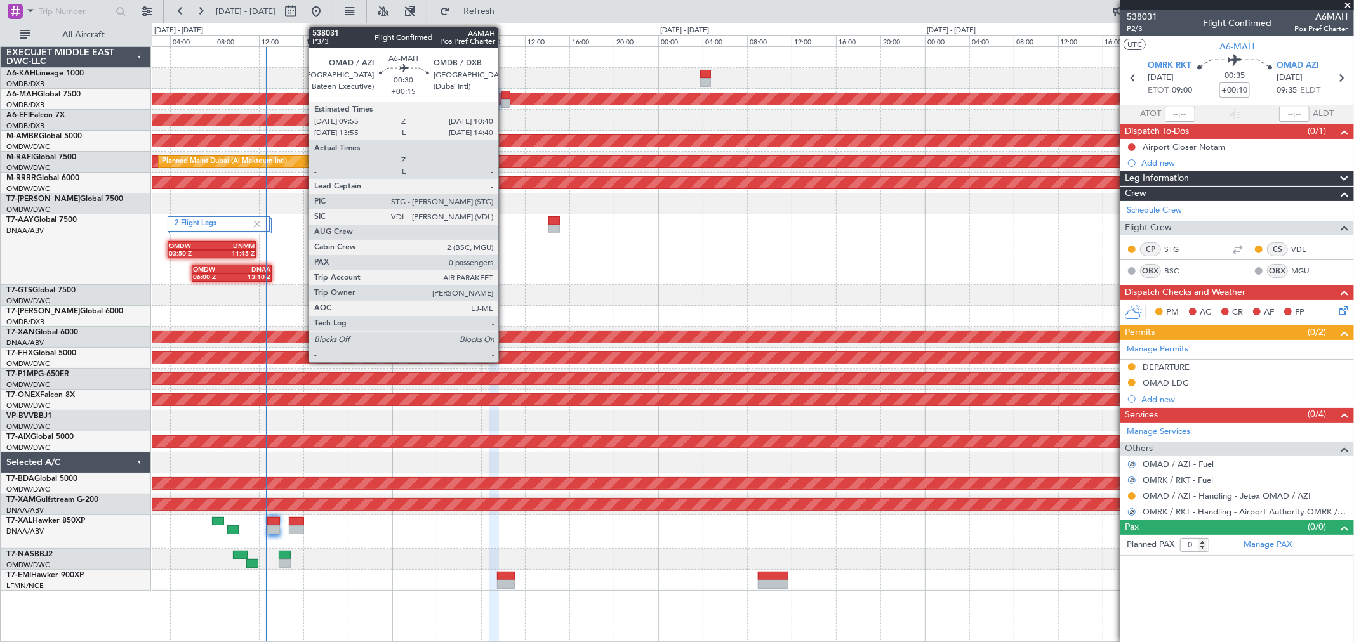
click at [505, 98] on div at bounding box center [505, 95] width 9 height 9
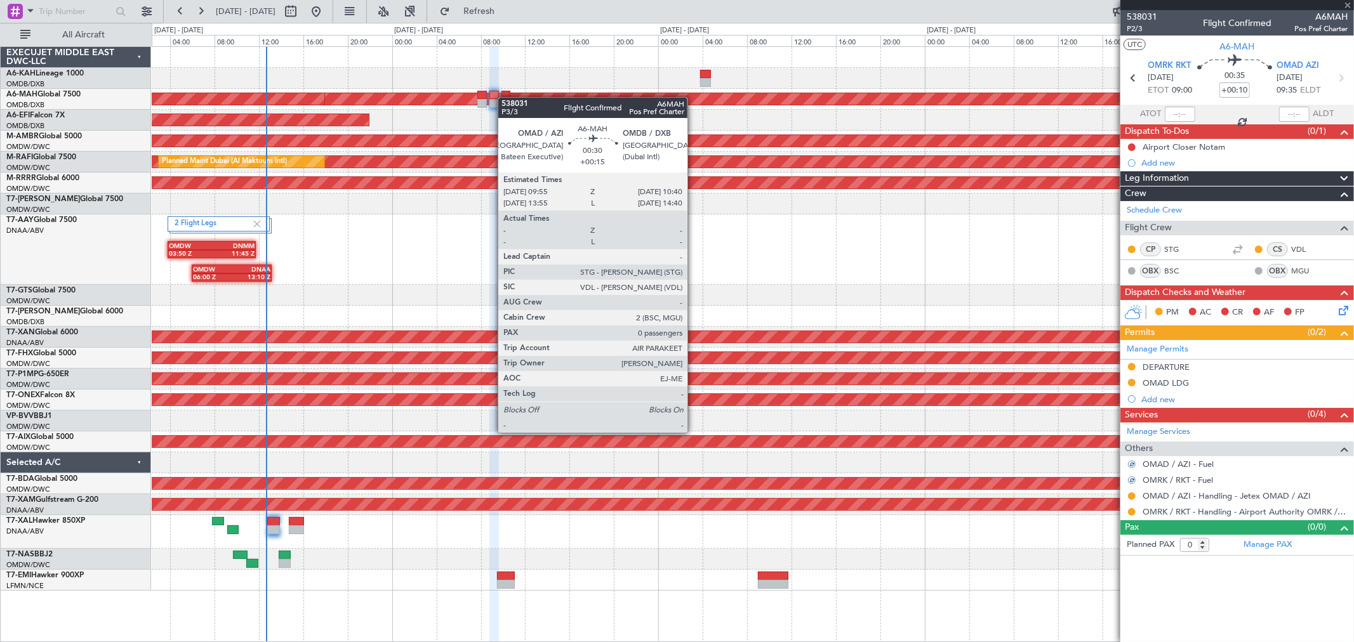
type input "+00:15"
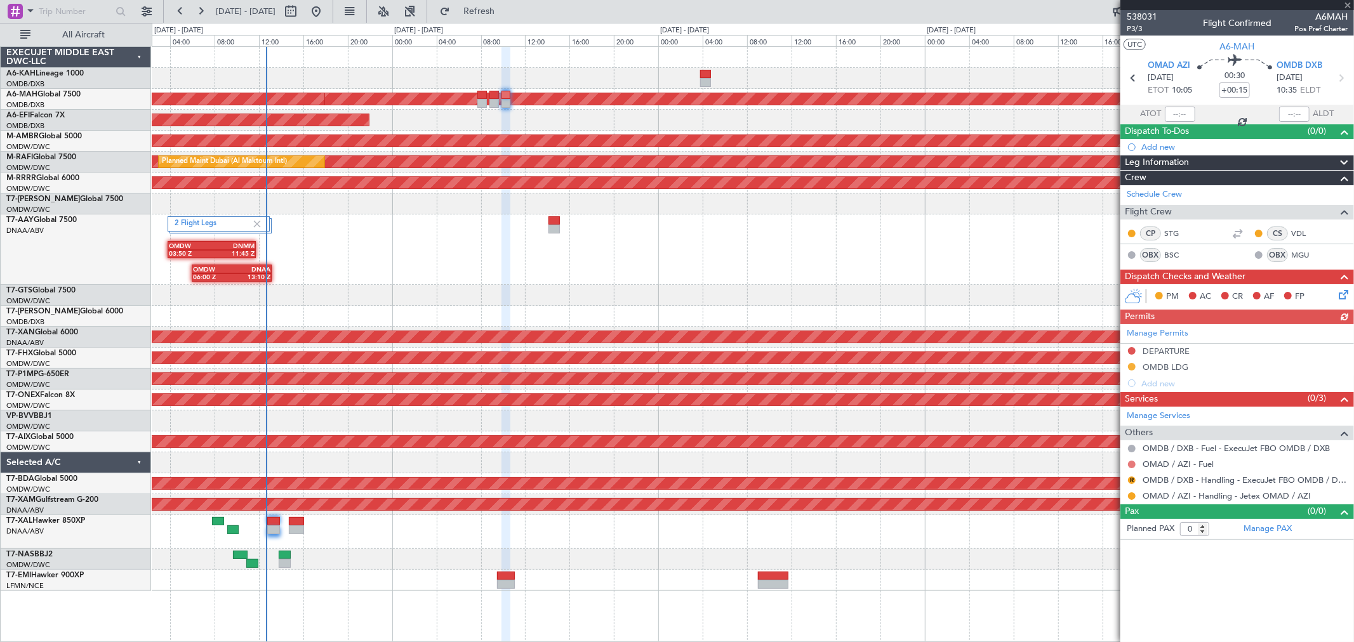
click at [1132, 464] on button at bounding box center [1132, 465] width 8 height 8
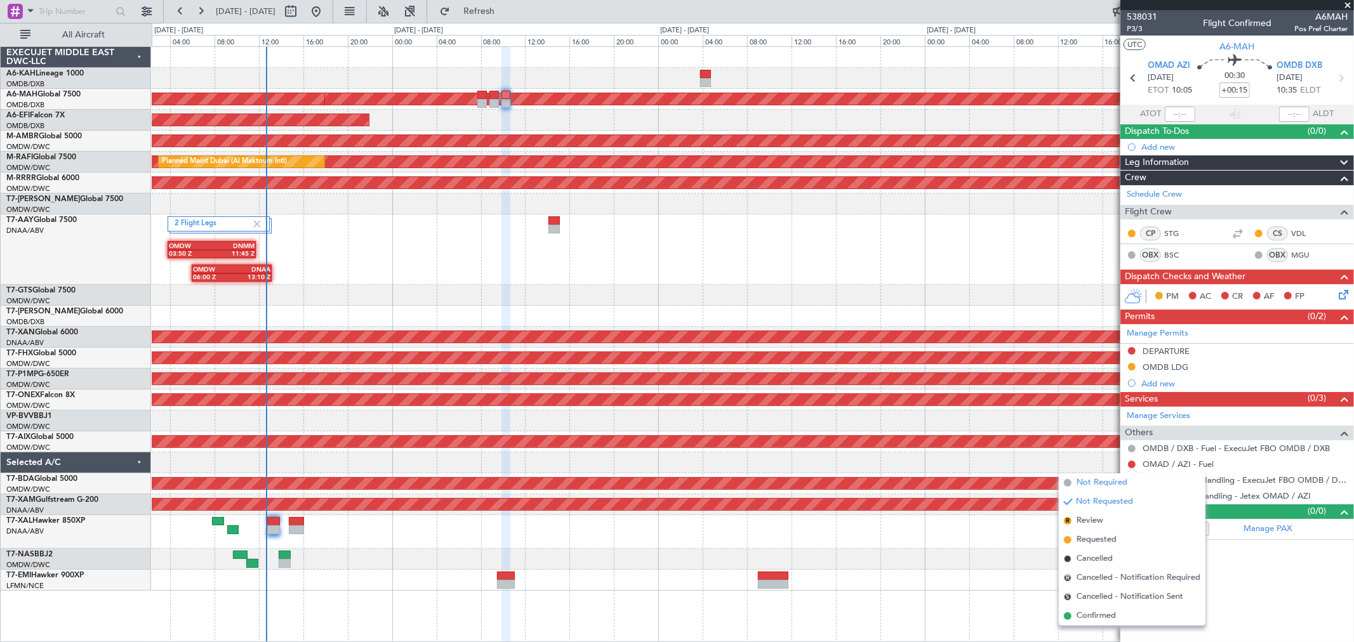
click at [1099, 484] on span "Not Required" at bounding box center [1101, 483] width 51 height 13
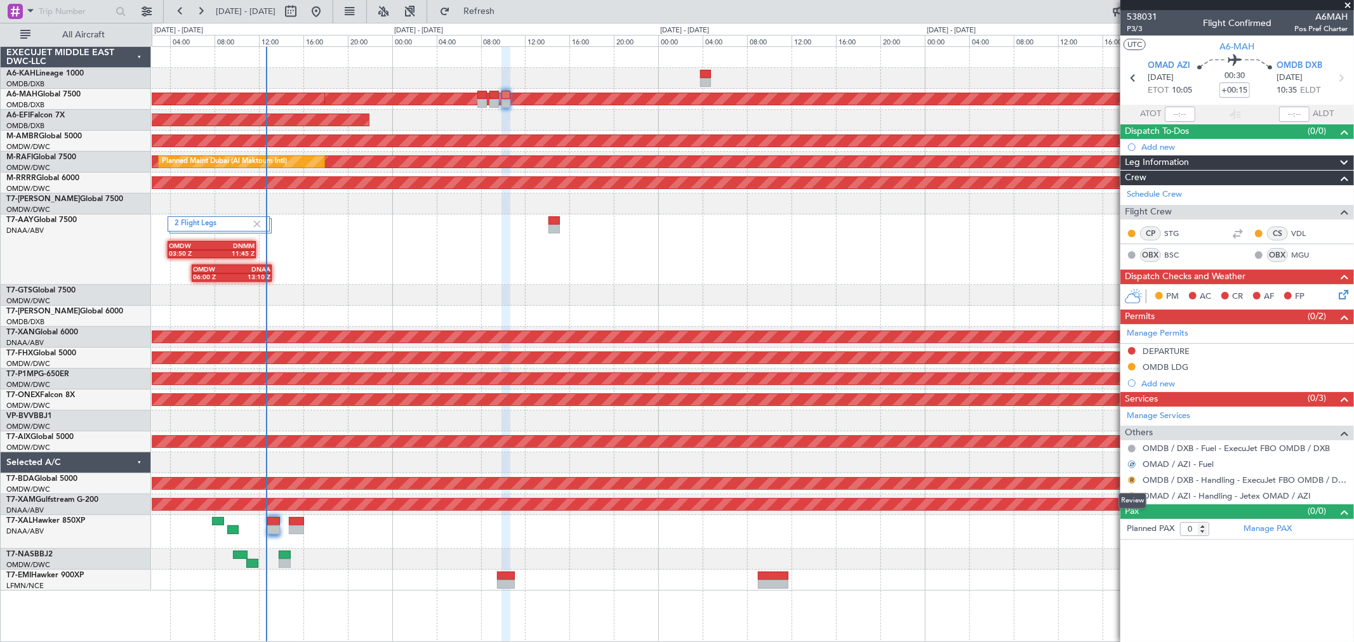
click at [1128, 480] on button "R" at bounding box center [1132, 481] width 8 height 8
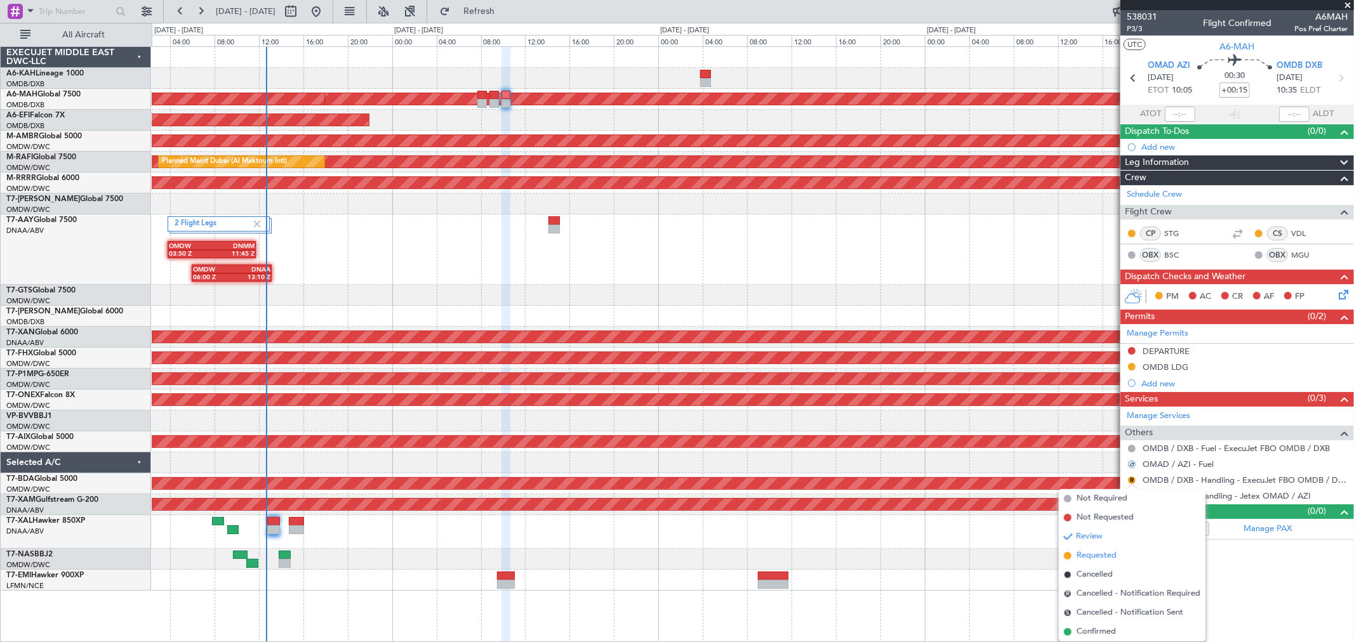
click at [1102, 552] on span "Requested" at bounding box center [1096, 556] width 40 height 13
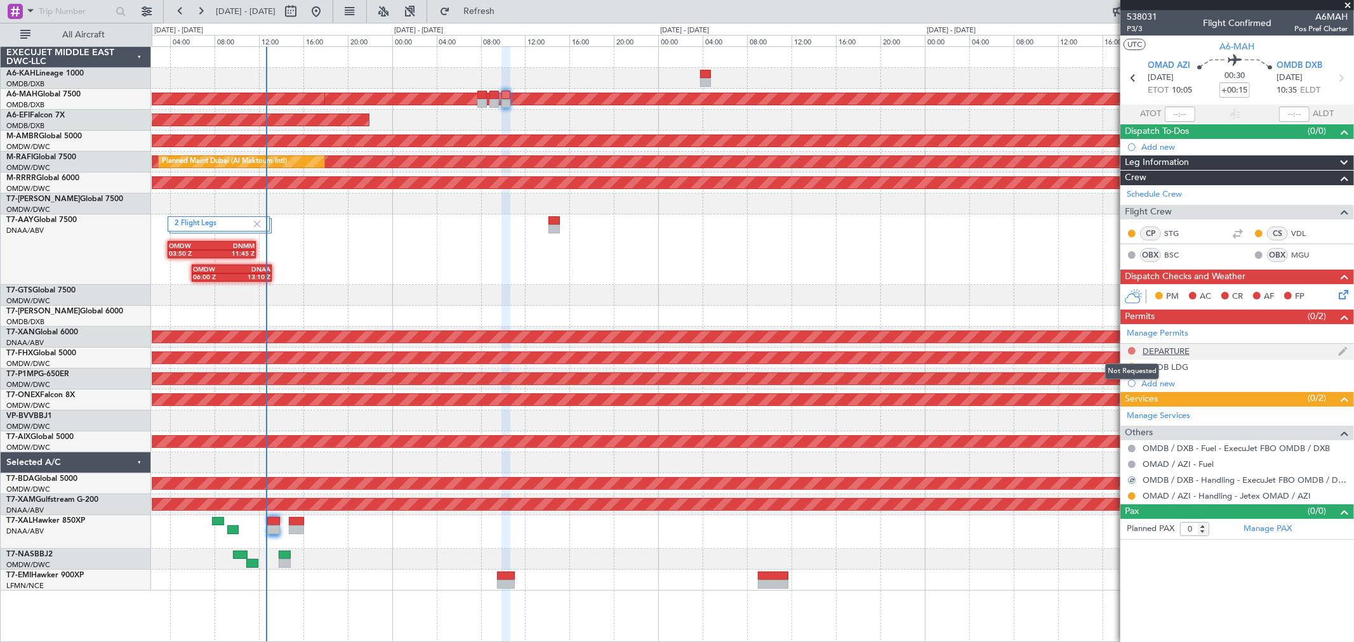
click at [1133, 352] on button at bounding box center [1132, 351] width 8 height 8
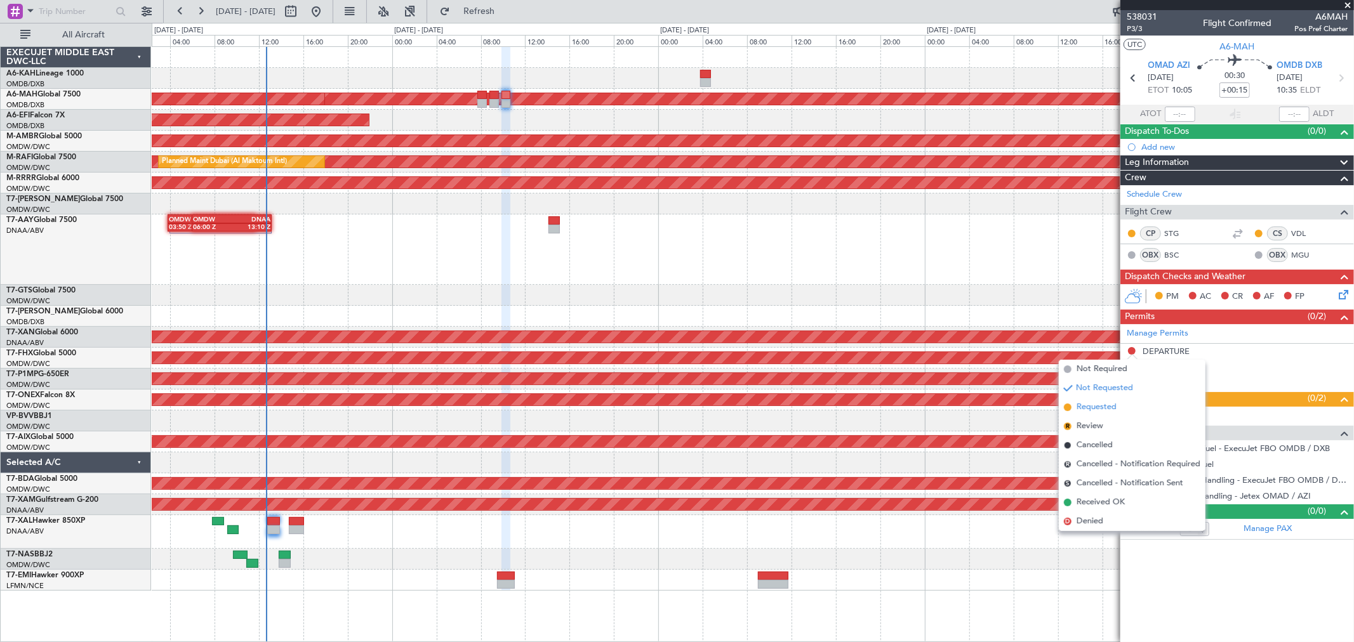
click at [1087, 402] on span "Requested" at bounding box center [1096, 407] width 40 height 13
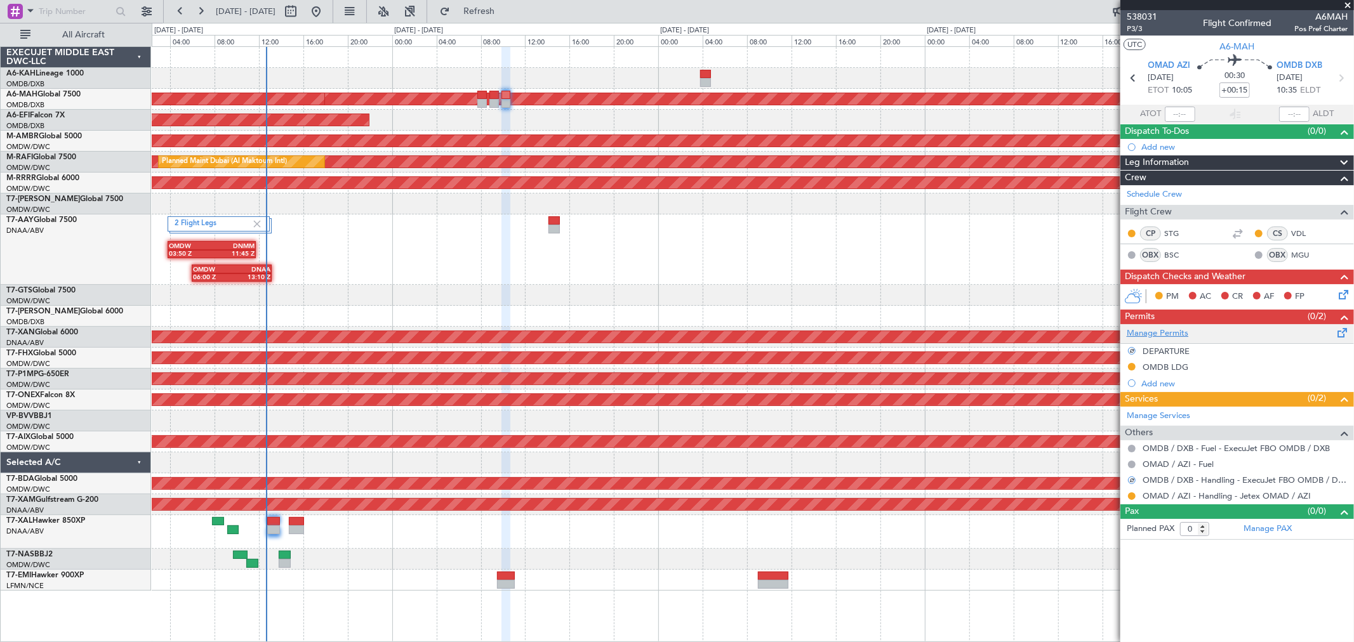
click at [1166, 334] on link "Manage Permits" at bounding box center [1158, 333] width 62 height 13
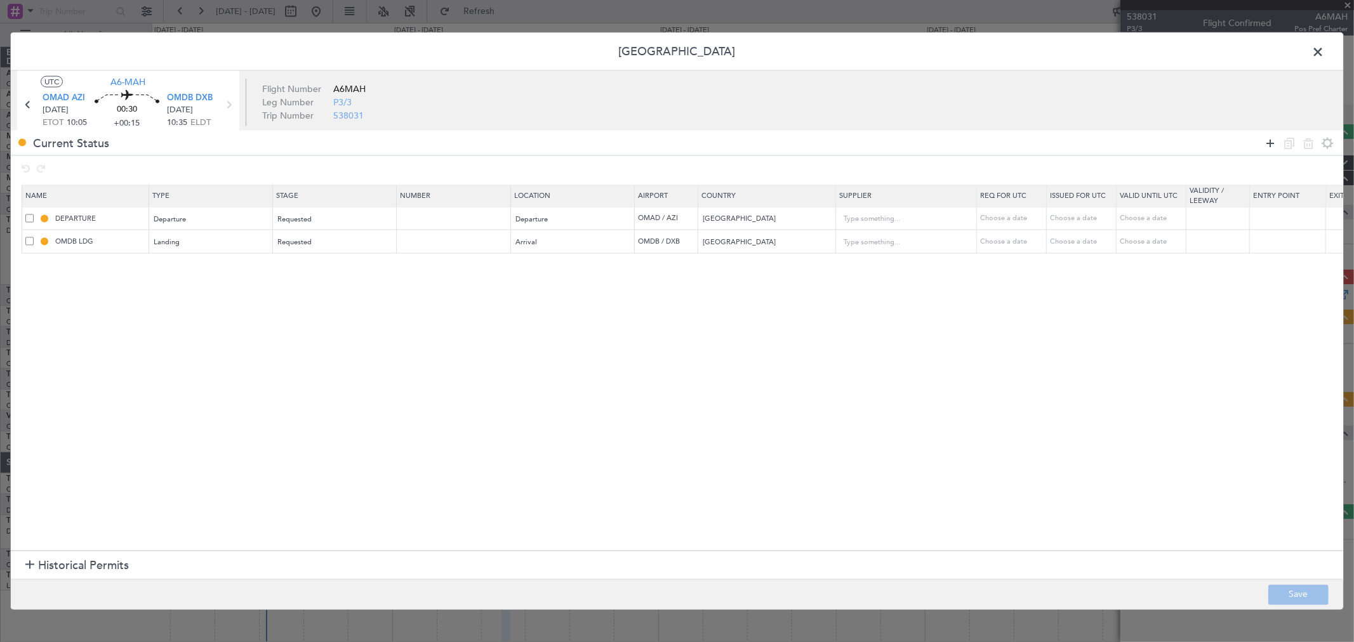
click at [1267, 149] on icon at bounding box center [1269, 142] width 15 height 15
click at [188, 271] on div "Type" at bounding box center [207, 265] width 105 height 19
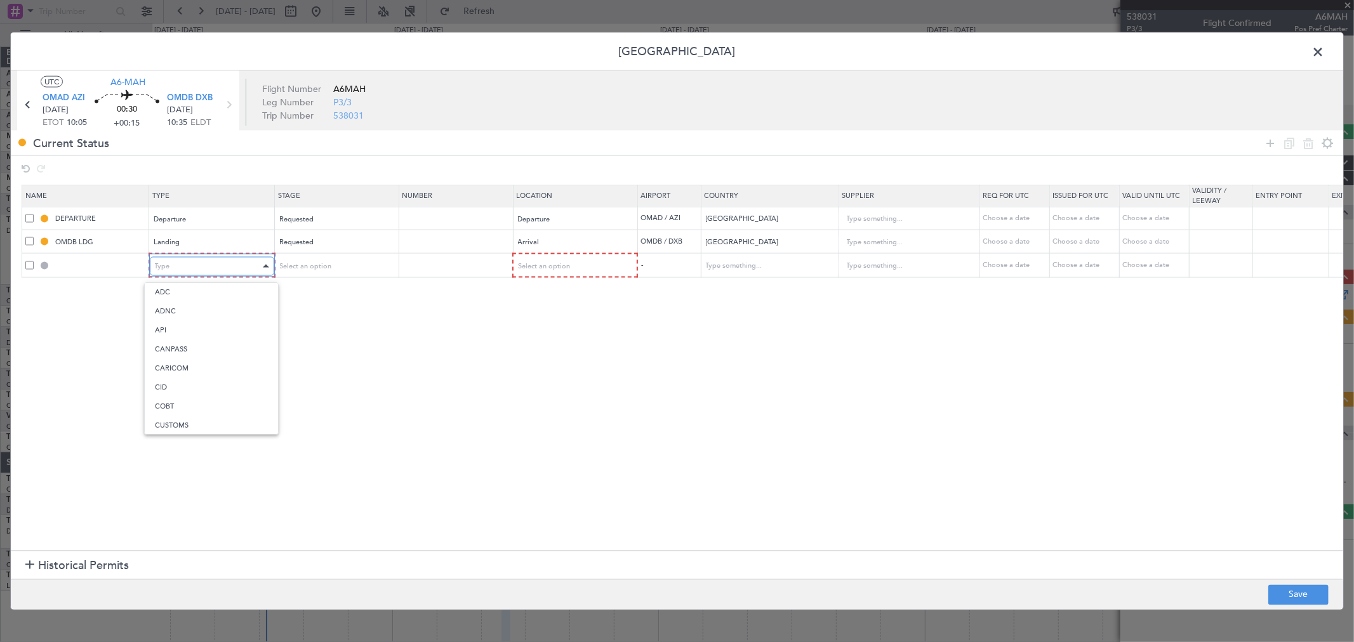
scroll to position [382, 0]
click at [206, 380] on span "Slot" at bounding box center [211, 386] width 113 height 19
click at [322, 256] on div "Select an option" at bounding box center [330, 265] width 105 height 19
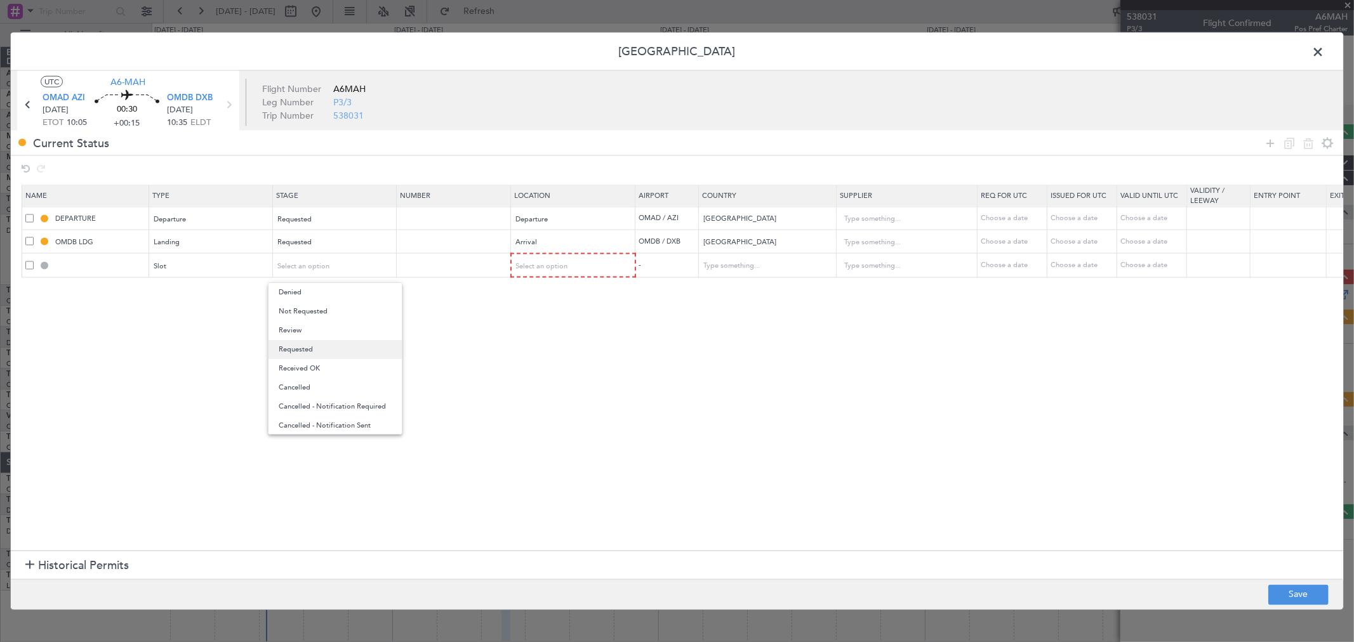
click at [321, 348] on span "Requested" at bounding box center [335, 349] width 113 height 19
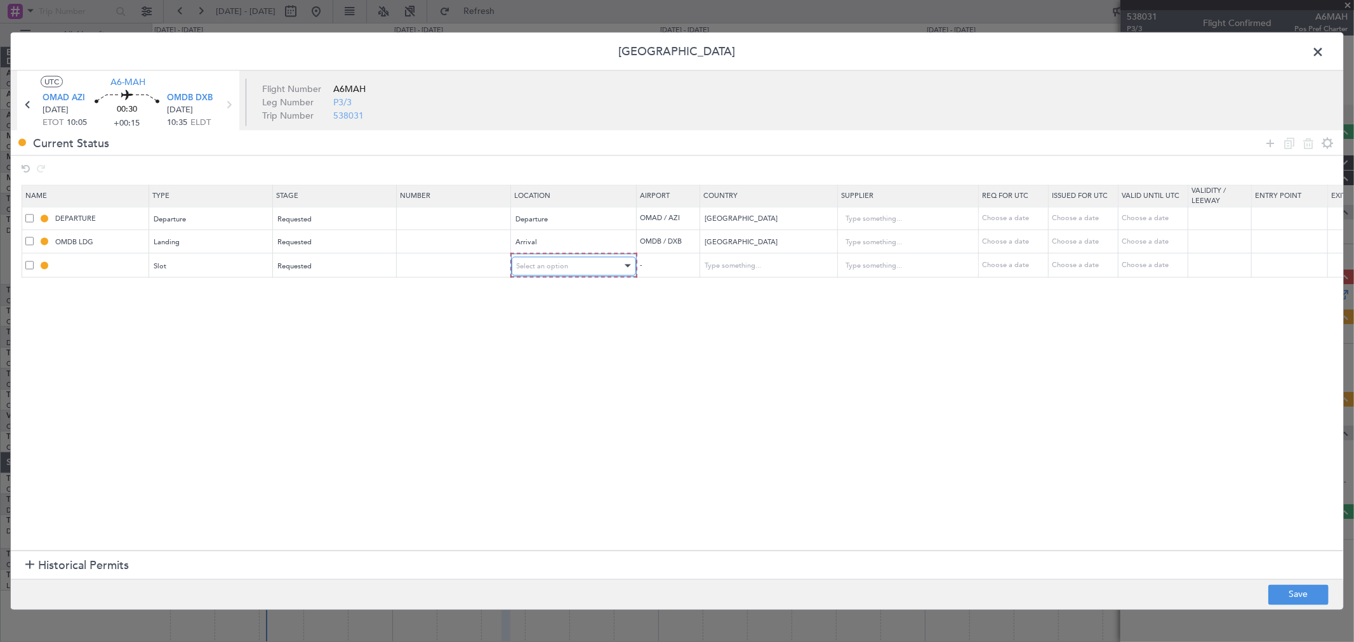
click at [549, 267] on span "Select an option" at bounding box center [543, 266] width 52 height 10
click at [534, 324] on span "Arrival" at bounding box center [573, 330] width 113 height 19
drag, startPoint x: 1271, startPoint y: 142, endPoint x: 560, endPoint y: 251, distance: 719.2
click at [1270, 142] on icon at bounding box center [1269, 142] width 15 height 15
click at [232, 286] on div "Type" at bounding box center [207, 289] width 105 height 19
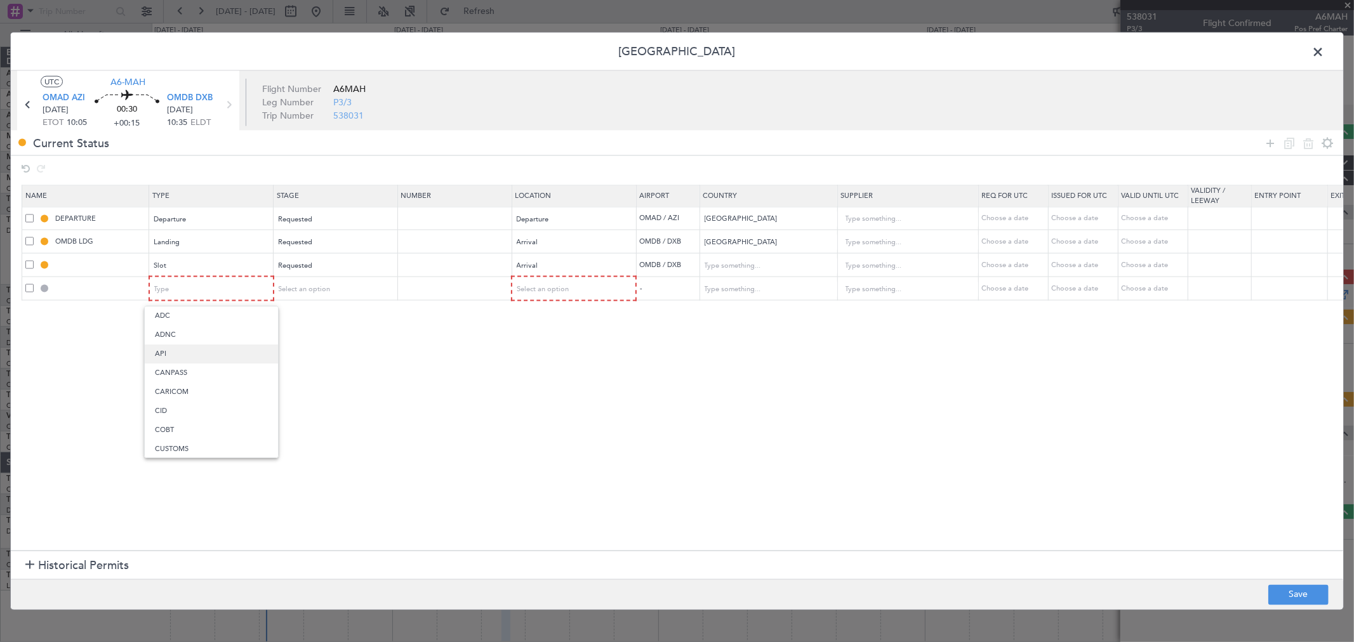
click at [195, 345] on span "API" at bounding box center [211, 354] width 113 height 19
click at [328, 291] on span "Select an option" at bounding box center [304, 289] width 52 height 10
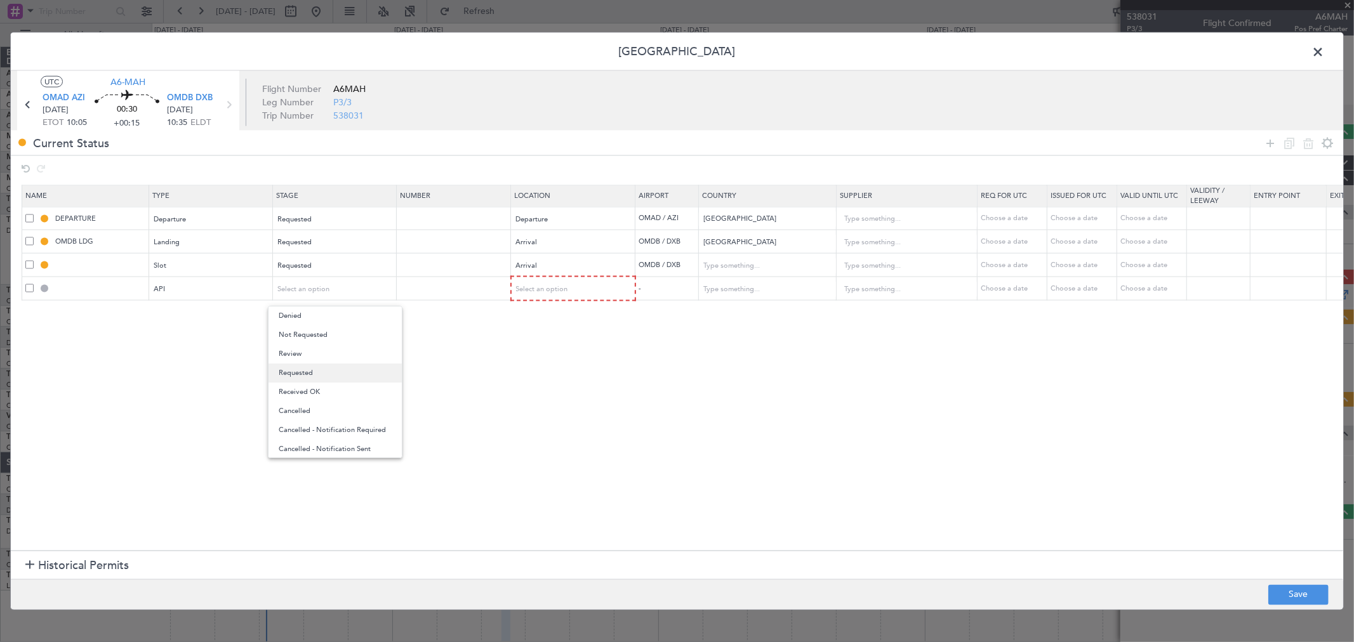
click at [299, 370] on span "Requested" at bounding box center [335, 373] width 113 height 19
click at [555, 298] on section "Name Type Stage Number Location Airport Country Supplier Req For Utc Issued For…" at bounding box center [677, 366] width 1332 height 369
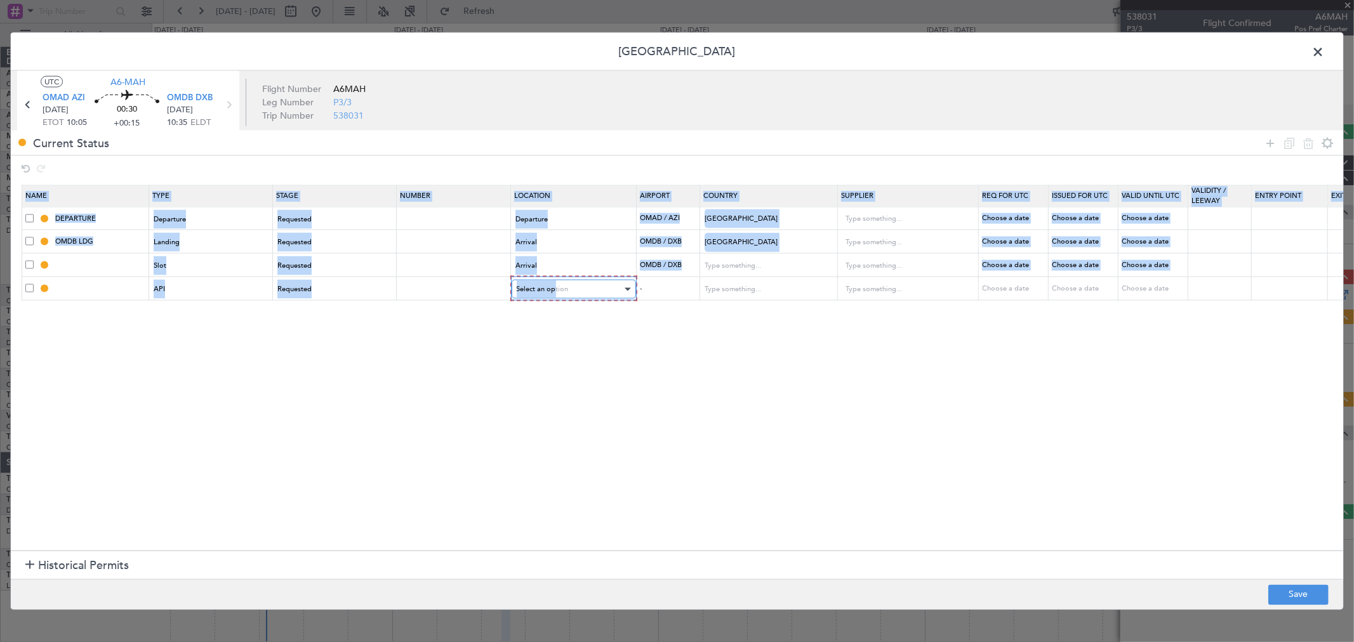
click at [554, 295] on div "Select an option" at bounding box center [569, 289] width 105 height 19
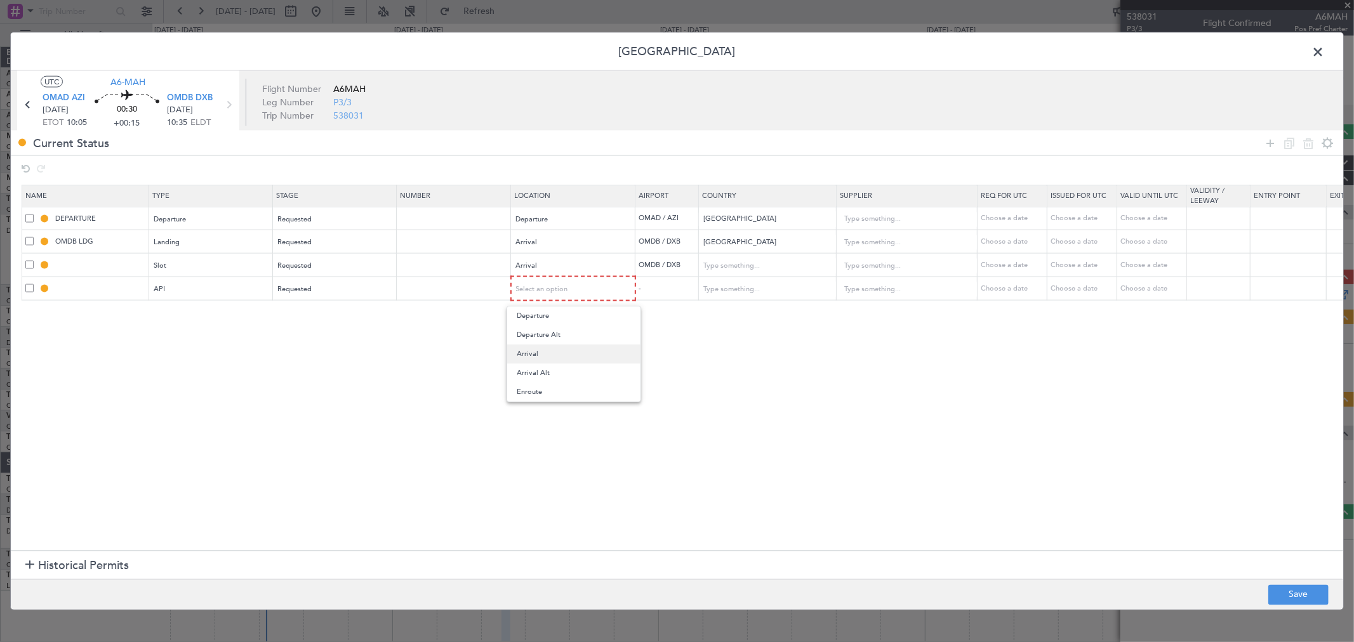
click at [543, 351] on span "Arrival" at bounding box center [573, 354] width 113 height 19
click at [1301, 593] on button "Save" at bounding box center [1298, 595] width 60 height 20
type input "OMDB ARR SLOT"
type input "[GEOGRAPHIC_DATA]"
type input "NNN"
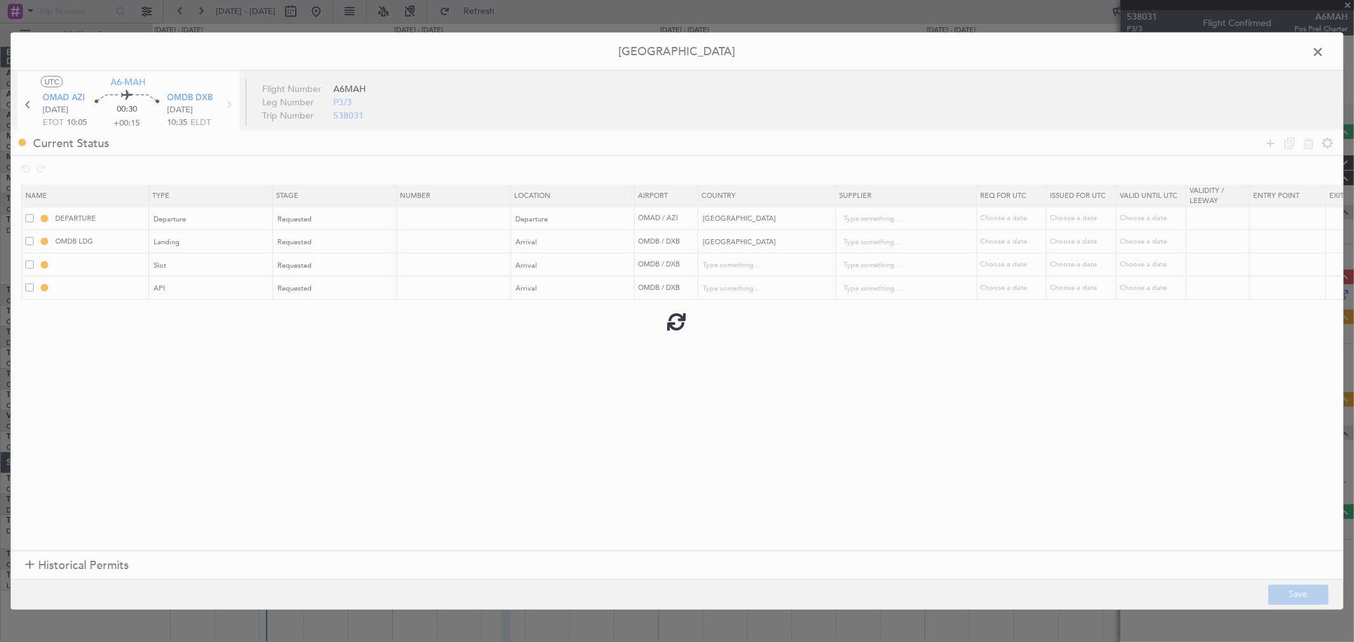
type input "1"
type input "OMDB ARR API"
type input "[GEOGRAPHIC_DATA]"
type input "NNN"
type input "1"
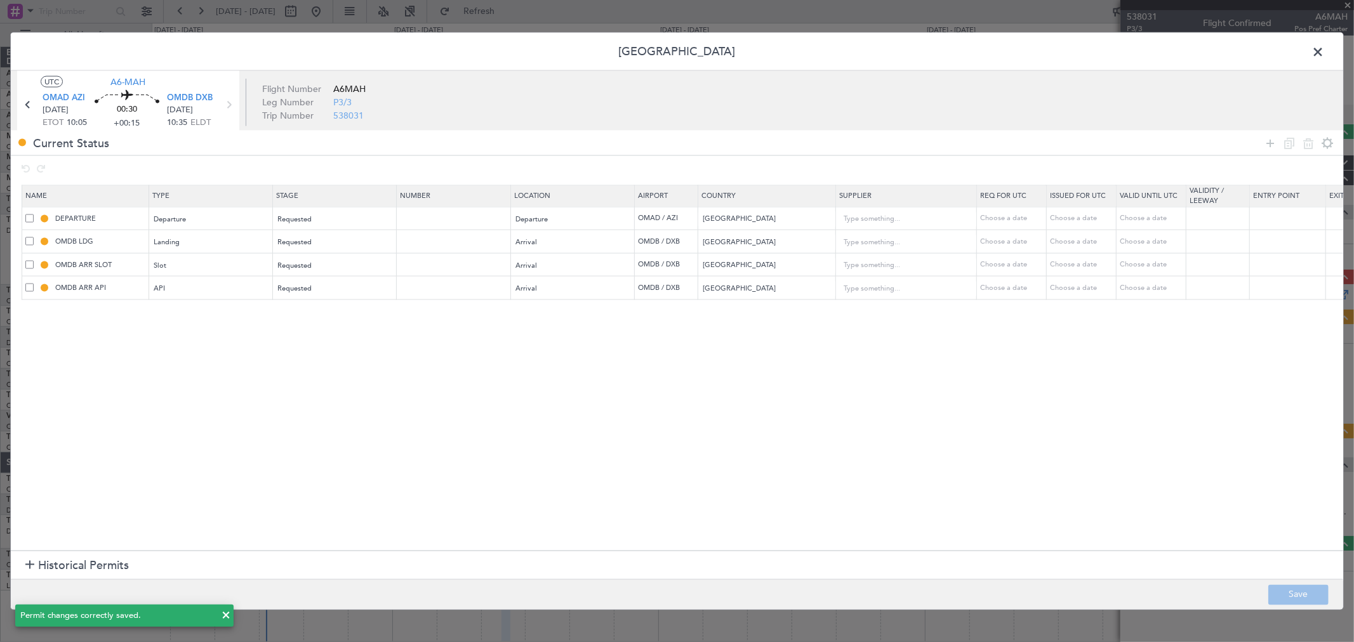
click at [1324, 50] on span at bounding box center [1324, 55] width 0 height 25
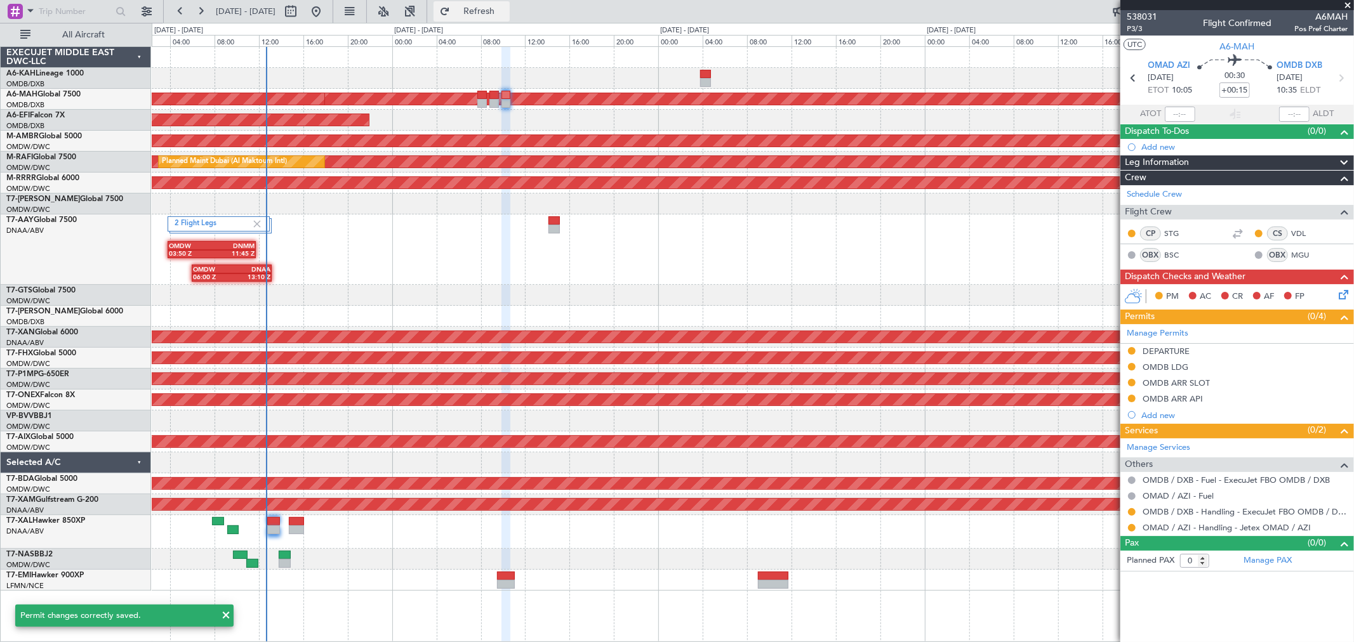
click at [506, 7] on span "Refresh" at bounding box center [479, 11] width 53 height 9
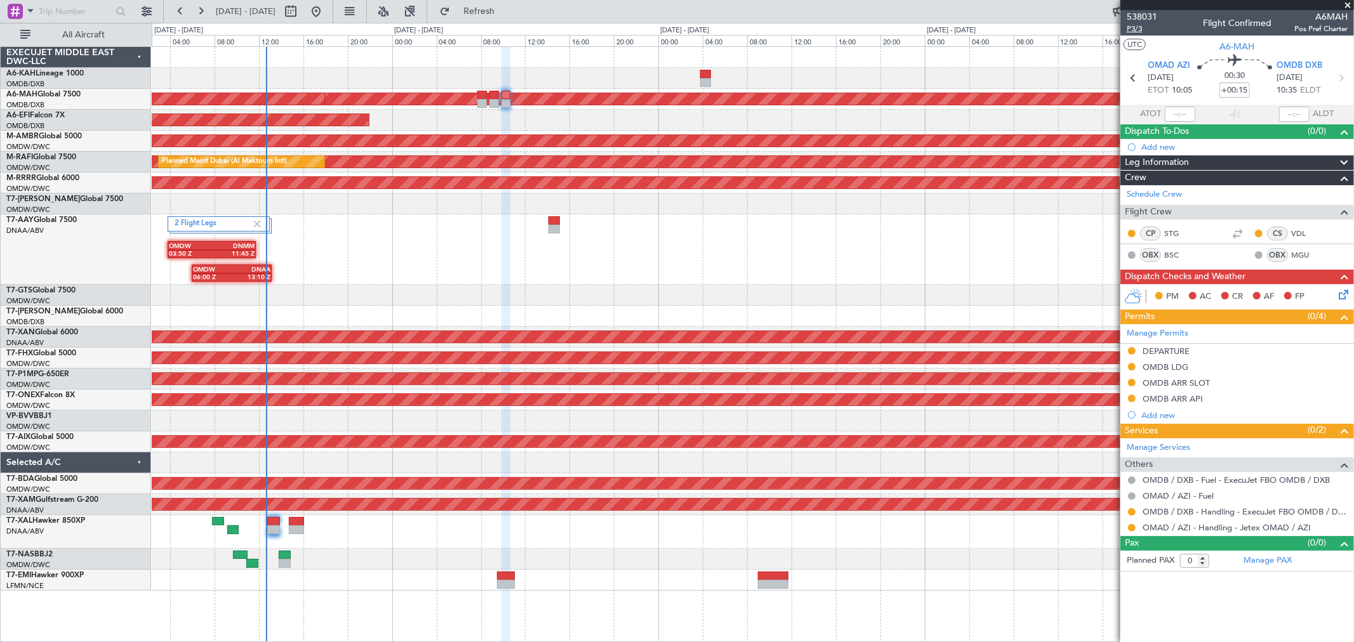
click at [1130, 28] on span "P3/3" at bounding box center [1142, 28] width 30 height 11
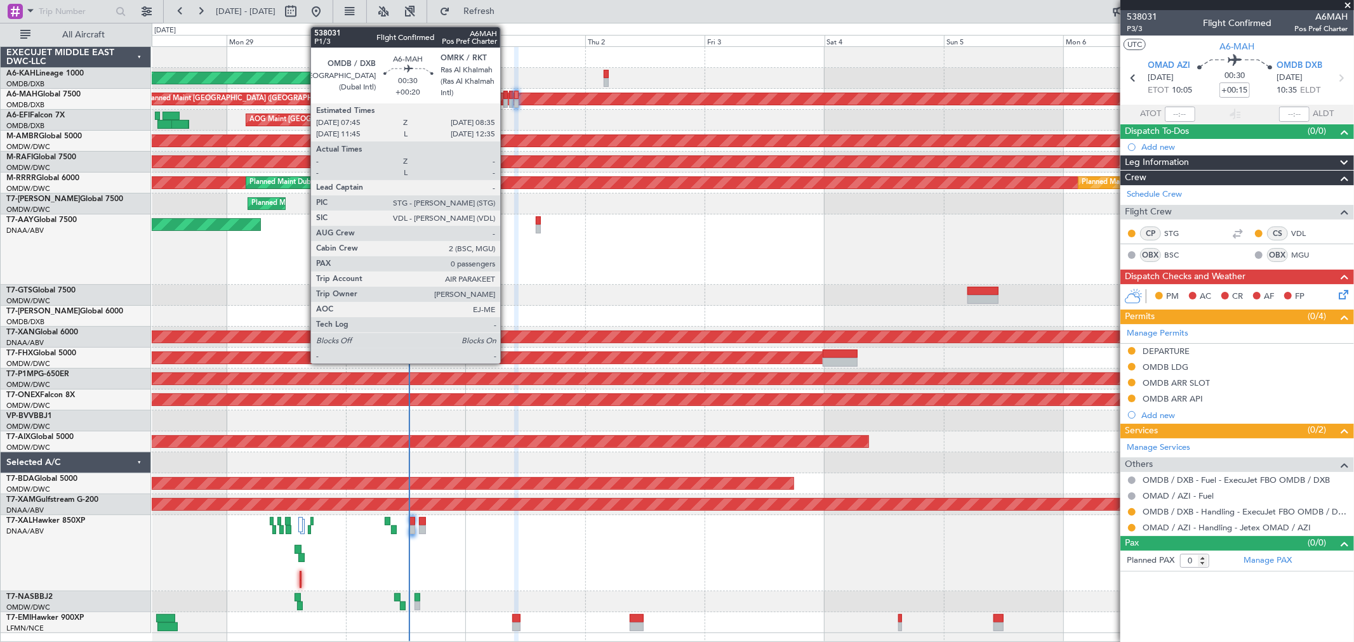
click at [506, 105] on div at bounding box center [505, 103] width 4 height 9
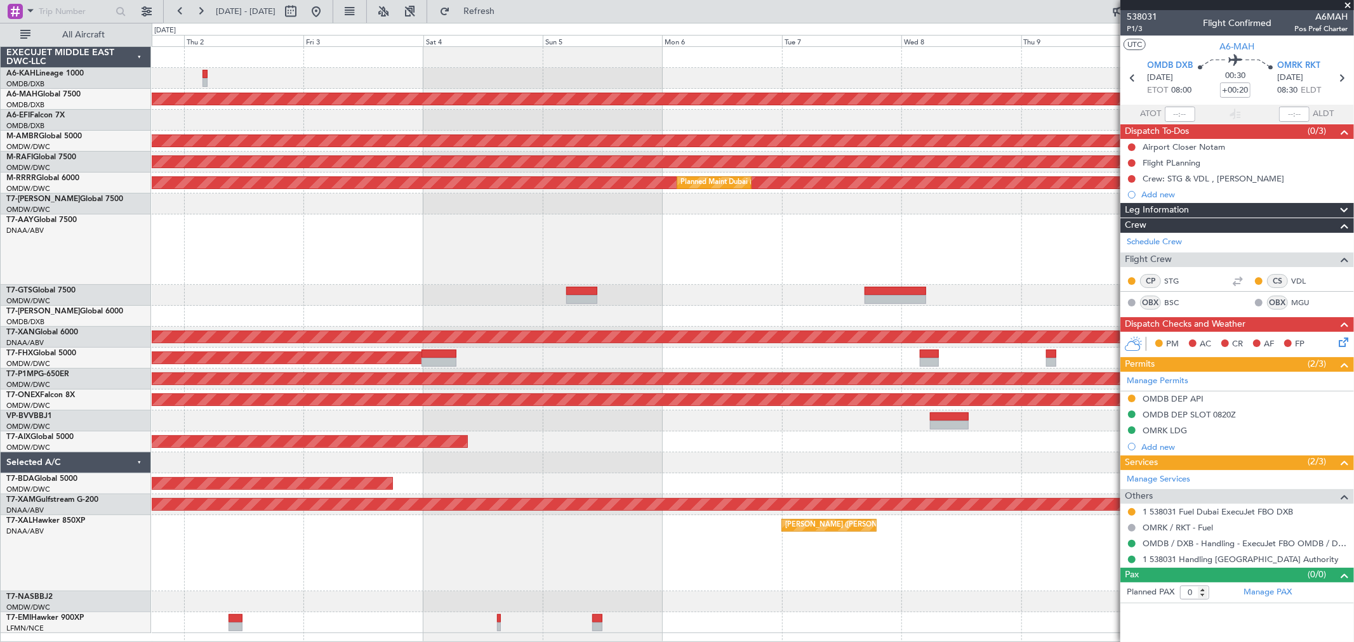
click at [559, 254] on div "Unplanned Maint [GEOGRAPHIC_DATA] (Al Maktoum Intl)" at bounding box center [752, 250] width 1201 height 70
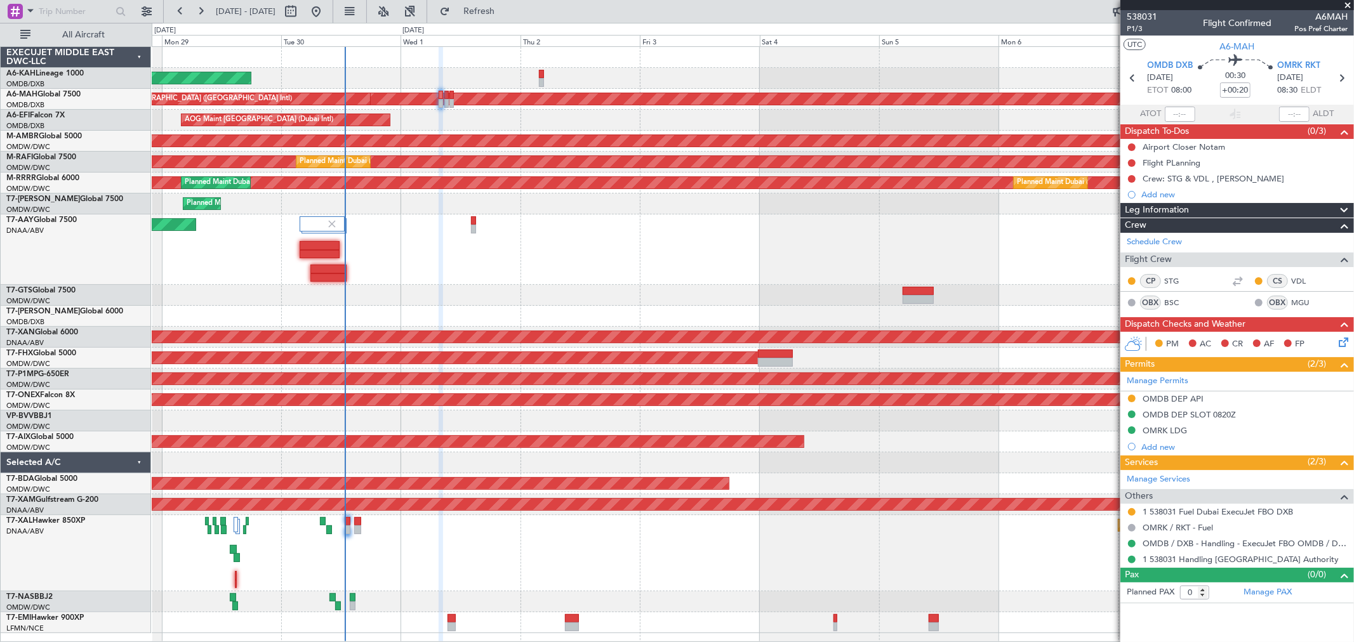
click at [880, 444] on div "Planned Maint Dubai (Al Maktoum Intl)" at bounding box center [752, 442] width 1201 height 21
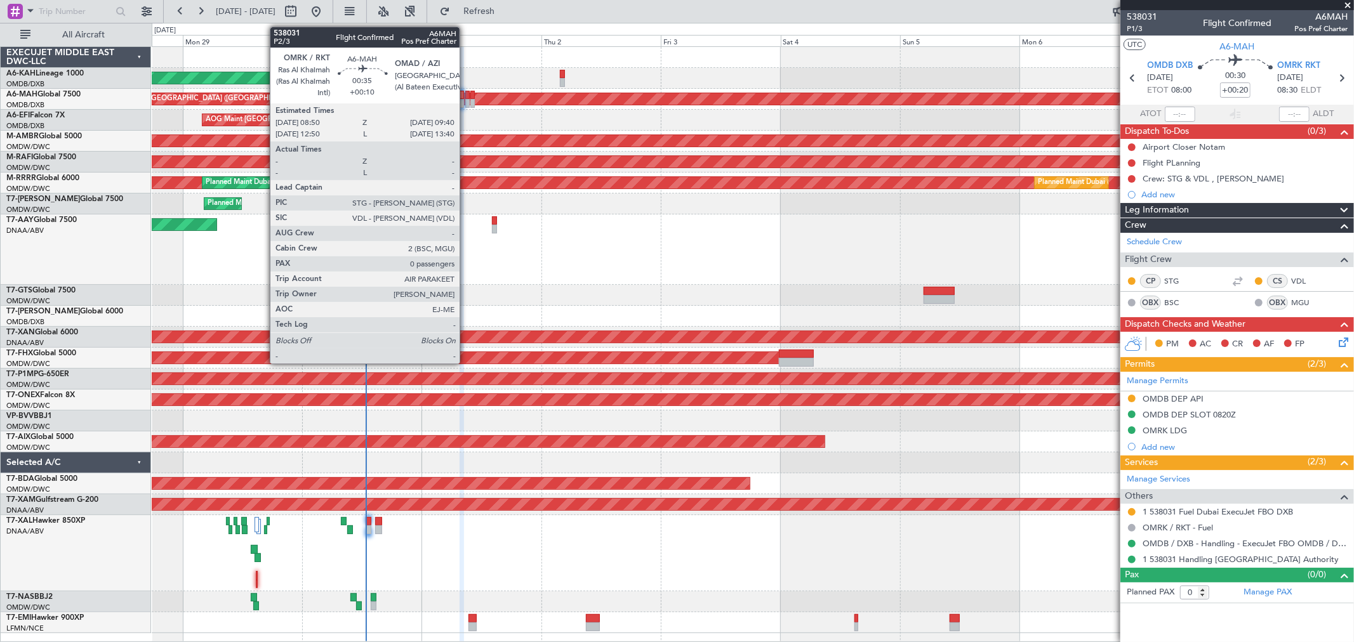
click at [466, 98] on div at bounding box center [467, 95] width 4 height 9
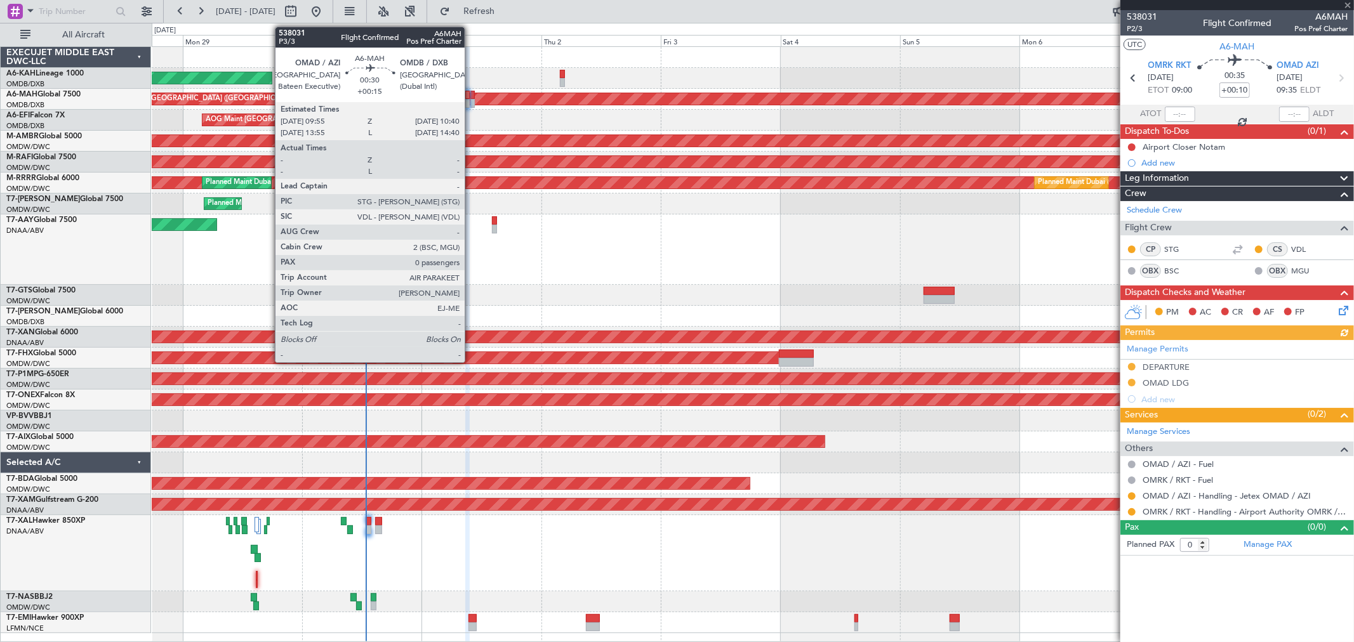
click at [470, 102] on div at bounding box center [472, 103] width 4 height 9
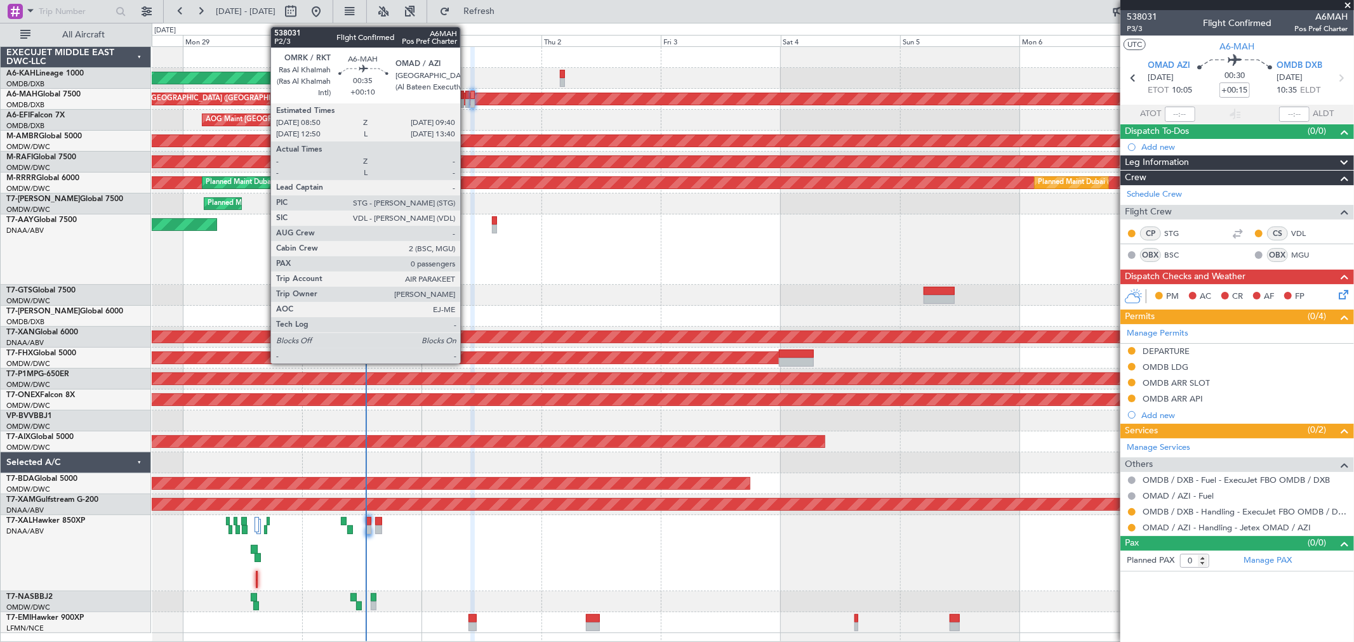
click at [466, 102] on div at bounding box center [467, 103] width 4 height 9
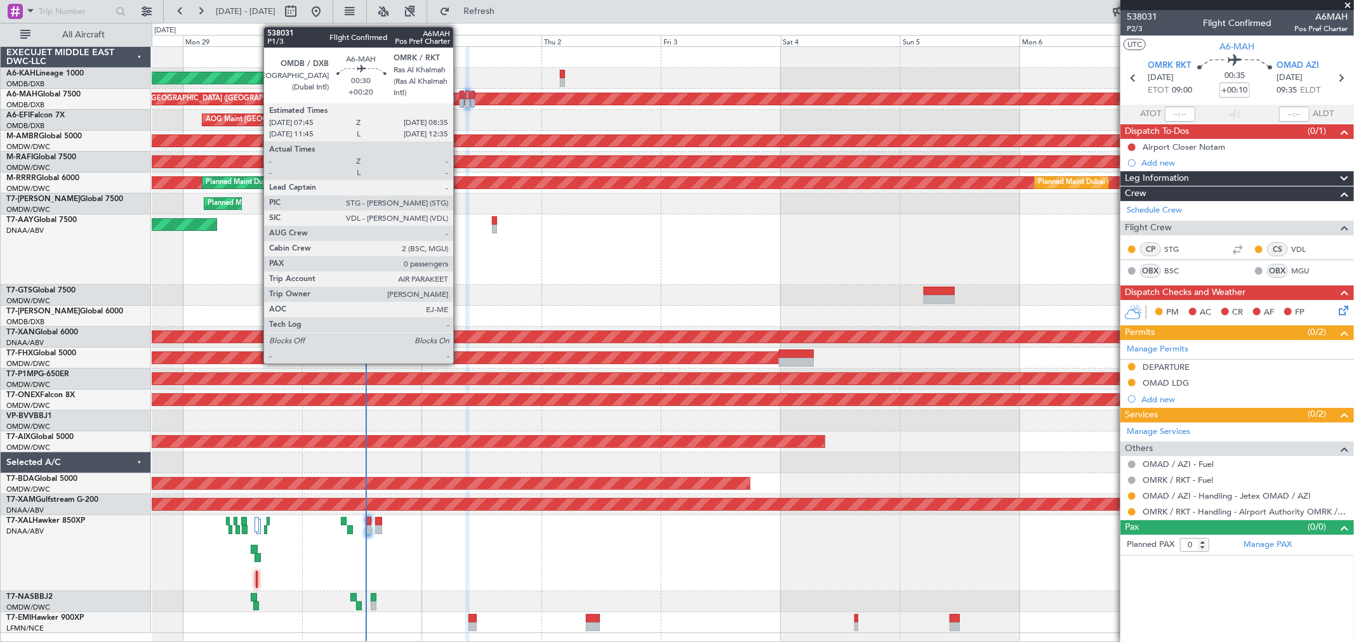
click at [459, 102] on div at bounding box center [461, 103] width 4 height 9
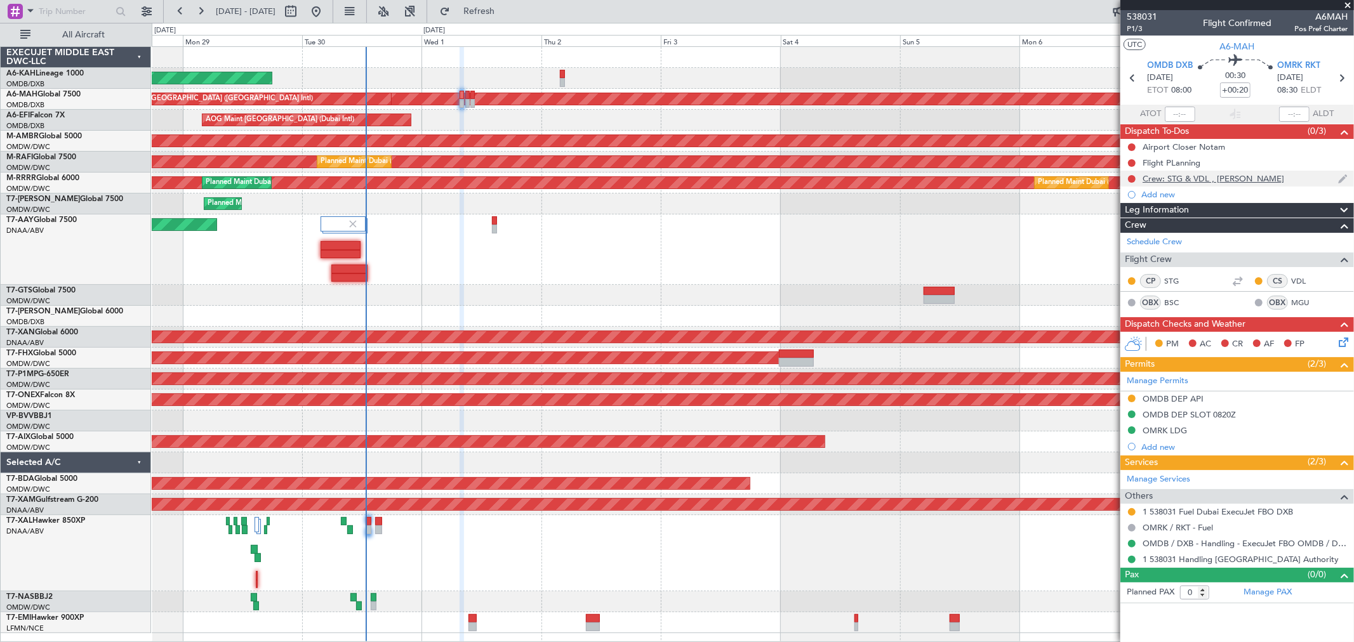
click at [1220, 178] on div "Crew: STG & VDL , [PERSON_NAME]" at bounding box center [1213, 178] width 142 height 11
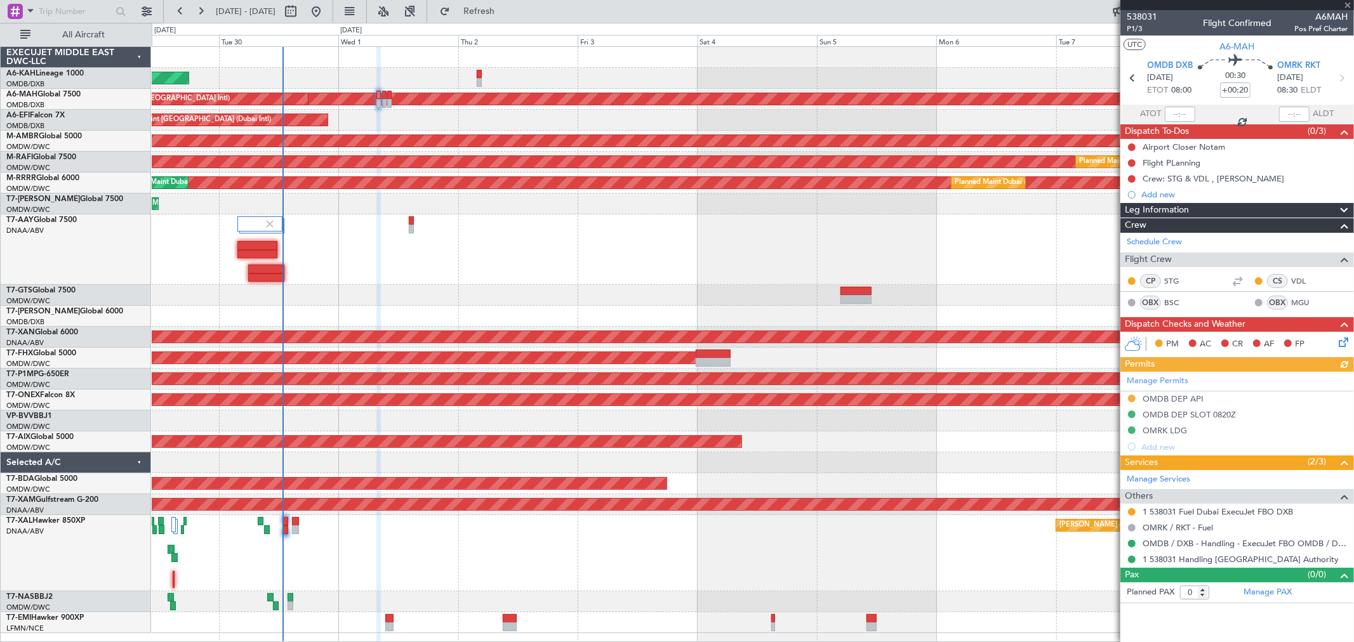
click at [786, 352] on div "Planned Maint [GEOGRAPHIC_DATA] ([GEOGRAPHIC_DATA])" at bounding box center [752, 358] width 1201 height 21
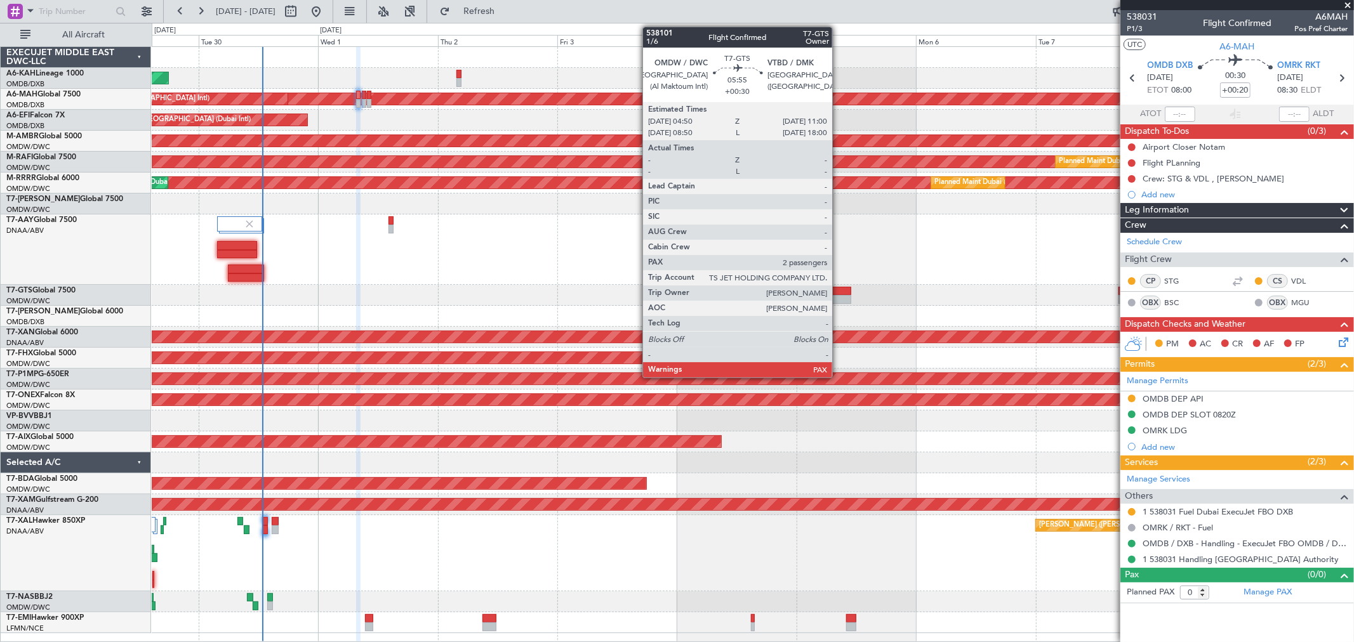
click at [838, 290] on div at bounding box center [835, 291] width 31 height 9
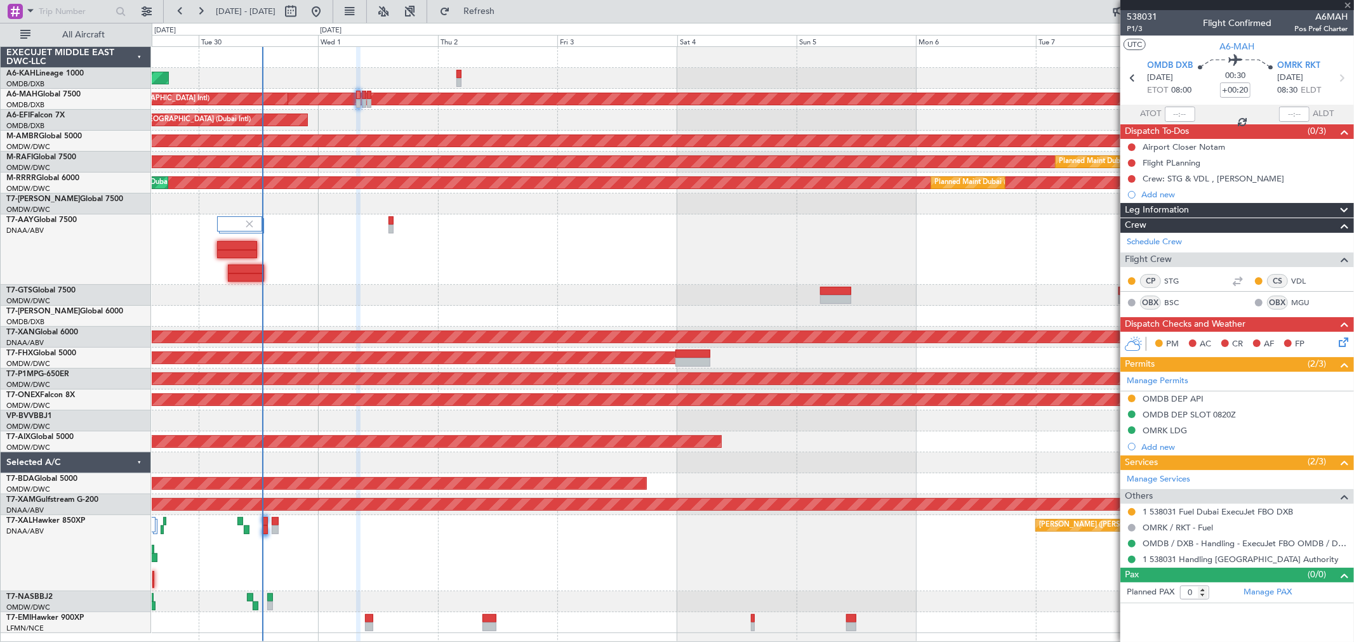
type input "+00:30"
type input "2"
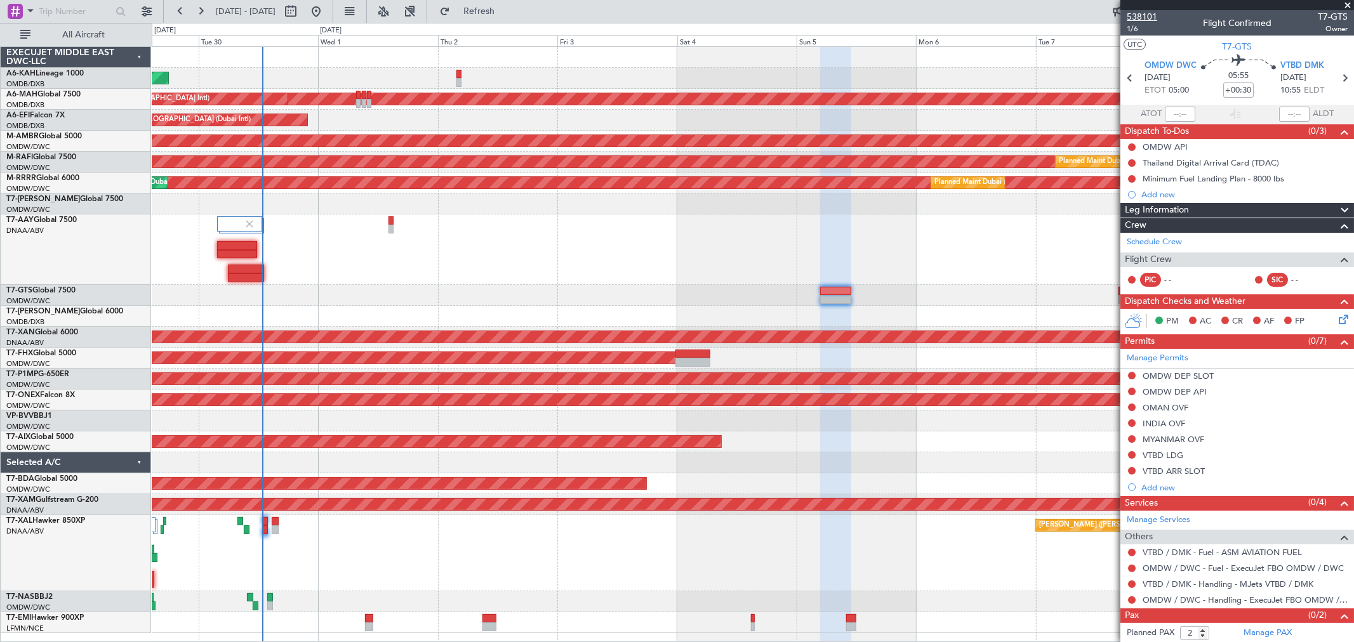
click at [1149, 16] on span "538101" at bounding box center [1142, 16] width 30 height 13
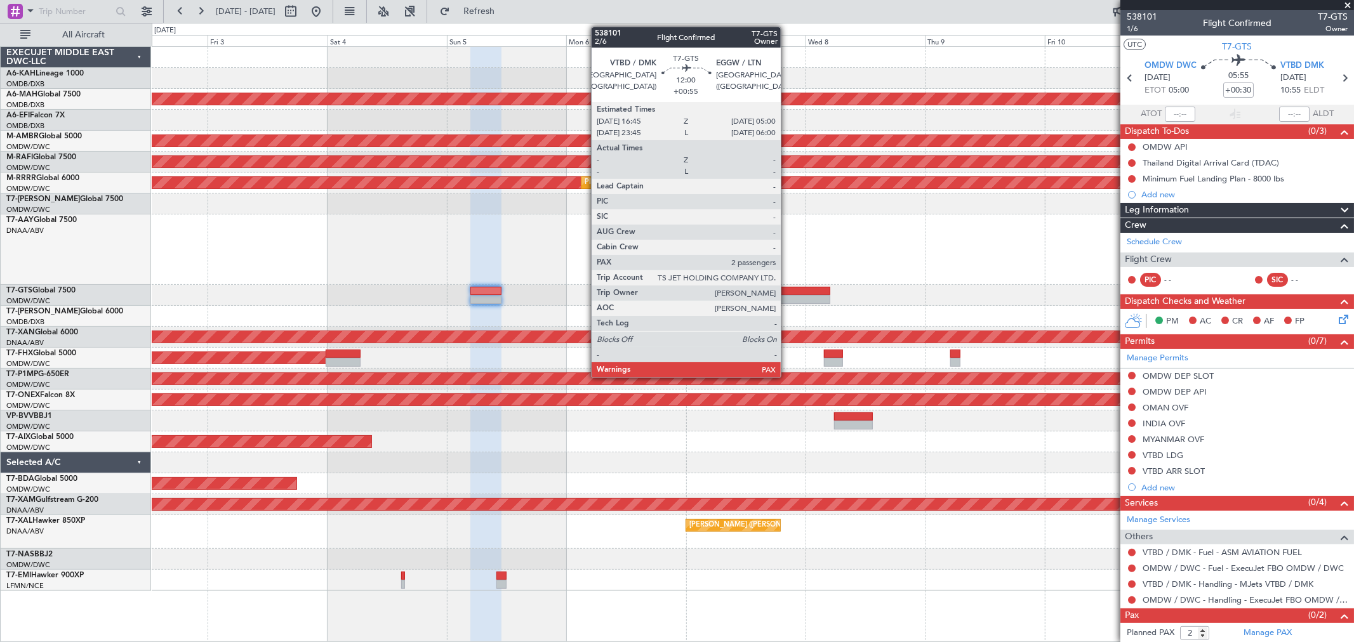
click at [787, 299] on div at bounding box center [800, 299] width 62 height 9
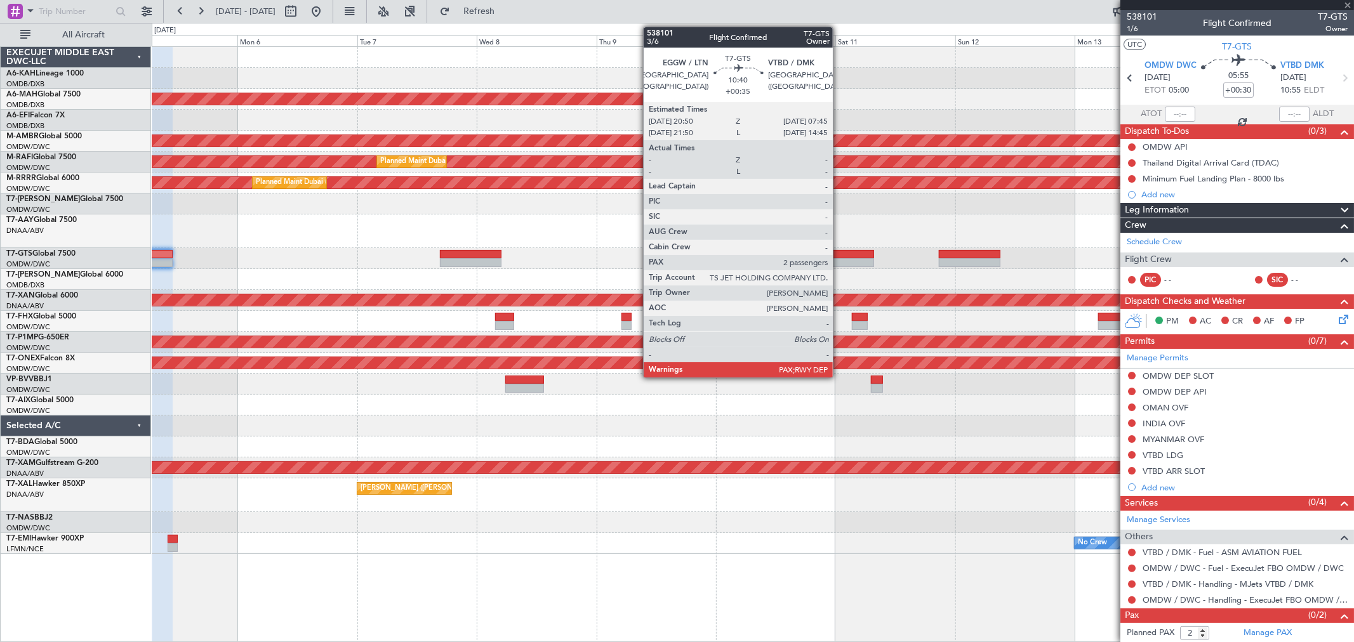
type input "+00:55"
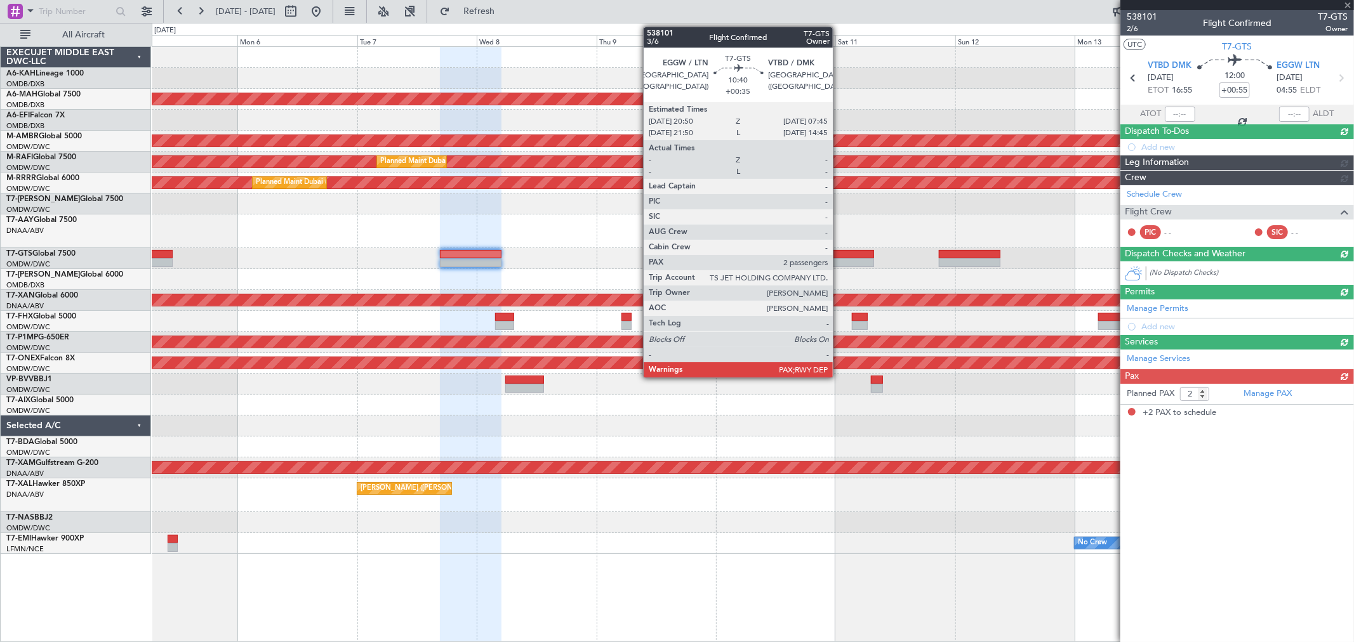
click at [839, 263] on div at bounding box center [846, 262] width 55 height 9
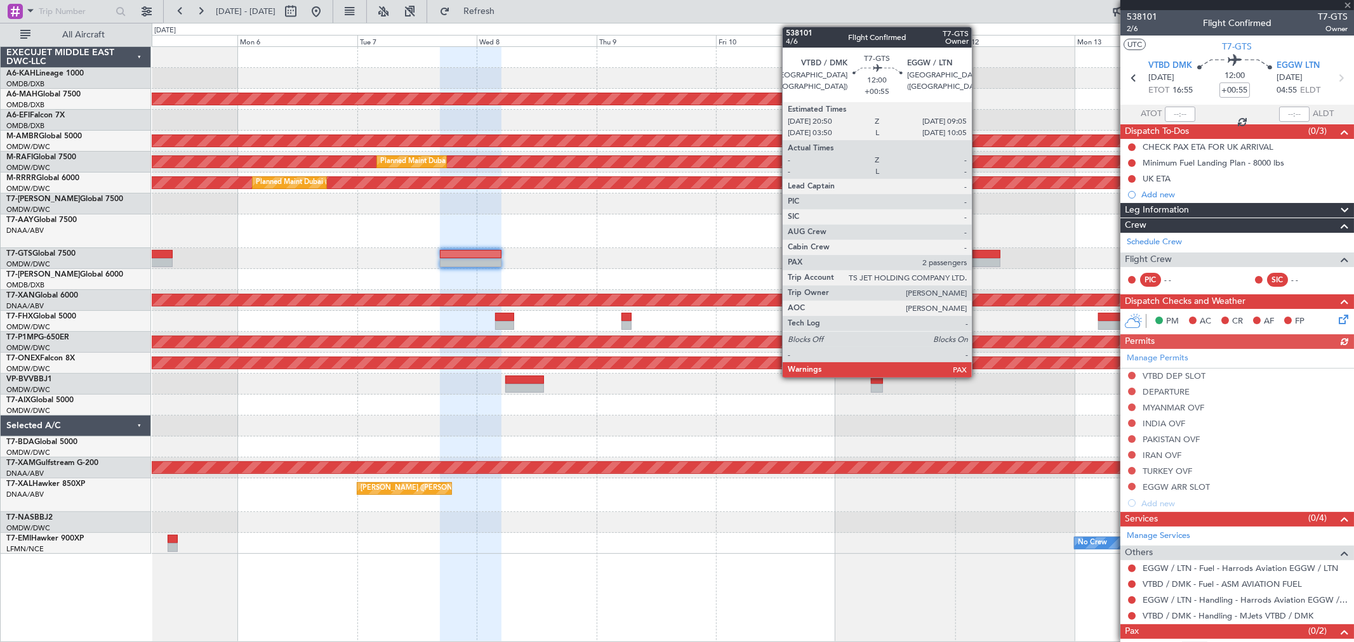
click at [978, 258] on div at bounding box center [970, 262] width 62 height 9
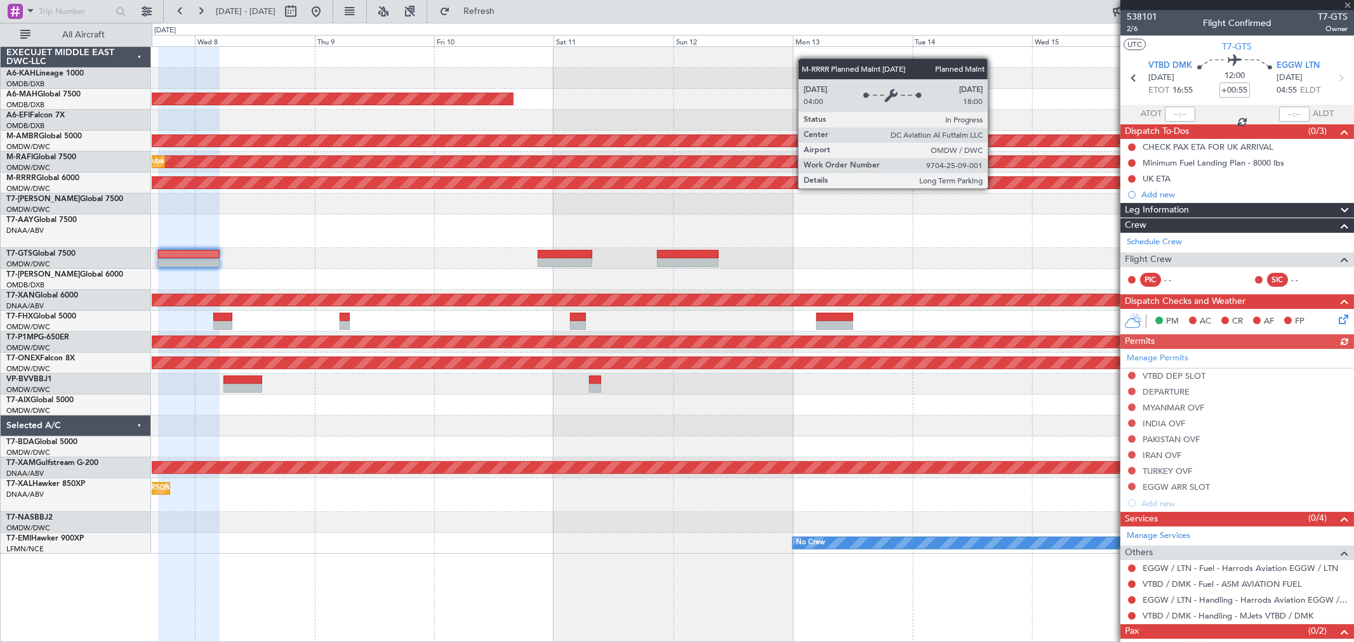
click at [588, 188] on div "Planned Maint Dubai (Al Maktoum Intl)" at bounding box center [36, 182] width 2171 height 13
